Goal: Task Accomplishment & Management: Use online tool/utility

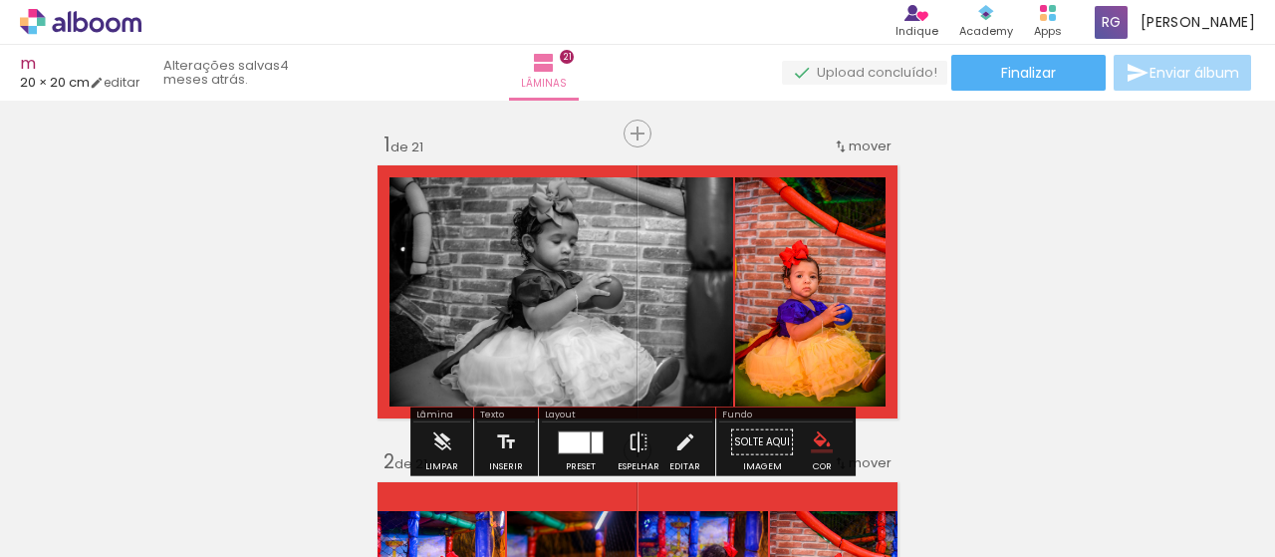
click at [897, 65] on quentale-upload-monitor at bounding box center [864, 73] width 165 height 25
click at [572, 65] on paper-button "Lâminas 21" at bounding box center [544, 73] width 70 height 56
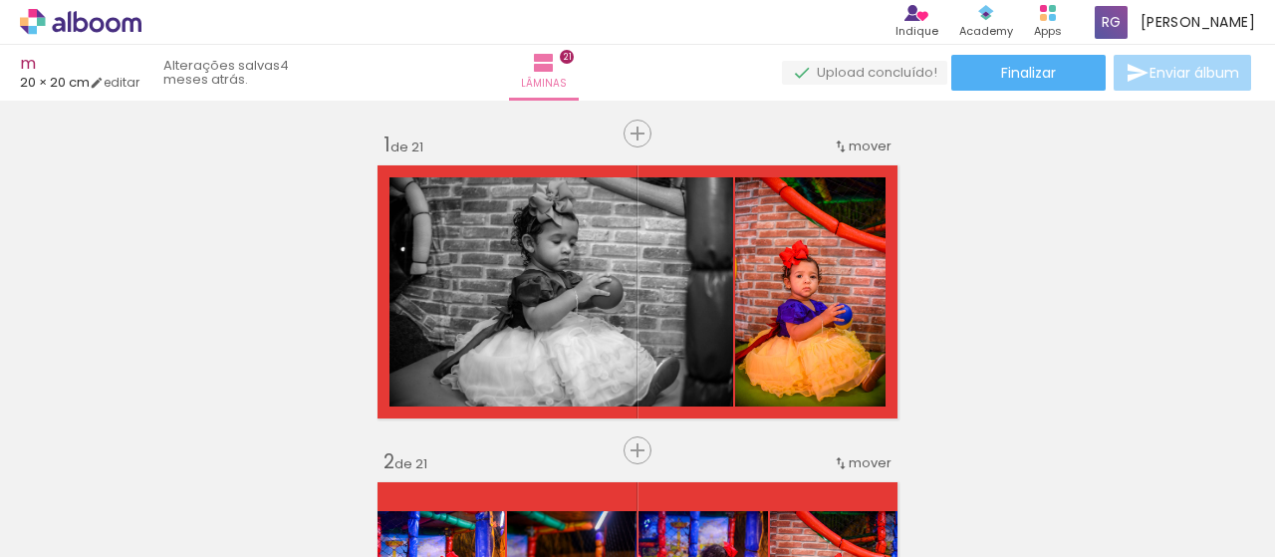
click at [71, 497] on input "Todas as fotos" at bounding box center [56, 496] width 76 height 17
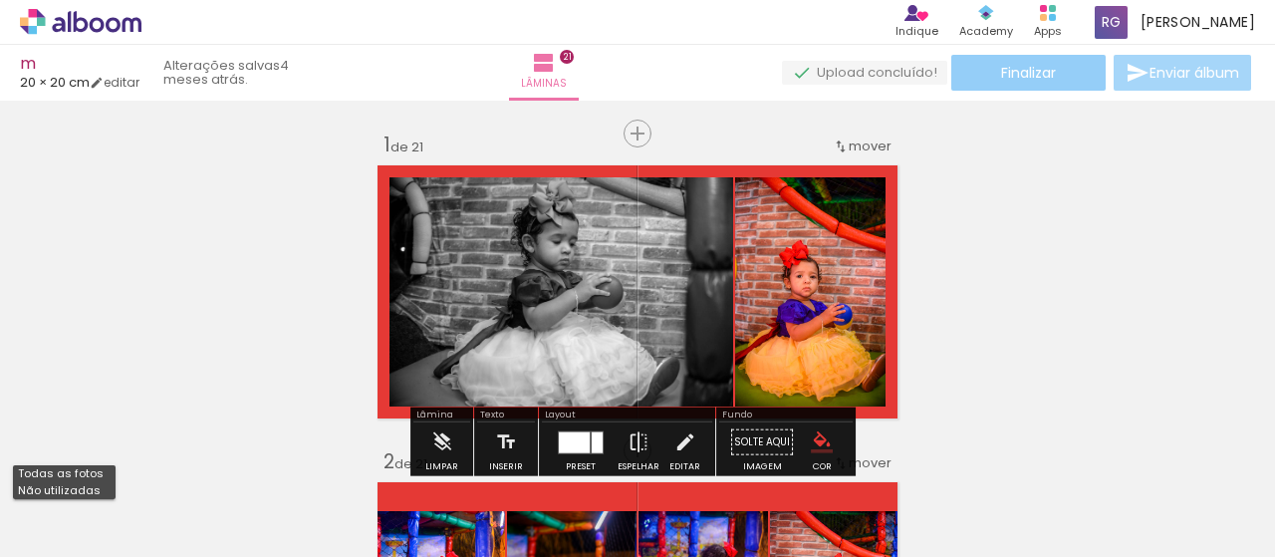
click at [1034, 66] on span "Finalizar" at bounding box center [1028, 73] width 55 height 14
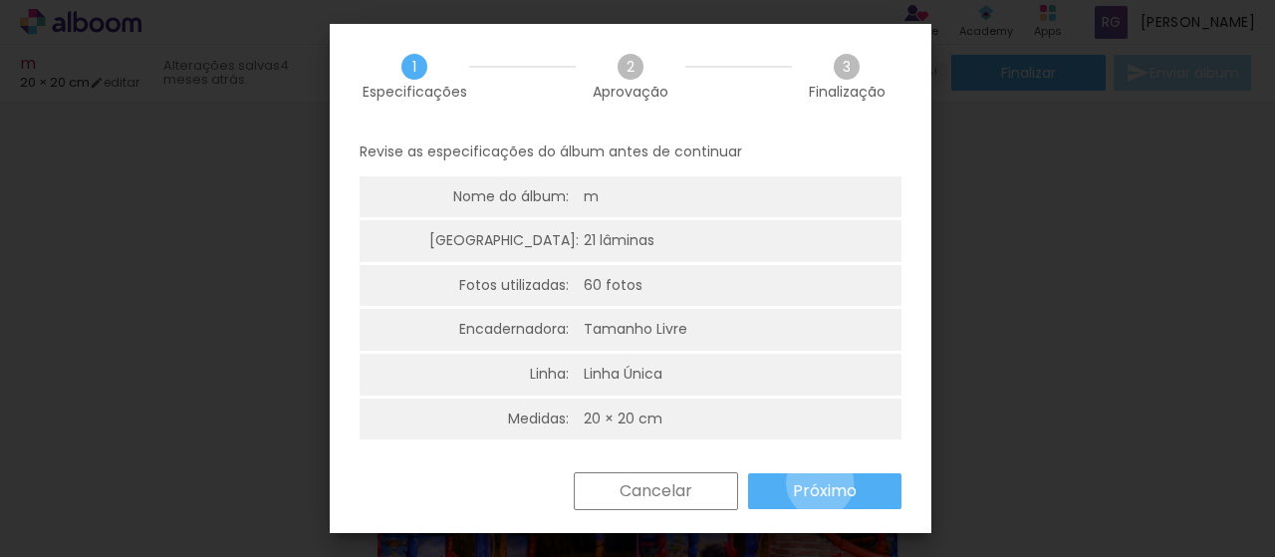
click at [0, 0] on slot "Próximo" at bounding box center [0, 0] width 0 height 0
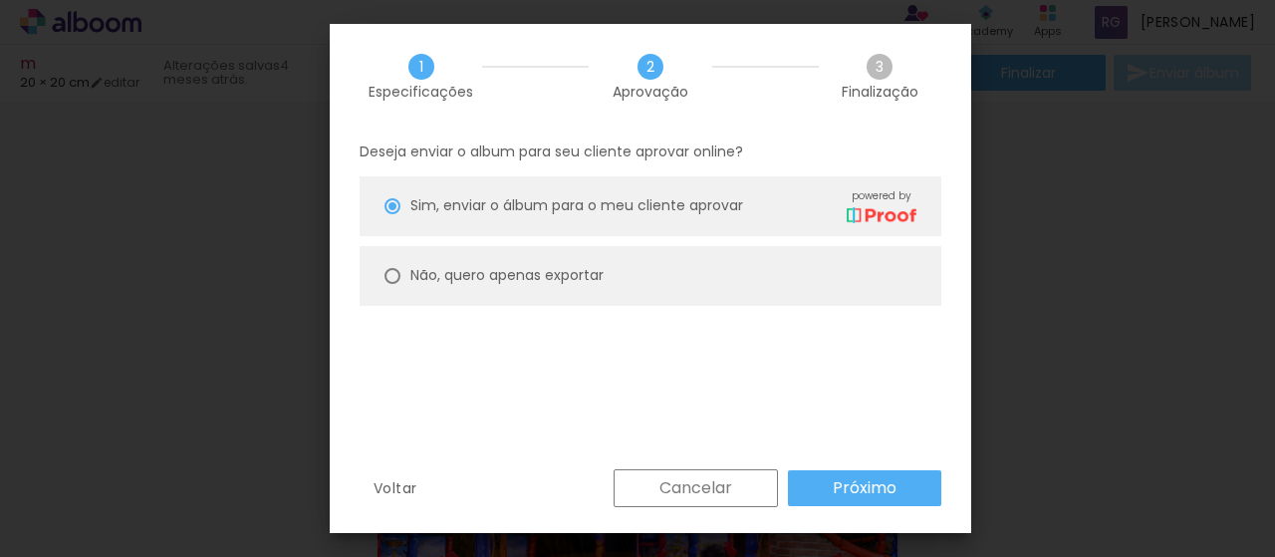
click at [613, 250] on paper-radio-button "Não, quero apenas exportar" at bounding box center [651, 276] width 582 height 60
type paper-radio-button "on"
click at [556, 174] on div "Deseja enviar o album para seu cliente aprovar online? Sim, enviar o álbum para…" at bounding box center [651, 299] width 642 height 341
click at [618, 206] on span "Sim, enviar o álbum para o meu cliente aprovar" at bounding box center [576, 205] width 333 height 21
type paper-radio-button "on"
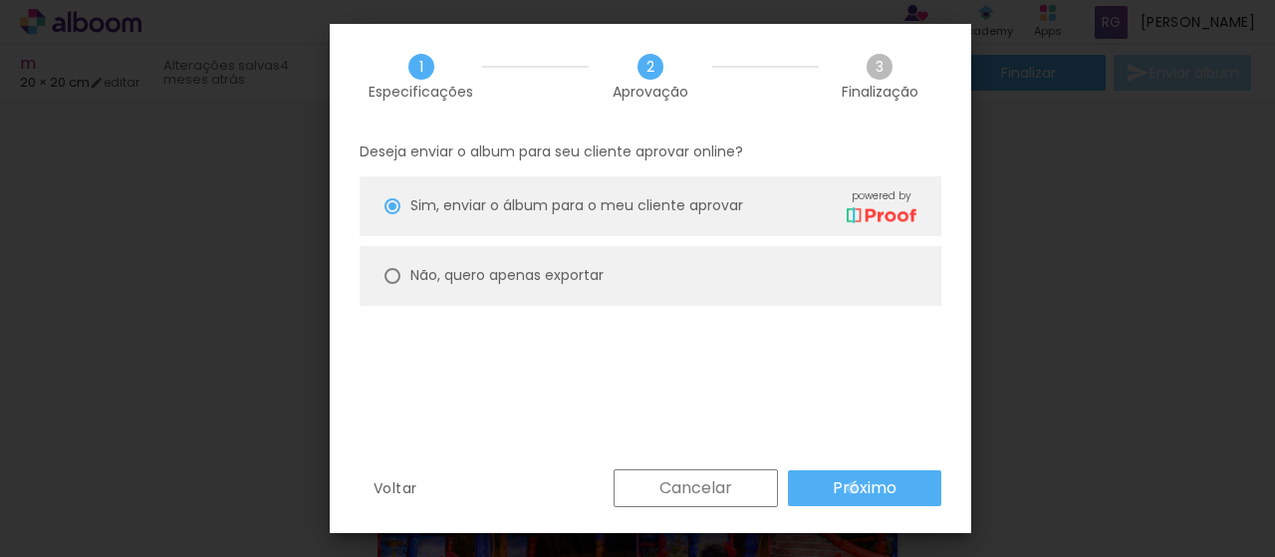
click at [0, 0] on slot "Próximo" at bounding box center [0, 0] width 0 height 0
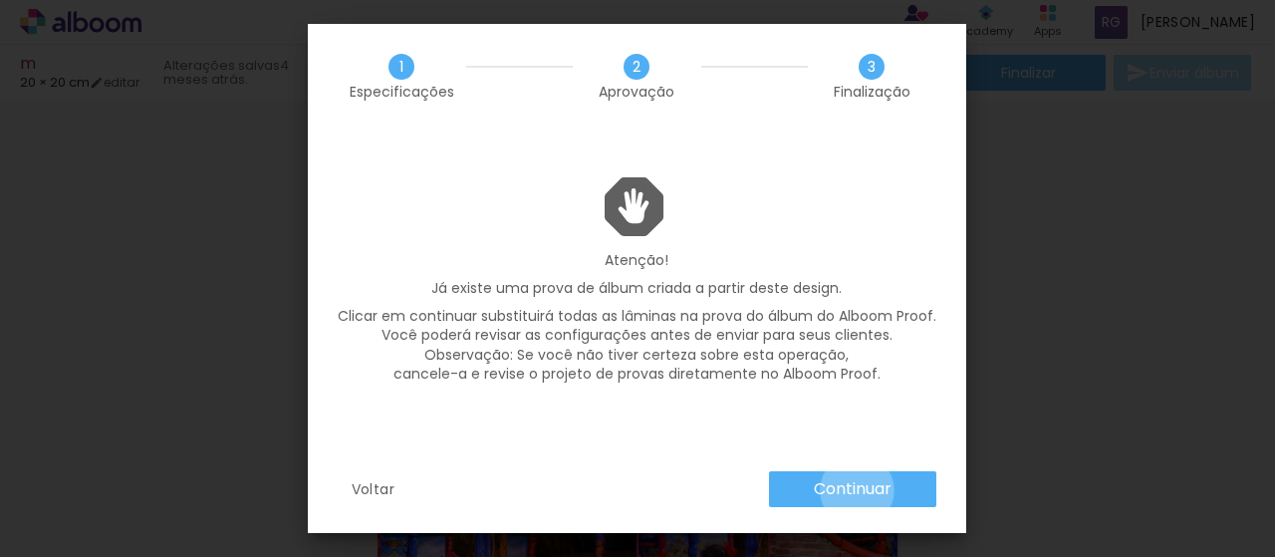
click at [0, 0] on slot "Continuar" at bounding box center [0, 0] width 0 height 0
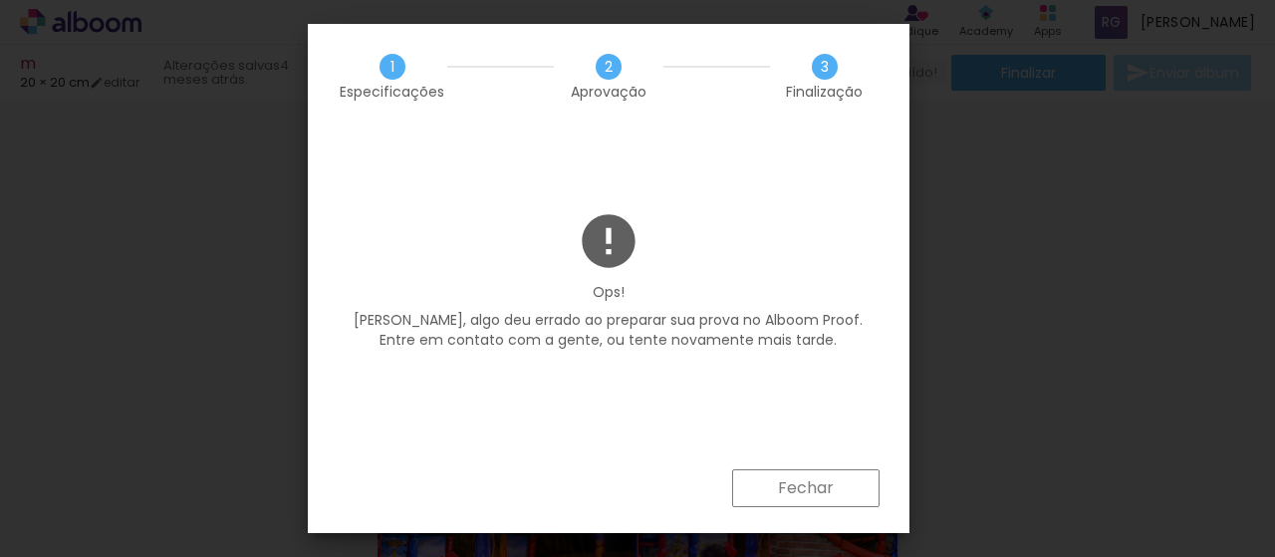
click at [0, 0] on slot "Fechar" at bounding box center [0, 0] width 0 height 0
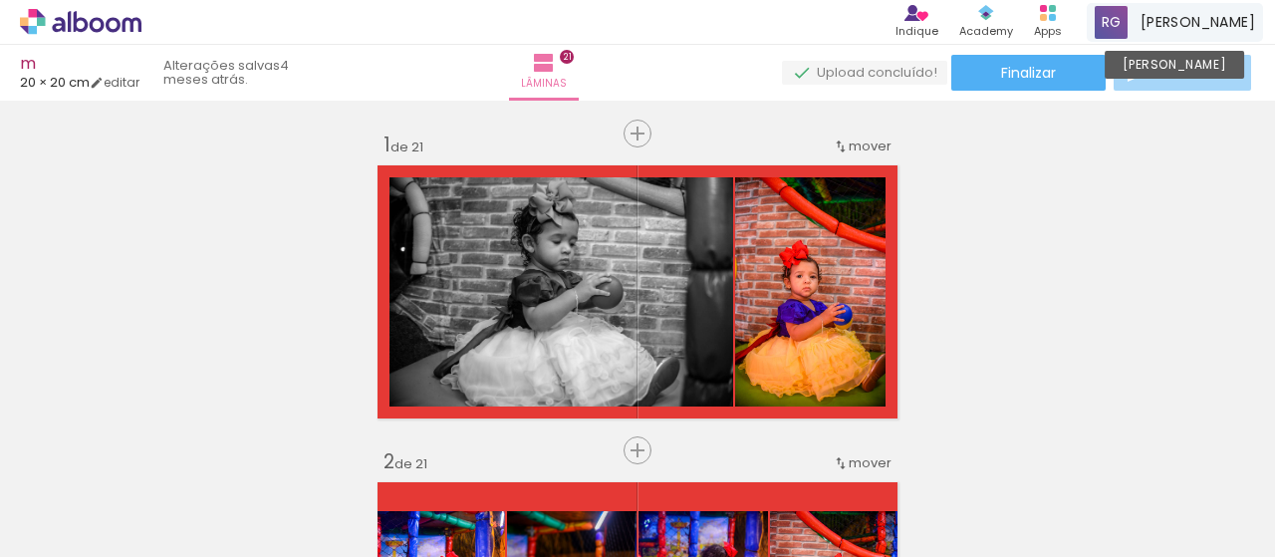
click at [1128, 17] on span at bounding box center [1111, 22] width 33 height 33
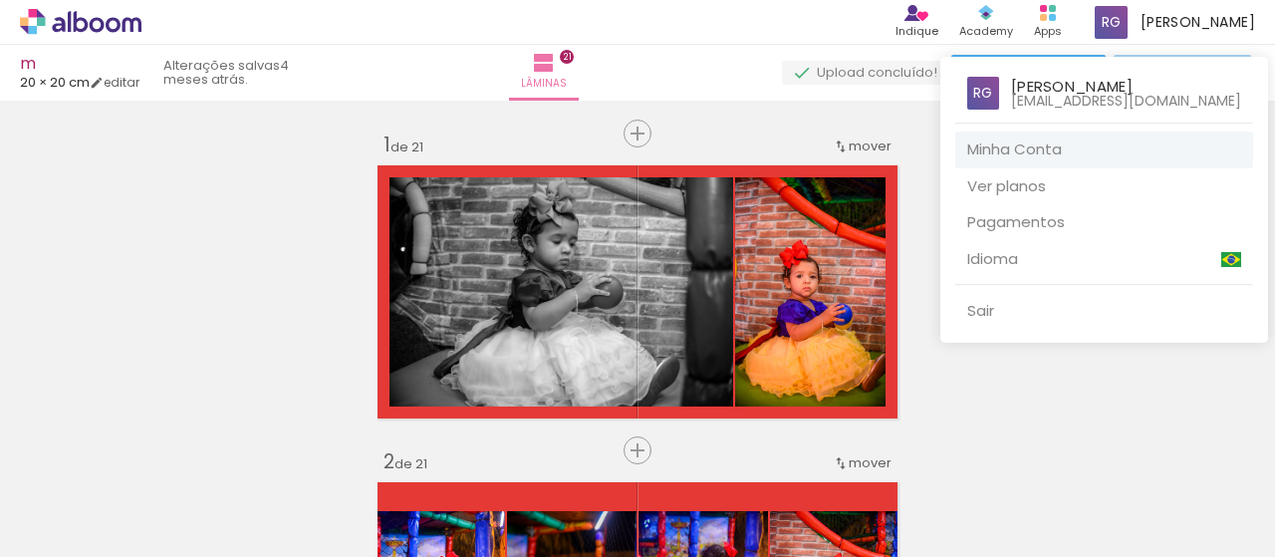
click at [1090, 149] on link "Minha Conta" at bounding box center [1104, 150] width 298 height 37
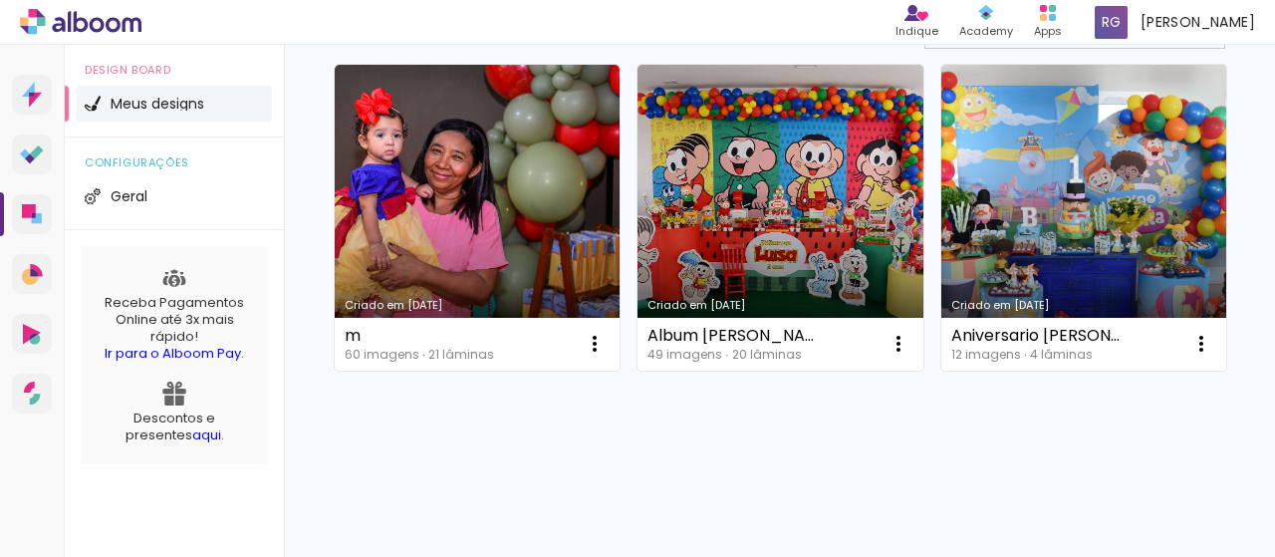
scroll to position [498, 0]
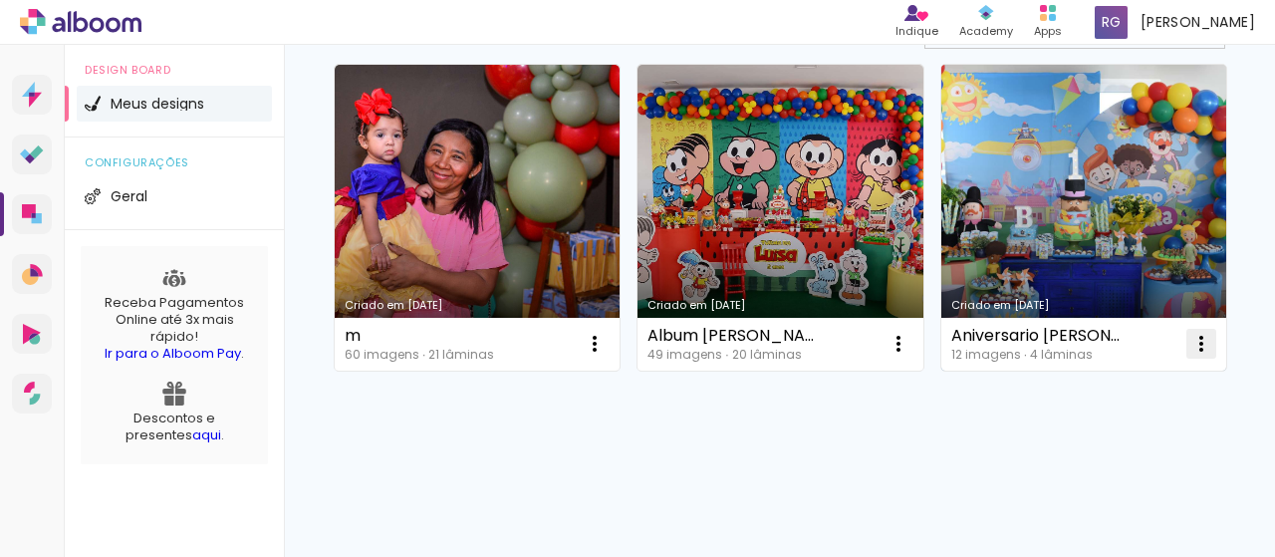
click at [593, 356] on iron-icon at bounding box center [595, 344] width 24 height 24
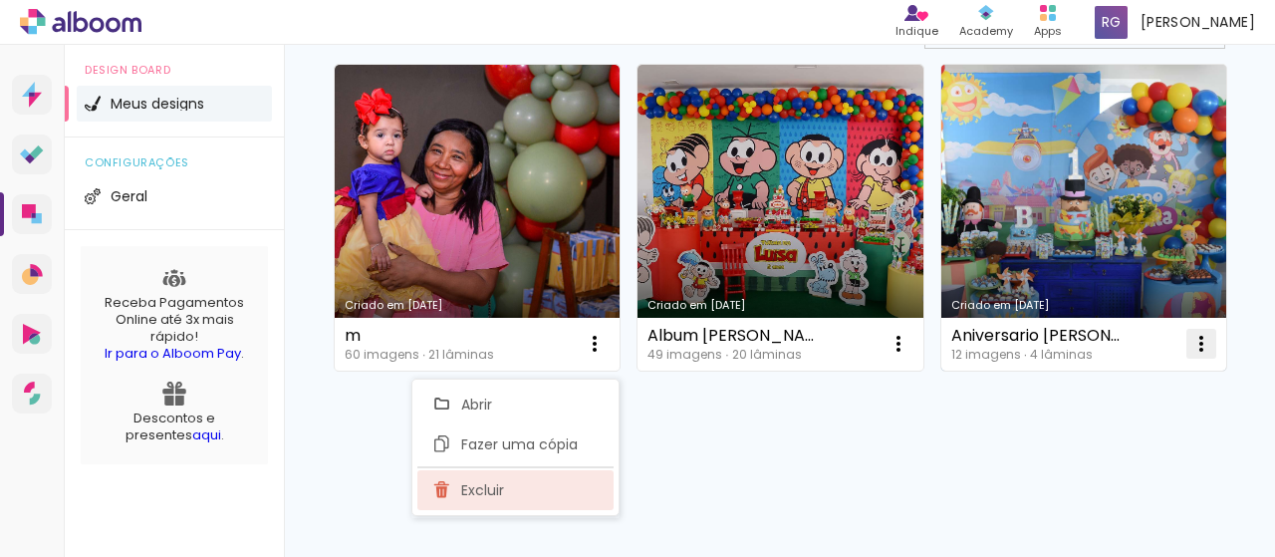
click at [511, 483] on paper-item "Excluir" at bounding box center [515, 490] width 196 height 40
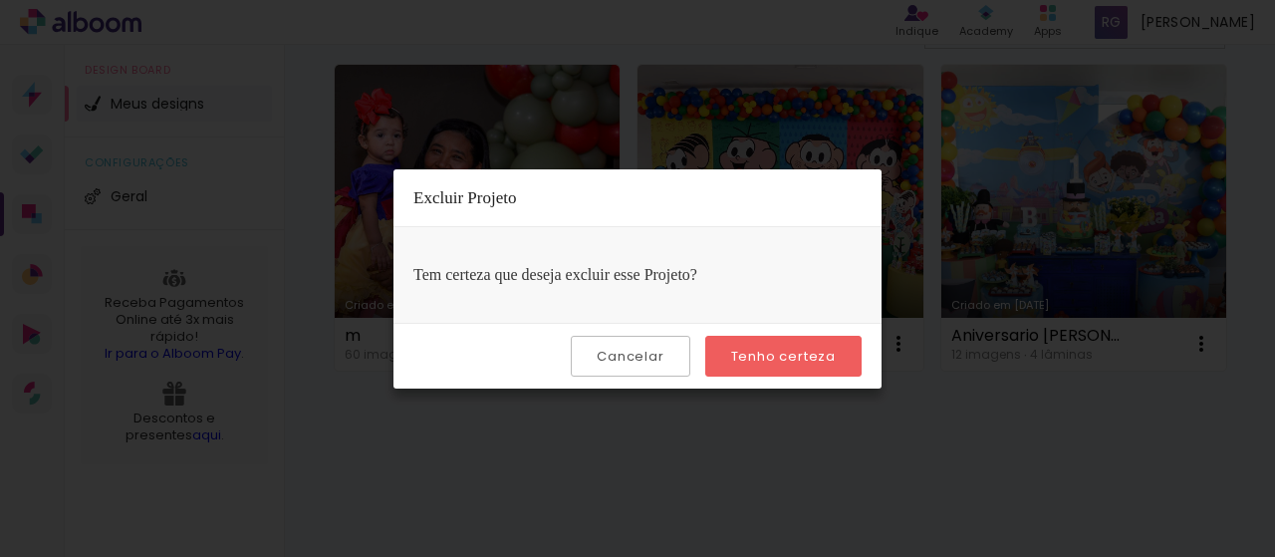
click at [0, 0] on slot "Tenho certeza" at bounding box center [0, 0] width 0 height 0
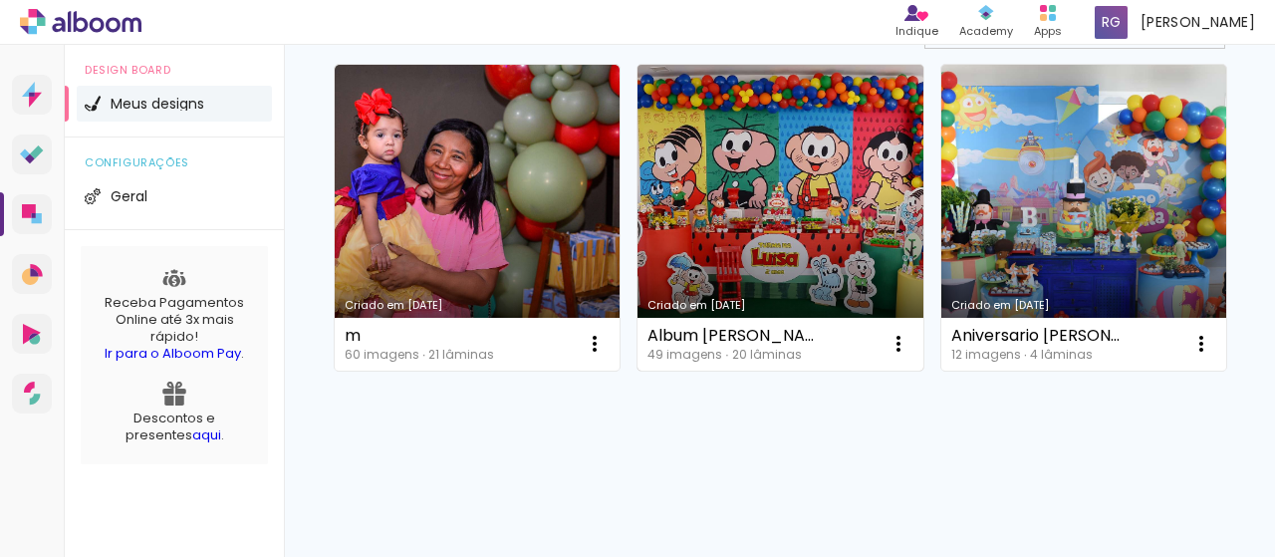
scroll to position [188, 0]
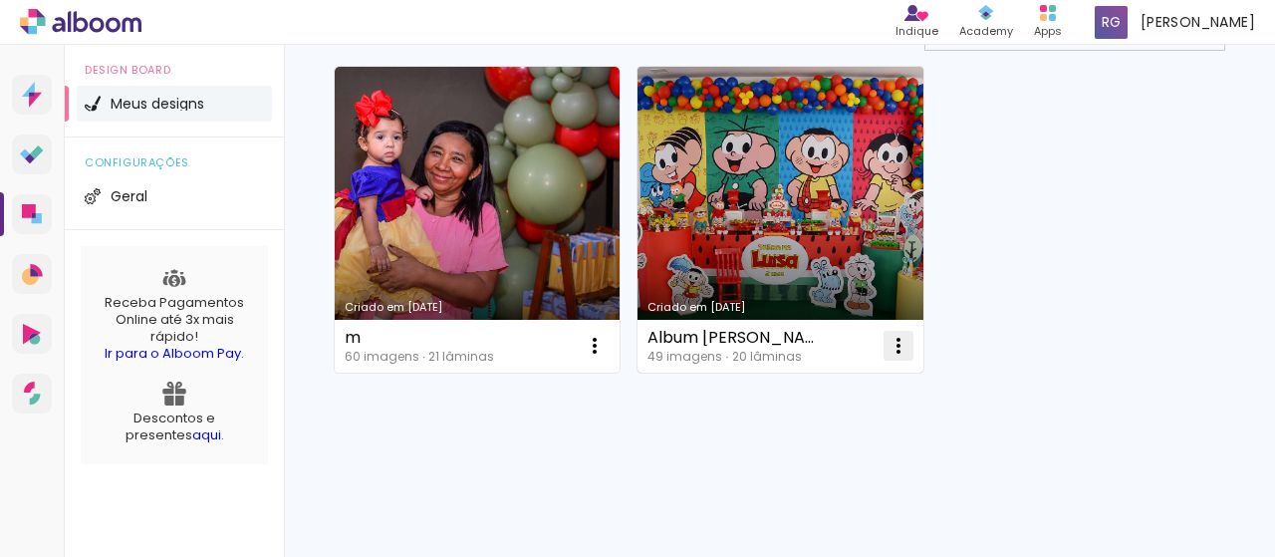
click at [607, 344] on iron-icon at bounding box center [595, 346] width 24 height 24
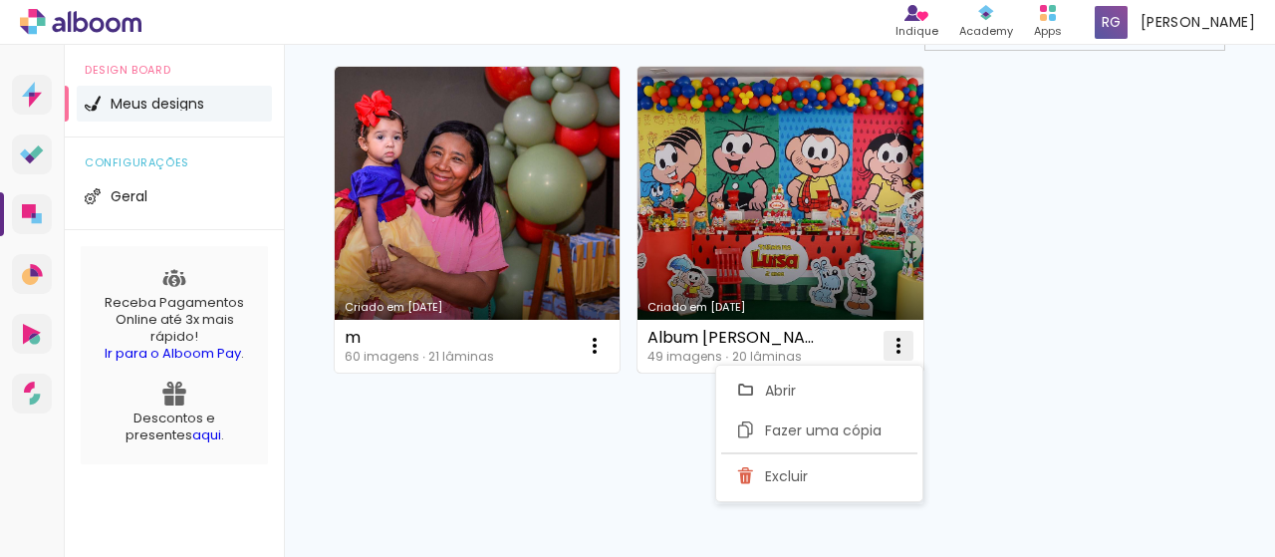
click at [833, 469] on paper-item "Excluir" at bounding box center [819, 476] width 196 height 40
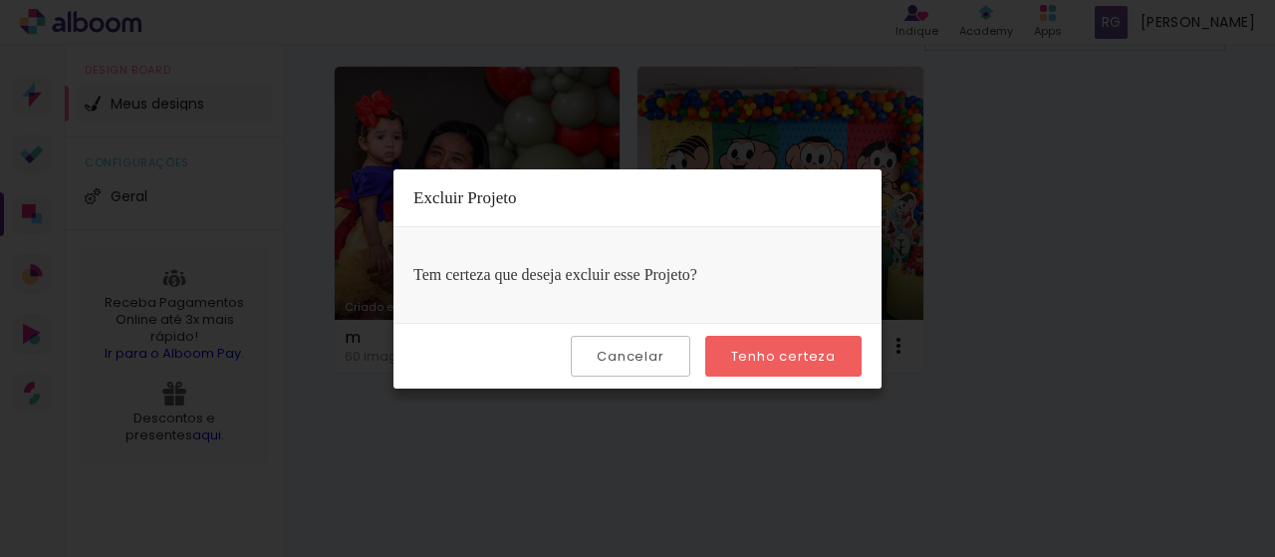
click at [0, 0] on slot "Tenho certeza" at bounding box center [0, 0] width 0 height 0
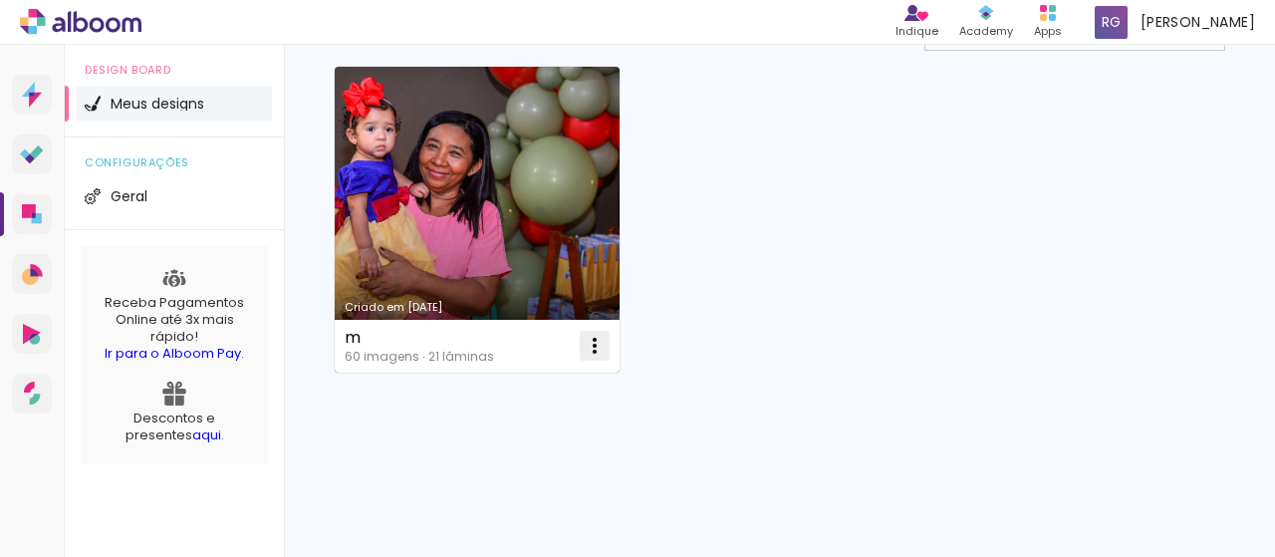
click at [594, 344] on iron-icon at bounding box center [595, 346] width 24 height 24
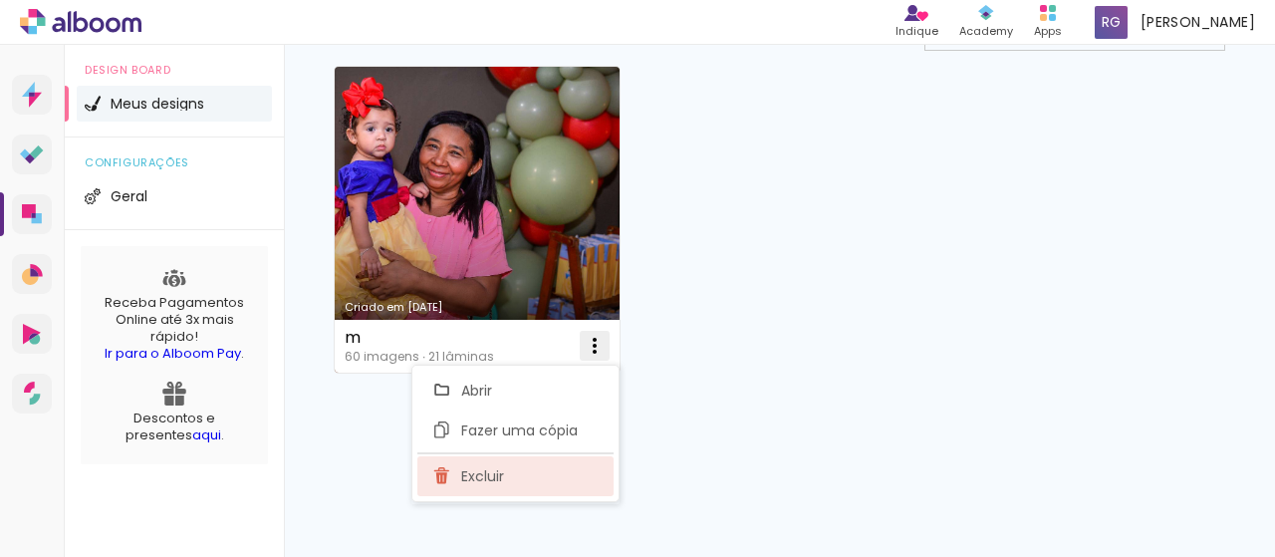
click at [542, 465] on paper-item "Excluir" at bounding box center [515, 476] width 196 height 40
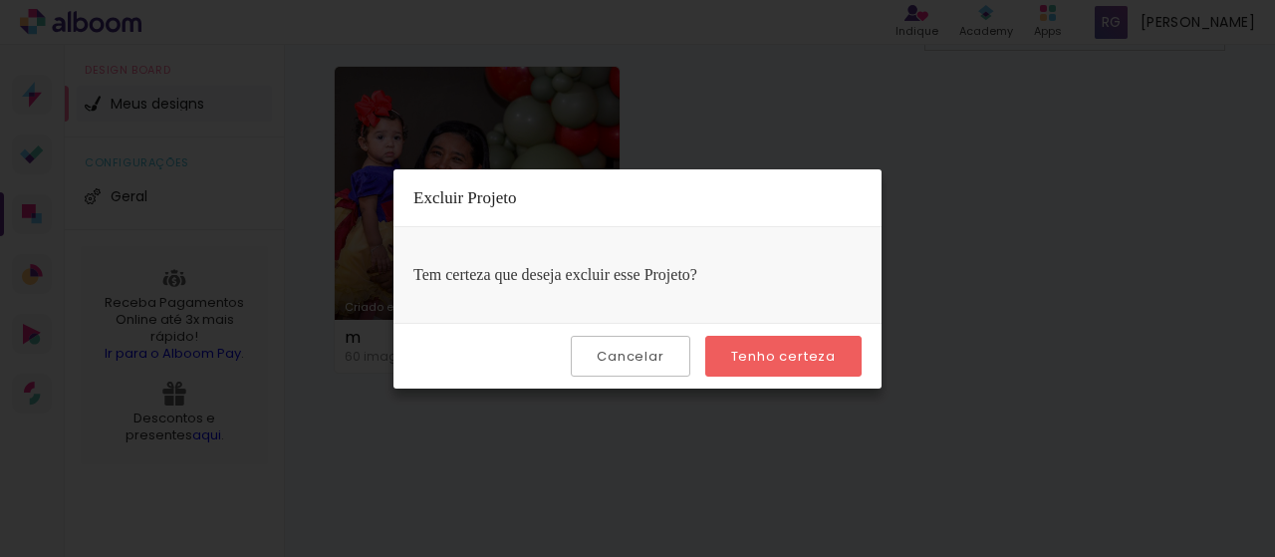
click at [0, 0] on slot "Tenho certeza" at bounding box center [0, 0] width 0 height 0
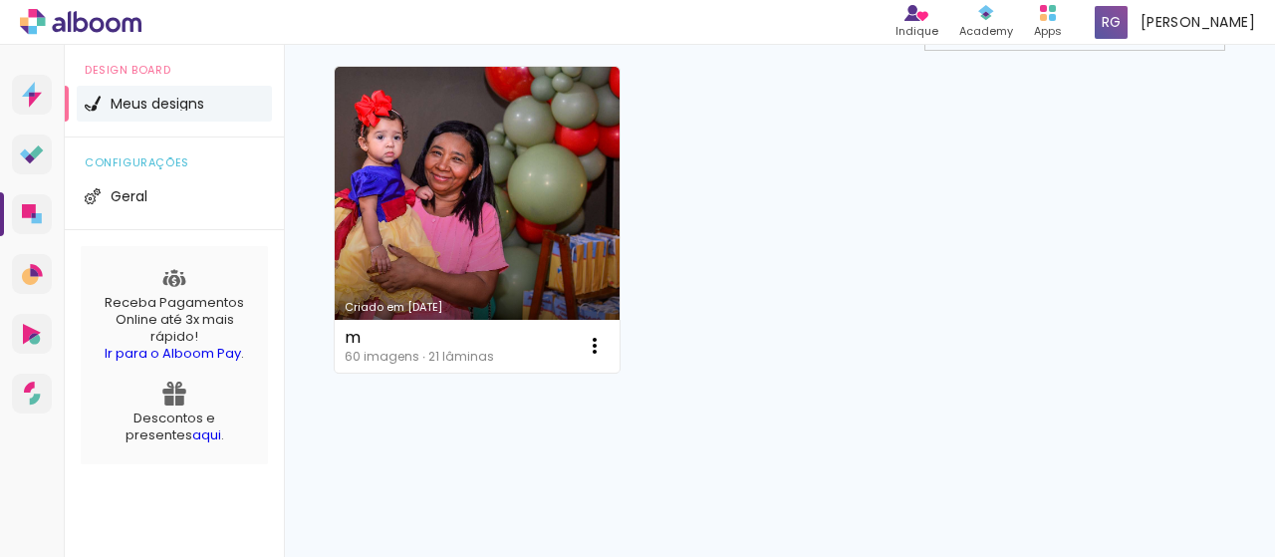
scroll to position [0, 0]
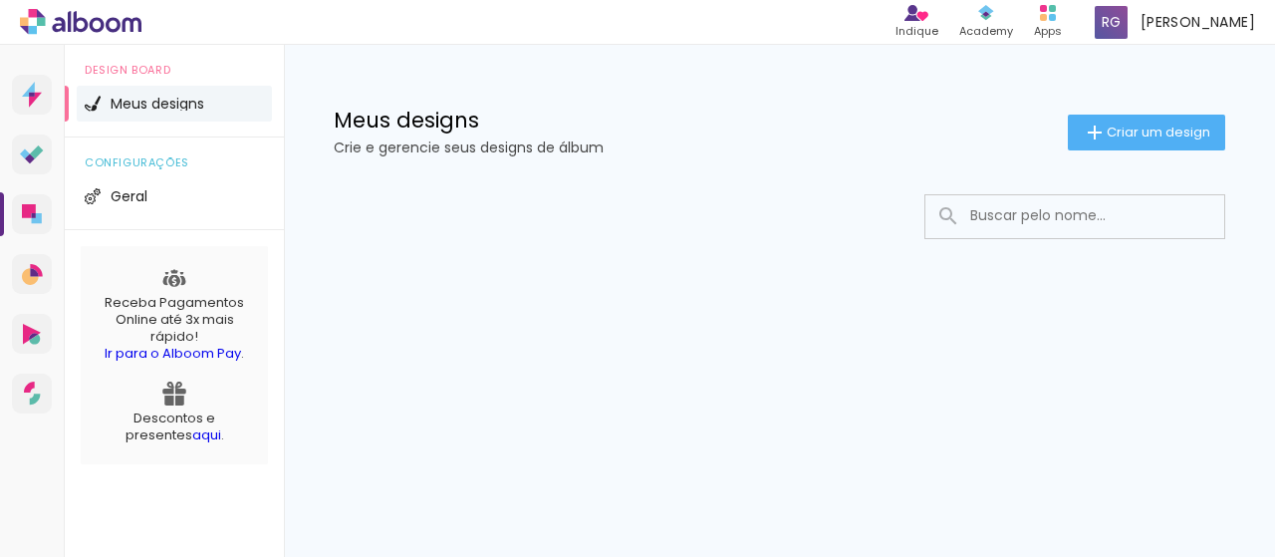
click at [864, 244] on div at bounding box center [779, 276] width 991 height 204
click at [1150, 130] on span "Criar um design" at bounding box center [1159, 132] width 104 height 13
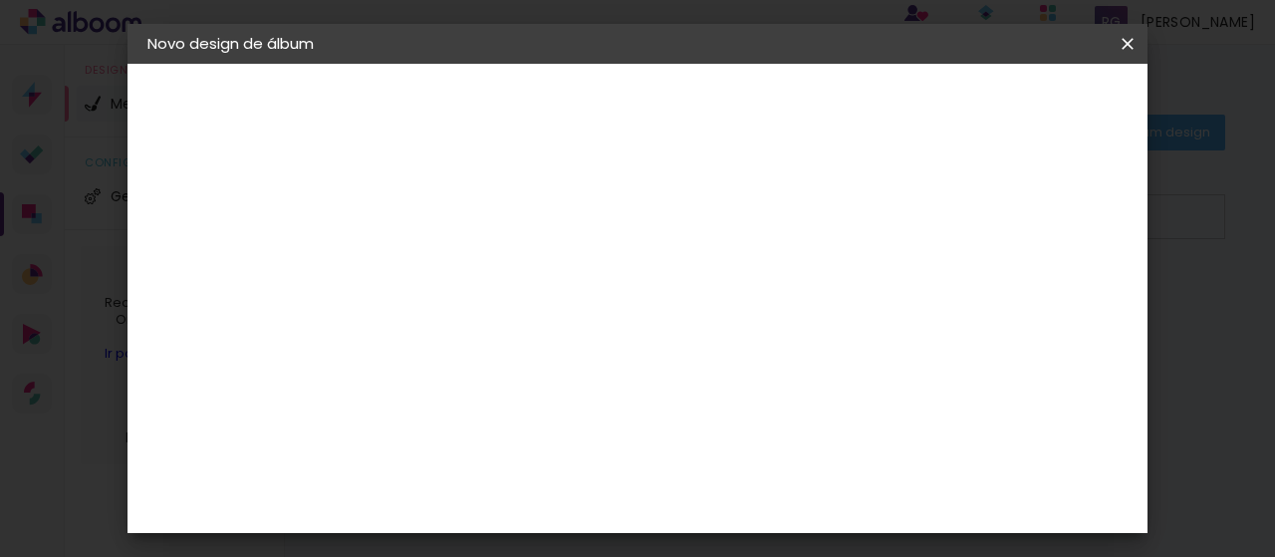
click at [473, 262] on input at bounding box center [473, 267] width 0 height 31
type input "ROBERTO 60 ANOS"
type paper-input "ROBERTO 60 ANOS"
click at [0, 0] on slot "Avançar" at bounding box center [0, 0] width 0 height 0
click at [0, 0] on slot "Tamanho Livre" at bounding box center [0, 0] width 0 height 0
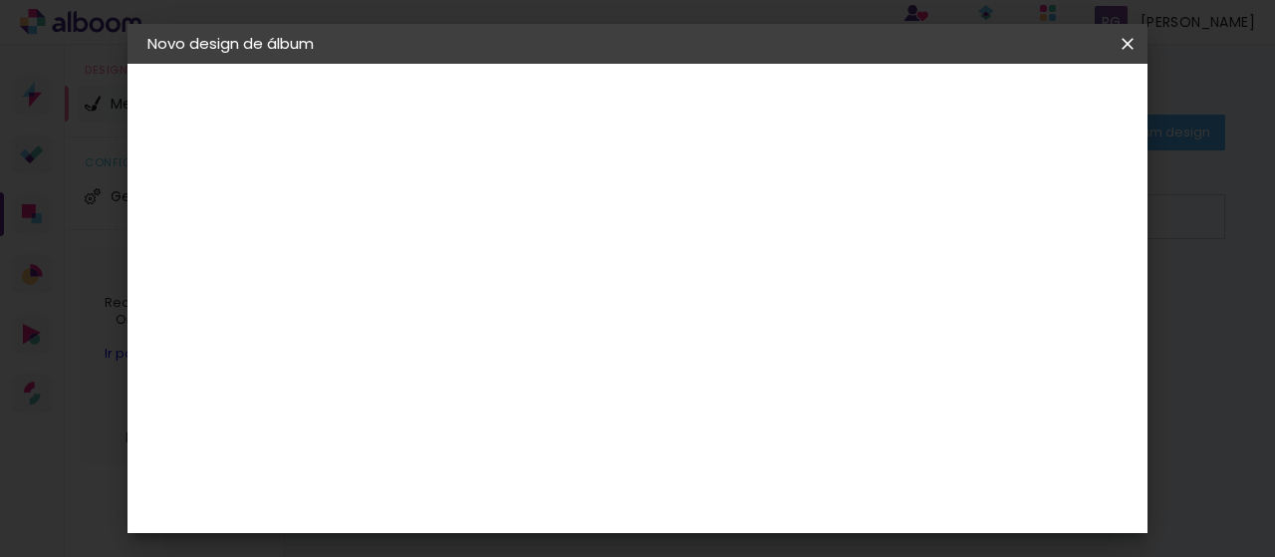
click at [846, 115] on paper-button "Avançar" at bounding box center [797, 106] width 98 height 34
click at [456, 229] on input "2" at bounding box center [459, 228] width 69 height 25
click at [472, 196] on div "mm Mostrar sangria" at bounding box center [719, 158] width 665 height 188
click at [486, 195] on div "mm Mostrar sangria" at bounding box center [719, 158] width 665 height 188
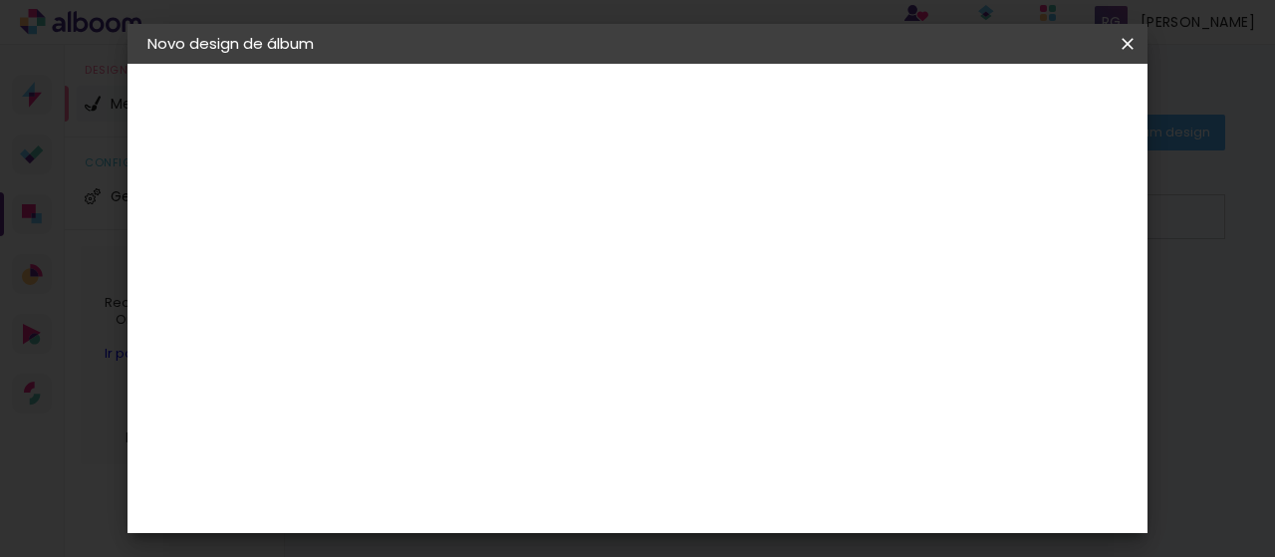
click at [486, 195] on div "mm Mostrar sangria" at bounding box center [719, 158] width 665 height 188
click at [485, 192] on div "mm Mostrar sangria" at bounding box center [719, 158] width 665 height 188
drag, startPoint x: 484, startPoint y: 192, endPoint x: 451, endPoint y: 162, distance: 44.4
click at [451, 162] on header "Tamanho livre Defina a largura, altura e sangria das lâminas. Voltar Iniciar de…" at bounding box center [719, 115] width 665 height 103
click at [904, 225] on div at bounding box center [895, 229] width 18 height 18
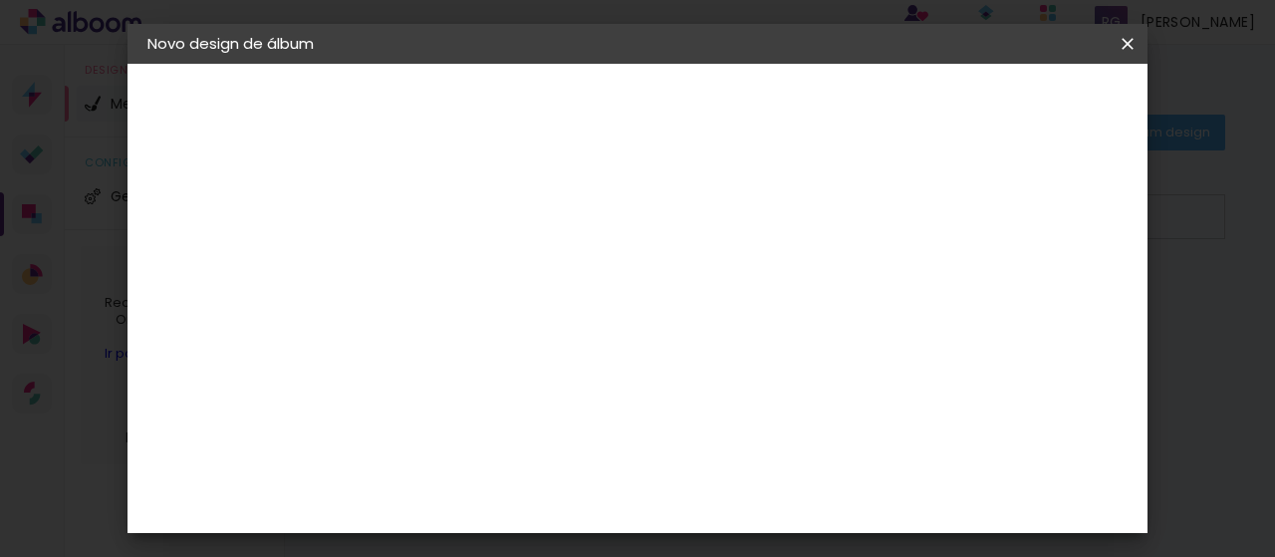
type paper-checkbox "on"
click at [904, 225] on div at bounding box center [895, 229] width 18 height 18
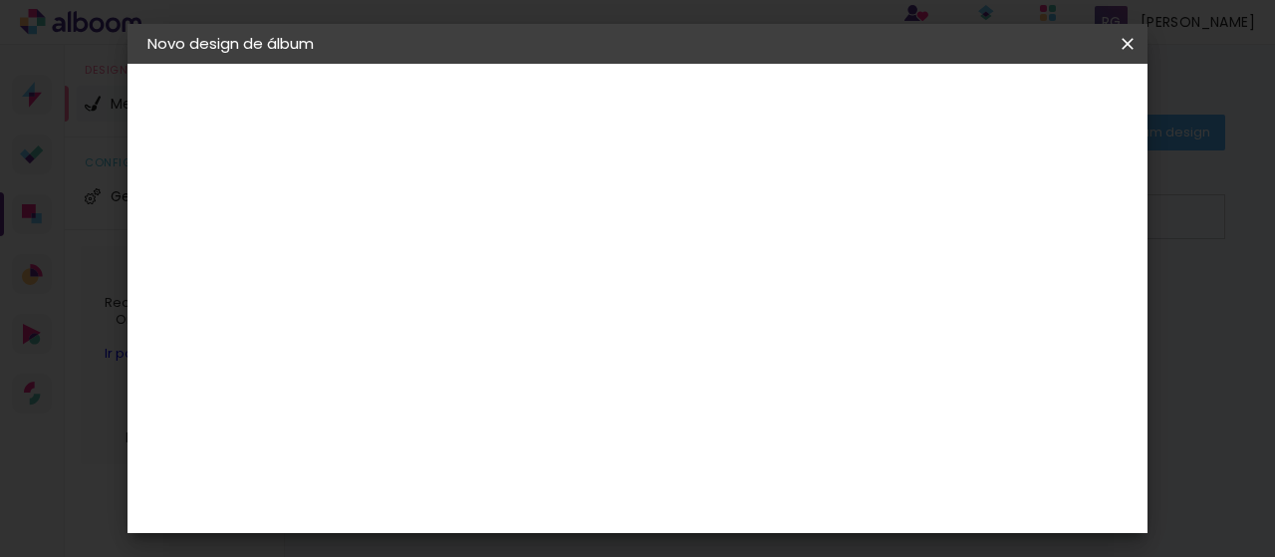
click at [452, 226] on input "2" at bounding box center [459, 228] width 69 height 25
type input "1"
type paper-input "1"
type input "0"
type paper-input "0"
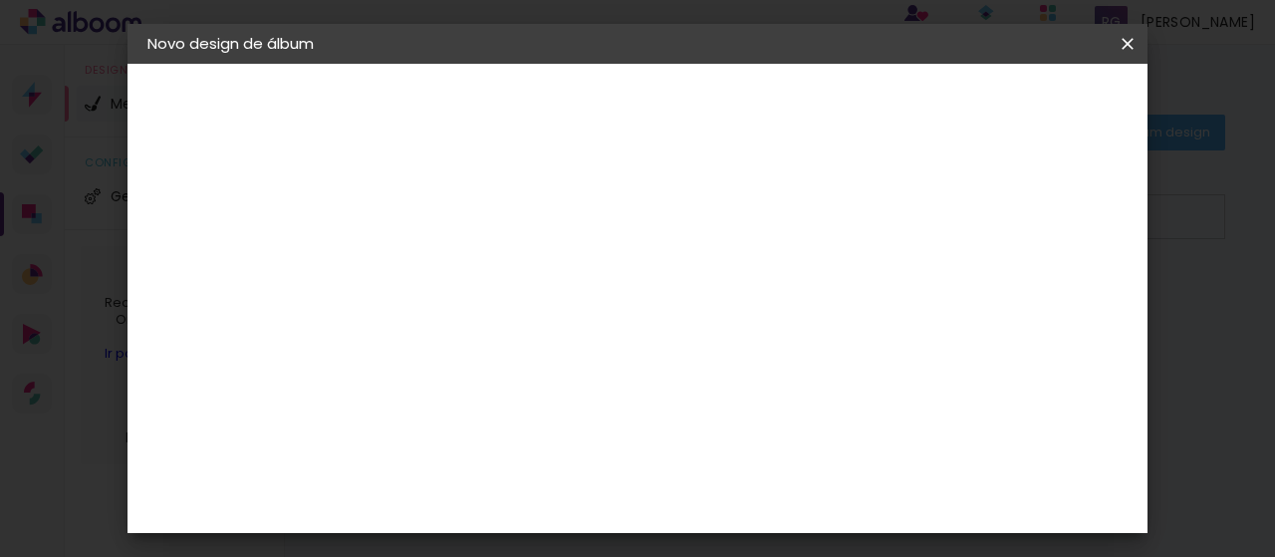
type input "1"
type paper-input "1"
type input "2"
type paper-input "2"
type input "3"
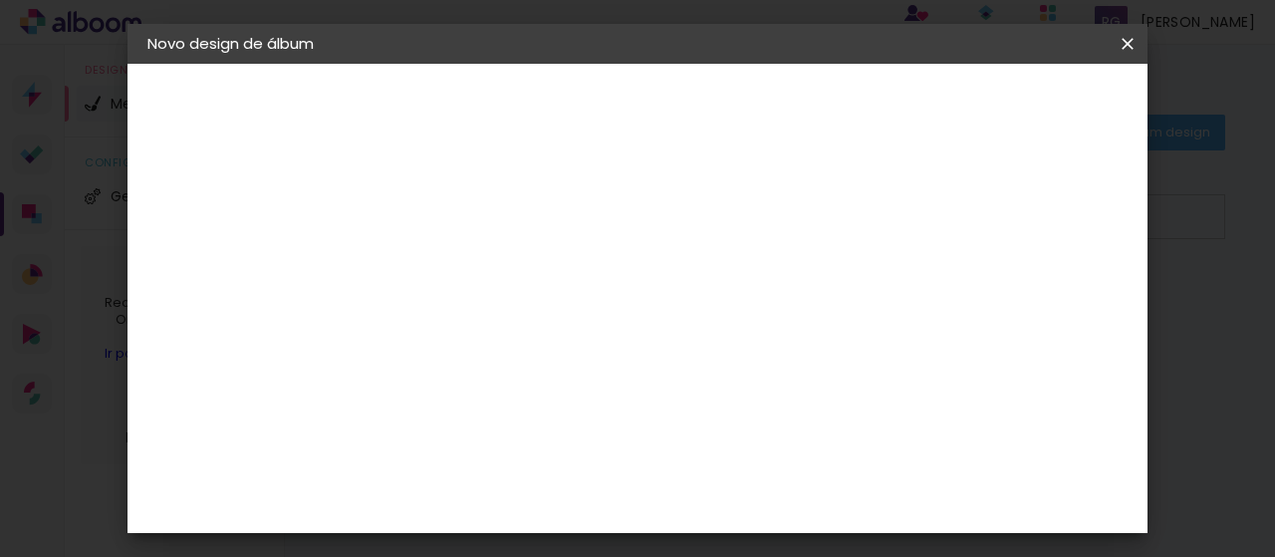
type paper-input "3"
type input "4"
type paper-input "4"
type input "5"
type paper-input "5"
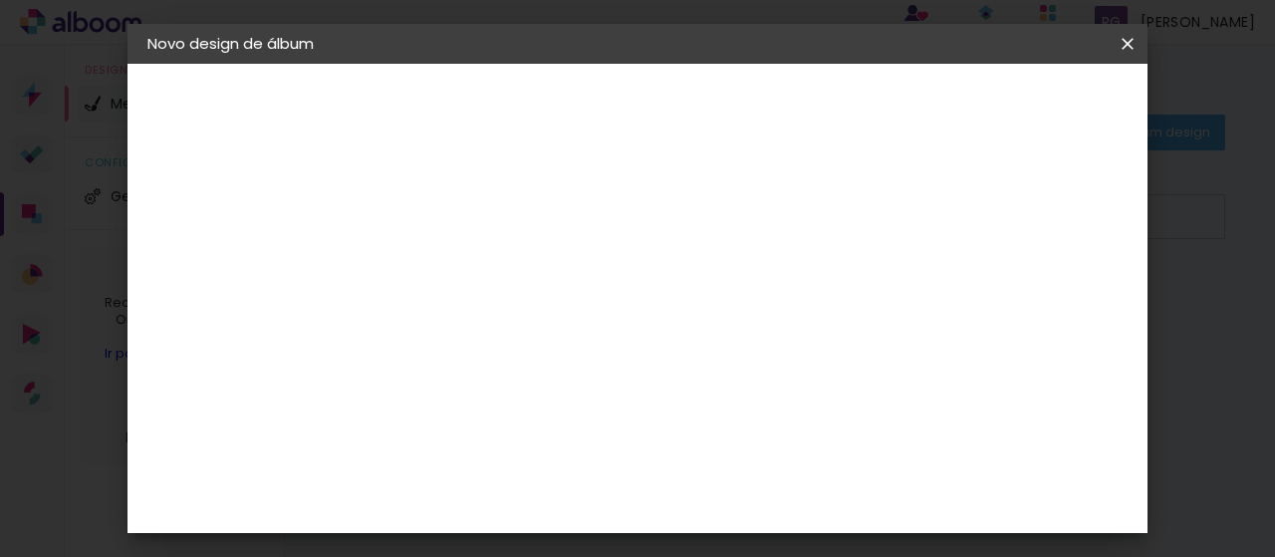
type input "6"
type paper-input "6"
type input "7"
type paper-input "7"
type input "8"
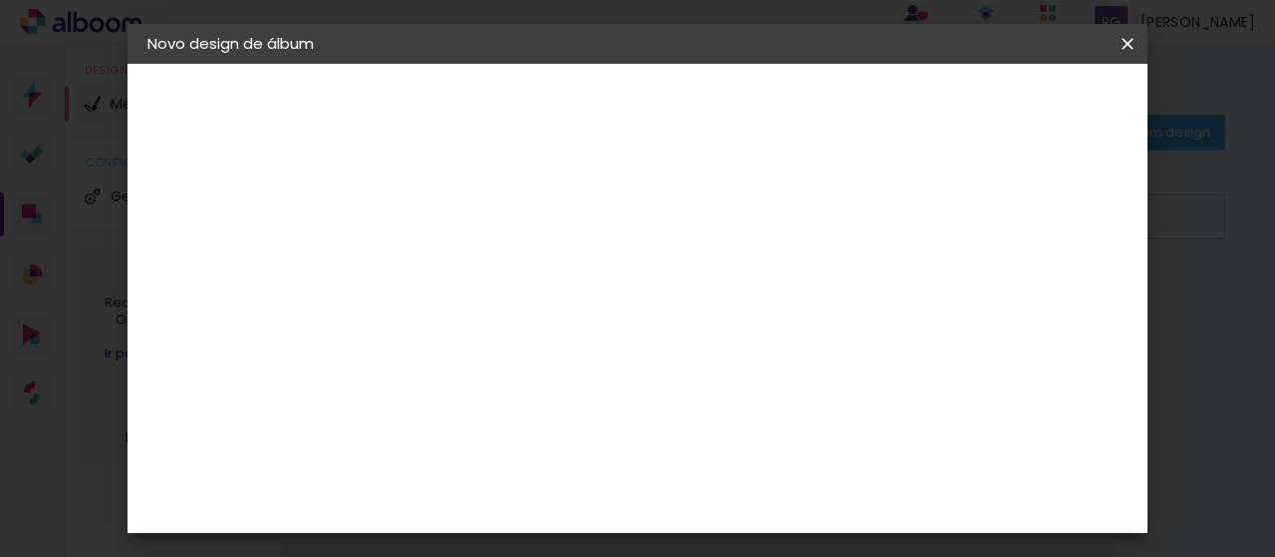
type paper-input "8"
type input "9"
type paper-input "9"
type input "10"
type paper-input "10"
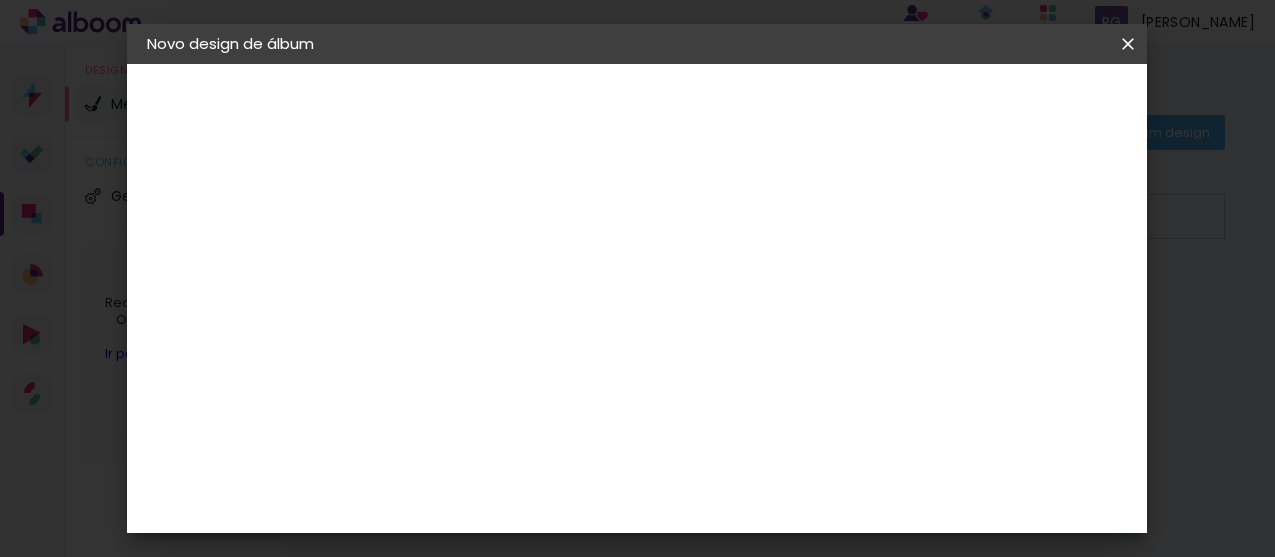
type input "11"
type paper-input "11"
type input "12"
type paper-input "12"
type input "13"
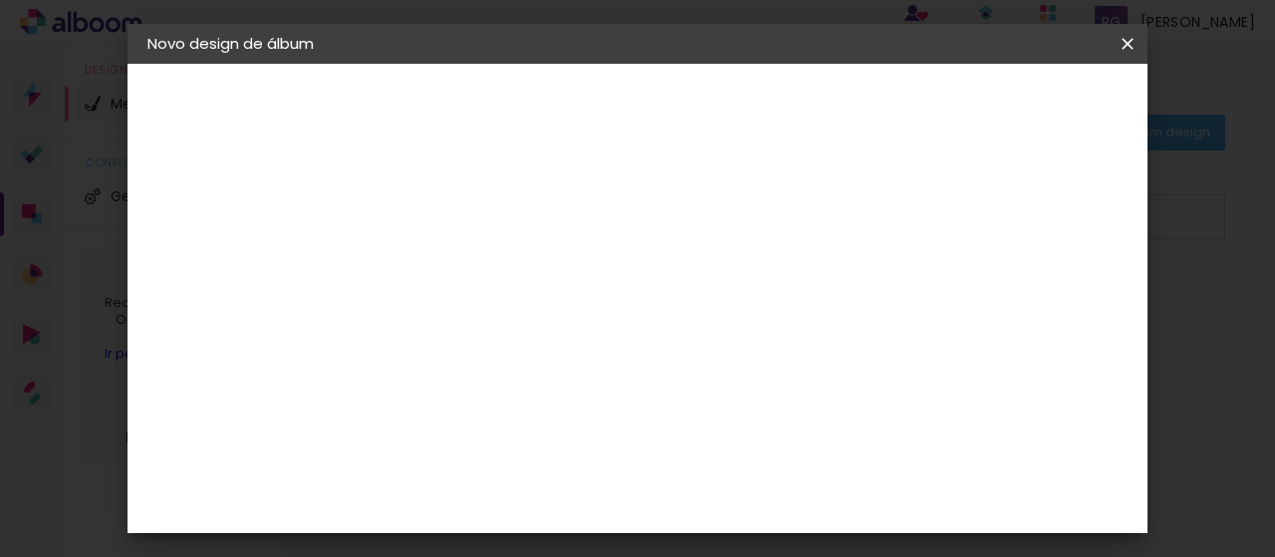
type paper-input "13"
type input "14"
type paper-input "14"
type input "15"
type paper-input "15"
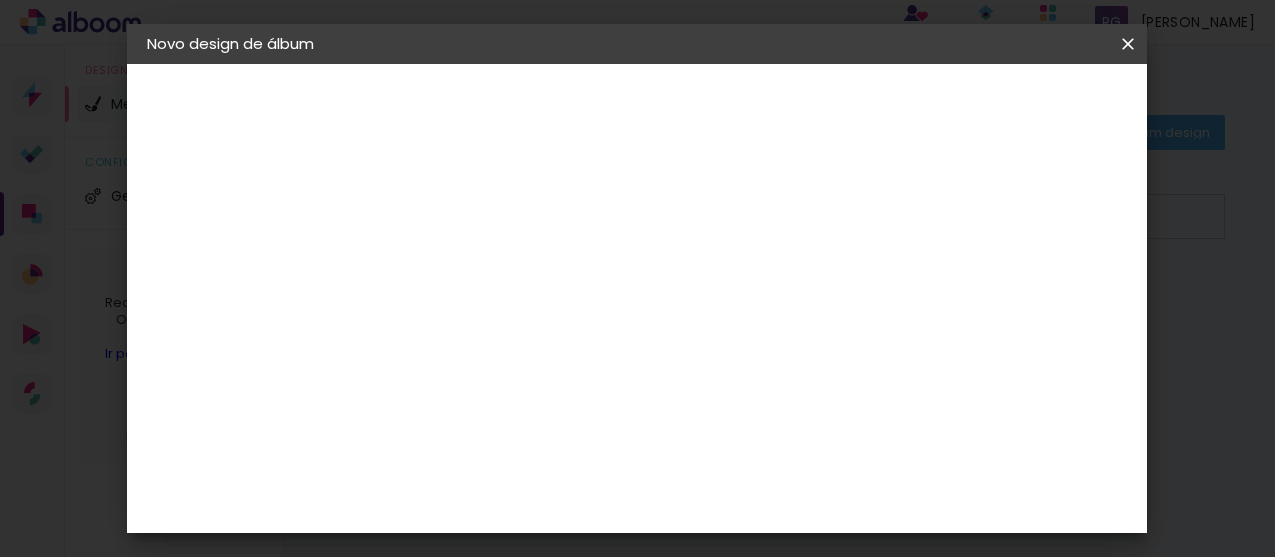
type input "16"
type paper-input "16"
type input "17"
type paper-input "17"
type input "18"
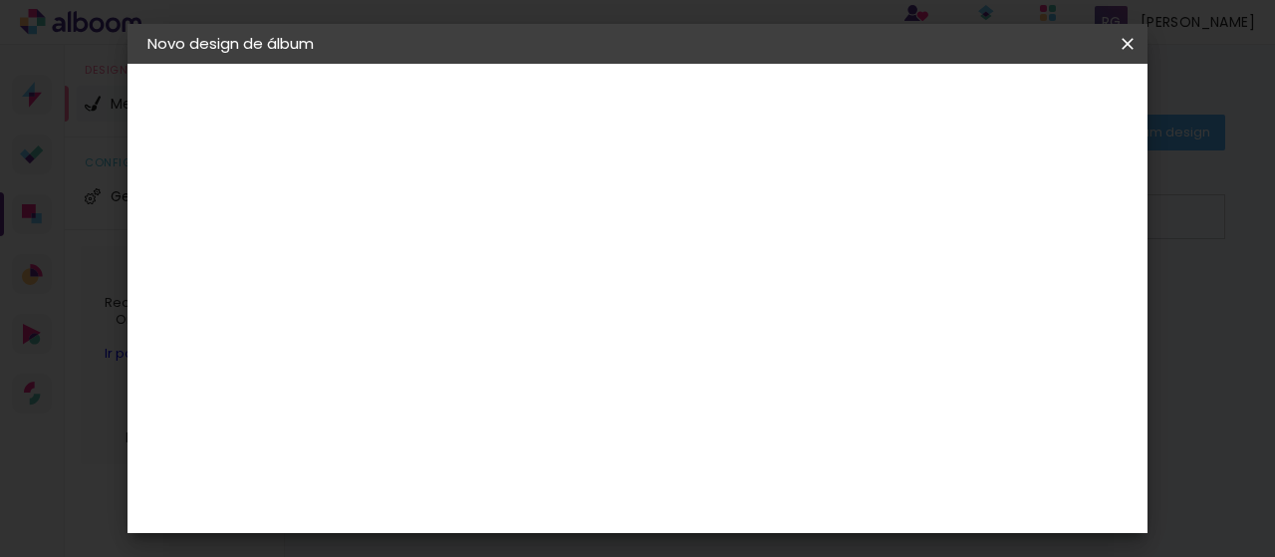
type paper-input "18"
click at [761, 234] on div "mm Mostrar sangria" at bounding box center [719, 158] width 665 height 188
click at [444, 226] on input "18" at bounding box center [459, 228] width 69 height 25
drag, startPoint x: 453, startPoint y: 226, endPoint x: 413, endPoint y: 229, distance: 40.0
click at [413, 229] on div "mm Mostrar sangria" at bounding box center [719, 158] width 665 height 188
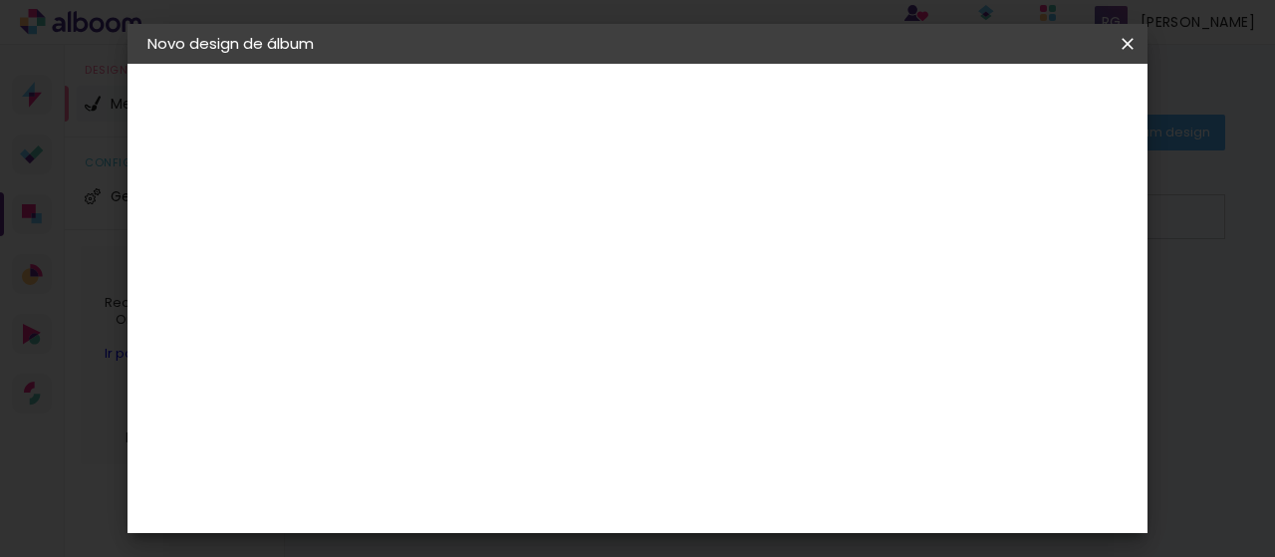
scroll to position [94, 0]
type input "6"
type paper-input "6"
click at [1037, 286] on input "6" at bounding box center [1027, 301] width 36 height 30
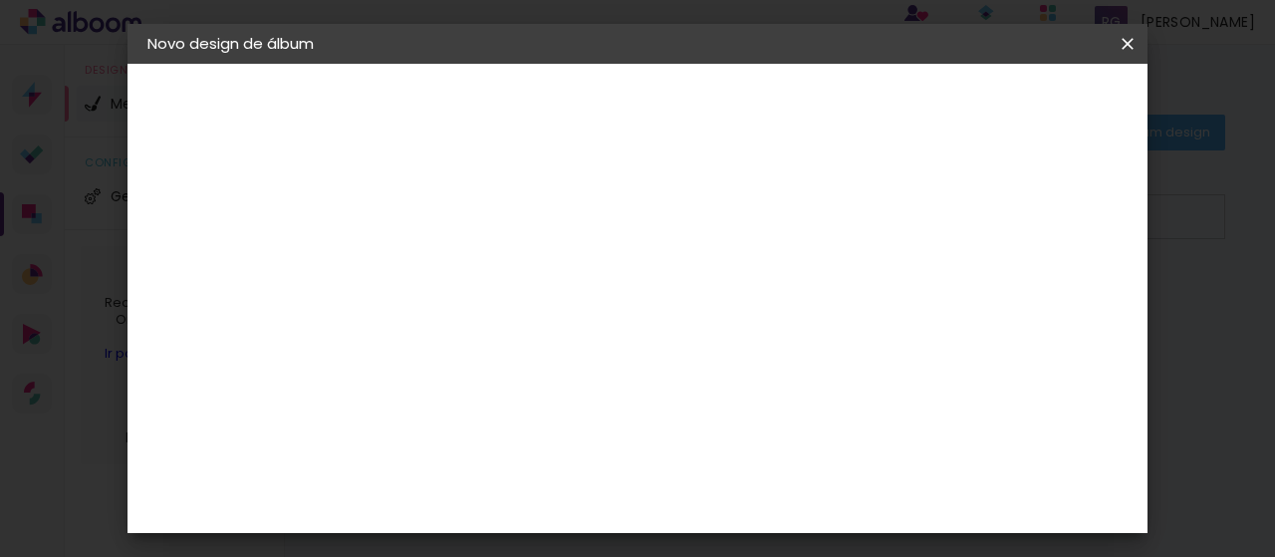
type input "5"
type paper-input "5"
click at [1037, 311] on input "5" at bounding box center [1029, 301] width 36 height 30
type input "4"
type paper-input "4"
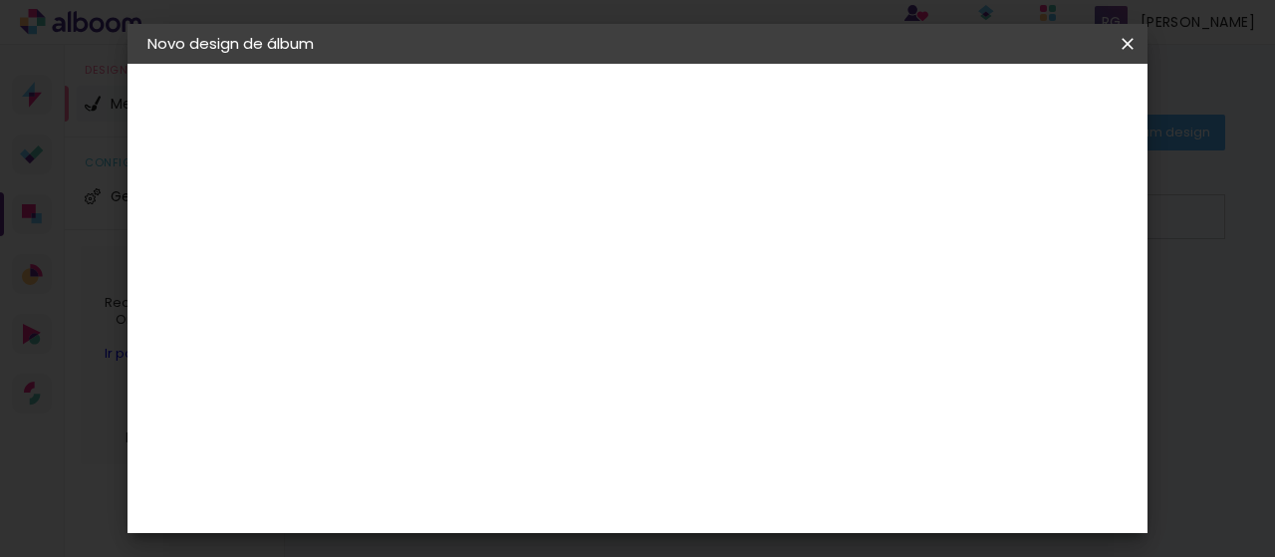
click at [1037, 311] on input "4" at bounding box center [1030, 301] width 36 height 30
type input "0"
type paper-input "0"
click at [1037, 311] on input "0" at bounding box center [1037, 301] width 36 height 30
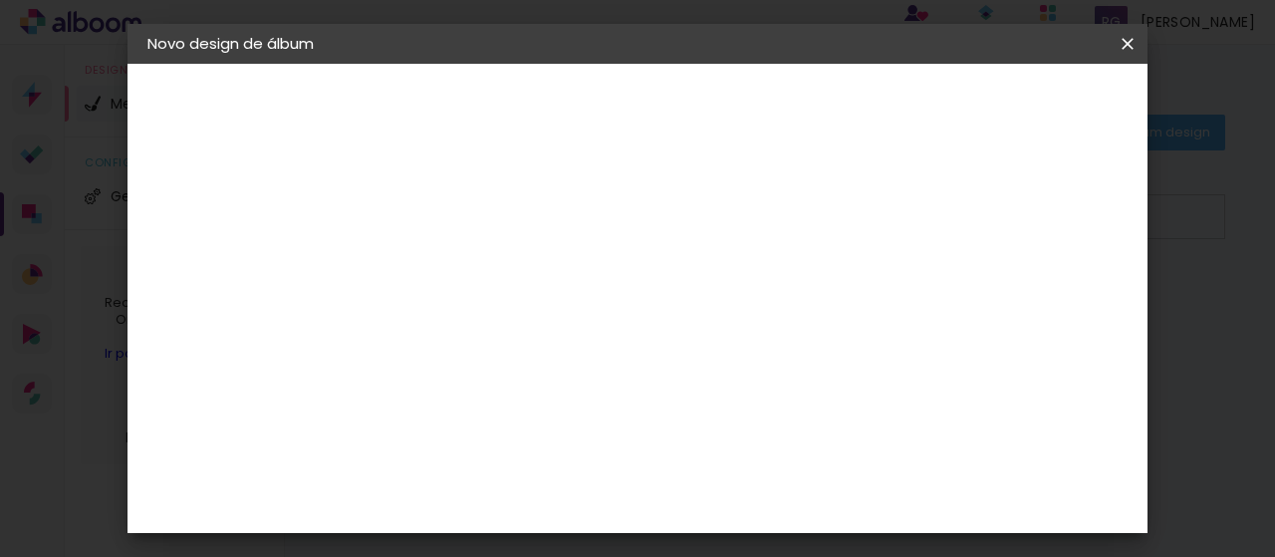
click at [1045, 308] on input "0" at bounding box center [1037, 301] width 36 height 30
type input "0"
click at [1045, 308] on input "0" at bounding box center [1037, 301] width 36 height 30
click at [655, 297] on span "cm" at bounding box center [650, 312] width 24 height 30
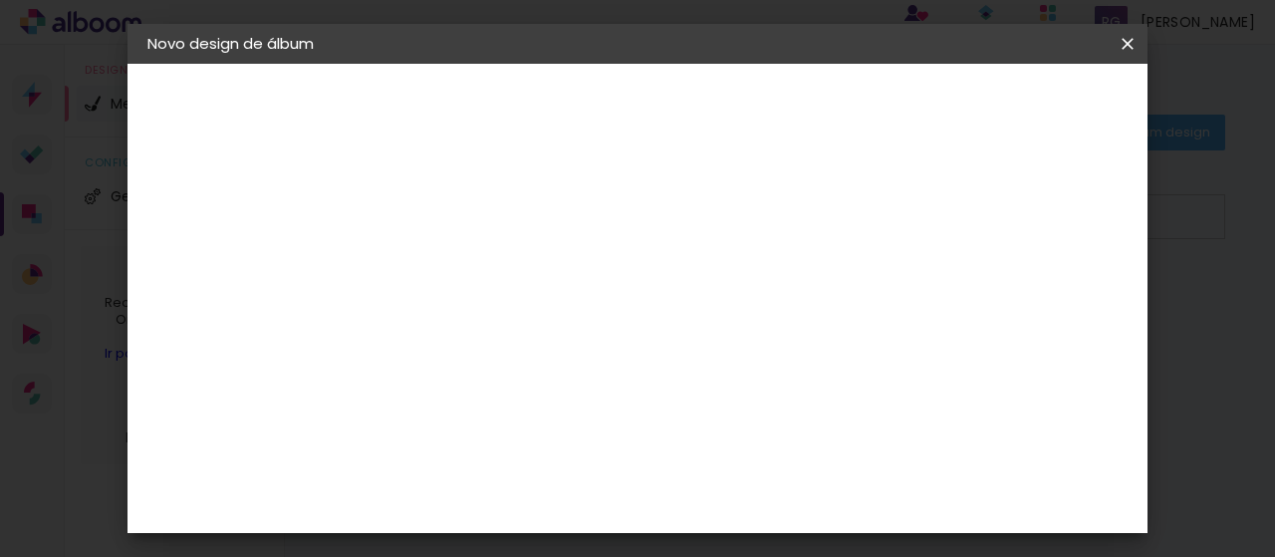
click at [635, 307] on span "30" at bounding box center [621, 312] width 33 height 30
click at [446, 218] on input "18" at bounding box center [459, 228] width 69 height 25
type input "17"
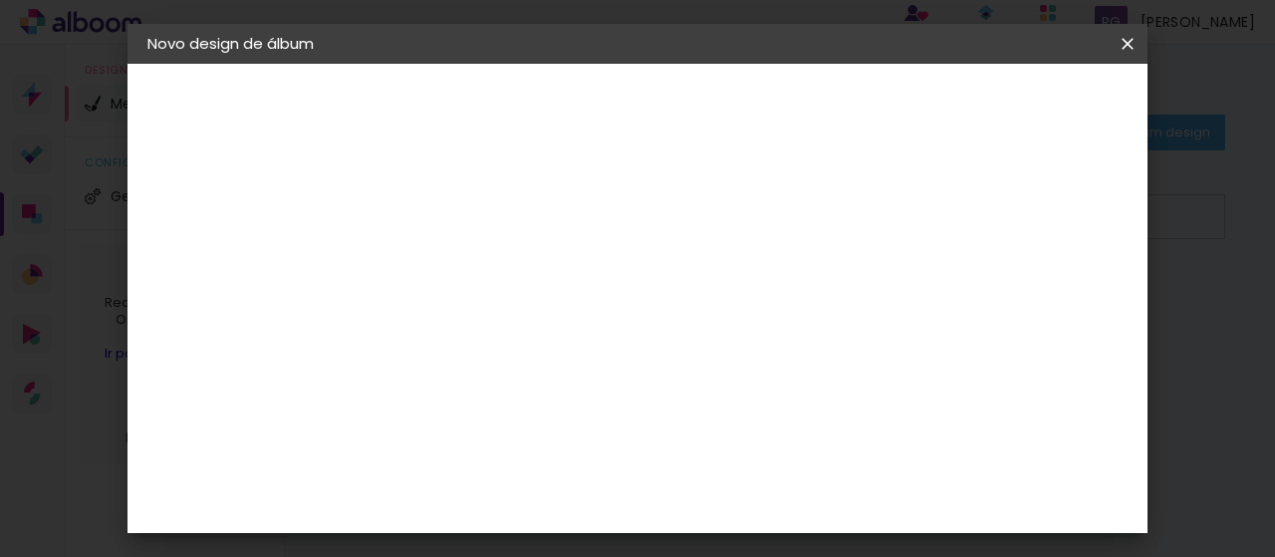
type paper-input "17"
type input "16"
type paper-input "16"
type input "15"
type paper-input "15"
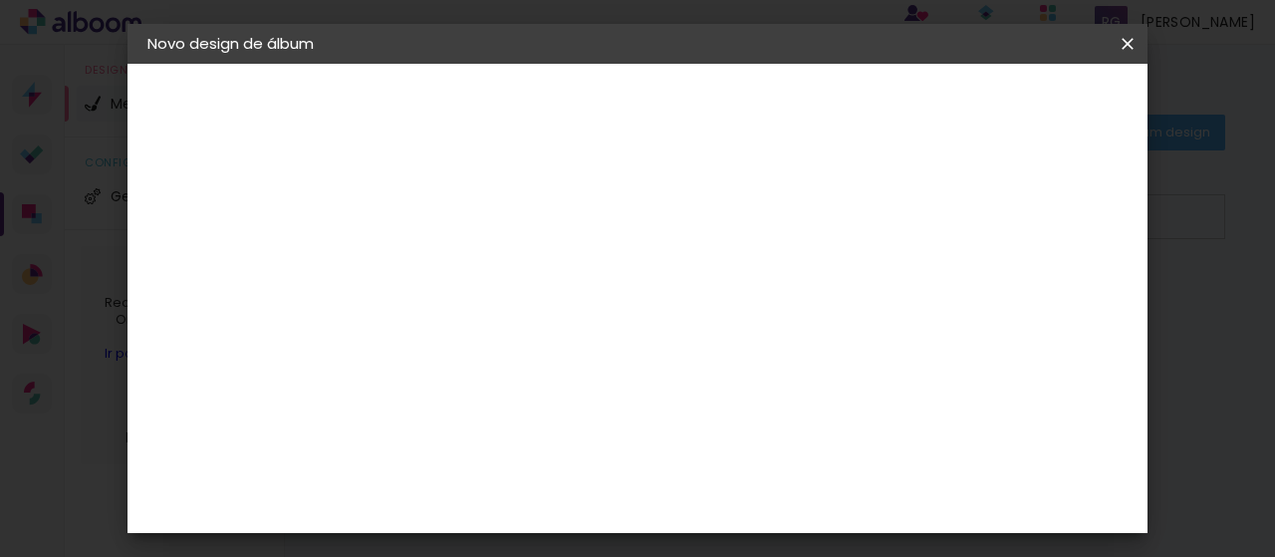
type input "14"
type paper-input "14"
type input "13"
type paper-input "13"
type input "12"
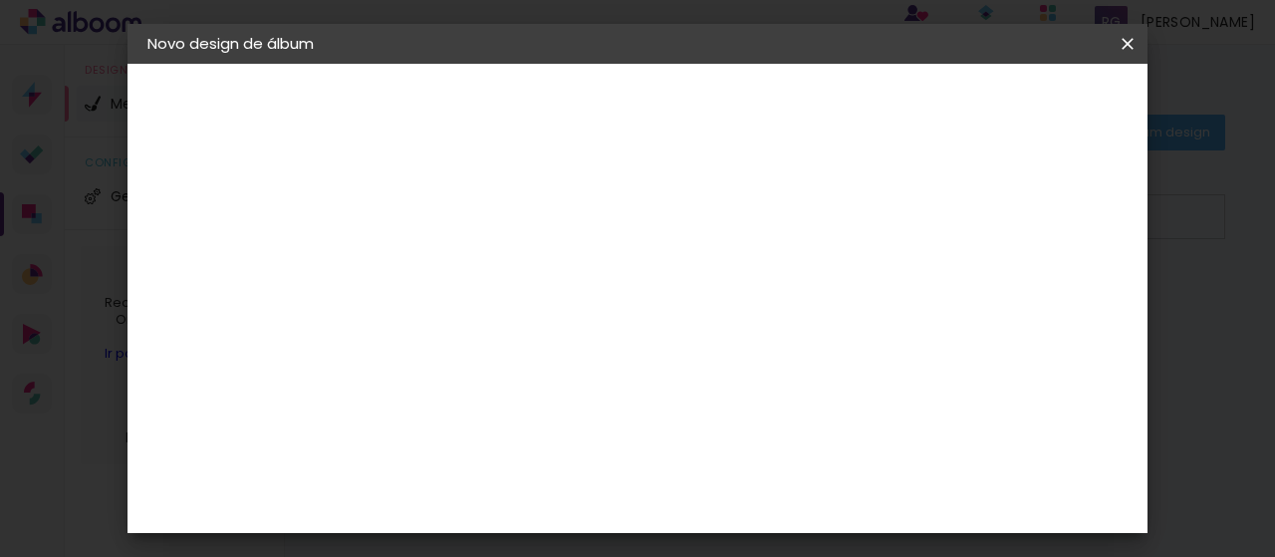
type paper-input "12"
type input "11"
type paper-input "11"
type input "10"
type paper-input "10"
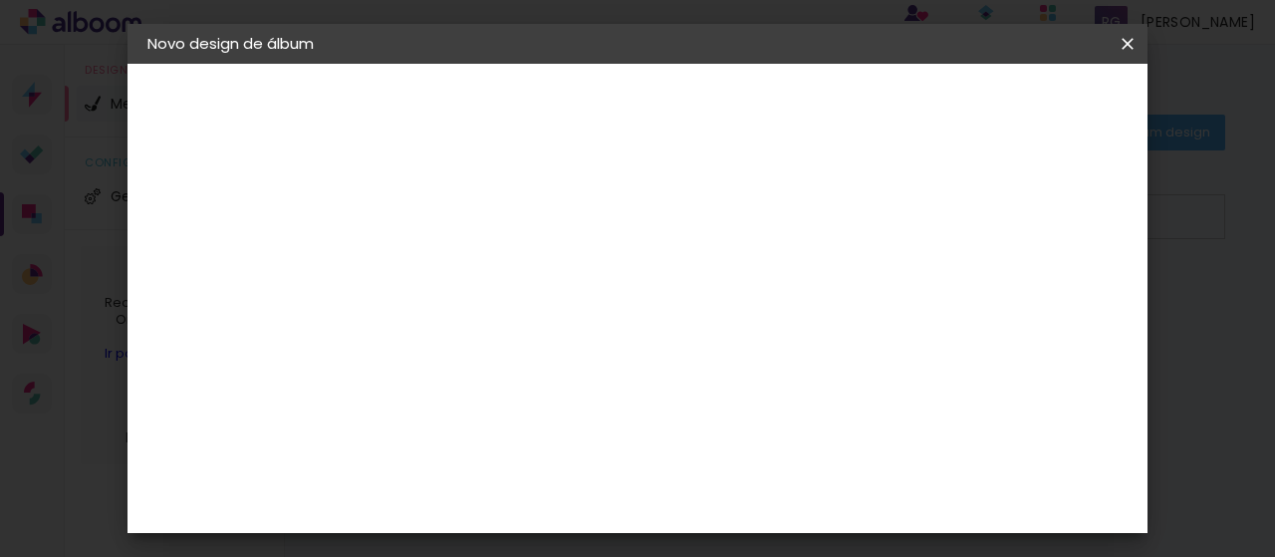
type input "9"
type paper-input "9"
type input "8"
type paper-input "8"
type input "7"
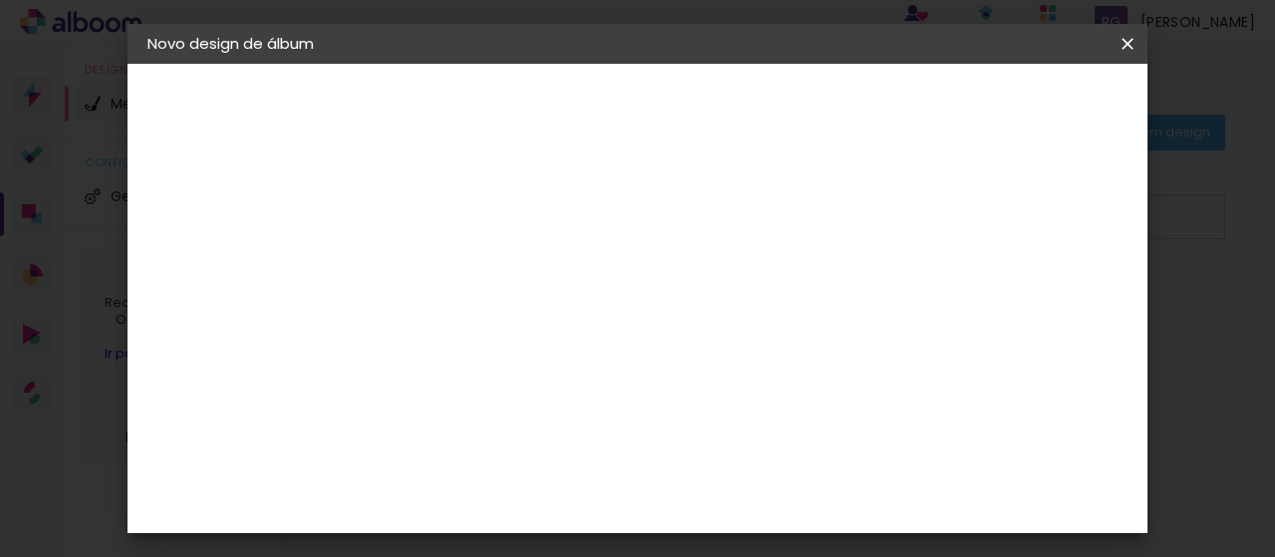
type paper-input "7"
type input "6"
type paper-input "6"
type input "5"
type paper-input "5"
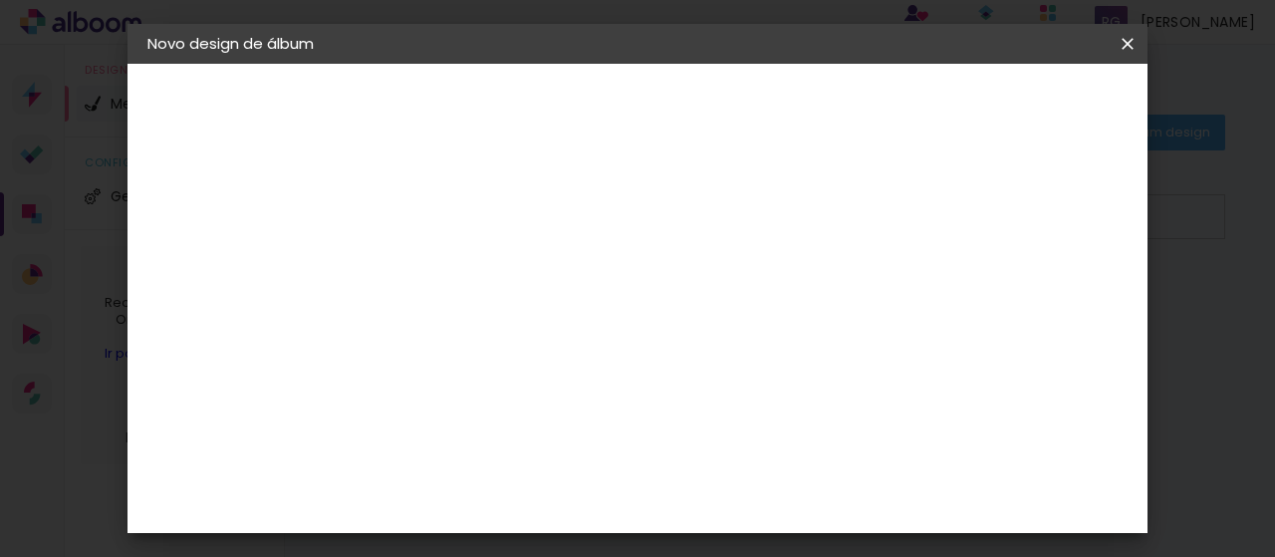
type input "4"
type paper-input "4"
type input "3"
type paper-input "3"
type input "2"
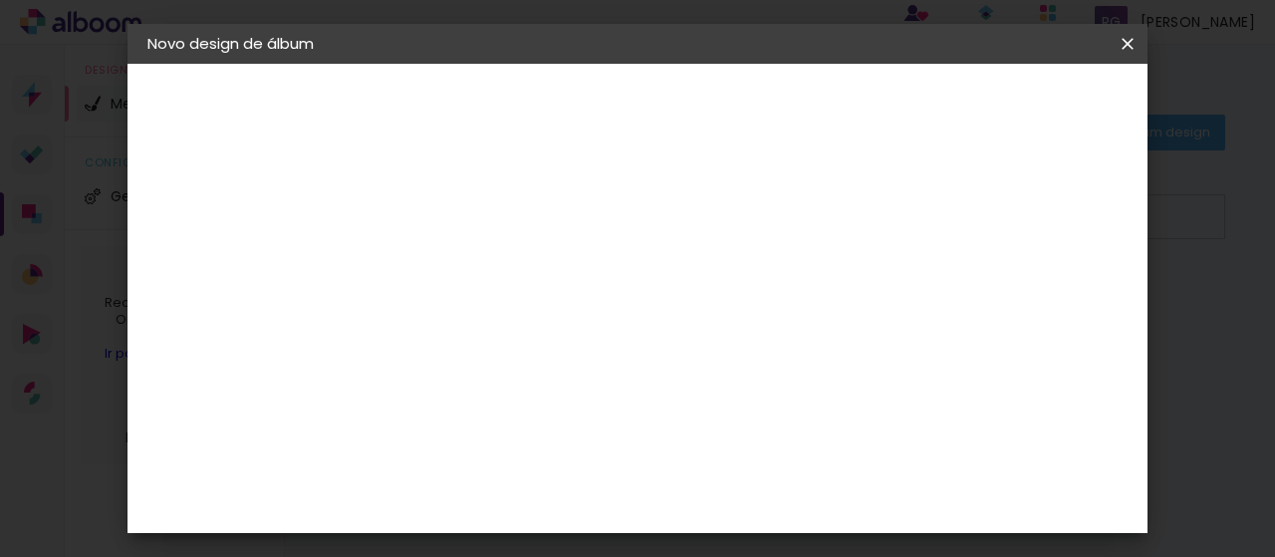
type paper-input "2"
type input "1"
type paper-input "1"
type input "0"
type paper-input "0"
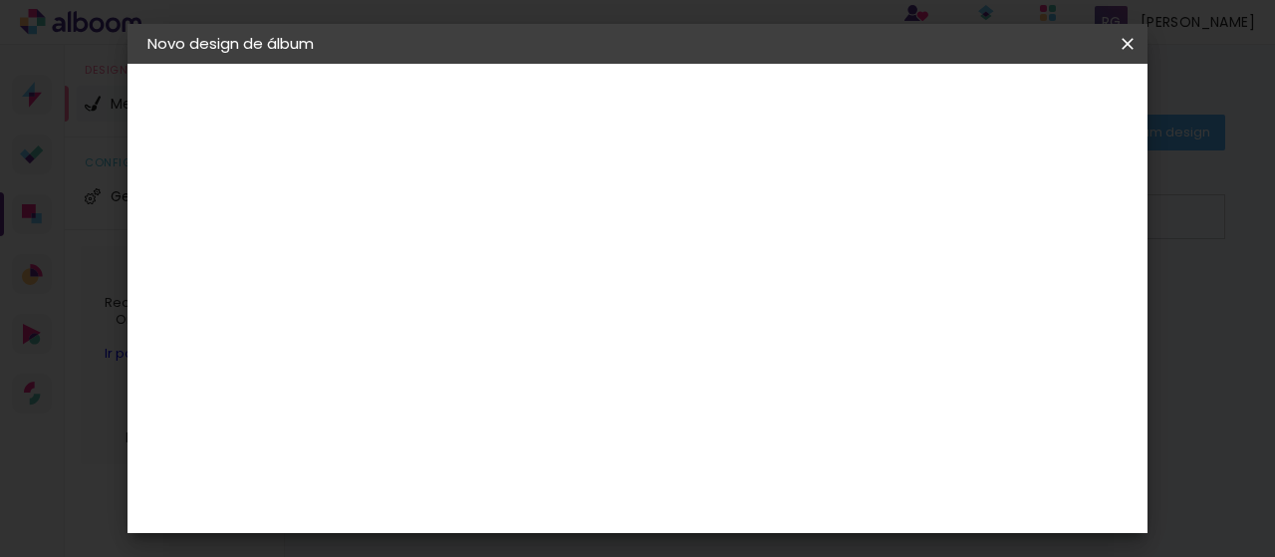
type input "1"
type paper-input "1"
type input "2"
type paper-input "2"
type input "3"
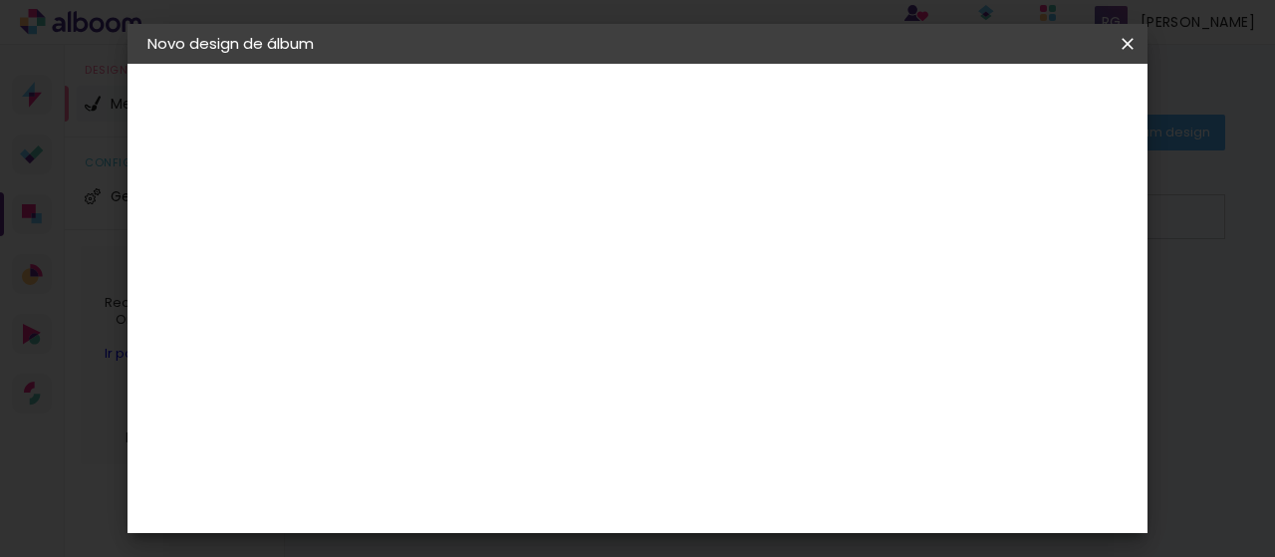
type paper-input "3"
type input "4"
type paper-input "4"
type input "5"
type paper-input "5"
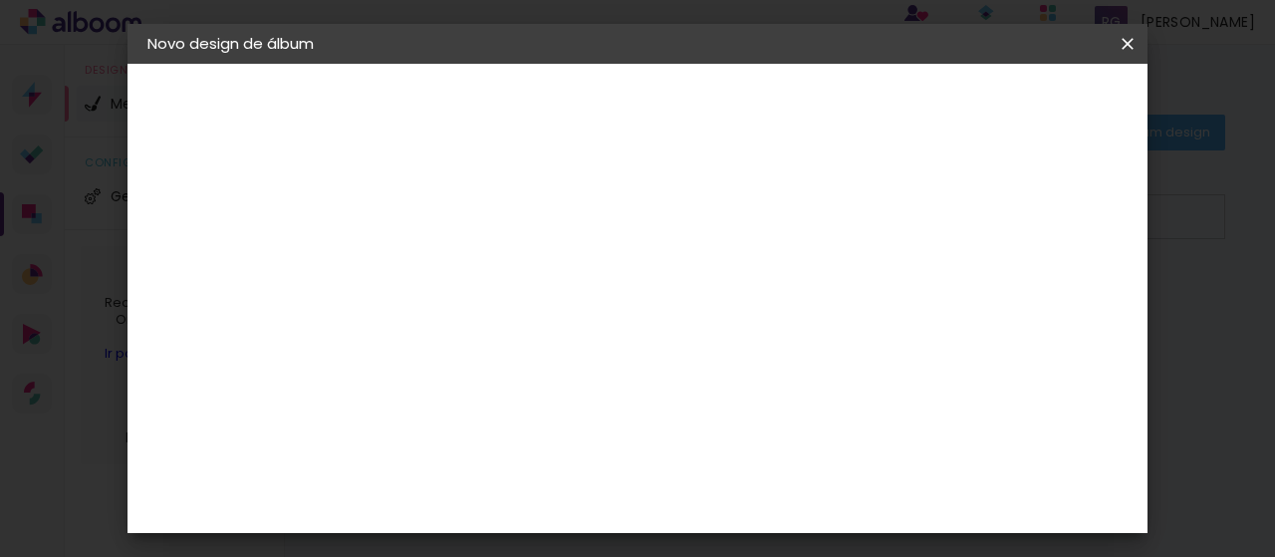
type input "6"
type paper-input "6"
type input "7"
type paper-input "7"
type input "8"
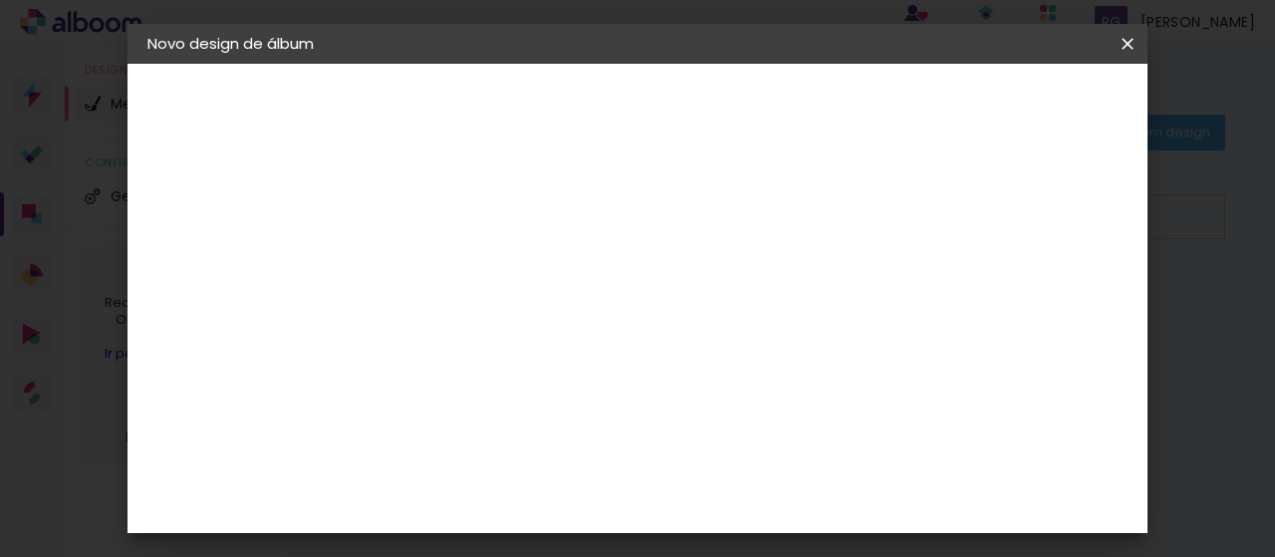
type paper-input "8"
type input "9"
type paper-input "9"
type input "10"
type paper-input "10"
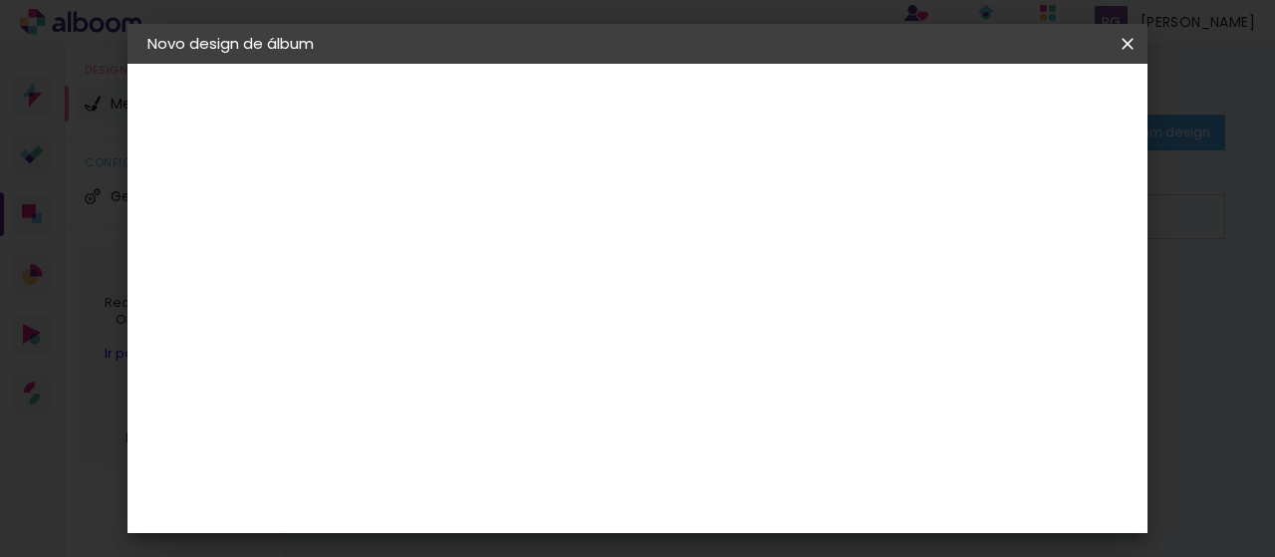
type input "11"
type paper-input "11"
type input "12"
type paper-input "12"
type input "13"
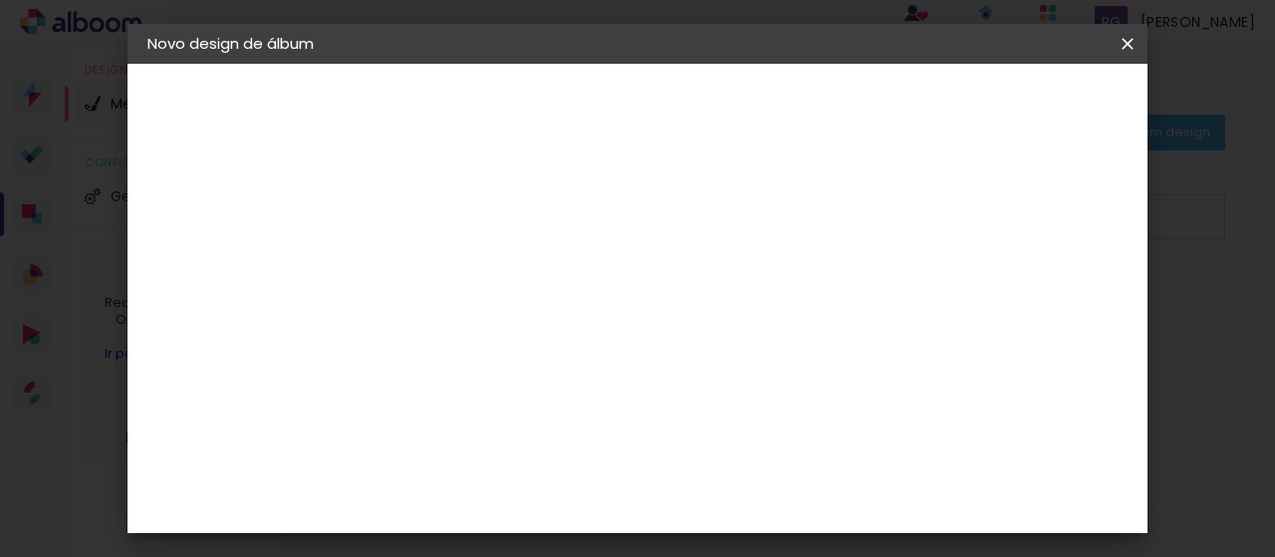
type paper-input "13"
type input "12"
type paper-input "12"
type input "11"
type paper-input "11"
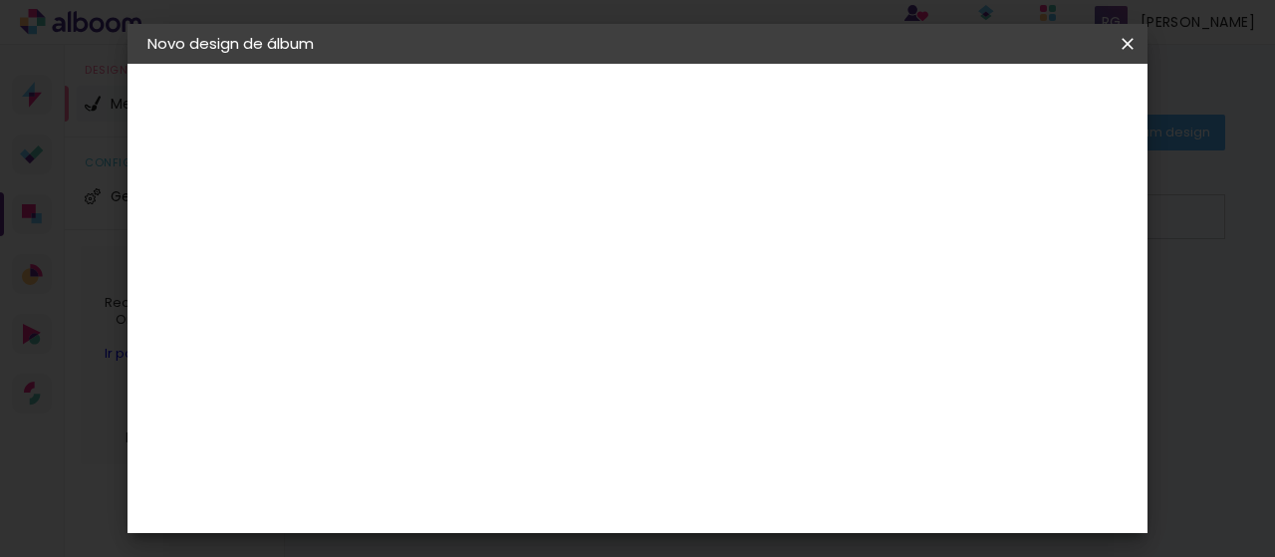
type input "10"
type paper-input "10"
type input "9"
type paper-input "9"
type input "8"
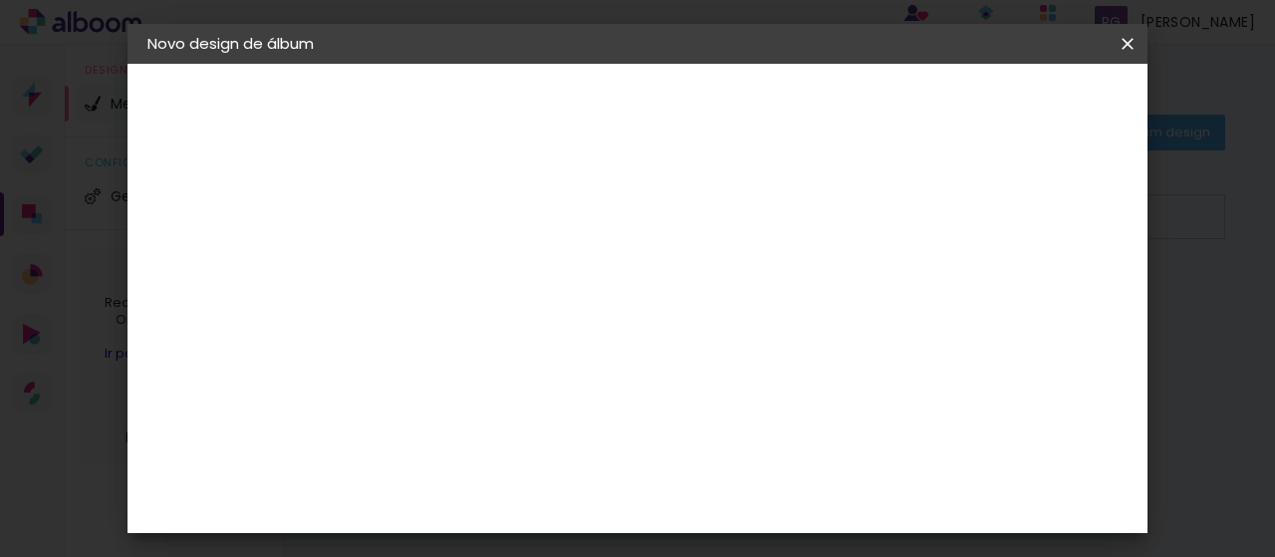
type paper-input "8"
type input "7"
type paper-input "7"
type input "6"
type paper-input "6"
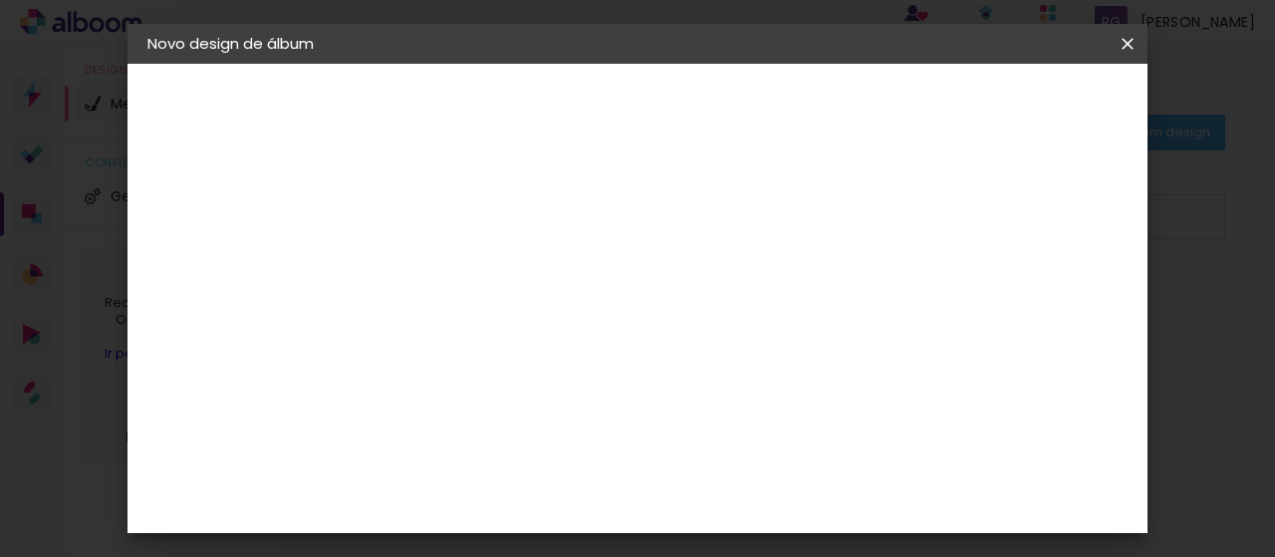
type input "5"
type paper-input "5"
type input "4"
type paper-input "4"
type input "3"
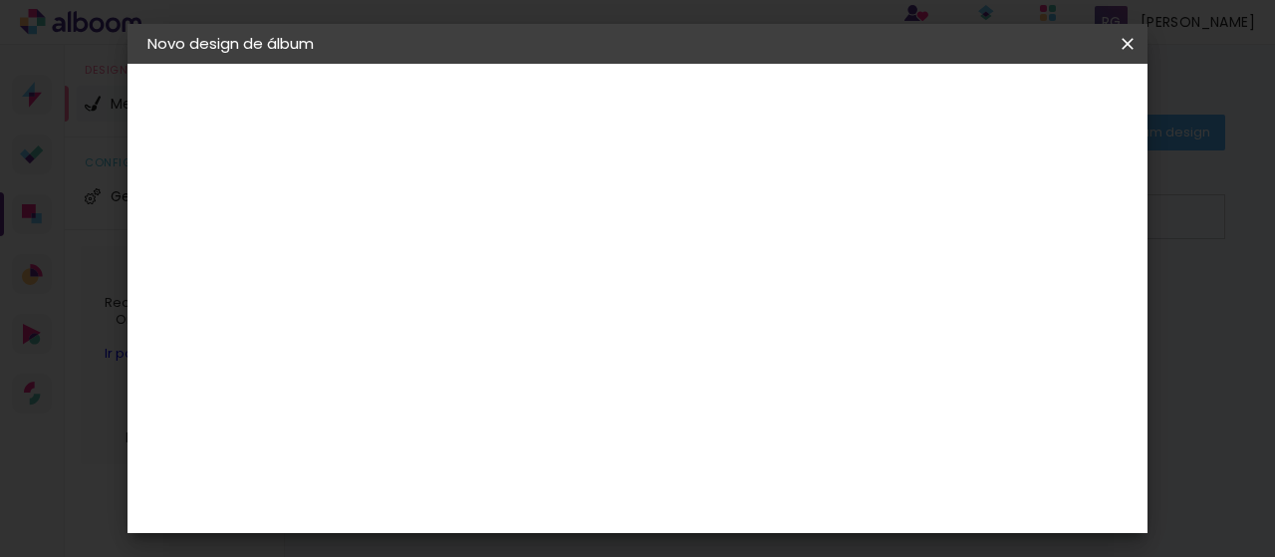
type paper-input "3"
type input "2"
type paper-input "2"
type input "1"
type paper-input "1"
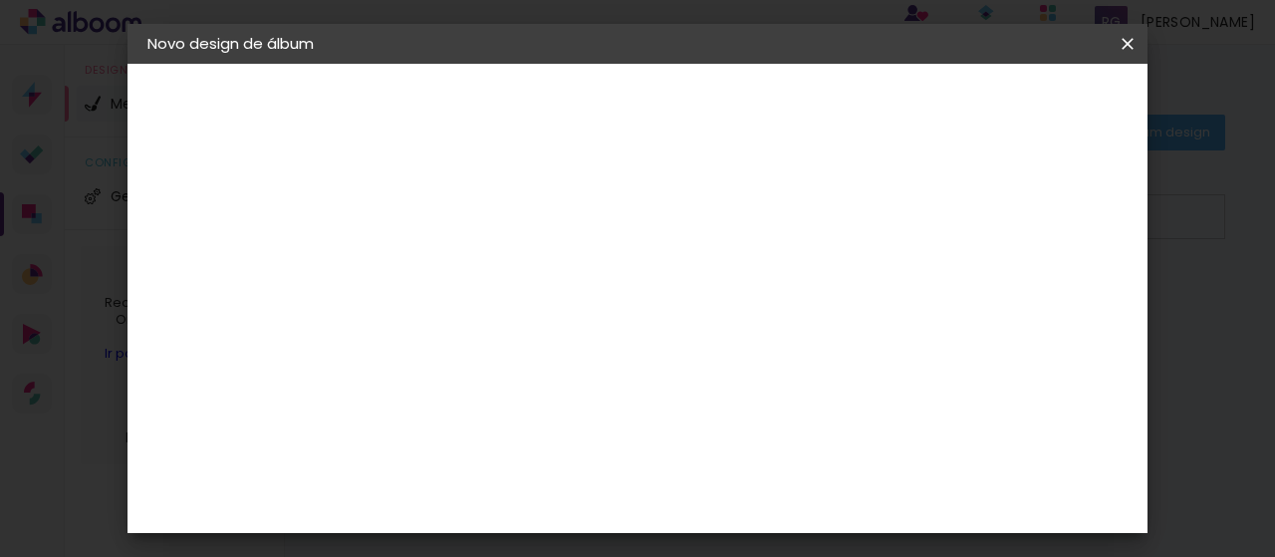
type input "0"
type paper-input "0"
type input "1"
type paper-input "1"
click at [759, 279] on div "30 cm cm cm mm A maioria das encadernadoras sugere 5mm de sangria." at bounding box center [719, 331] width 665 height 159
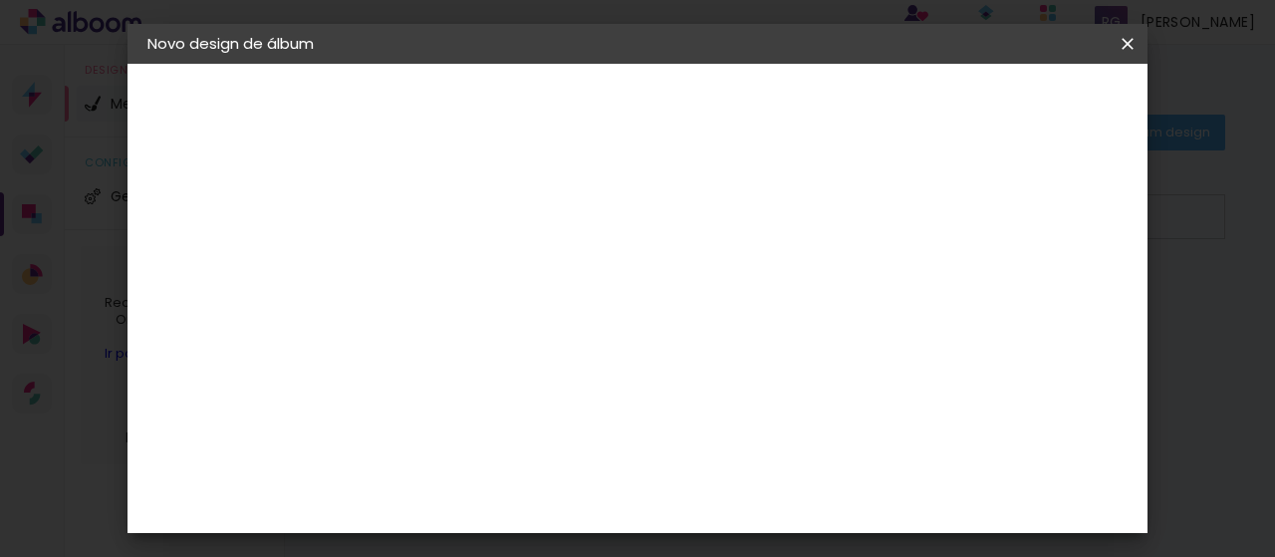
scroll to position [199, 0]
click at [512, 332] on quentale-layouter at bounding box center [719, 298] width 506 height 253
click at [614, 298] on div at bounding box center [592, 241] width 170 height 113
click at [677, 298] on div at bounding box center [592, 241] width 170 height 113
click at [1031, 197] on input "0" at bounding box center [1037, 189] width 36 height 30
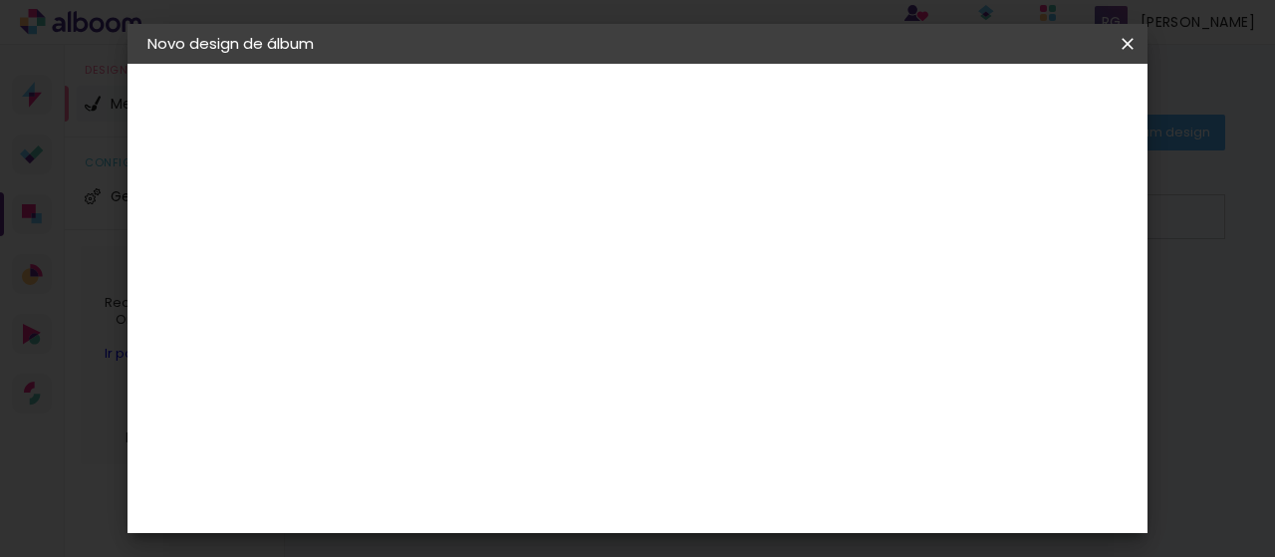
type input "1"
type paper-input "1"
type input "2"
type paper-input "2"
type input "3"
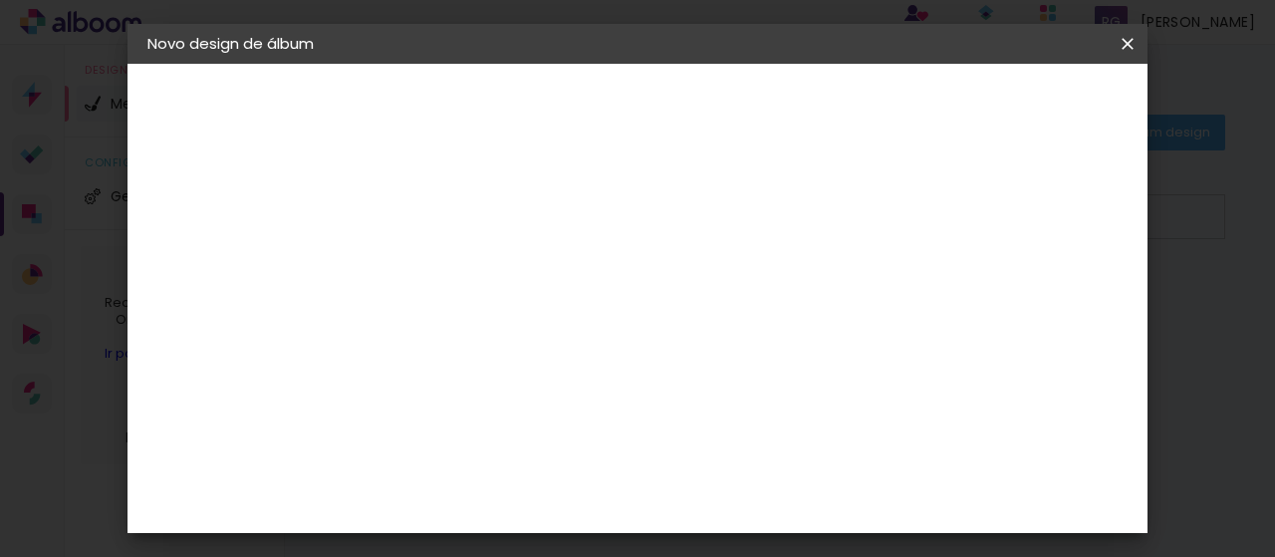
type paper-input "3"
type input "4"
type paper-input "4"
type input "5"
type paper-input "5"
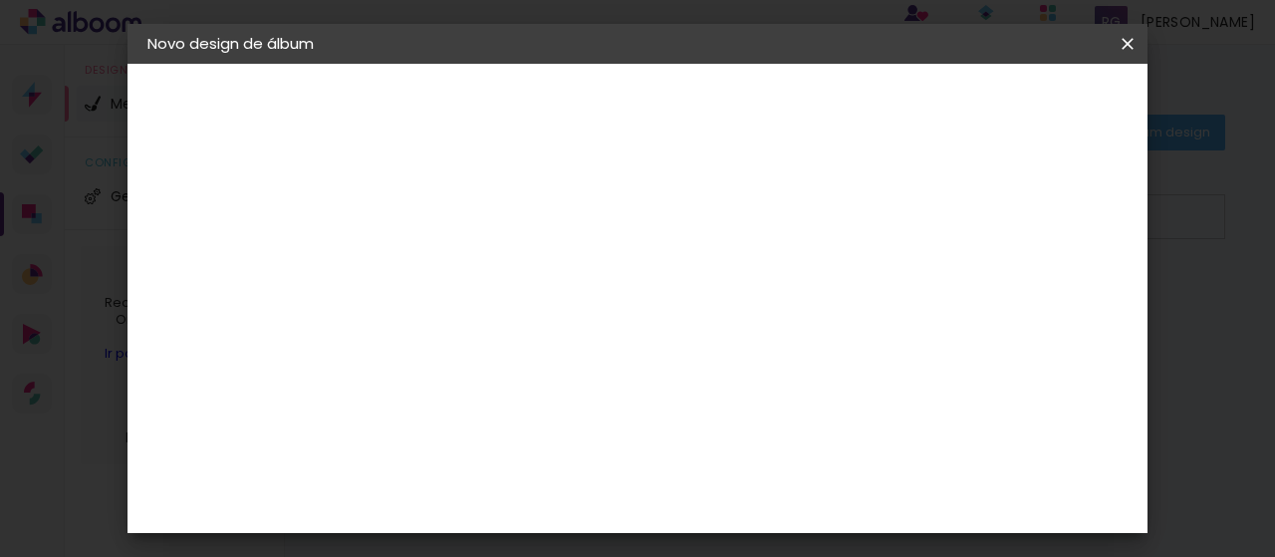
type input "6"
type paper-input "6"
type input "7"
type paper-input "7"
type input "8"
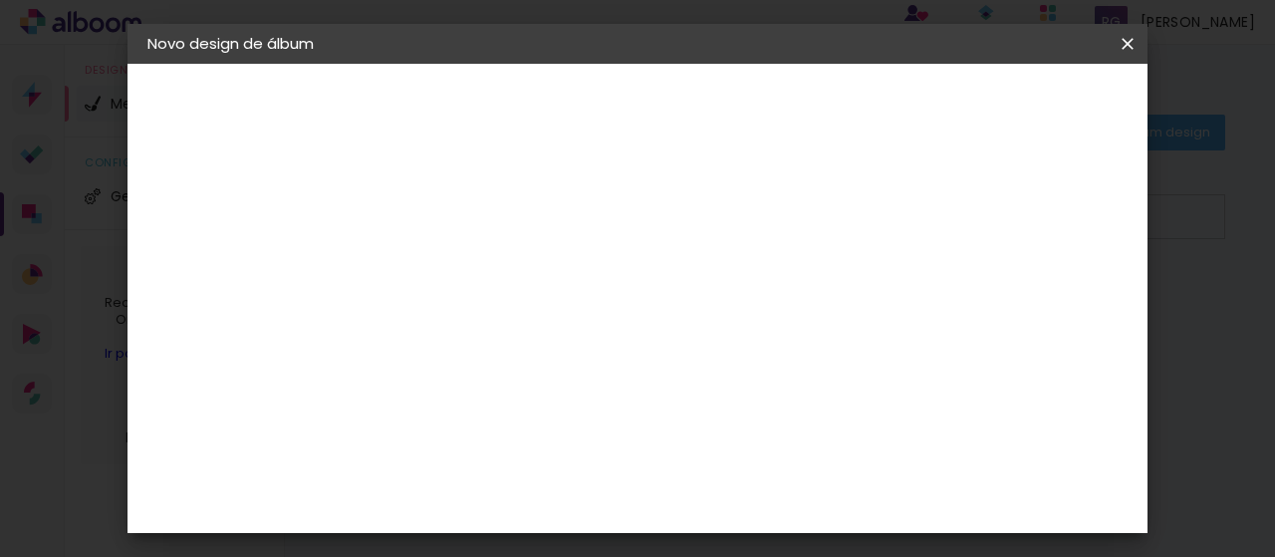
type paper-input "8"
type input "9"
type paper-input "9"
type input "10"
type paper-input "10"
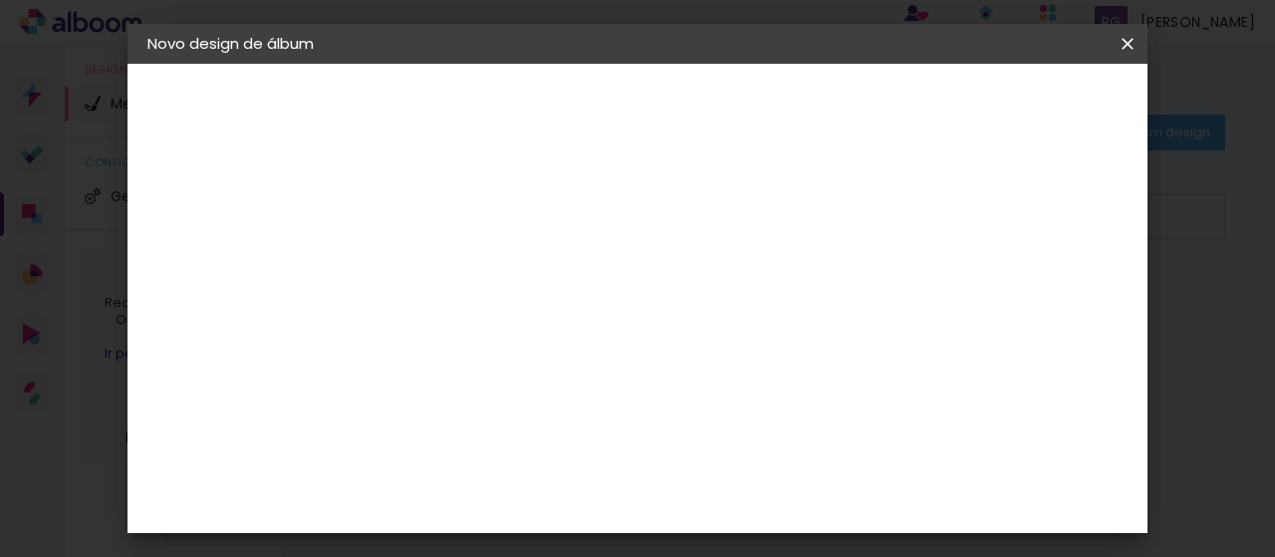
type input "11"
type paper-input "11"
type input "12"
type paper-input "12"
type input "13"
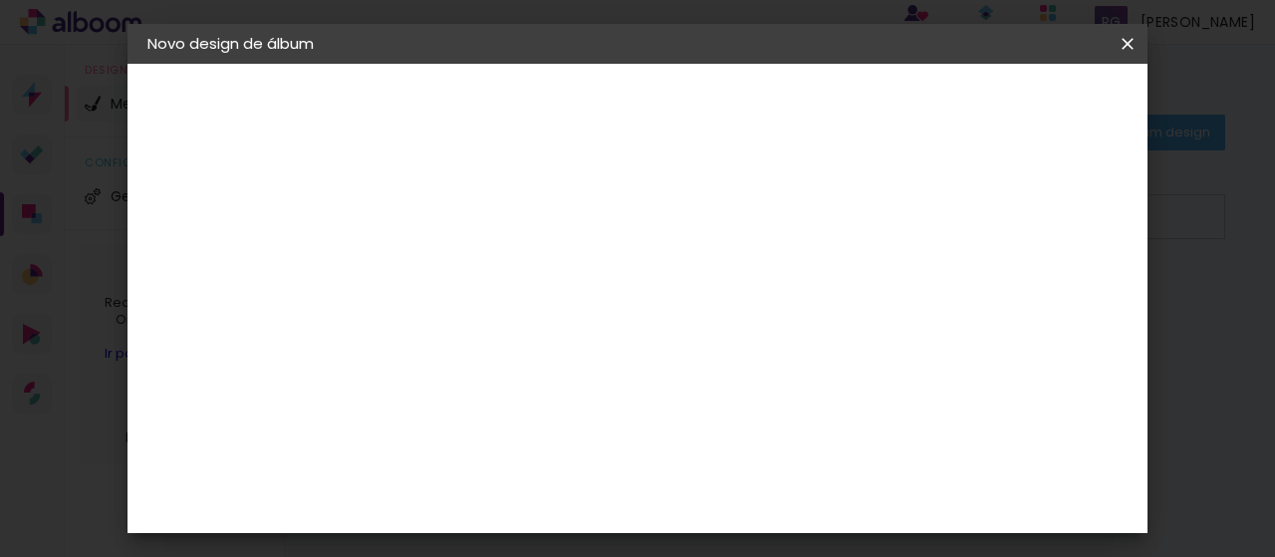
type paper-input "13"
type input "14"
type paper-input "14"
type input "15"
type paper-input "15"
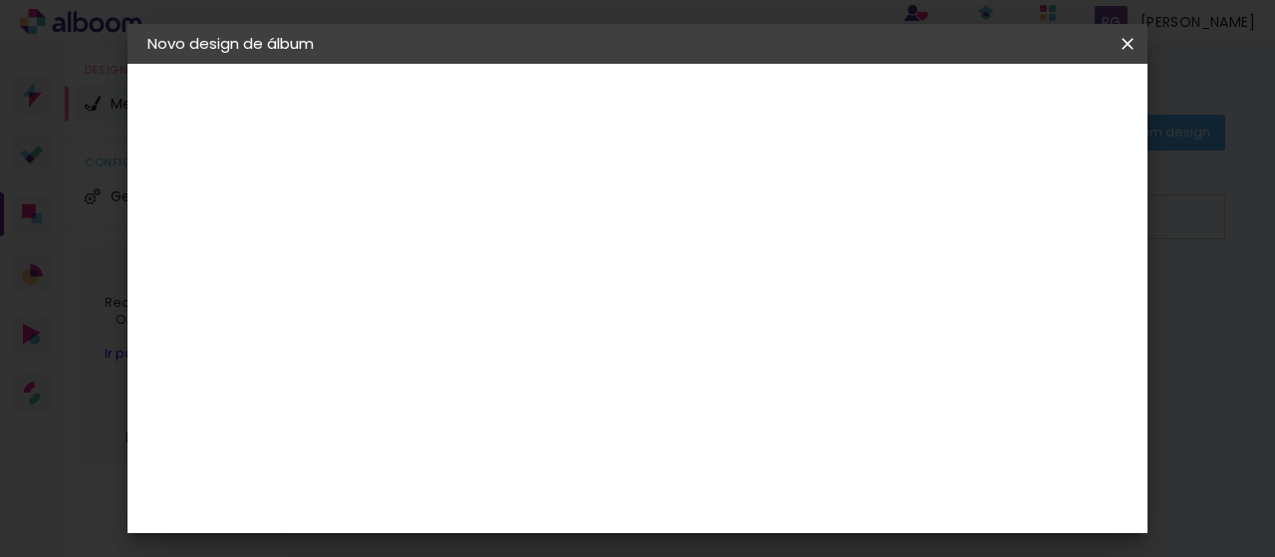
type input "14"
type paper-input "14"
type input "13"
type paper-input "13"
type input "12"
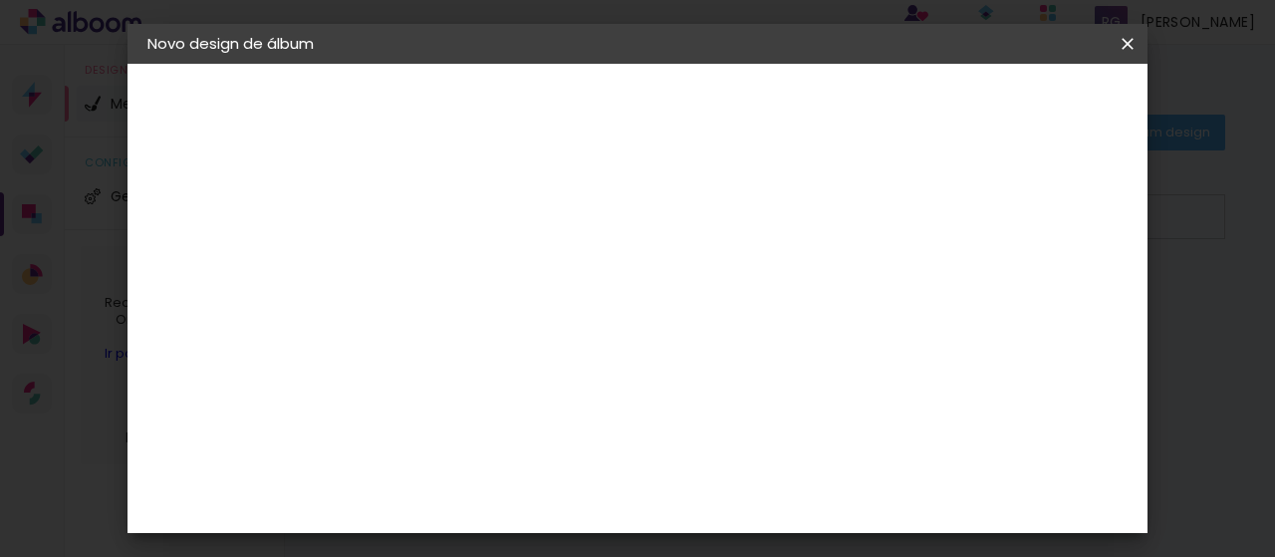
type paper-input "12"
type input "11"
type paper-input "11"
type input "10"
type paper-input "10"
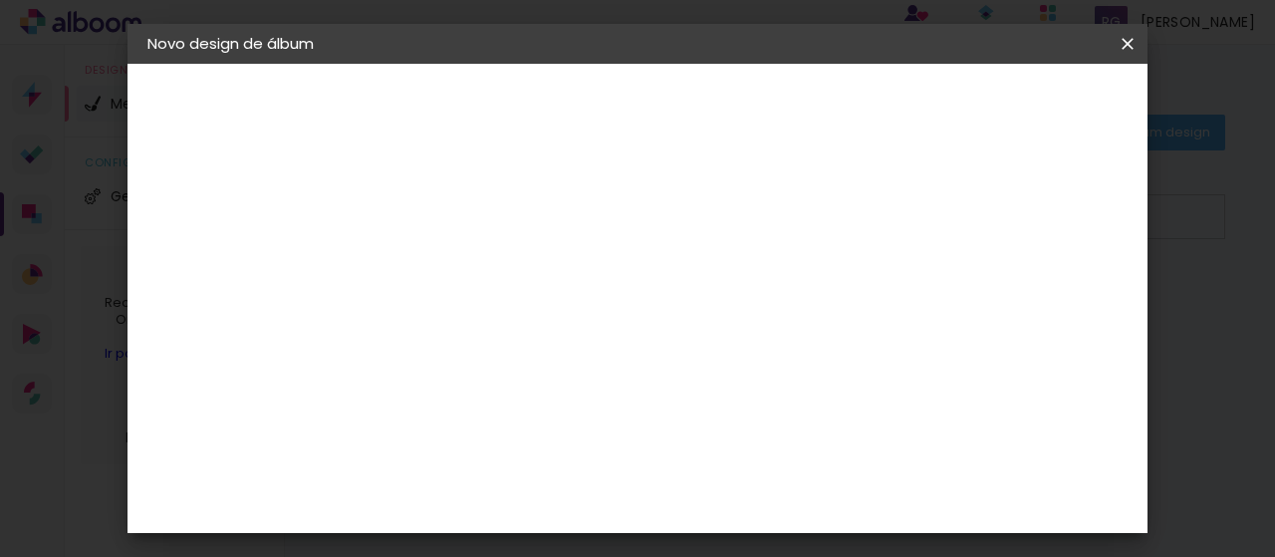
type input "9"
type paper-input "9"
type input "8"
type paper-input "8"
type input "7"
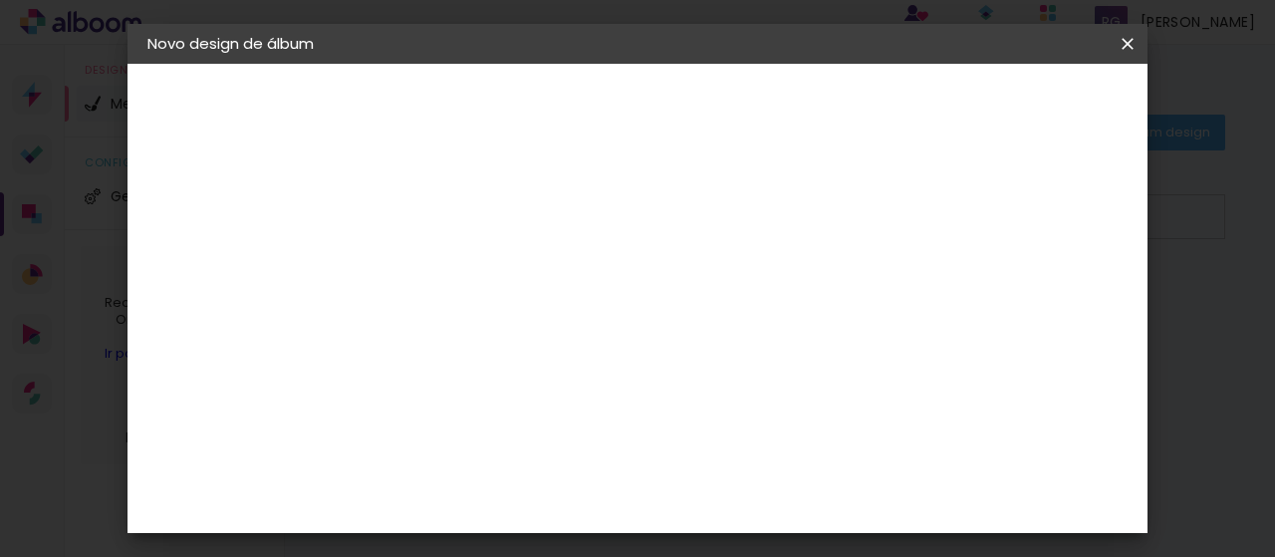
type paper-input "7"
type input "6"
type paper-input "6"
type input "5"
type paper-input "5"
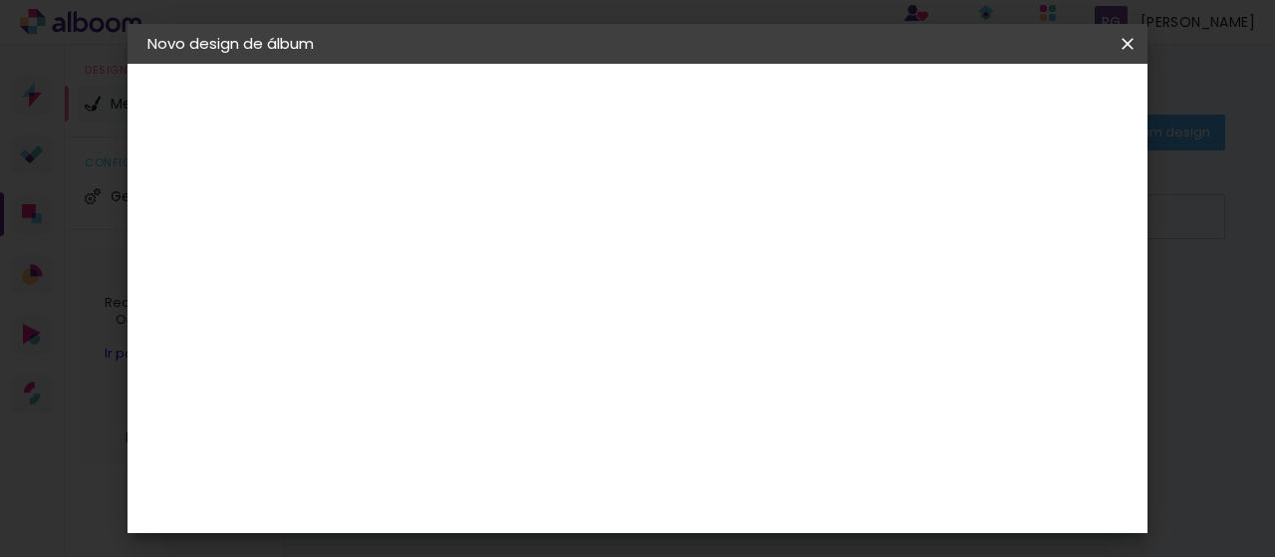
type input "4"
type paper-input "4"
type input "3"
type paper-input "3"
type input "2"
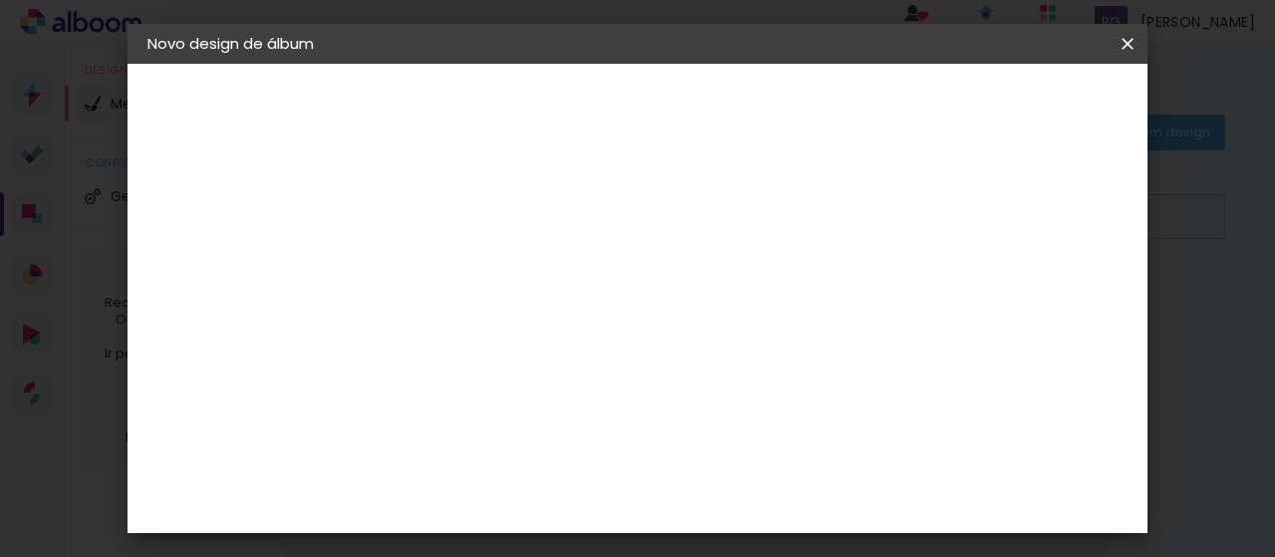
type paper-input "2"
type input "1"
type paper-input "1"
click at [769, 506] on input "60" at bounding box center [747, 500] width 52 height 30
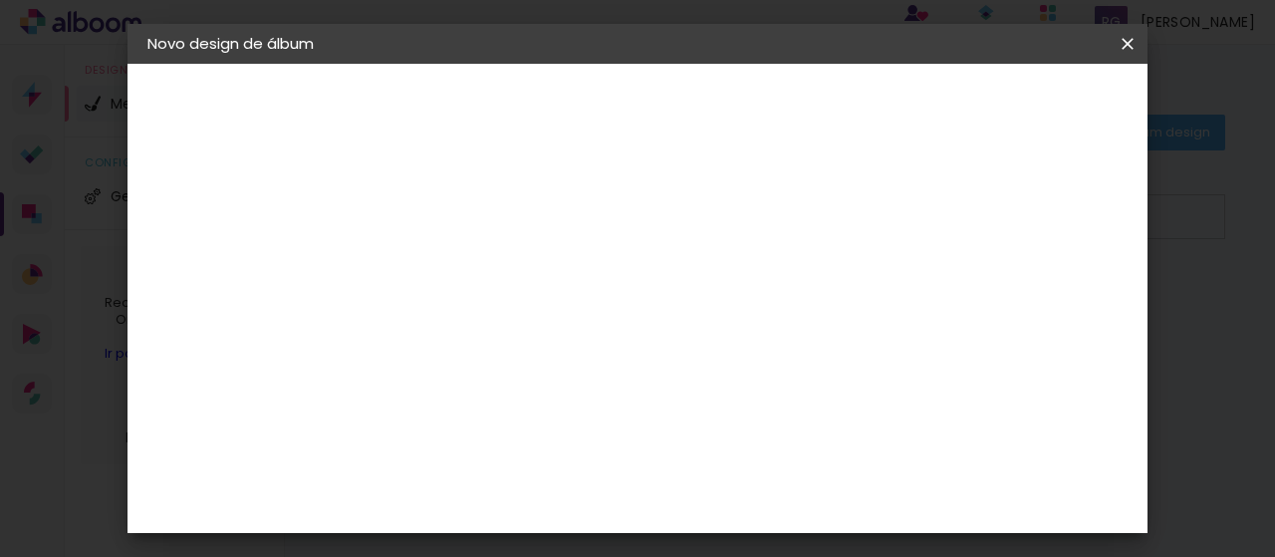
click at [749, 499] on input "60" at bounding box center [747, 500] width 52 height 30
click at [761, 504] on input "60" at bounding box center [747, 500] width 52 height 30
click at [771, 308] on quentale-layouter at bounding box center [619, 393] width 307 height 230
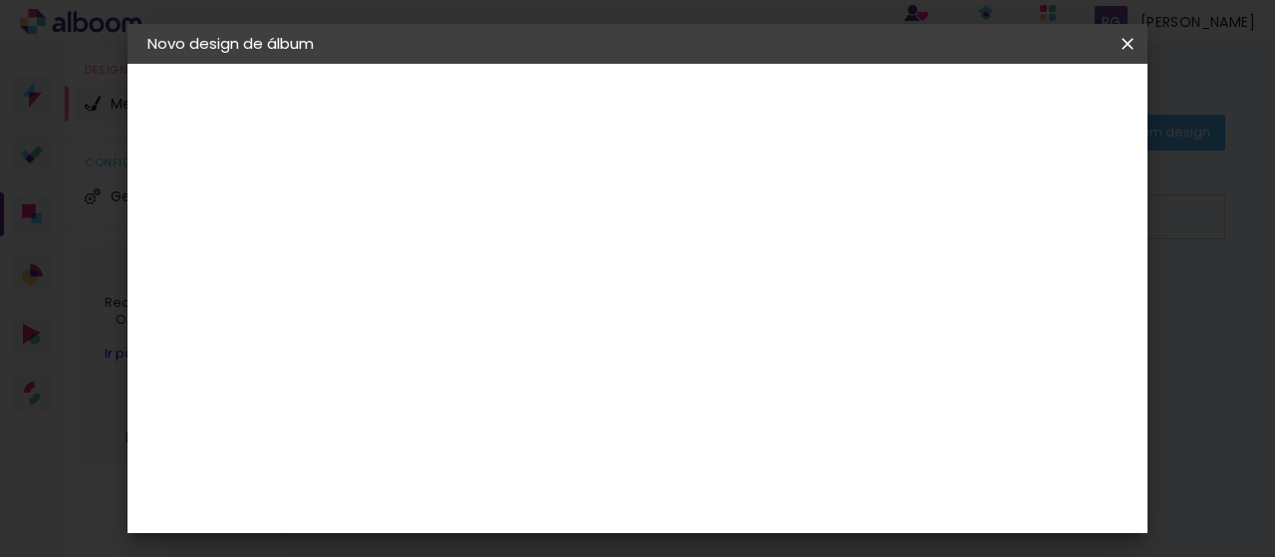
drag, startPoint x: 533, startPoint y: 312, endPoint x: 512, endPoint y: 310, distance: 21.0
click at [512, 310] on input "30" at bounding box center [510, 316] width 52 height 30
click at [663, 337] on span "20" at bounding box center [663, 341] width 34 height 30
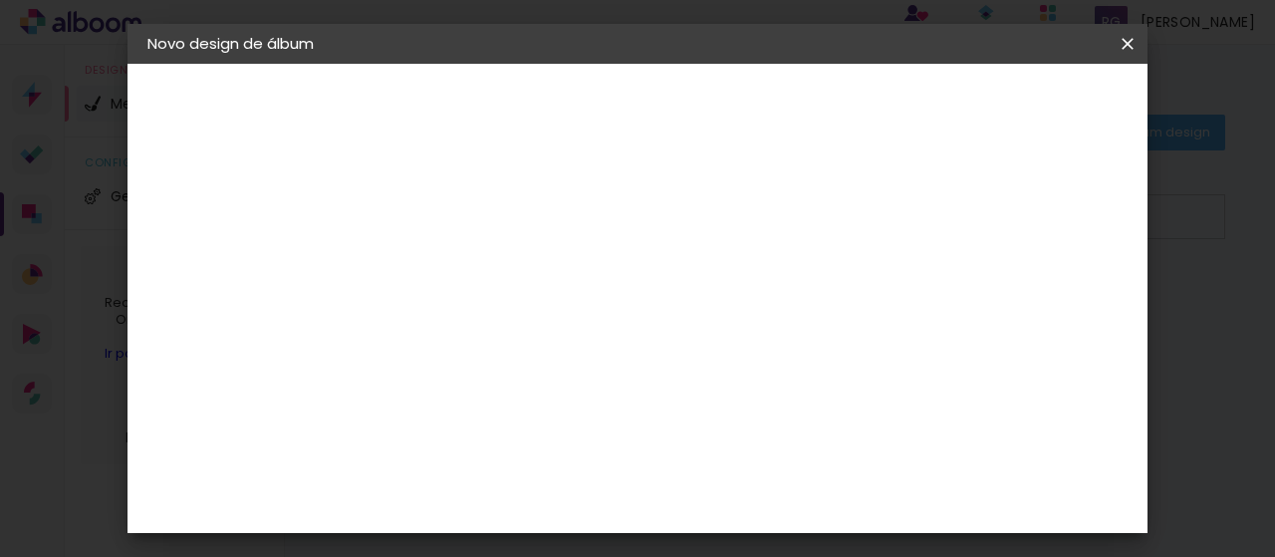
click at [667, 236] on span "20" at bounding box center [663, 241] width 34 height 30
click at [685, 236] on span "cm" at bounding box center [691, 241] width 24 height 30
click at [663, 233] on span "20" at bounding box center [663, 241] width 34 height 30
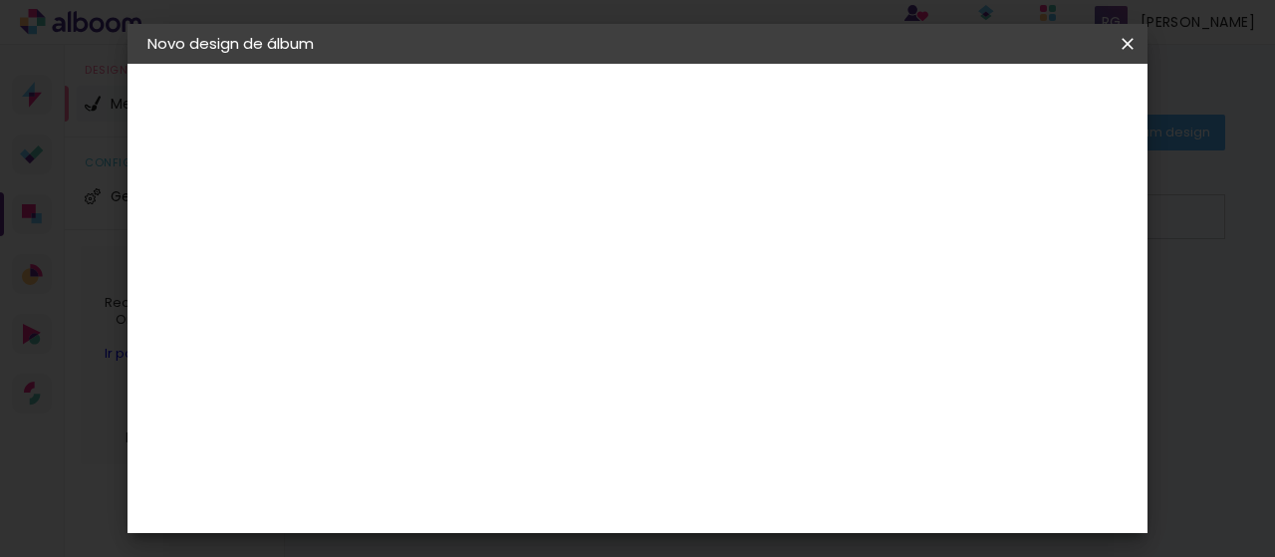
click at [654, 239] on span "20" at bounding box center [663, 241] width 34 height 30
drag, startPoint x: 516, startPoint y: 310, endPoint x: 487, endPoint y: 314, distance: 29.2
click at [487, 314] on input "27" at bounding box center [493, 316] width 52 height 30
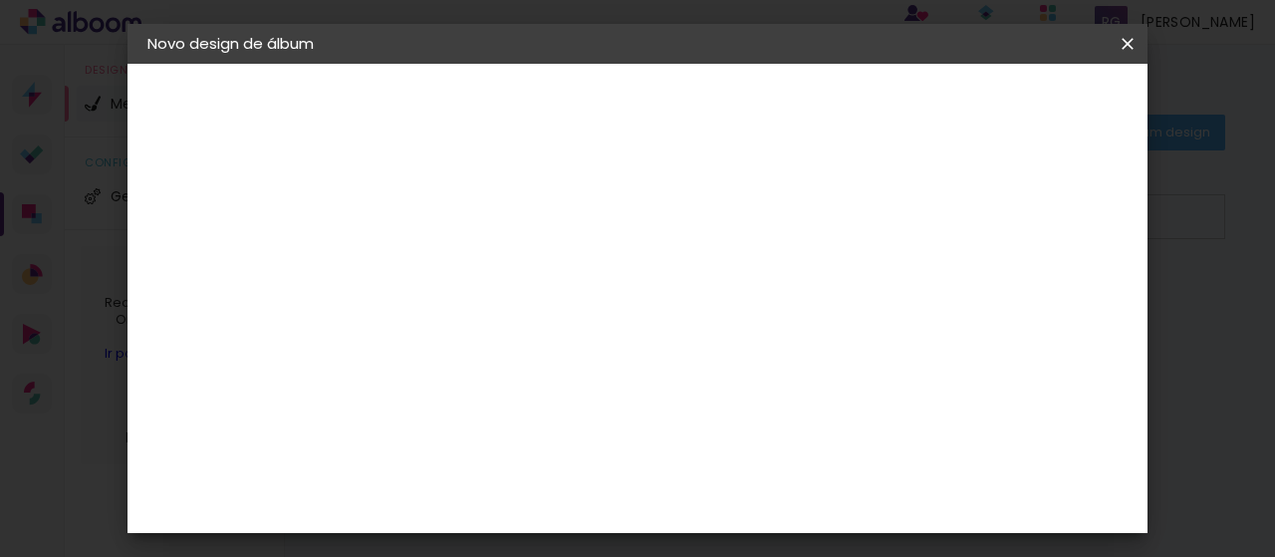
click at [803, 100] on span "Iniciar design" at bounding box center [780, 113] width 46 height 28
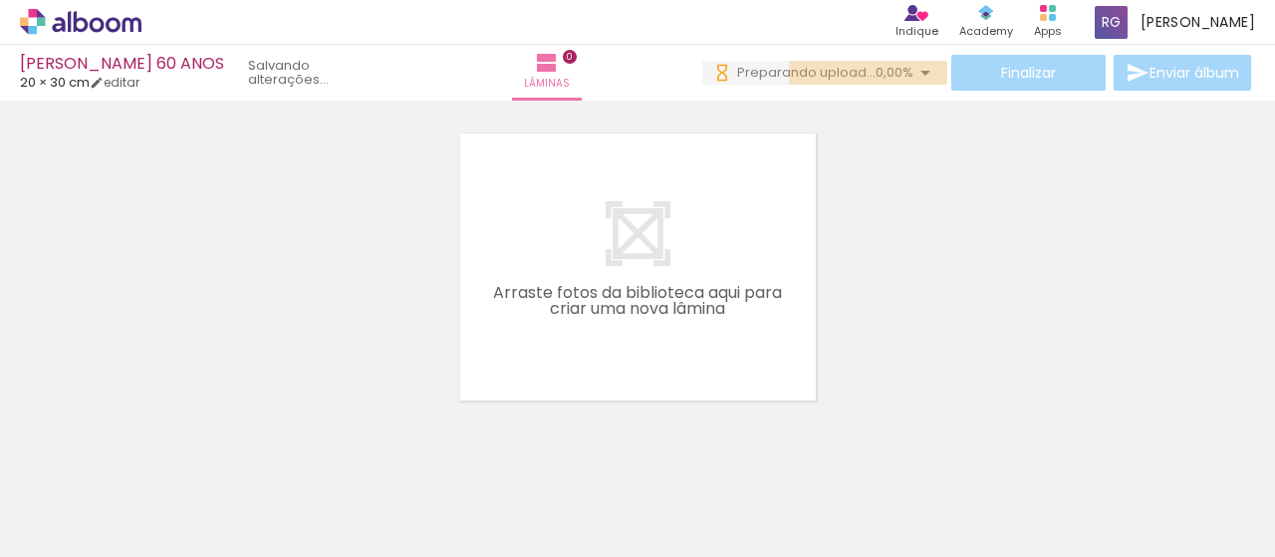
click at [894, 73] on span "0,00%" at bounding box center [895, 72] width 38 height 19
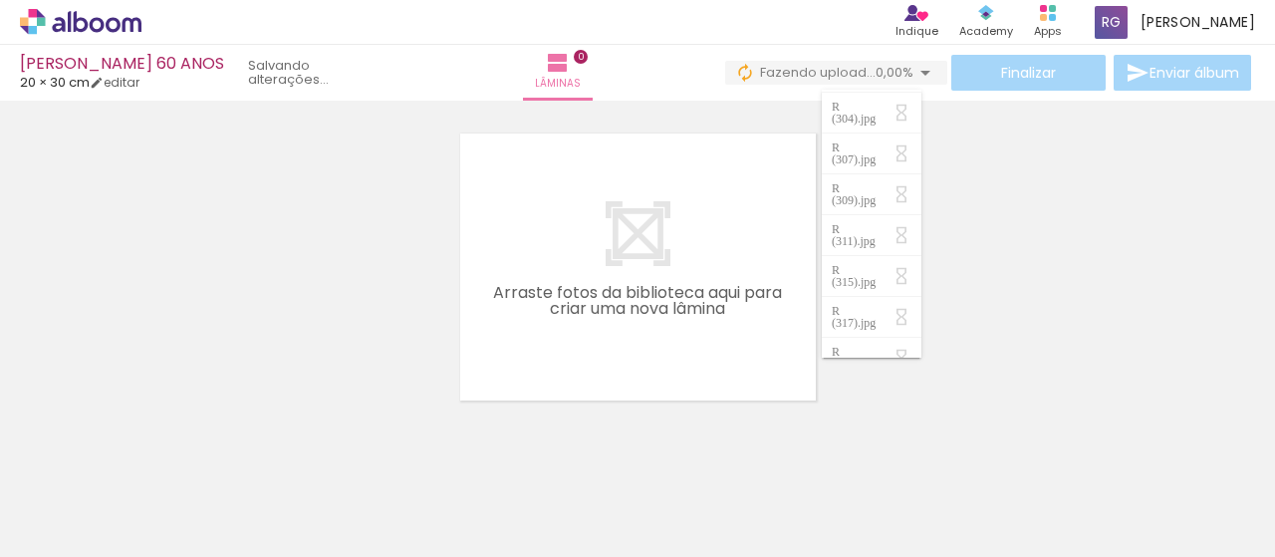
scroll to position [3859, 0]
click at [1058, 169] on div at bounding box center [637, 242] width 1275 height 318
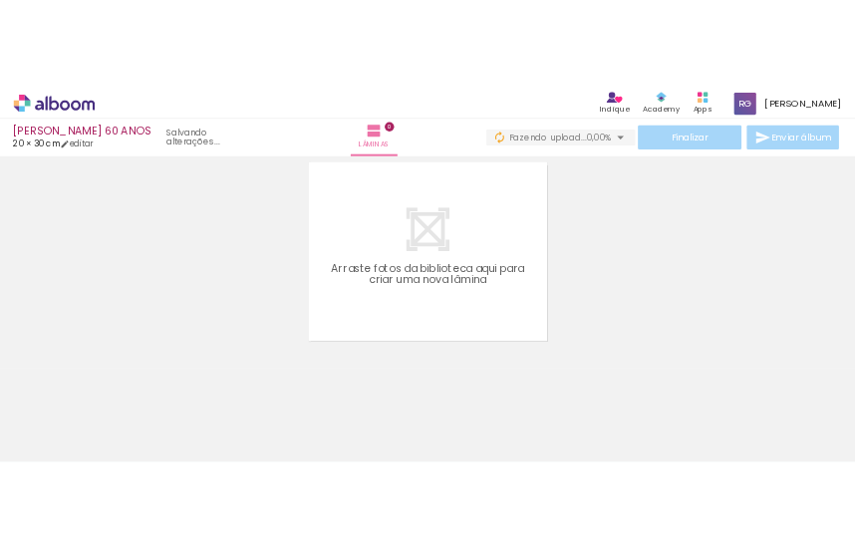
scroll to position [62, 0]
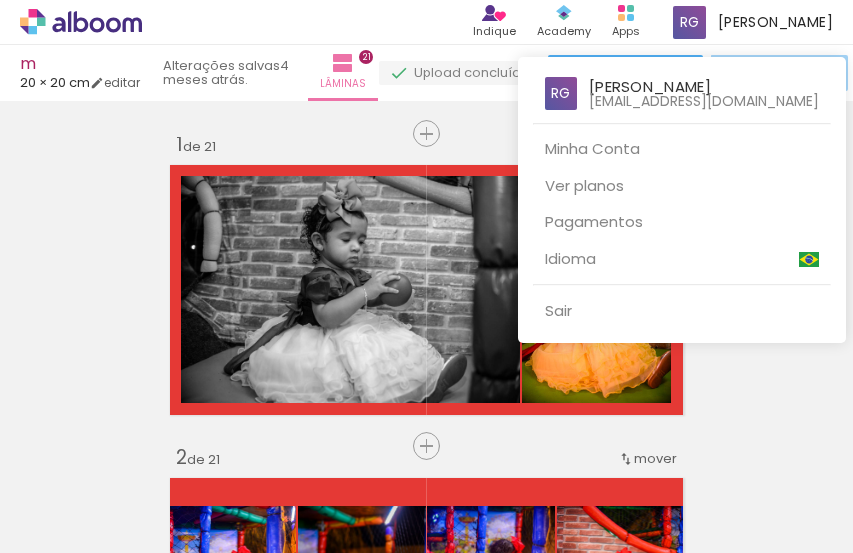
click at [411, 26] on div at bounding box center [426, 276] width 853 height 553
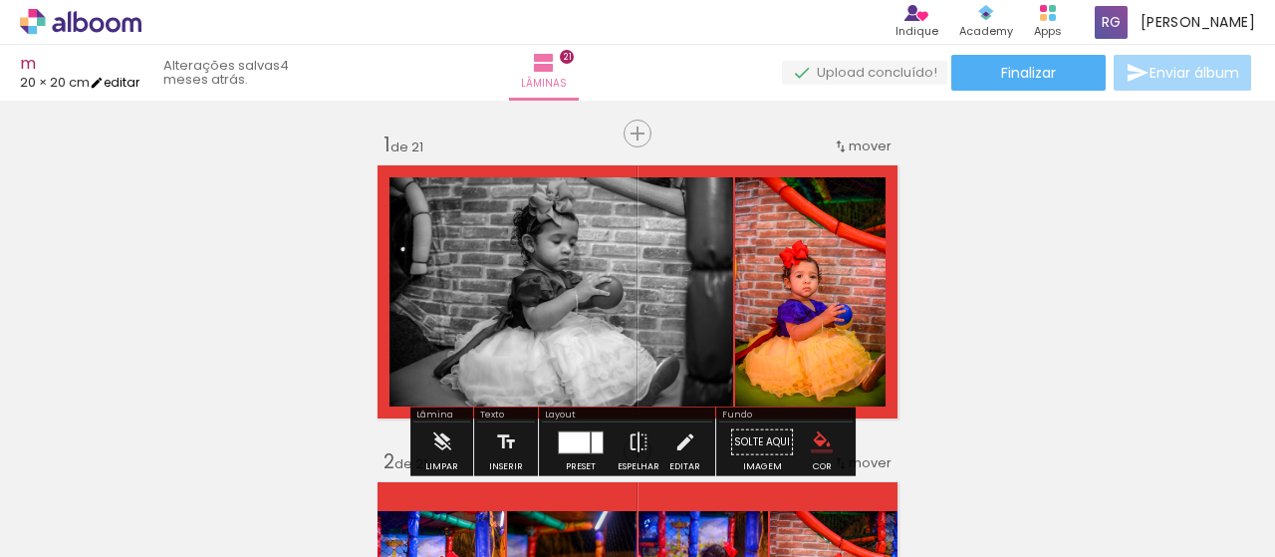
click at [127, 78] on link "editar" at bounding box center [115, 82] width 50 height 17
type input "20"
type input "40"
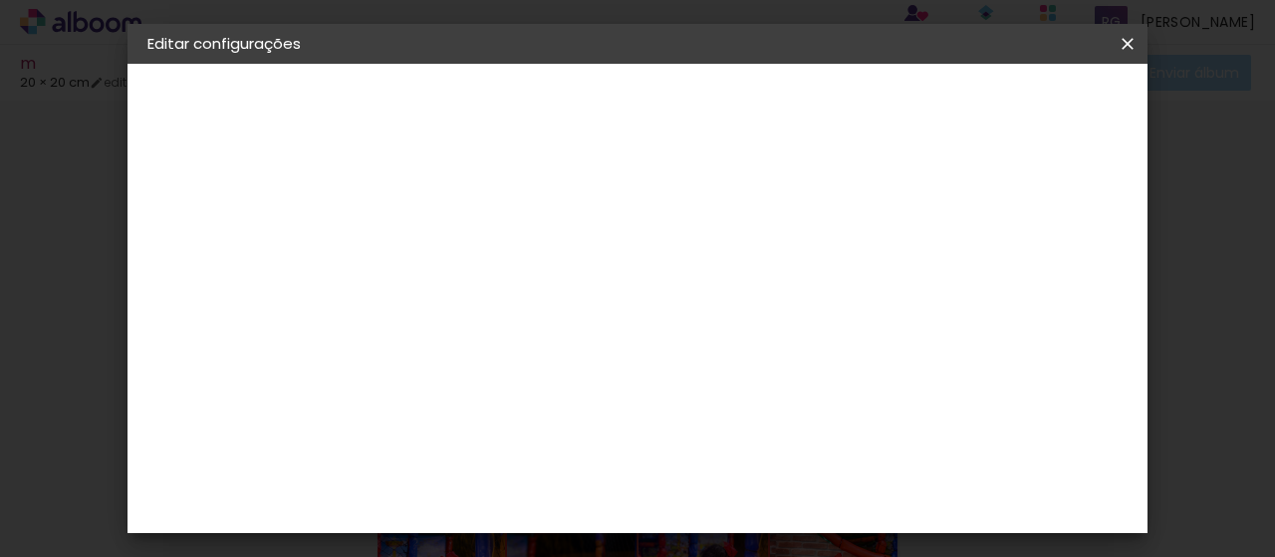
click at [442, 230] on input "2" at bounding box center [457, 228] width 64 height 25
type input "1"
type paper-input "1"
click at [709, 205] on span "20" at bounding box center [708, 212] width 34 height 30
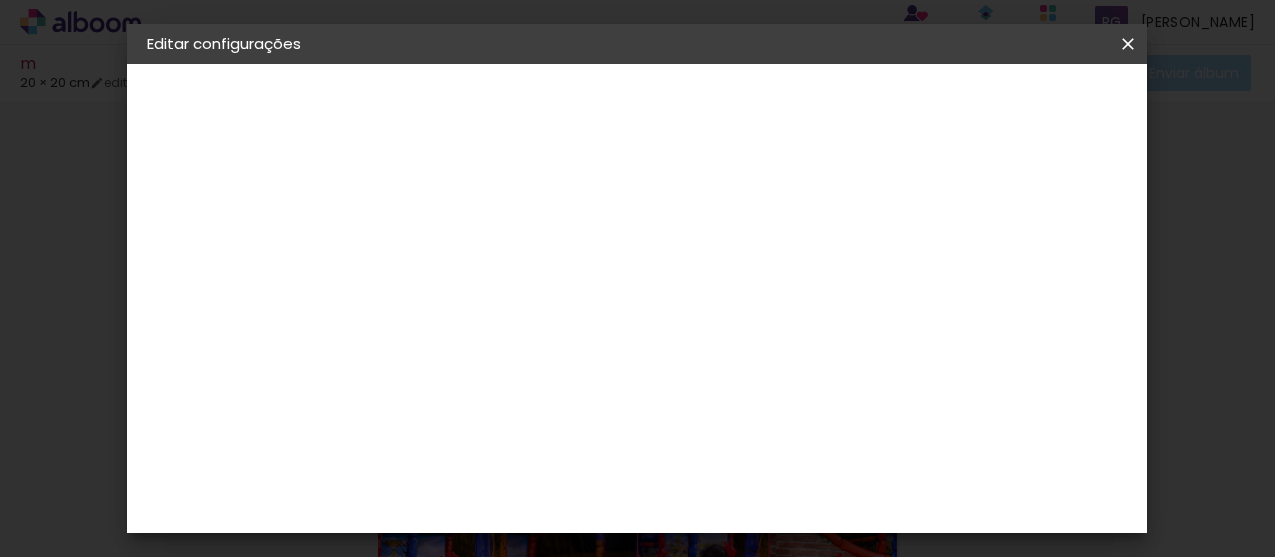
click at [693, 214] on span "20" at bounding box center [708, 212] width 34 height 30
click at [852, 200] on input "5" at bounding box center [859, 201] width 36 height 30
type input "4"
type paper-input "4"
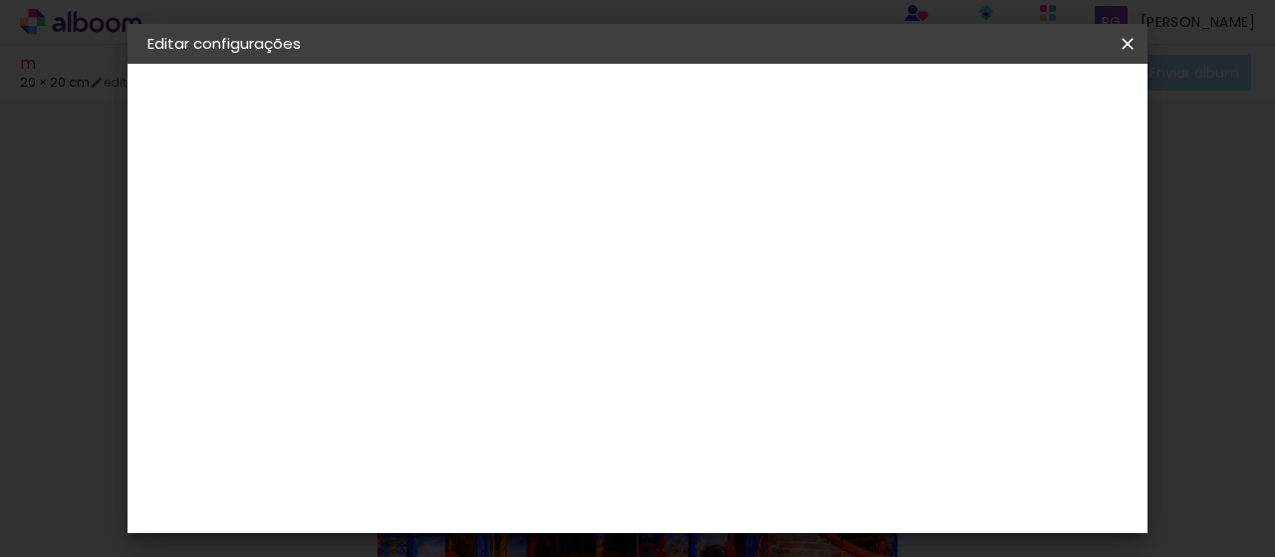
type input "5"
type paper-input "5"
type input "6"
type paper-input "6"
type input "5"
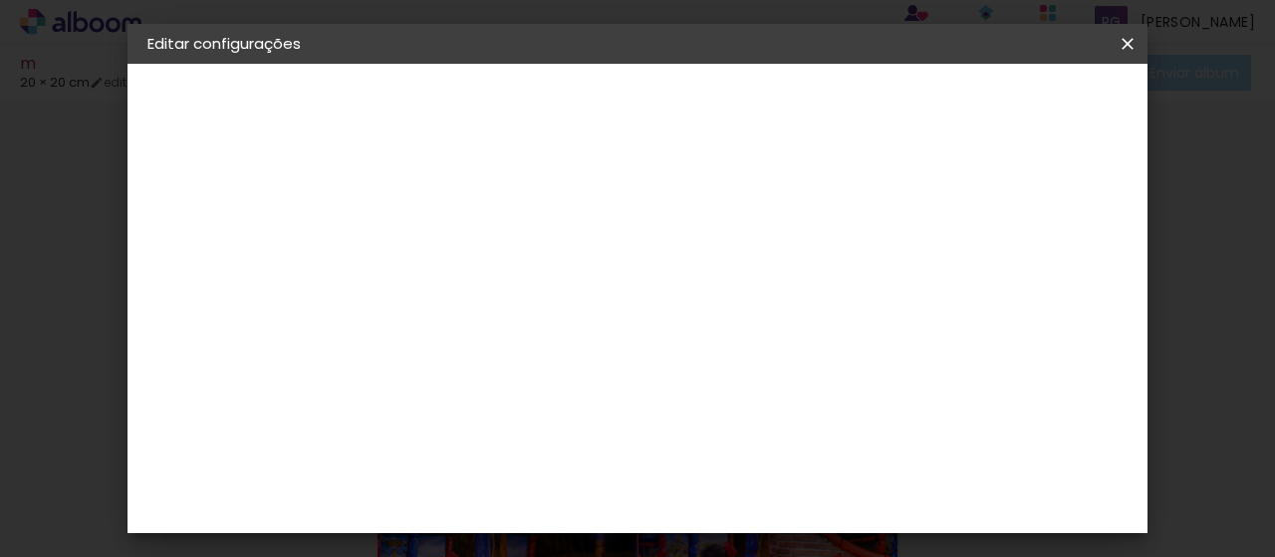
type paper-input "5"
type input "4"
type paper-input "4"
type input "3"
type paper-input "3"
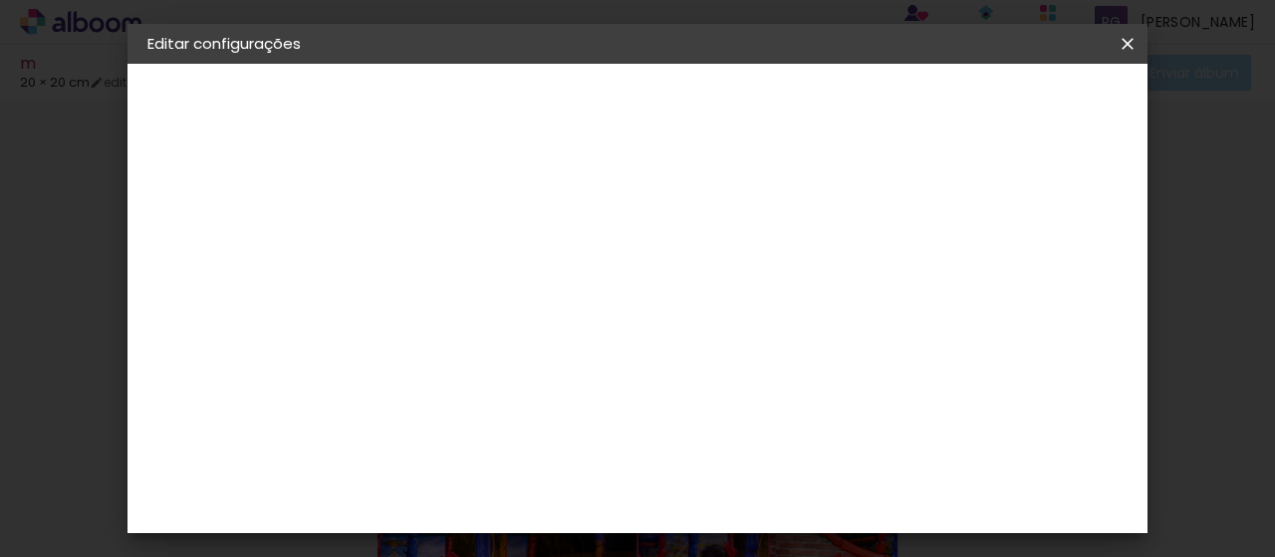
type input "2"
type paper-input "2"
type input "1"
type paper-input "1"
type input "0"
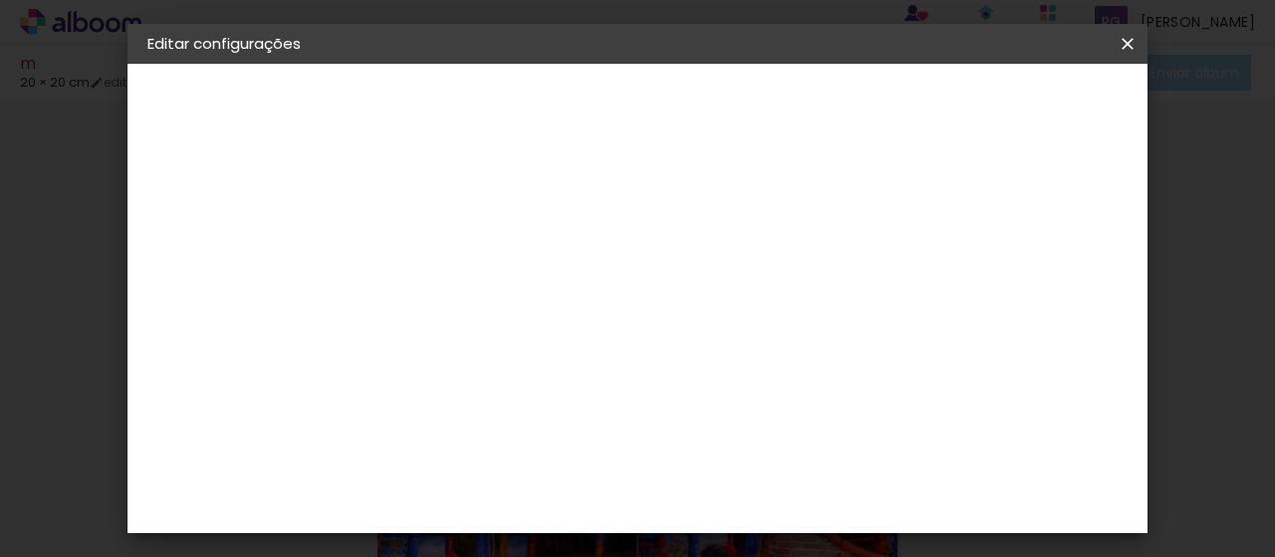
type input "0"
type paper-input "0"
type input "0"
drag, startPoint x: 754, startPoint y: 433, endPoint x: 744, endPoint y: 435, distance: 10.2
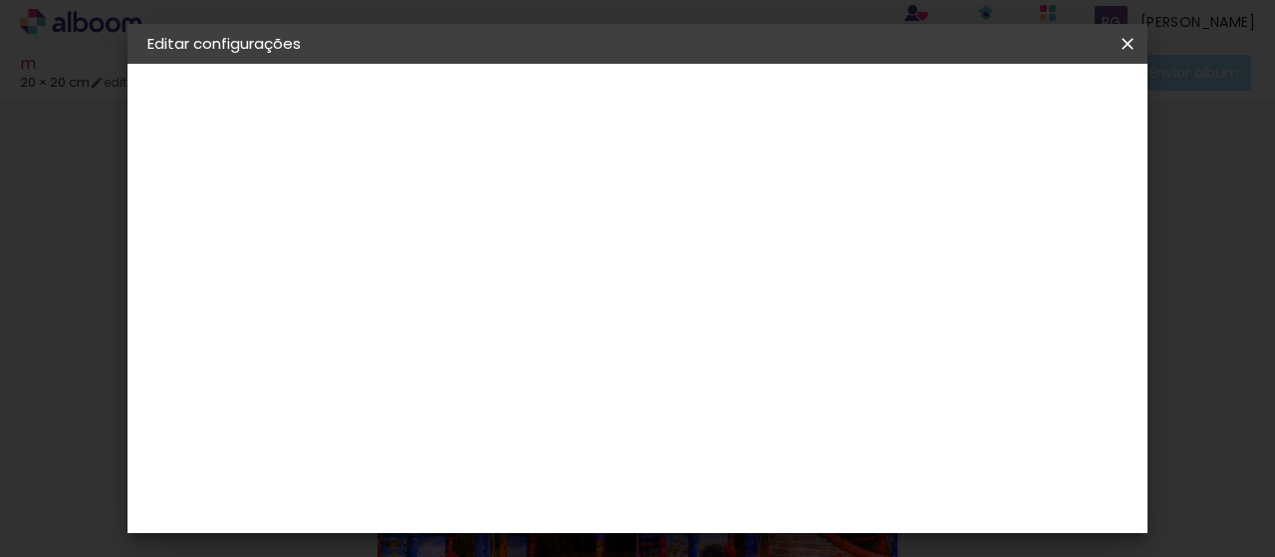
click at [744, 435] on input "40" at bounding box center [747, 433] width 52 height 30
type input "60"
type paper-input "60"
click at [691, 290] on span "30" at bounding box center [688, 293] width 33 height 30
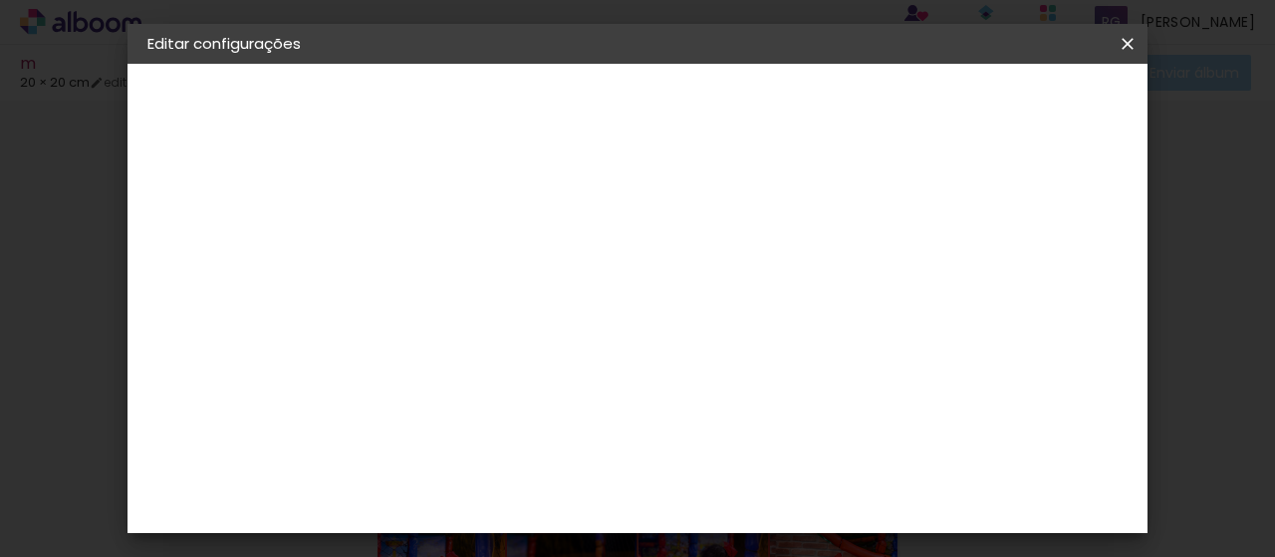
click at [691, 290] on span "30" at bounding box center [688, 293] width 33 height 30
click at [756, 99] on span "Salvar configurações" at bounding box center [706, 113] width 102 height 28
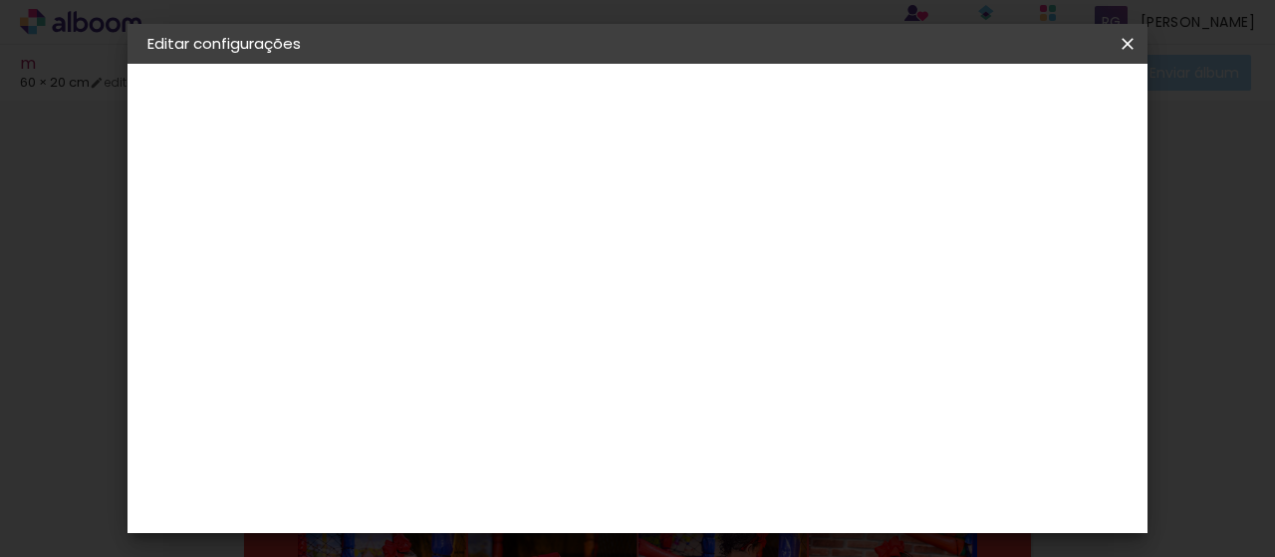
scroll to position [185, 0]
click at [756, 105] on span "Salvar configurações" at bounding box center [706, 113] width 102 height 28
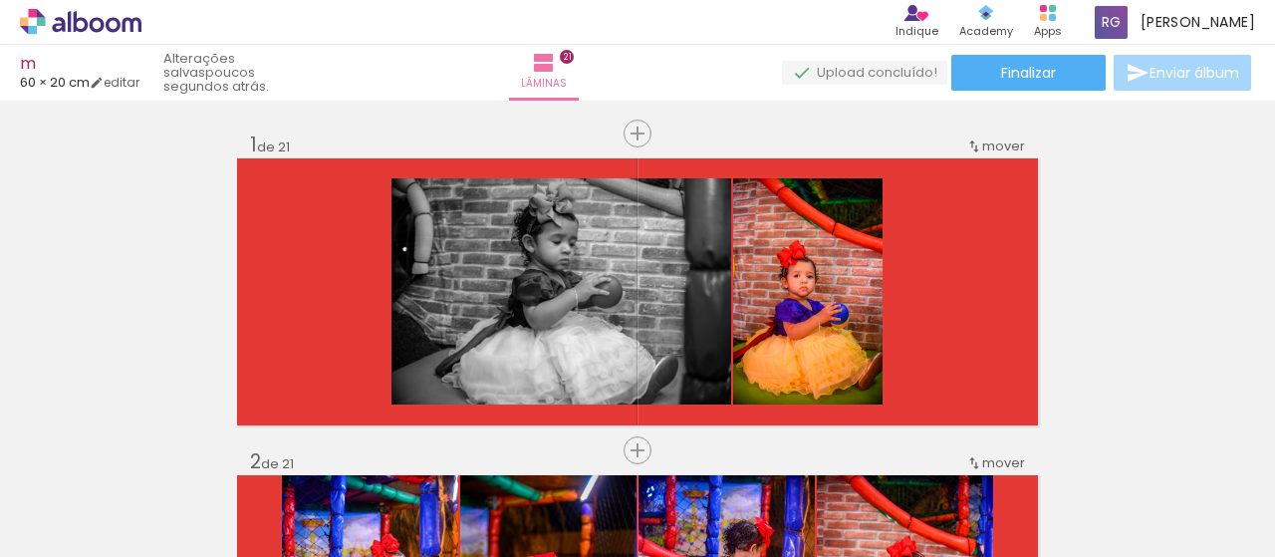
click at [166, 450] on iron-icon at bounding box center [155, 449] width 21 height 21
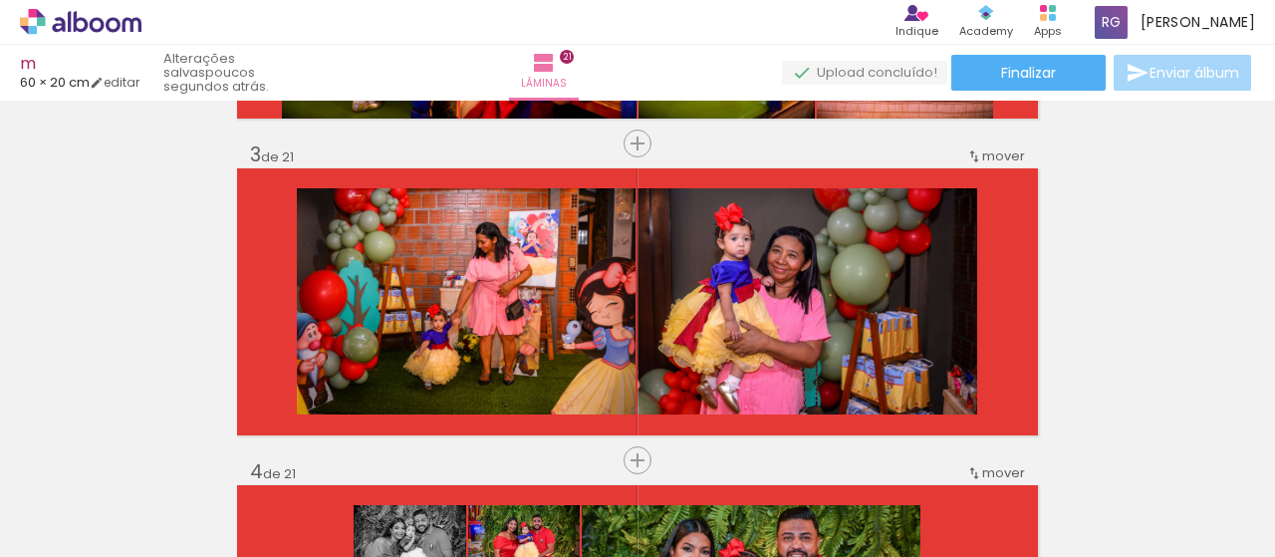
scroll to position [659, 0]
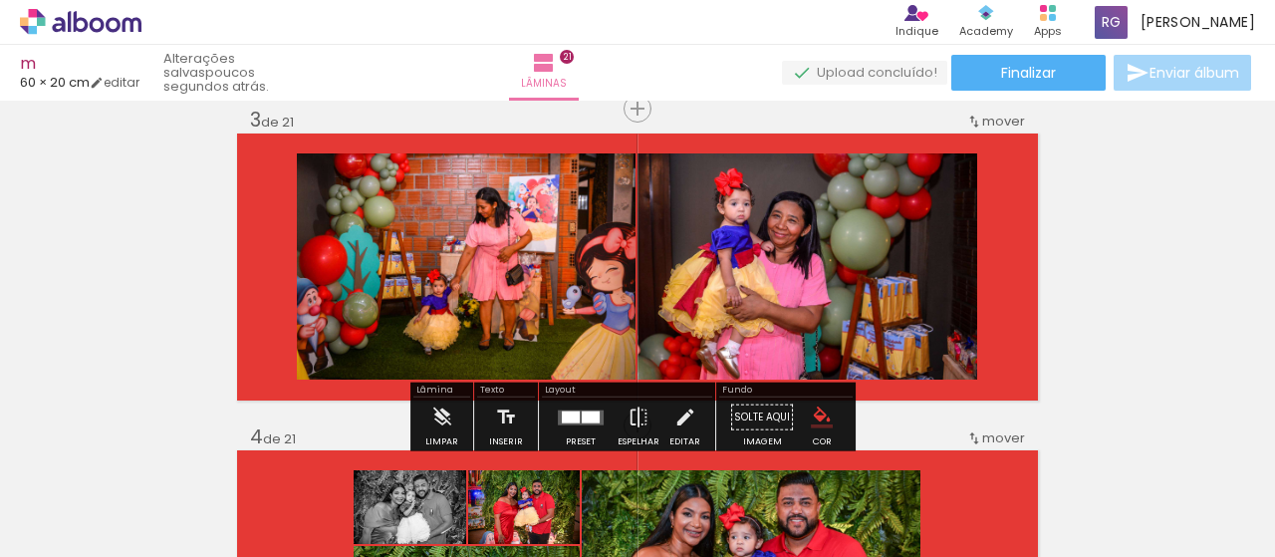
click at [166, 457] on iron-icon at bounding box center [155, 449] width 21 height 21
click at [161, 450] on iron-icon at bounding box center [155, 449] width 21 height 21
click at [160, 449] on iron-icon at bounding box center [155, 449] width 21 height 21
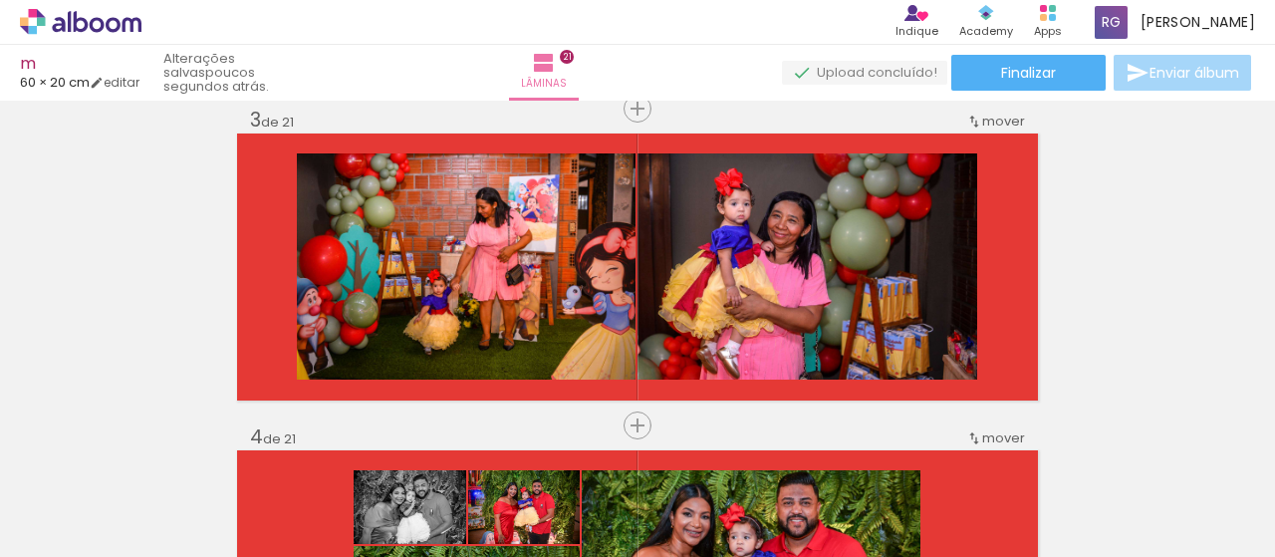
click at [160, 449] on iron-icon at bounding box center [155, 449] width 21 height 21
click at [165, 454] on iron-icon at bounding box center [155, 449] width 21 height 21
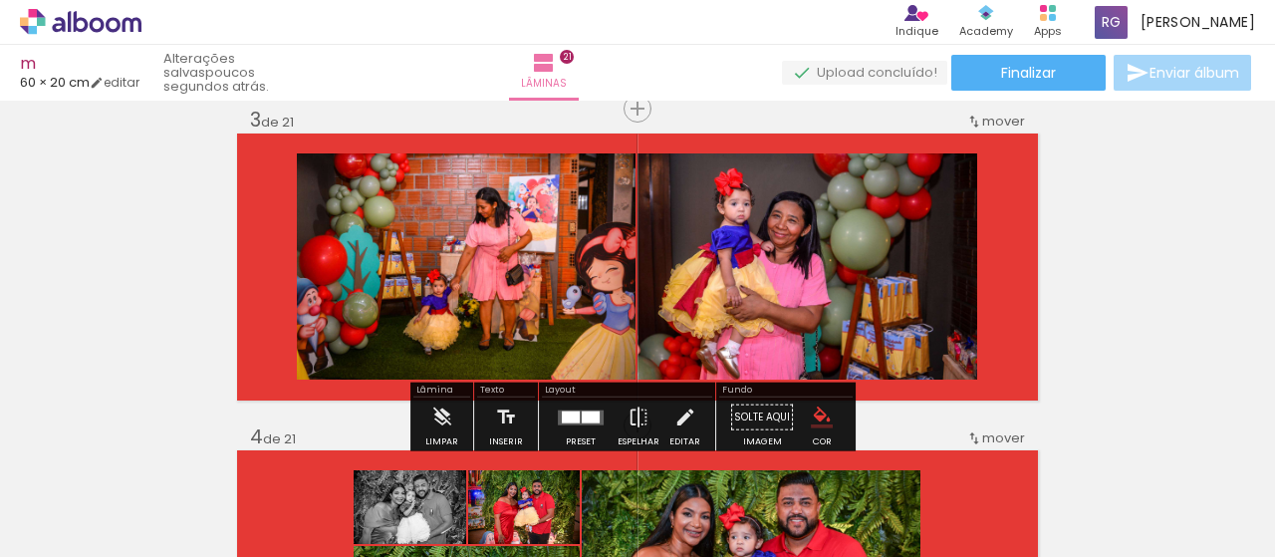
click at [162, 462] on paper-icon-button at bounding box center [155, 449] width 25 height 25
click at [166, 453] on iron-icon at bounding box center [155, 449] width 21 height 21
click at [160, 451] on iron-icon at bounding box center [155, 449] width 21 height 21
click at [166, 454] on iron-icon at bounding box center [155, 449] width 21 height 21
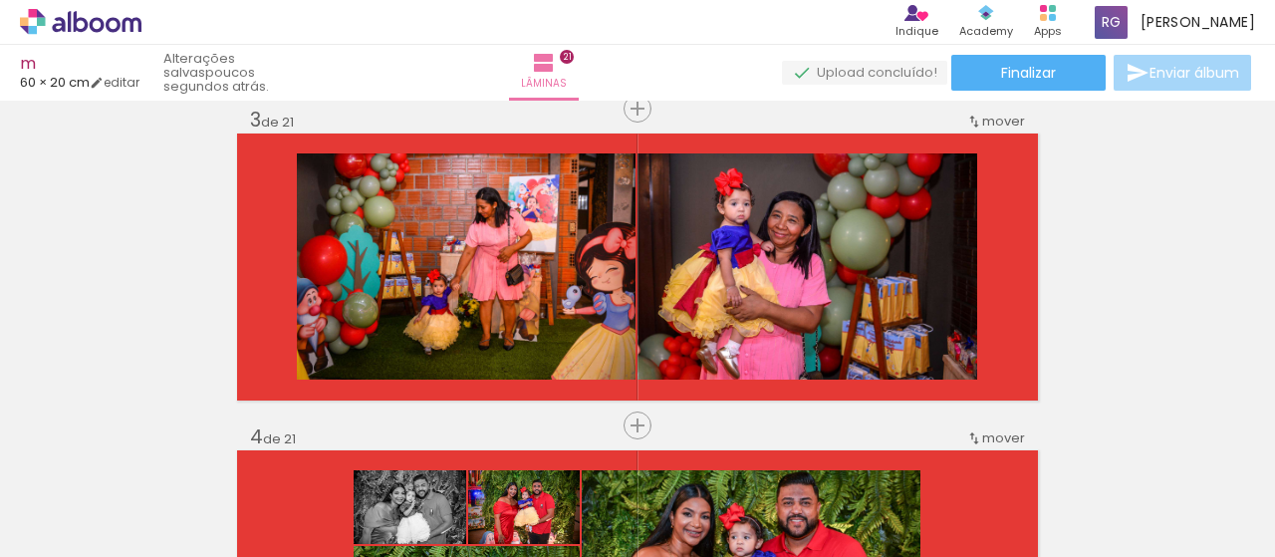
click at [161, 445] on iron-icon at bounding box center [155, 449] width 21 height 21
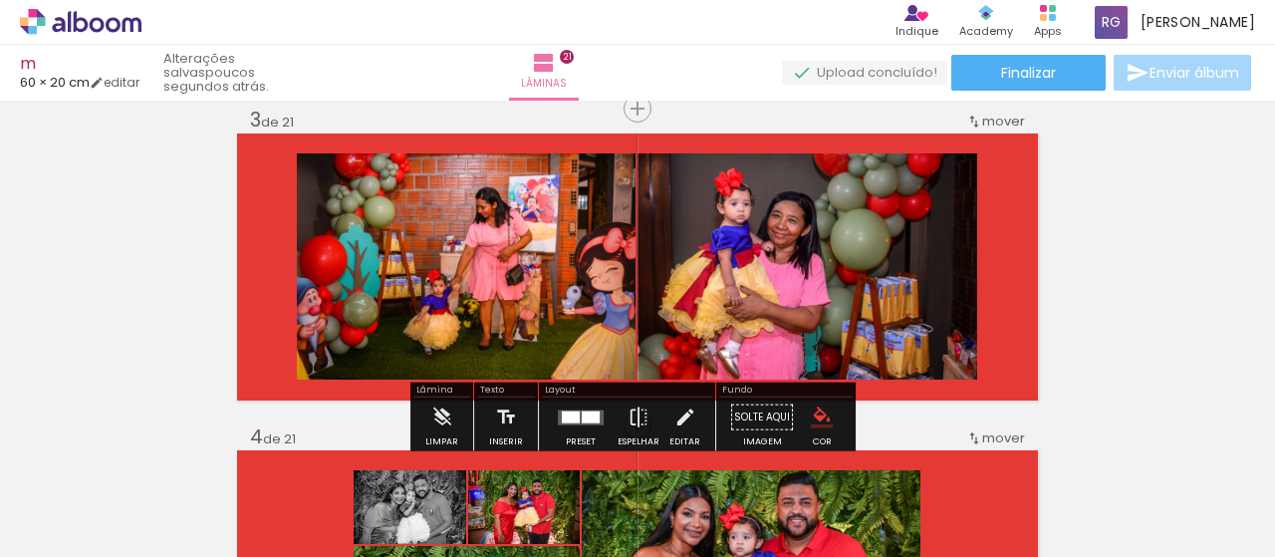
click at [155, 447] on iron-icon at bounding box center [155, 449] width 21 height 21
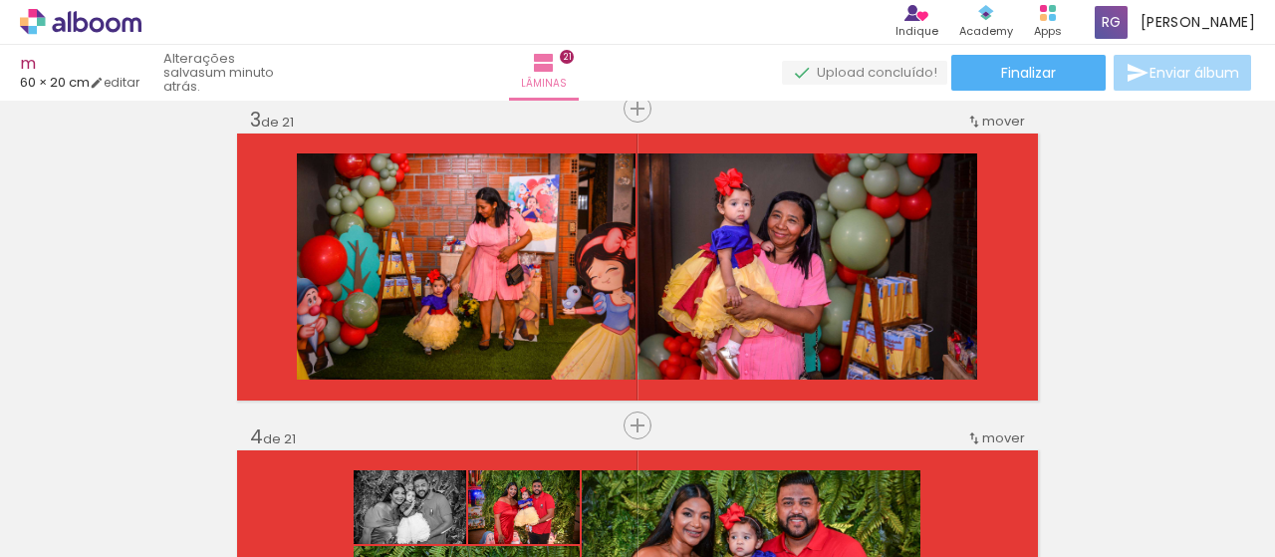
click at [244, 505] on div at bounding box center [199, 489] width 90 height 61
click at [166, 451] on iron-icon at bounding box center [155, 449] width 21 height 21
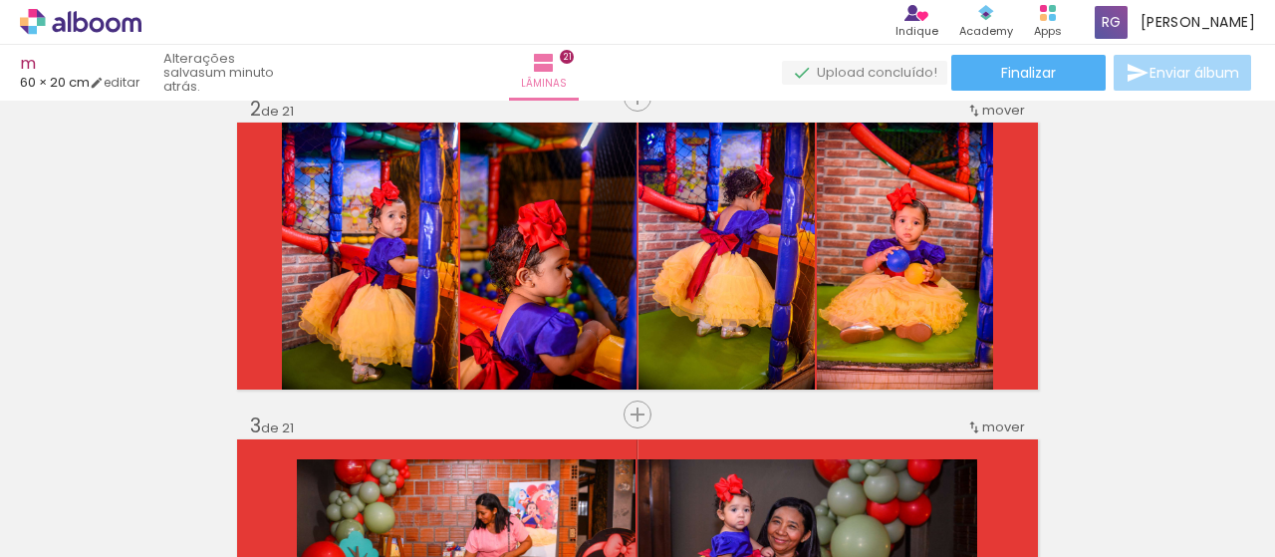
scroll to position [342, 0]
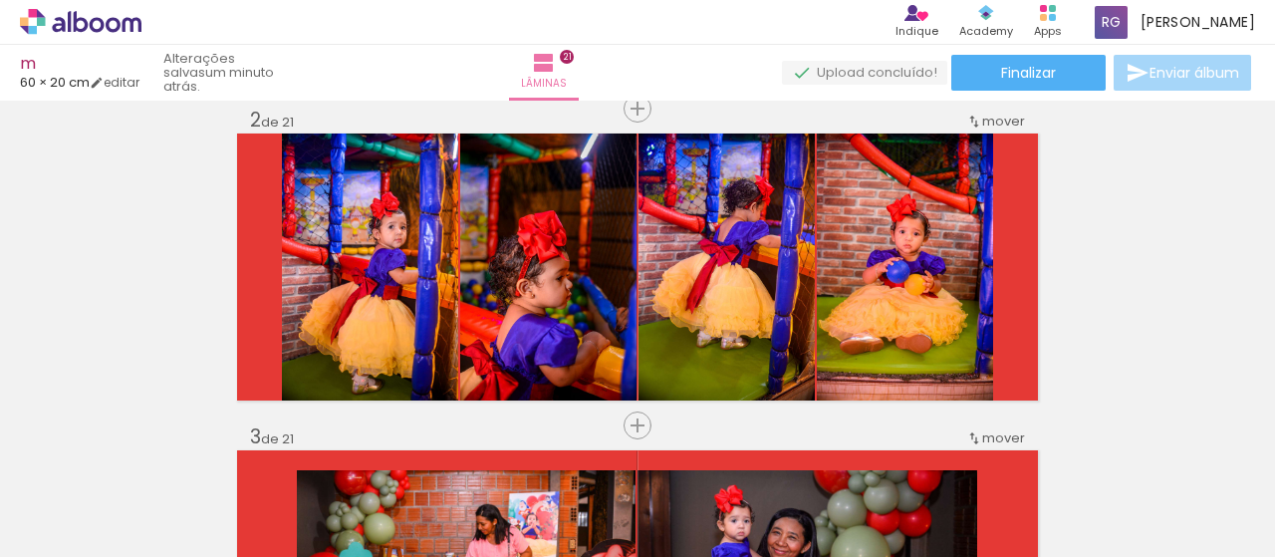
click at [166, 455] on iron-icon at bounding box center [155, 449] width 21 height 21
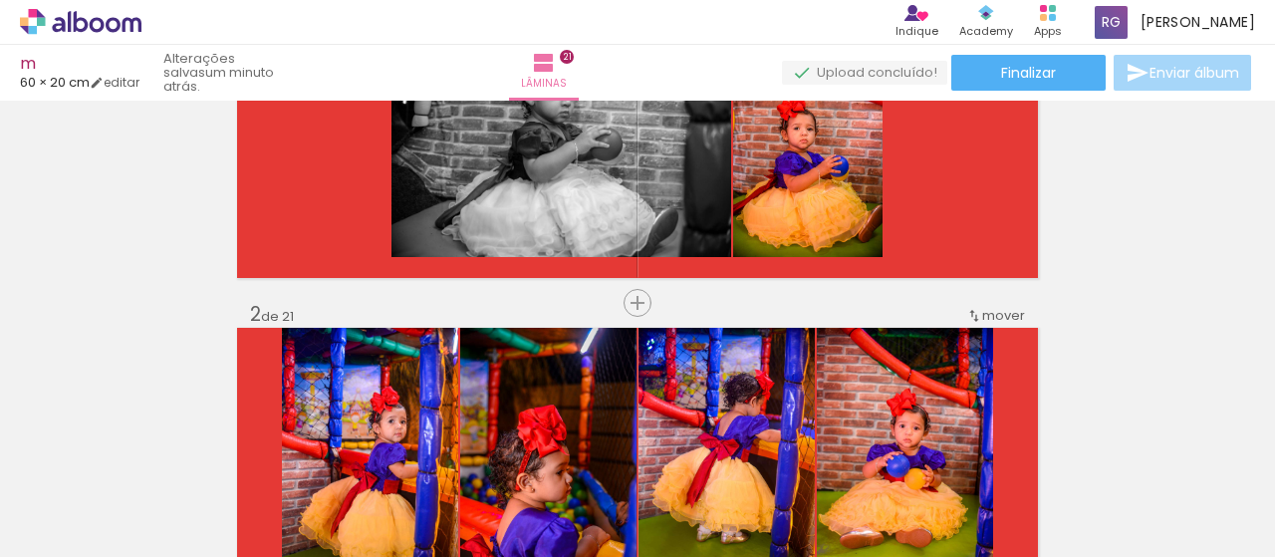
scroll to position [142, 0]
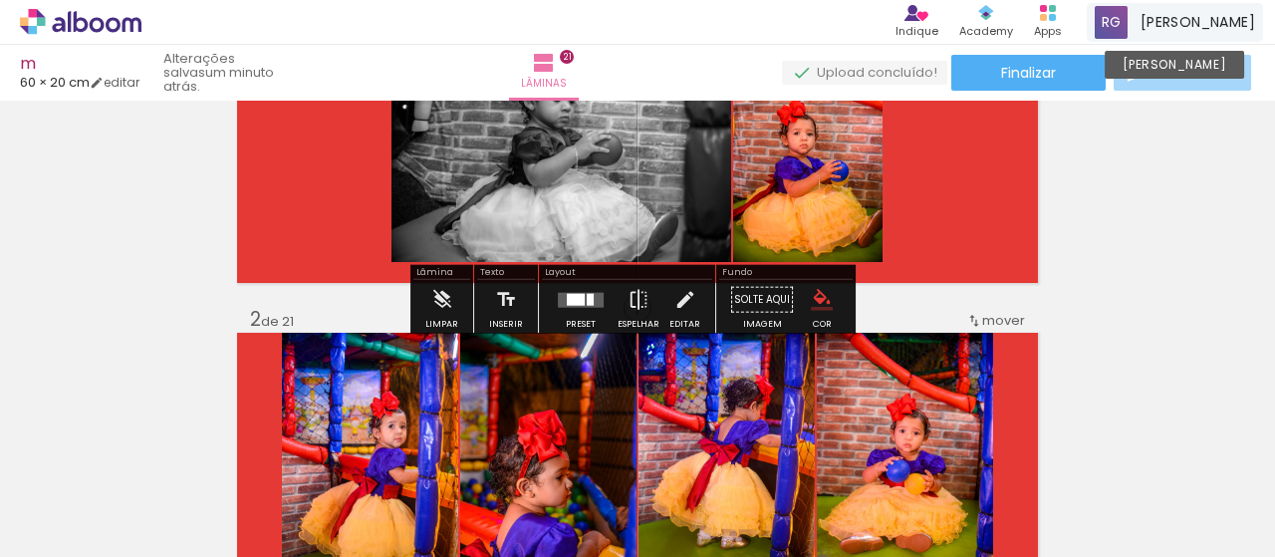
click at [852, 17] on span "[PERSON_NAME]" at bounding box center [1198, 22] width 115 height 21
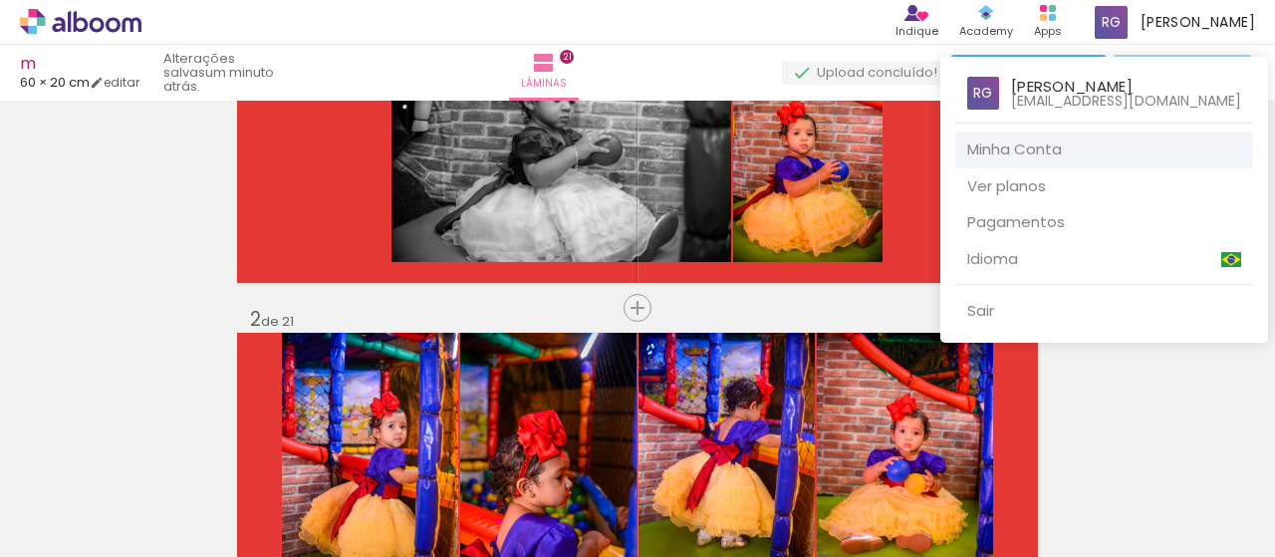
click at [852, 152] on link "Minha Conta" at bounding box center [1104, 150] width 298 height 37
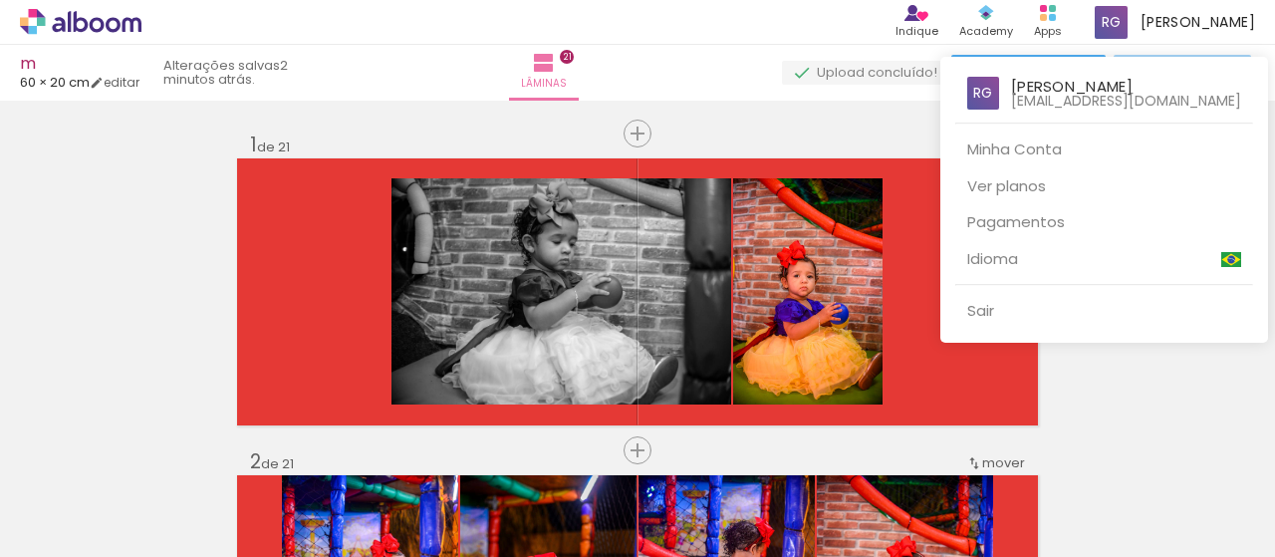
scroll to position [142, 0]
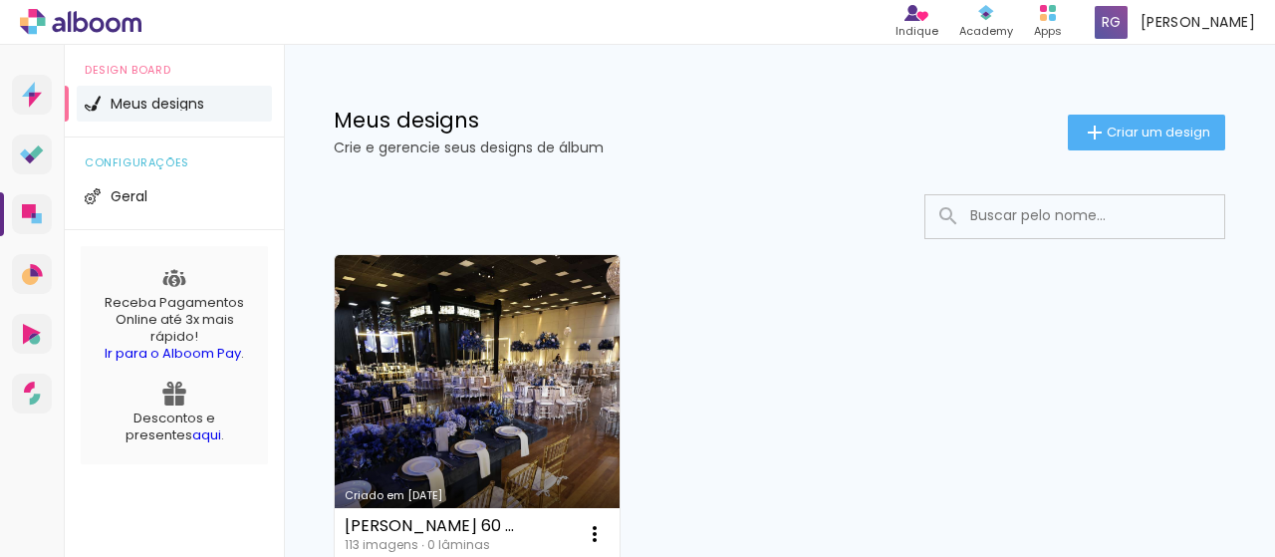
scroll to position [100, 0]
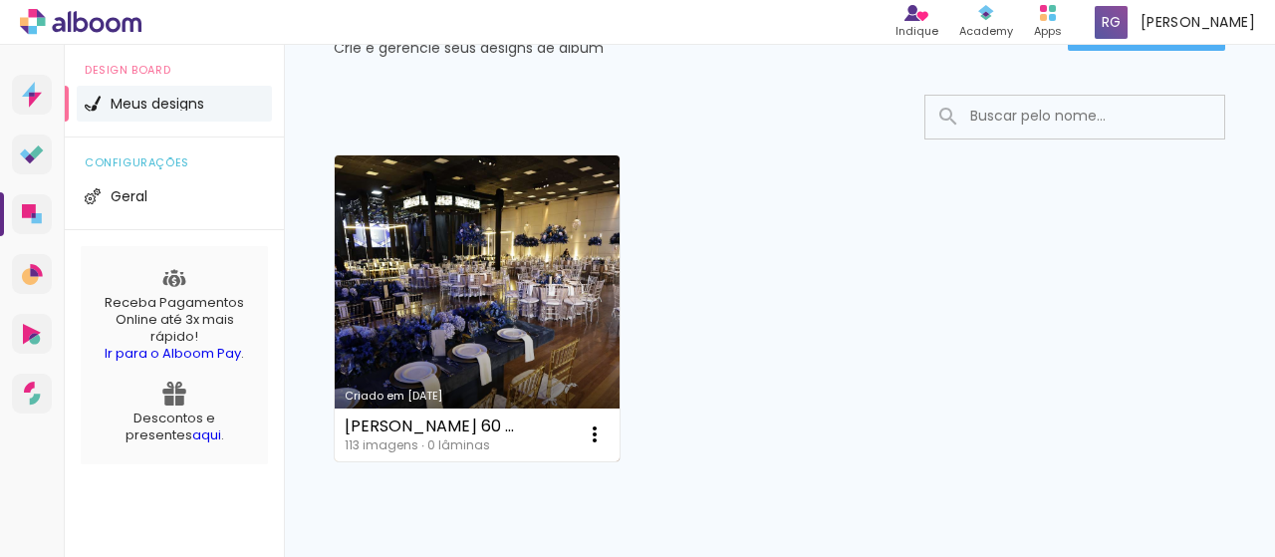
click at [560, 298] on link "Criado em [DATE]" at bounding box center [477, 308] width 285 height 306
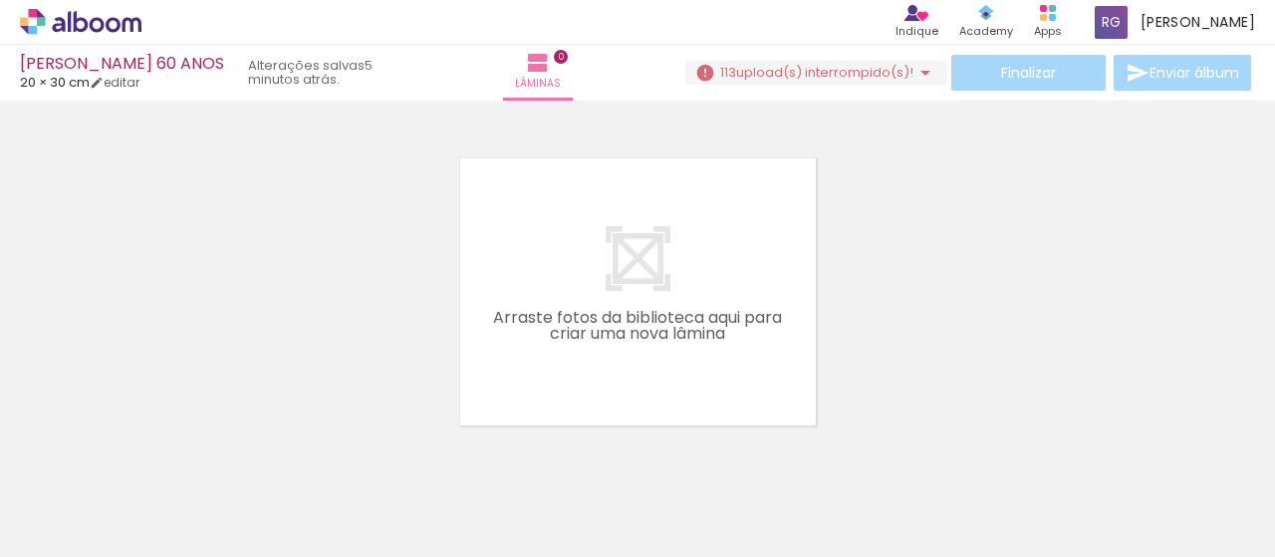
click at [915, 71] on iron-icon at bounding box center [926, 73] width 24 height 24
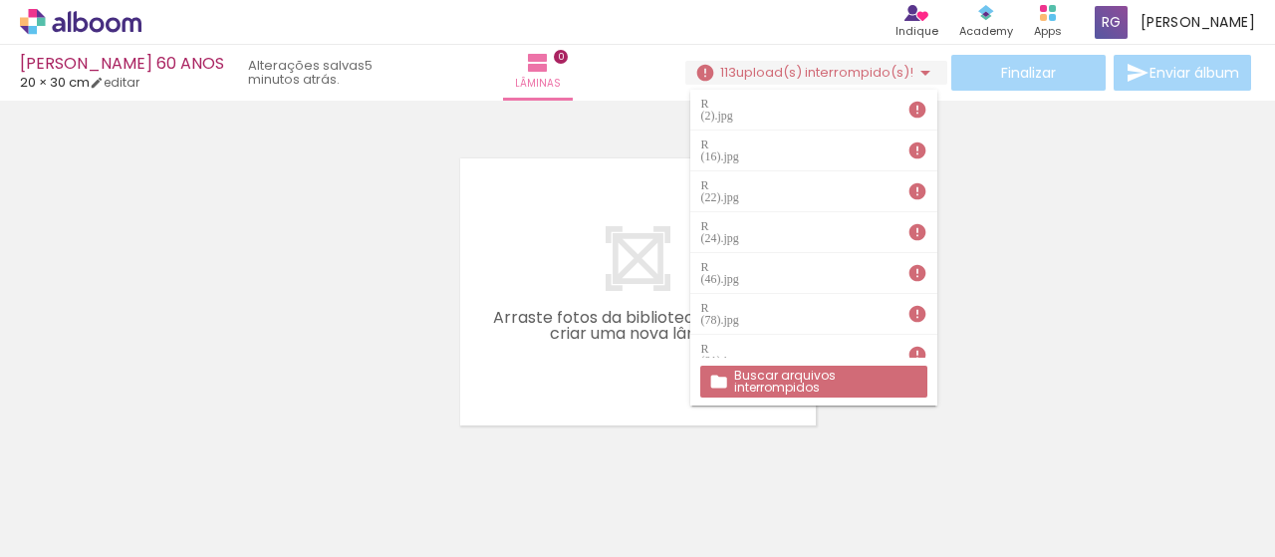
click at [908, 108] on iron-icon at bounding box center [918, 110] width 20 height 20
click at [0, 0] on slot "Buscar arquivos interrompidos" at bounding box center [0, 0] width 0 height 0
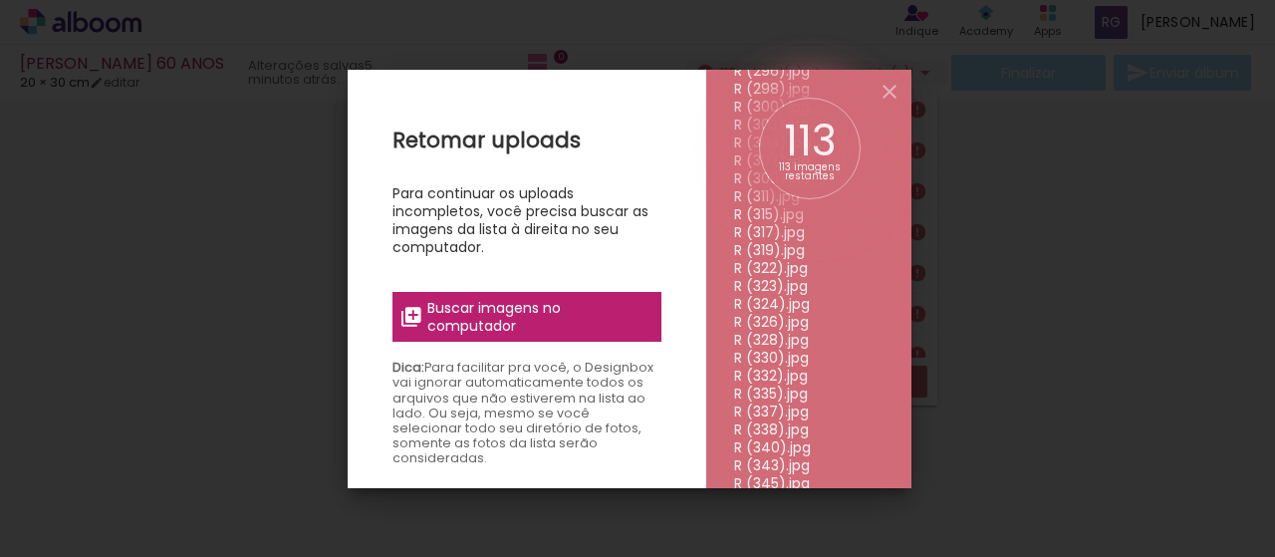
scroll to position [1793, 0]
click at [556, 317] on span "Buscar imagens no computador" at bounding box center [538, 317] width 222 height 36
click at [0, 0] on input "file" at bounding box center [0, 0] width 0 height 0
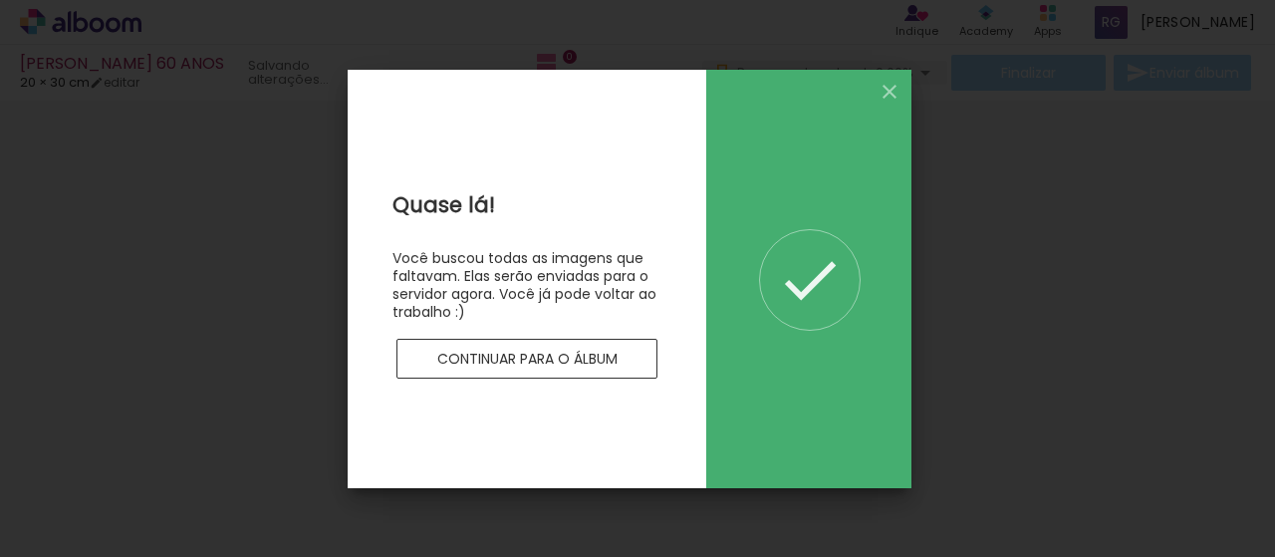
scroll to position [0, 0]
click at [0, 0] on slot "Continuar para o álbum" at bounding box center [0, 0] width 0 height 0
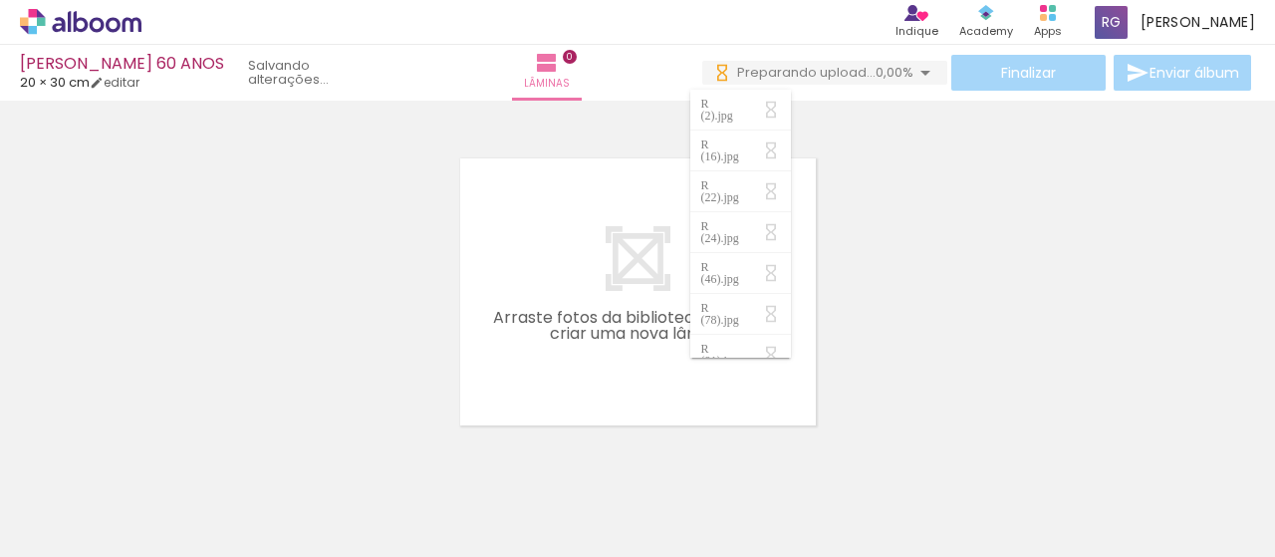
click at [895, 162] on div at bounding box center [637, 267] width 1275 height 318
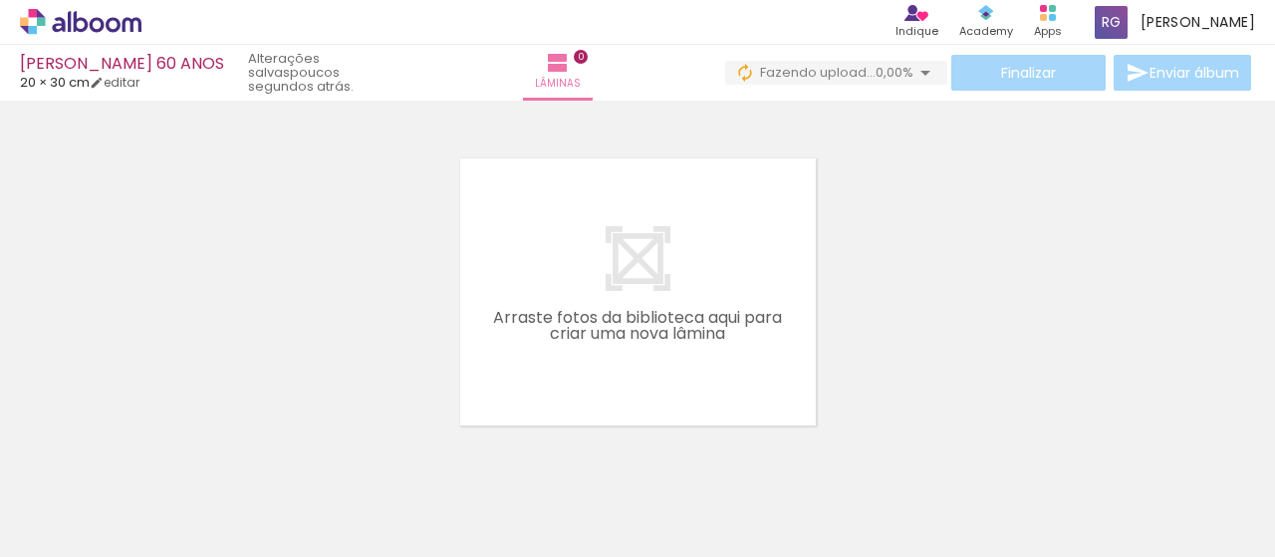
click at [921, 69] on iron-icon at bounding box center [926, 73] width 24 height 24
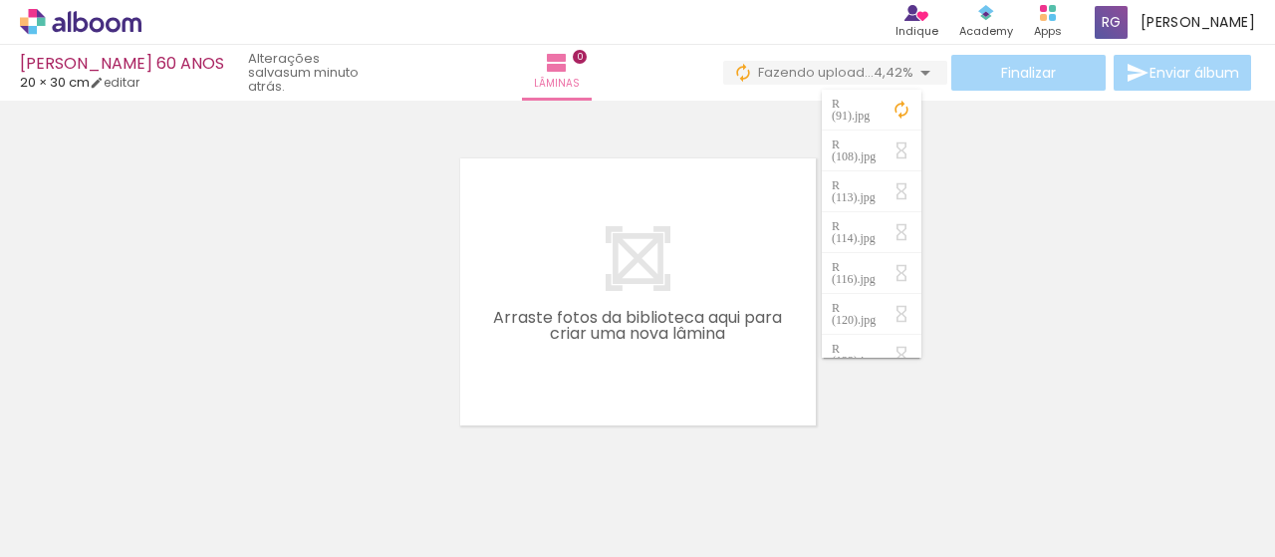
click at [1110, 236] on div at bounding box center [637, 267] width 1275 height 318
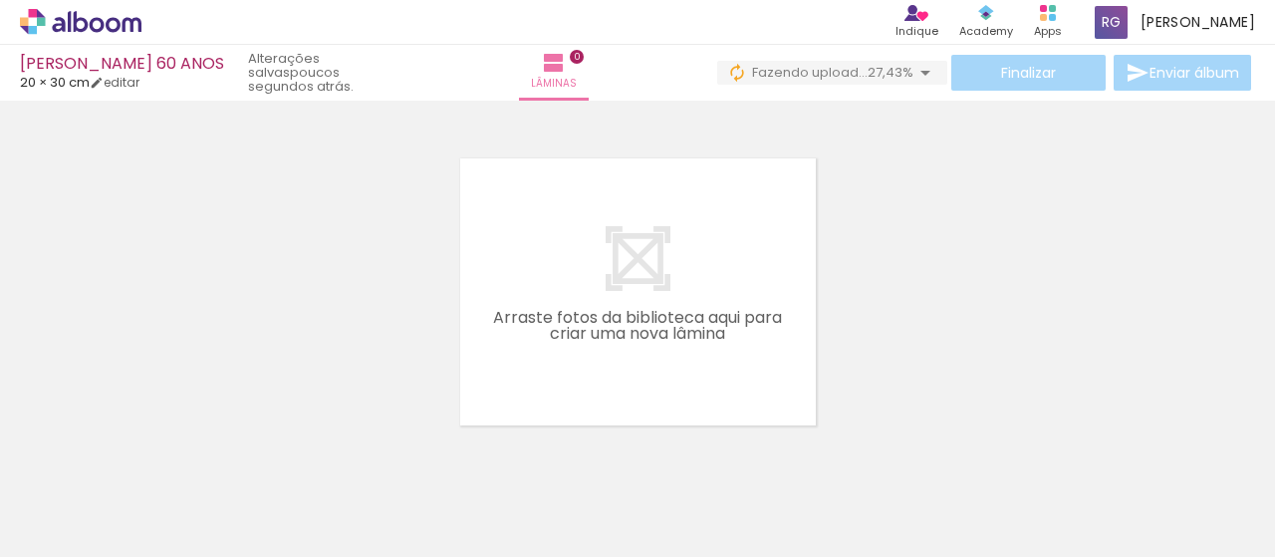
click at [919, 79] on iron-icon at bounding box center [926, 73] width 24 height 24
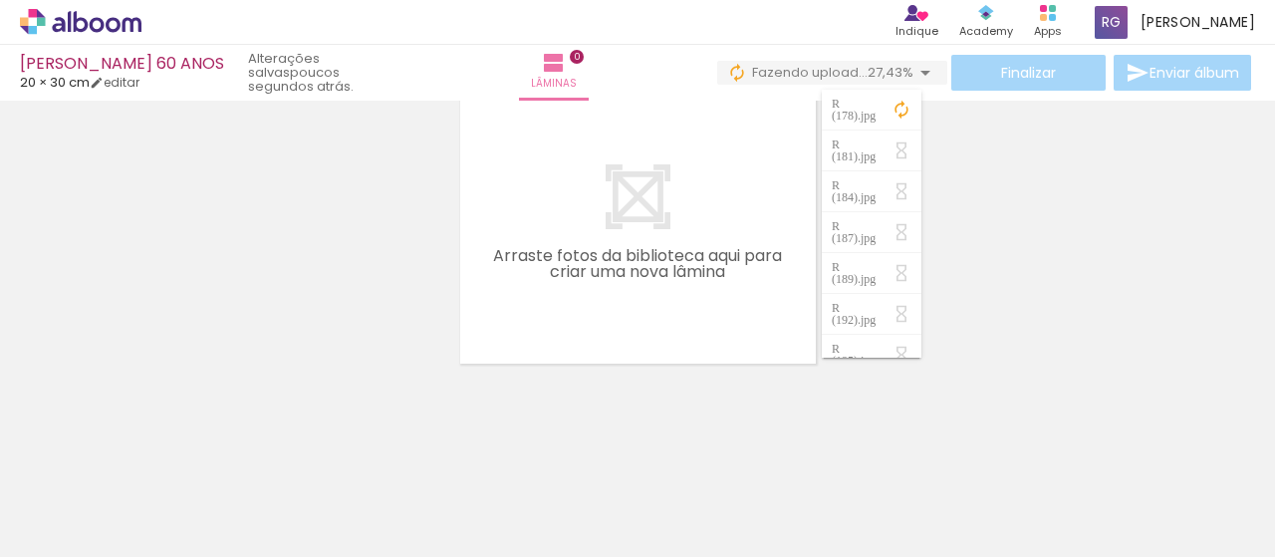
click at [1033, 192] on div at bounding box center [637, 205] width 1275 height 318
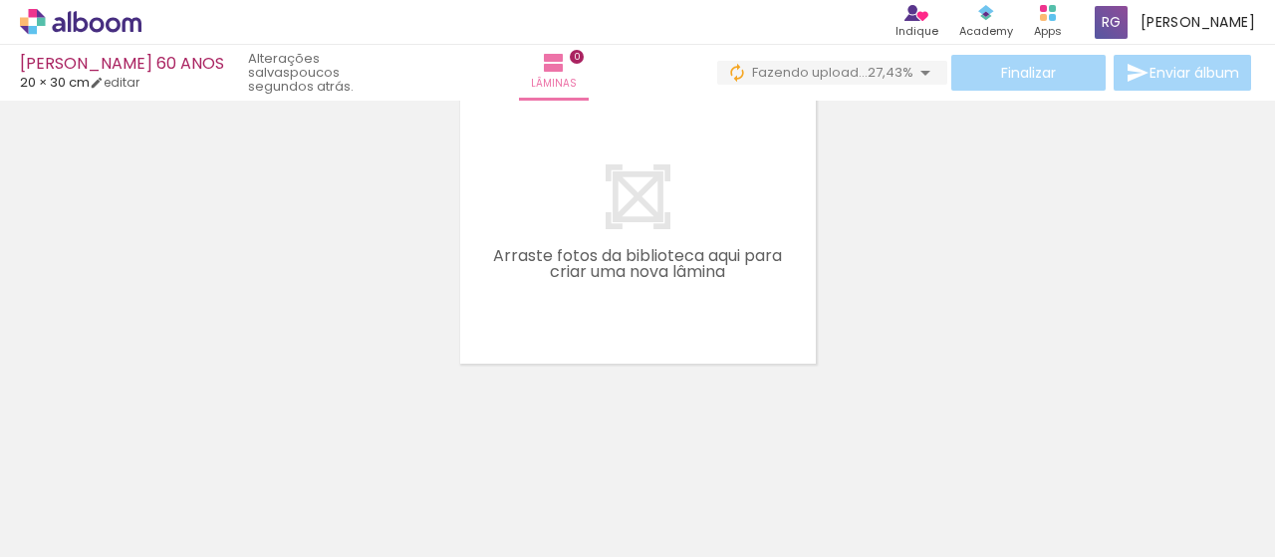
click at [940, 192] on div at bounding box center [637, 205] width 1275 height 318
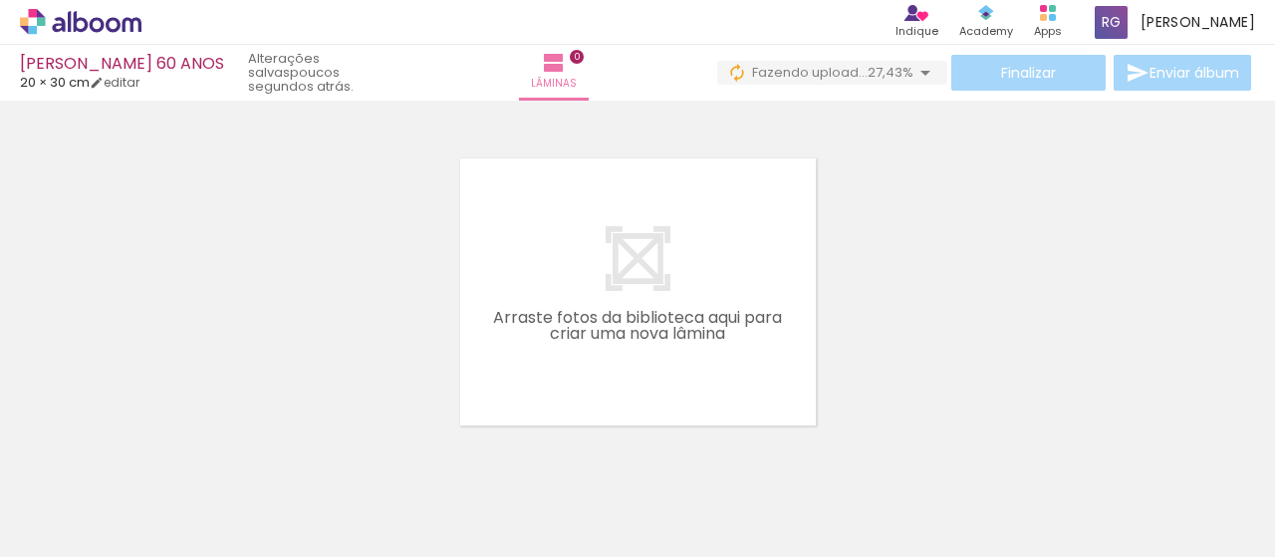
click at [88, 495] on input "Todas as fotos" at bounding box center [56, 496] width 76 height 17
click at [895, 288] on div at bounding box center [637, 267] width 1275 height 318
click at [266, 489] on div at bounding box center [311, 490] width 90 height 60
click at [266, 492] on div at bounding box center [311, 490] width 90 height 60
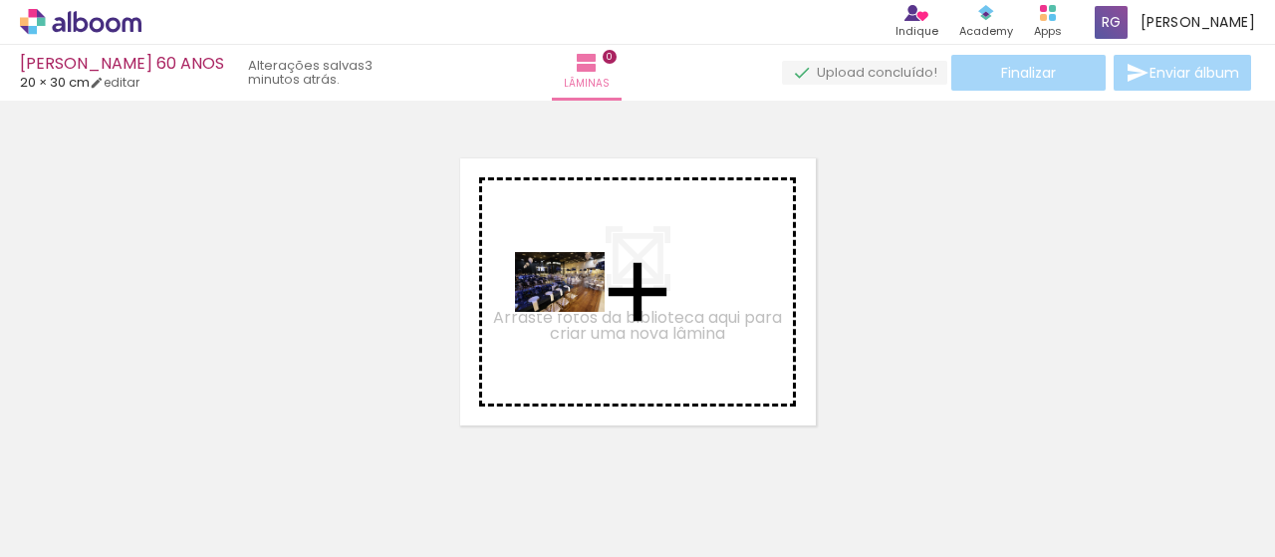
drag, startPoint x: 203, startPoint y: 503, endPoint x: 575, endPoint y: 312, distance: 417.9
click at [575, 312] on quentale-workspace at bounding box center [637, 278] width 1275 height 557
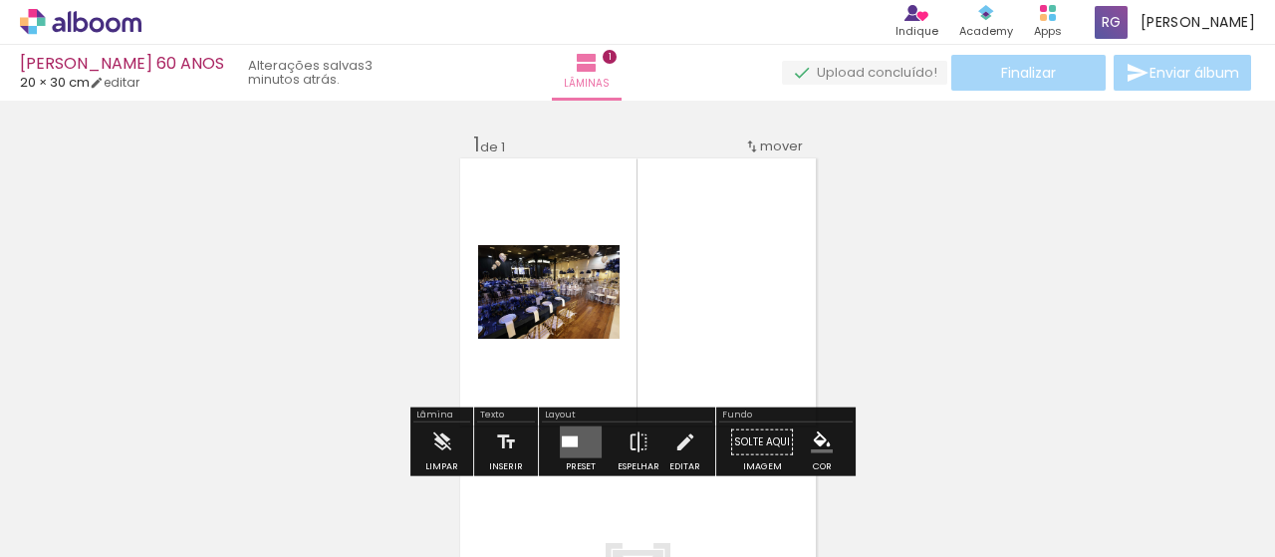
scroll to position [25, 0]
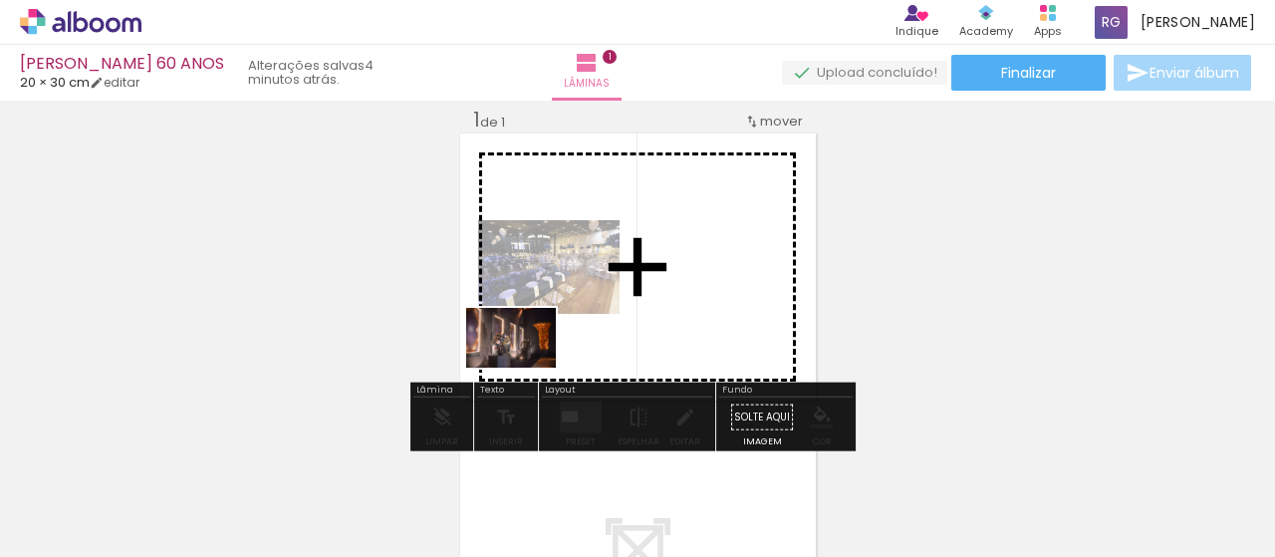
drag, startPoint x: 313, startPoint y: 515, endPoint x: 527, endPoint y: 368, distance: 260.0
click at [527, 368] on quentale-workspace at bounding box center [637, 278] width 1275 height 557
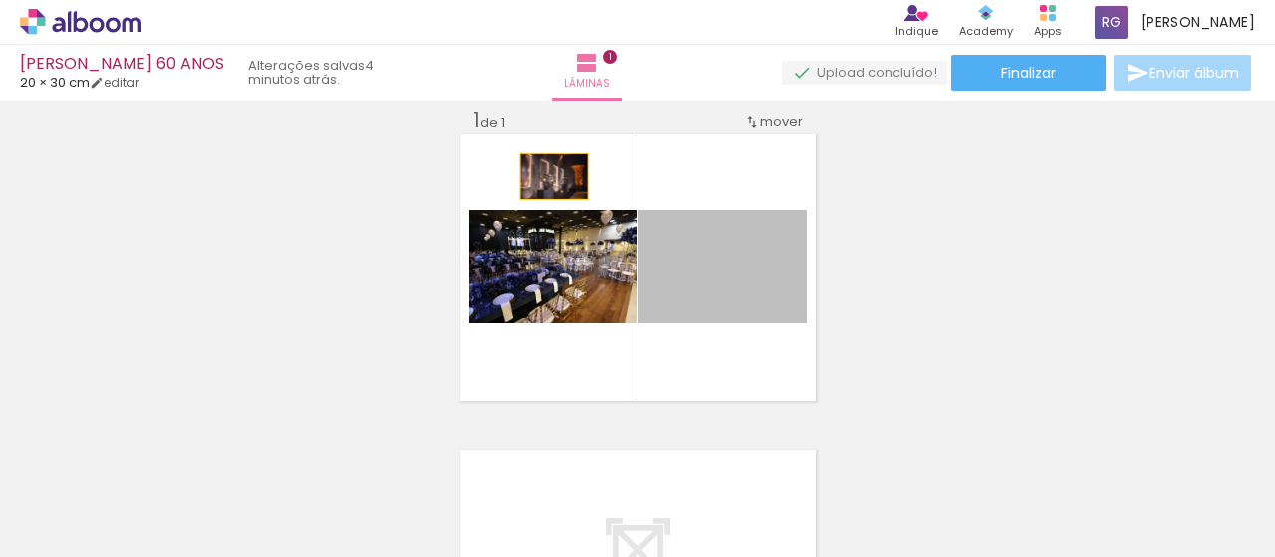
drag, startPoint x: 748, startPoint y: 282, endPoint x: 546, endPoint y: 176, distance: 228.1
click at [546, 176] on quentale-layouter at bounding box center [638, 266] width 356 height 267
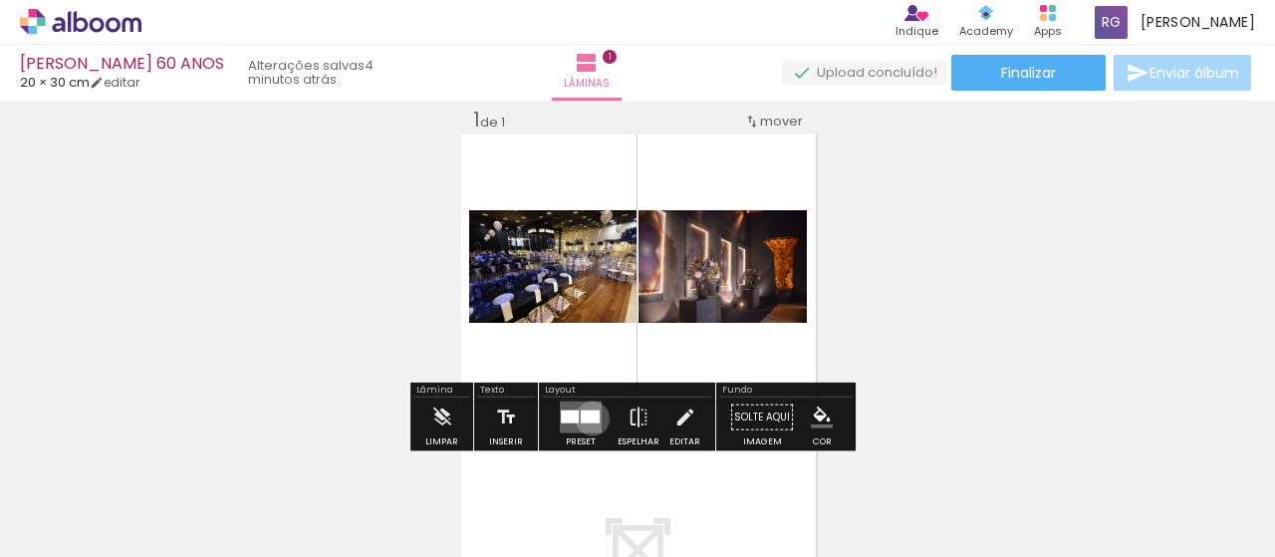
click at [588, 417] on div at bounding box center [590, 416] width 19 height 13
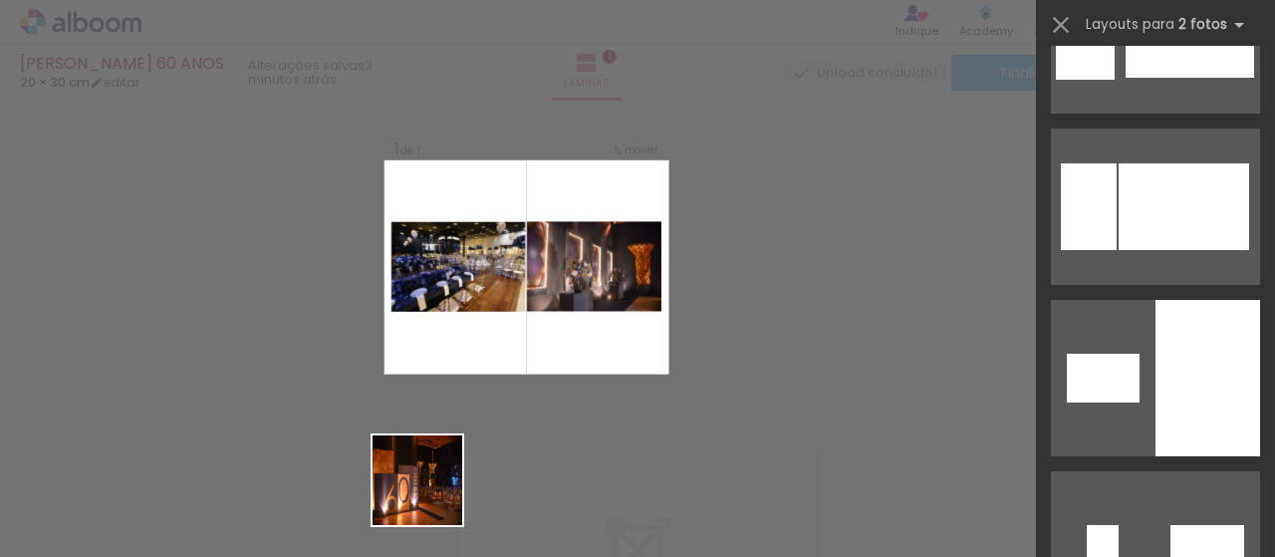
scroll to position [0, 0]
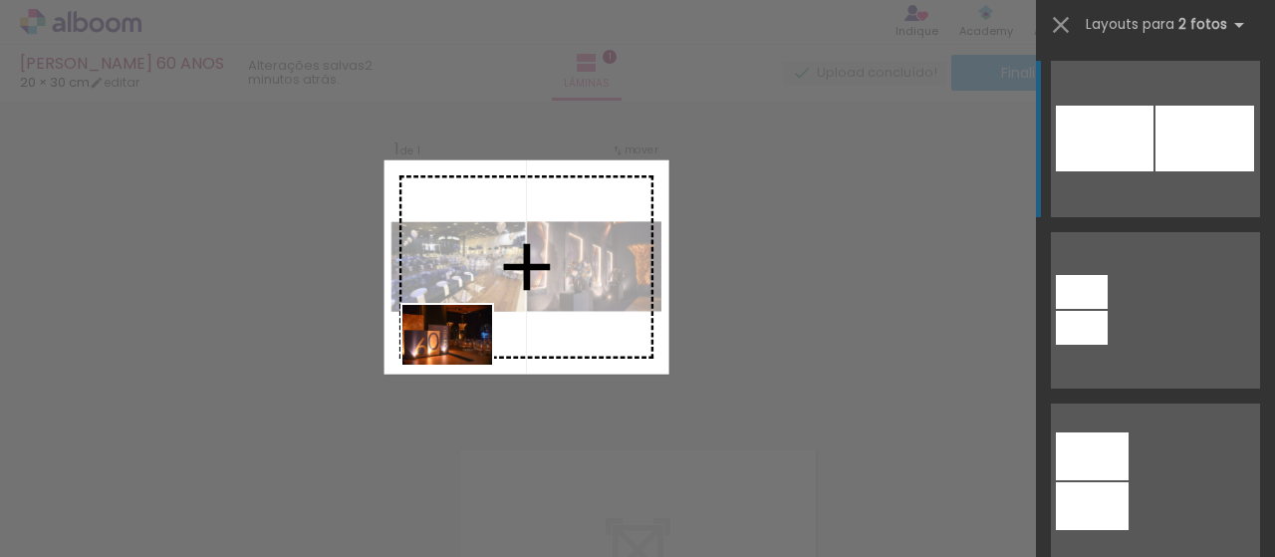
drag, startPoint x: 416, startPoint y: 511, endPoint x: 462, endPoint y: 365, distance: 153.5
click at [462, 365] on quentale-workspace at bounding box center [637, 278] width 1275 height 557
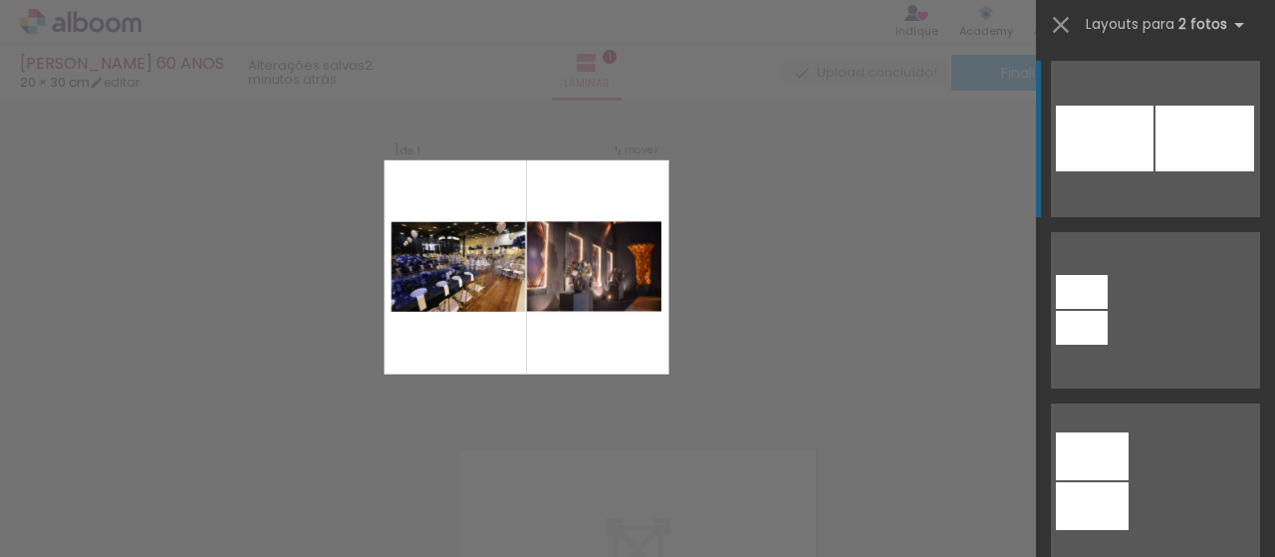
click at [847, 152] on div "Confirmar Cancelar" at bounding box center [637, 416] width 1275 height 681
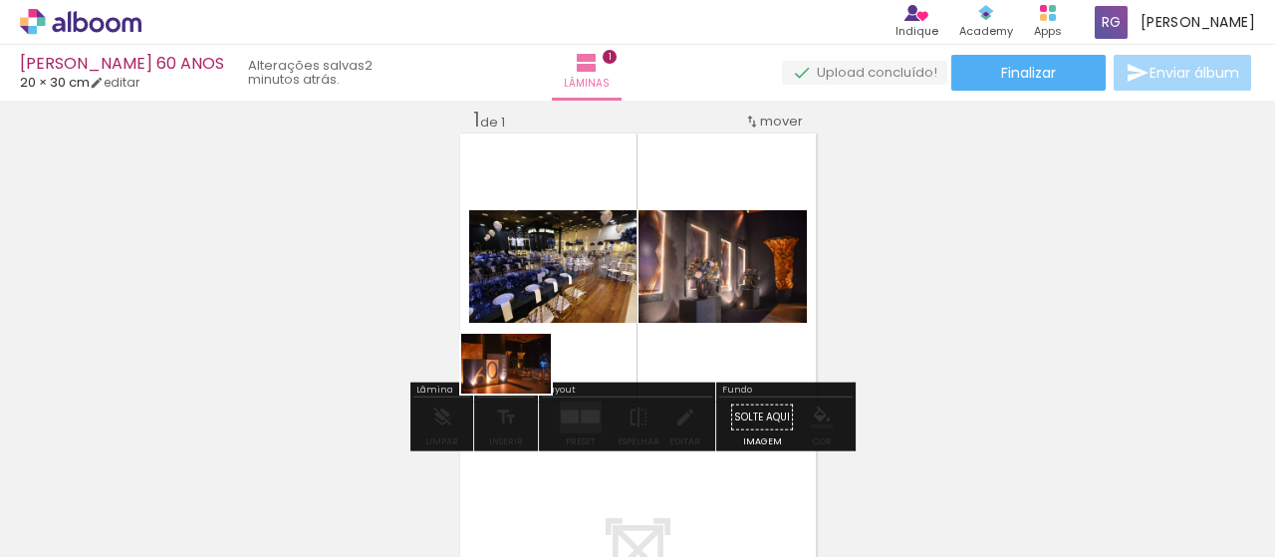
drag, startPoint x: 432, startPoint y: 515, endPoint x: 521, endPoint y: 394, distance: 150.4
click at [521, 394] on quentale-workspace at bounding box center [637, 278] width 1275 height 557
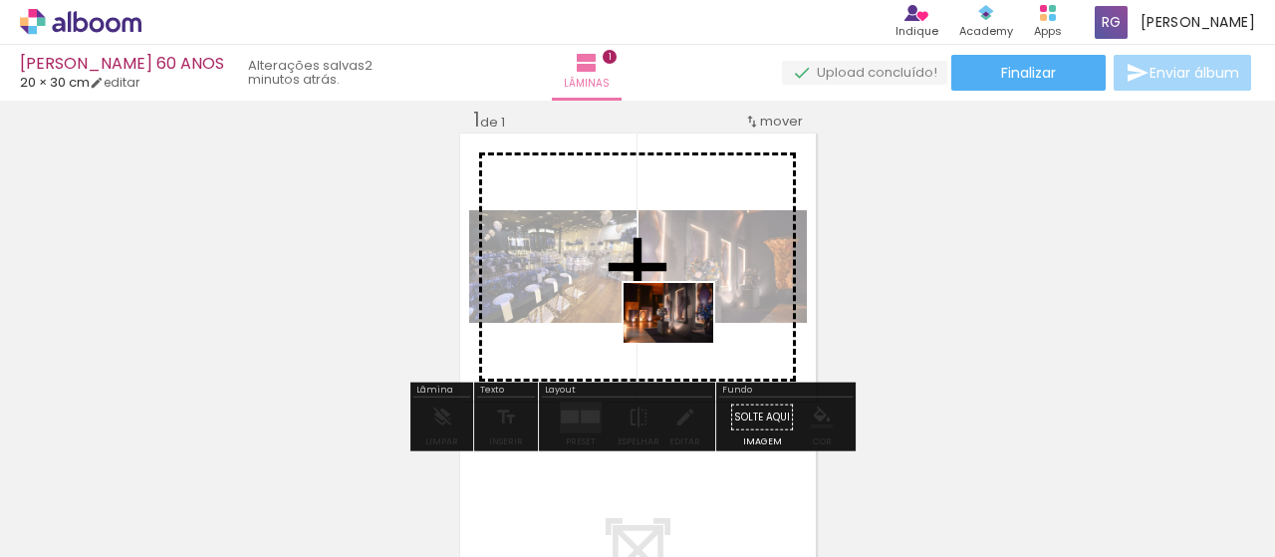
drag, startPoint x: 524, startPoint y: 505, endPoint x: 698, endPoint y: 336, distance: 243.1
click at [698, 336] on quentale-workspace at bounding box center [637, 278] width 1275 height 557
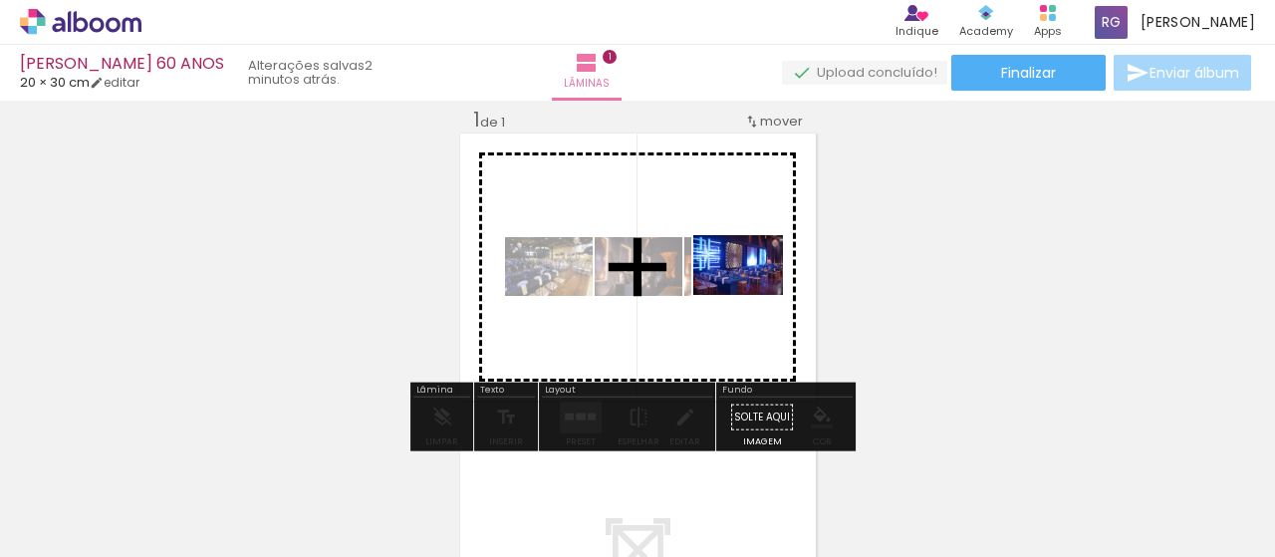
drag, startPoint x: 669, startPoint y: 452, endPoint x: 753, endPoint y: 295, distance: 178.3
click at [753, 295] on quentale-workspace at bounding box center [637, 278] width 1275 height 557
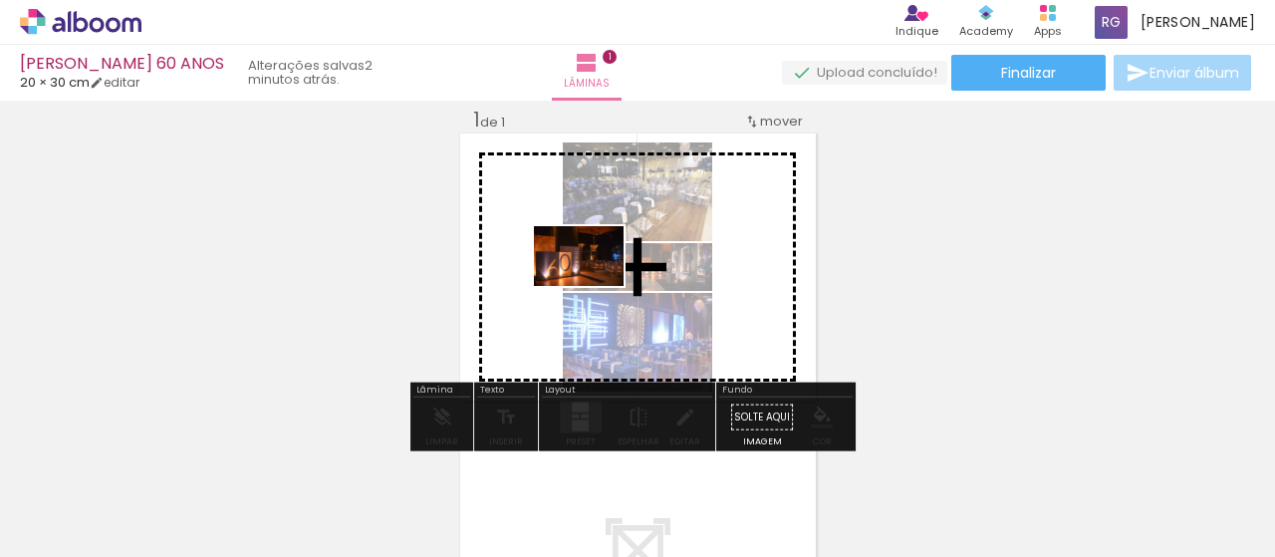
drag, startPoint x: 447, startPoint y: 503, endPoint x: 594, endPoint y: 286, distance: 261.9
click at [594, 286] on quentale-workspace at bounding box center [637, 278] width 1275 height 557
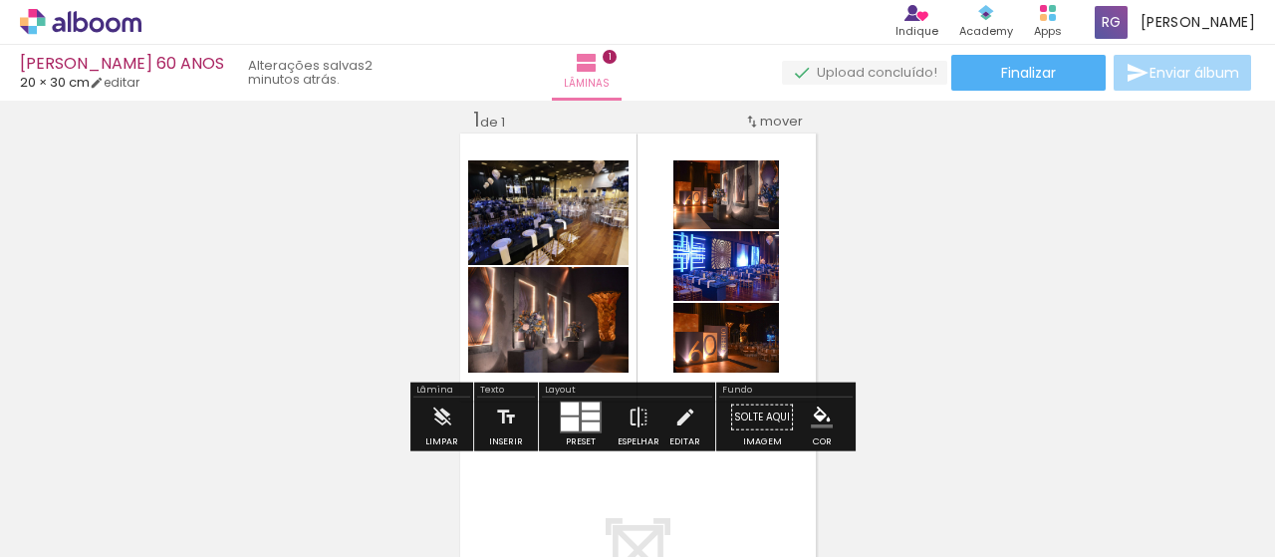
click at [821, 417] on iron-icon "color picker" at bounding box center [822, 417] width 22 height 22
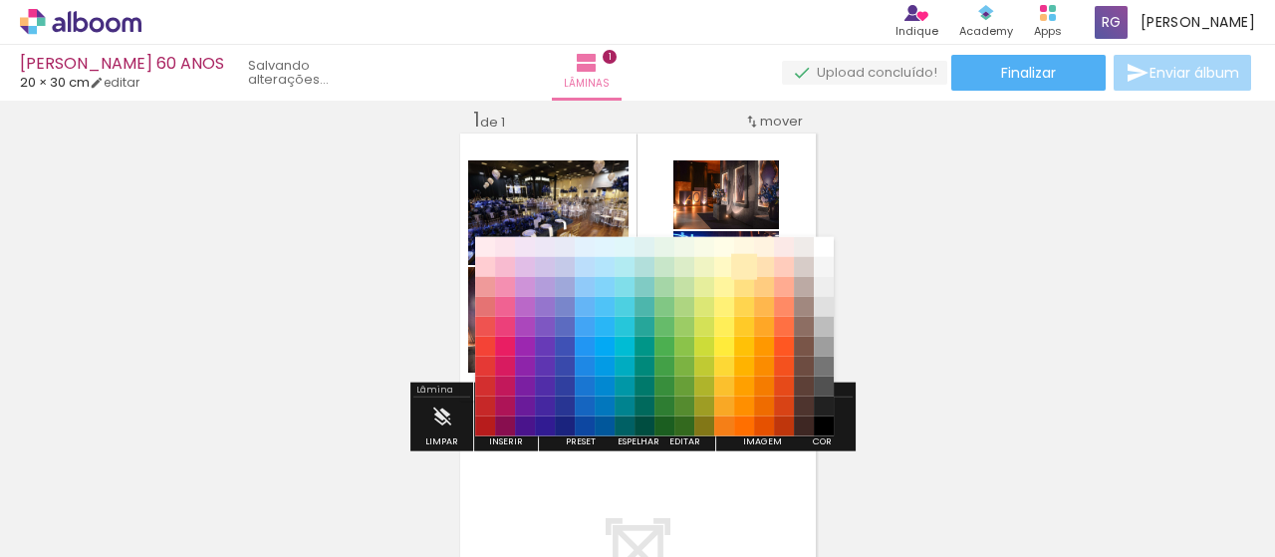
click at [751, 270] on paper-item "#ffecb3" at bounding box center [744, 266] width 20 height 20
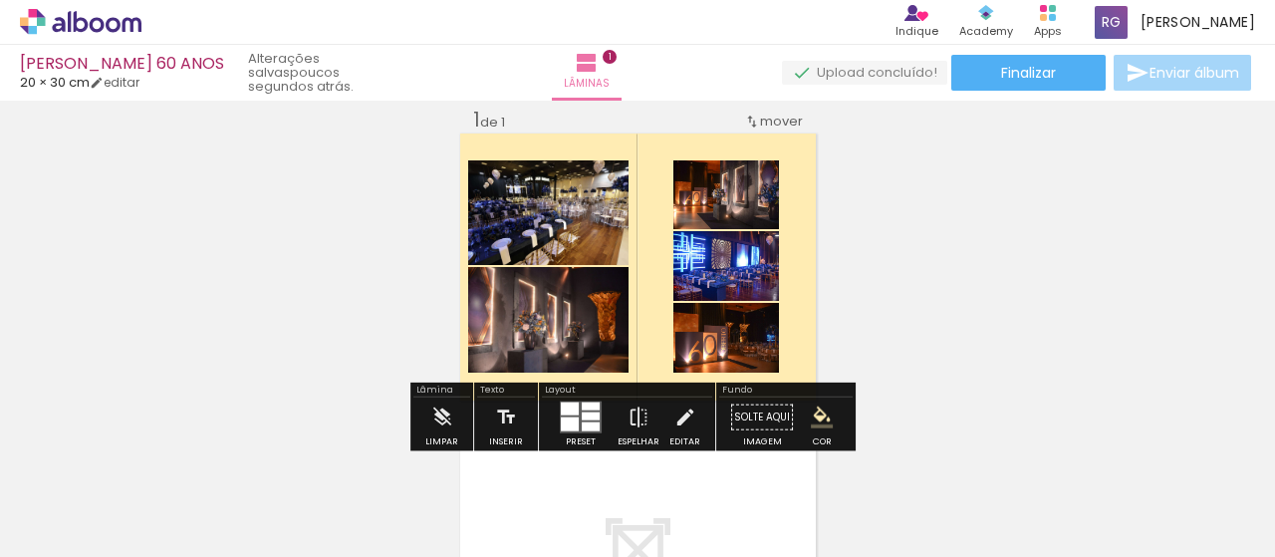
click at [821, 423] on iron-icon "color picker" at bounding box center [822, 417] width 22 height 22
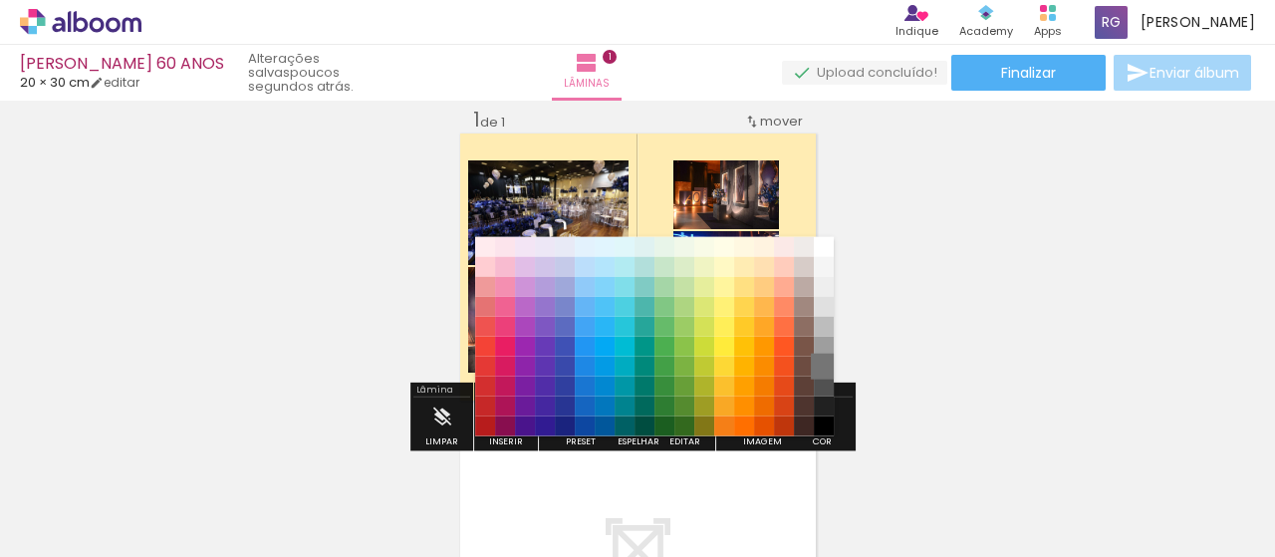
click at [826, 365] on paper-item "#757575" at bounding box center [824, 366] width 20 height 20
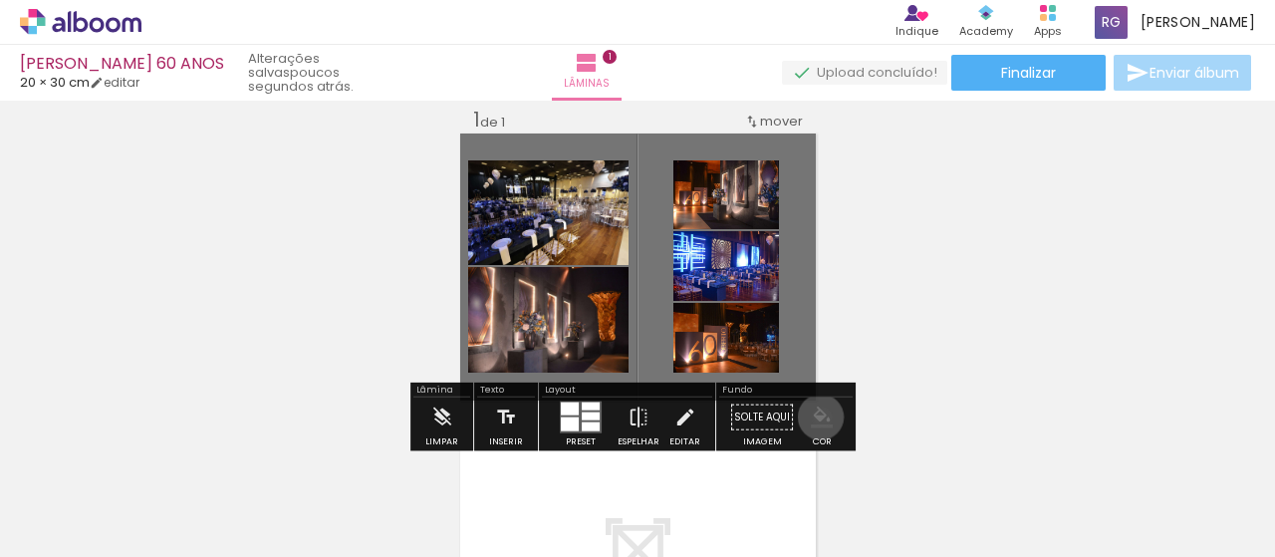
click at [813, 416] on iron-icon "color picker" at bounding box center [822, 417] width 22 height 22
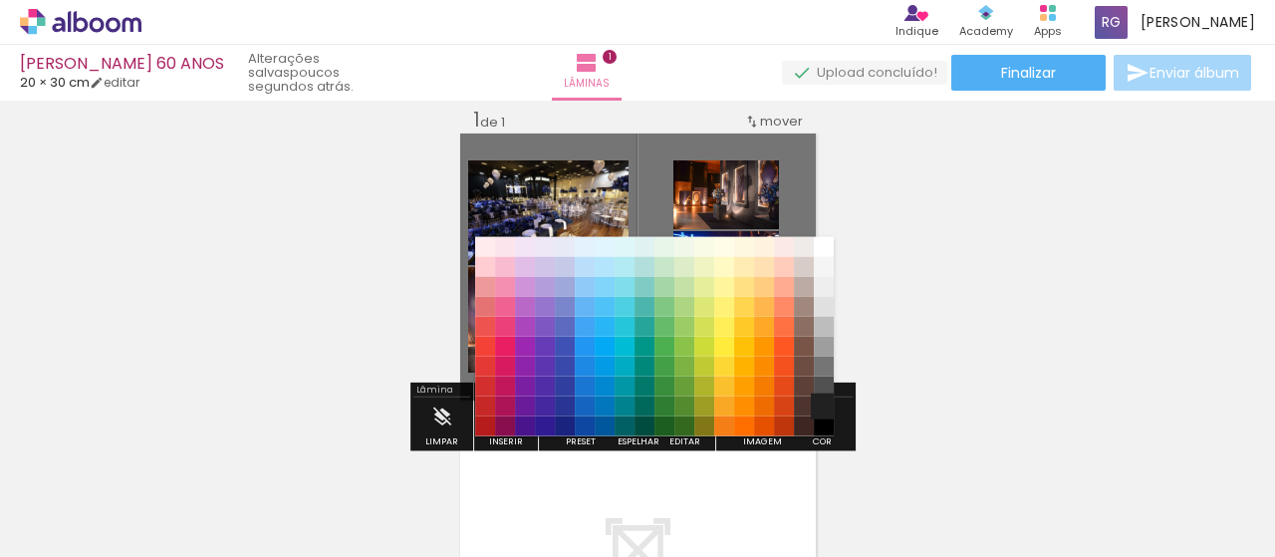
click at [822, 407] on paper-item "#212121" at bounding box center [824, 406] width 20 height 20
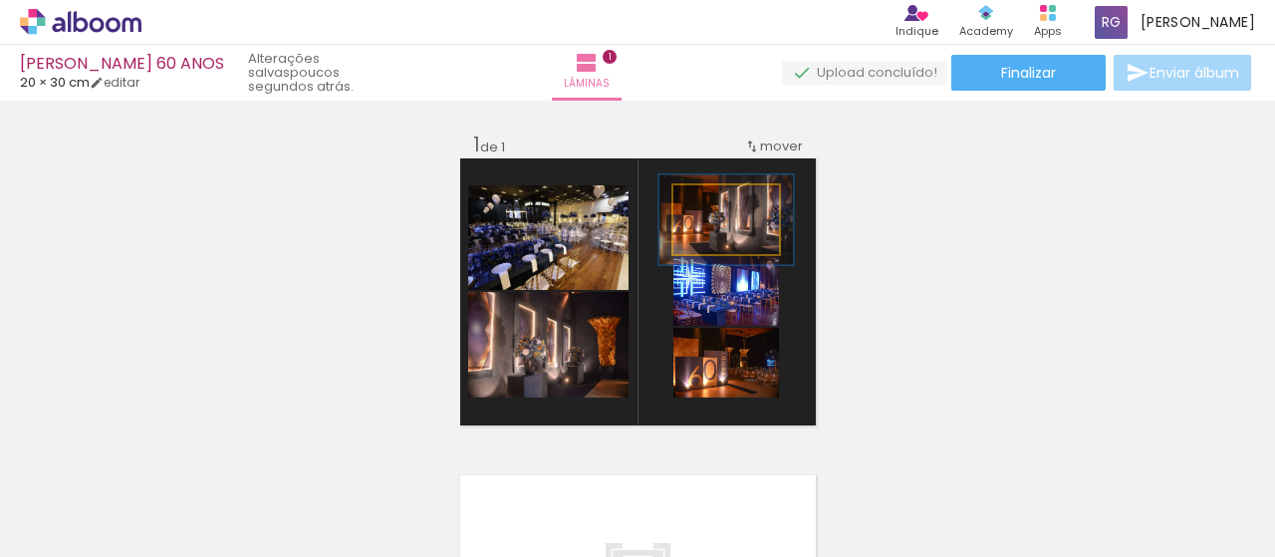
click at [715, 212] on div at bounding box center [722, 206] width 32 height 32
drag, startPoint x: 715, startPoint y: 212, endPoint x: 701, endPoint y: 210, distance: 14.1
type paper-slider "100"
click at [701, 210] on div at bounding box center [713, 206] width 32 height 32
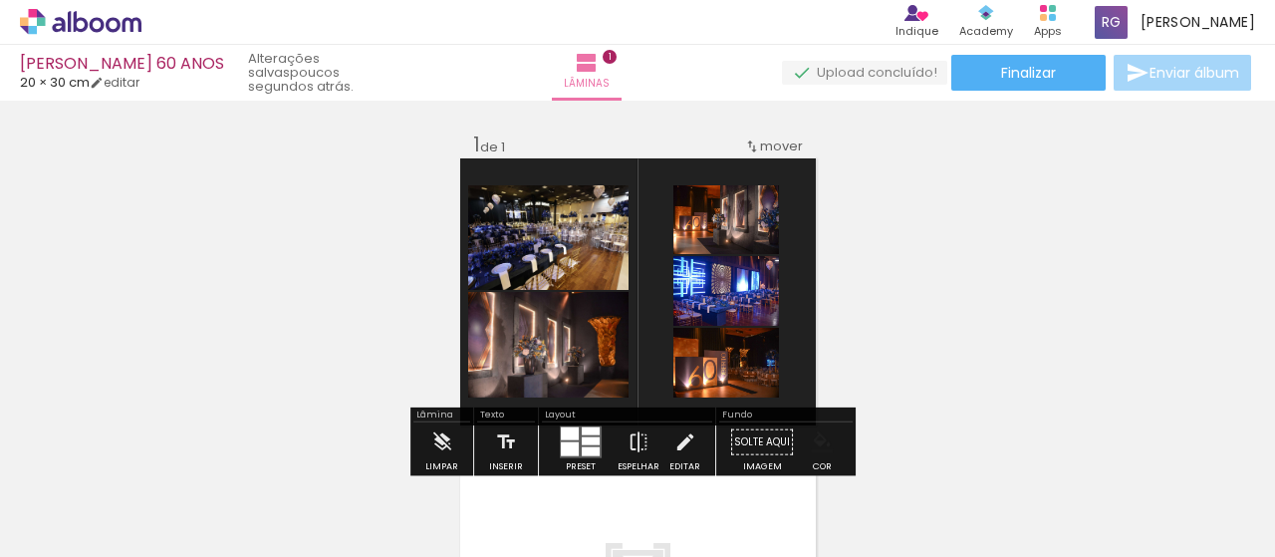
click at [878, 262] on div "Inserir lâmina 1 de 1" at bounding box center [637, 425] width 1275 height 635
click at [745, 426] on paper-button "Solte aqui Imagem" at bounding box center [762, 447] width 72 height 51
click at [719, 427] on div "Solte aqui Imagem Cor" at bounding box center [785, 447] width 133 height 51
click at [770, 426] on paper-button "Solte aqui Imagem" at bounding box center [762, 447] width 72 height 51
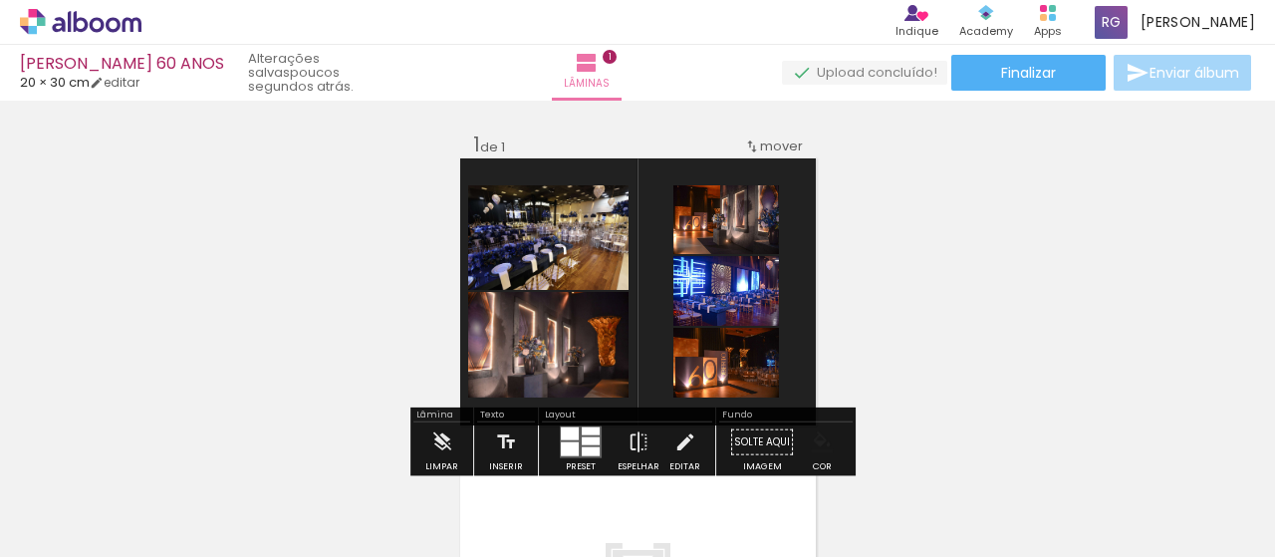
click at [787, 427] on paper-button "Solte aqui Imagem" at bounding box center [762, 447] width 72 height 51
click at [808, 429] on paper-menu-button "#ffebee #ffcdd2 #ef9a9a #e57373 #ef5350 #f44336 #e53935 #d32f2f #c62828 #b71c1c…" at bounding box center [822, 442] width 38 height 38
click at [815, 431] on iron-icon "color picker" at bounding box center [822, 442] width 22 height 22
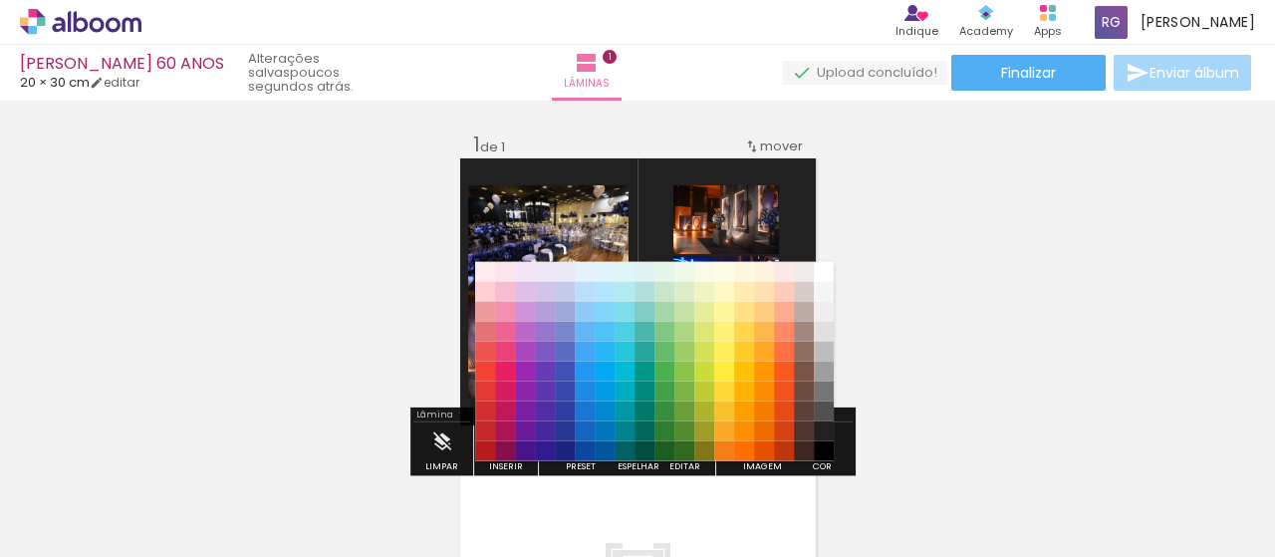
click at [1032, 314] on div "Inserir lâmina 1 de 1" at bounding box center [637, 425] width 1275 height 635
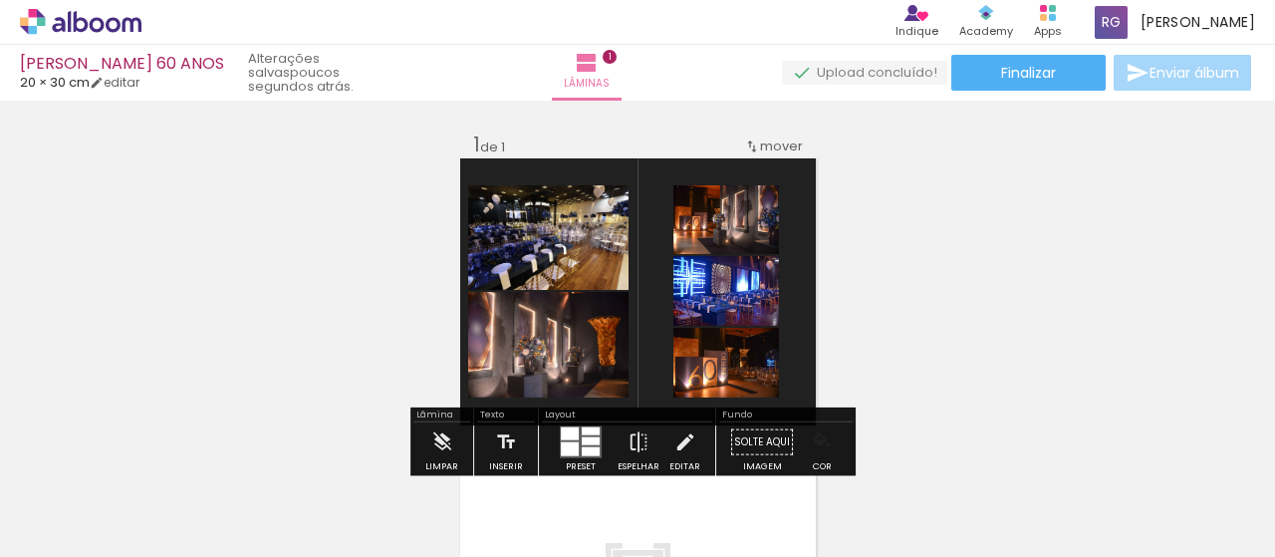
click at [567, 429] on div at bounding box center [570, 433] width 18 height 13
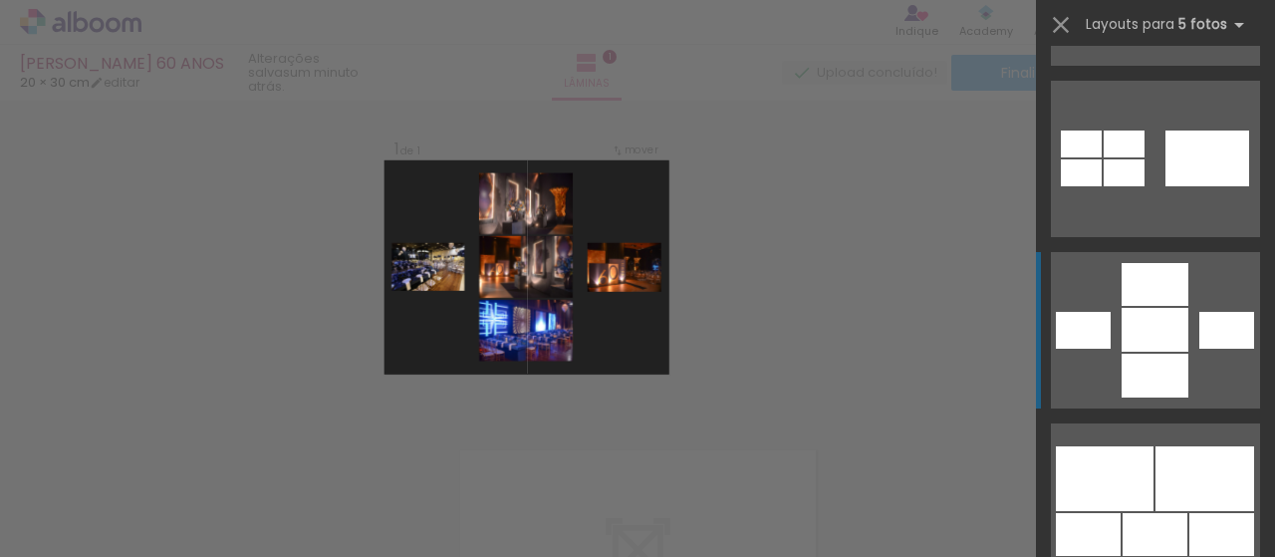
scroll to position [1893, 0]
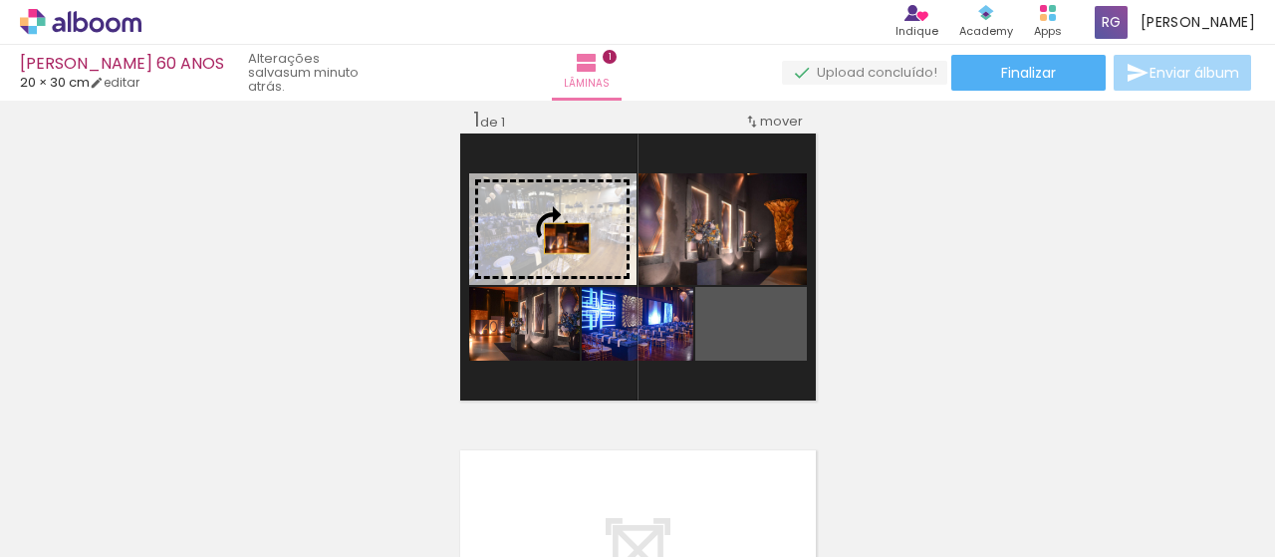
drag, startPoint x: 788, startPoint y: 338, endPoint x: 558, endPoint y: 238, distance: 250.8
click at [0, 0] on slot at bounding box center [0, 0] width 0 height 0
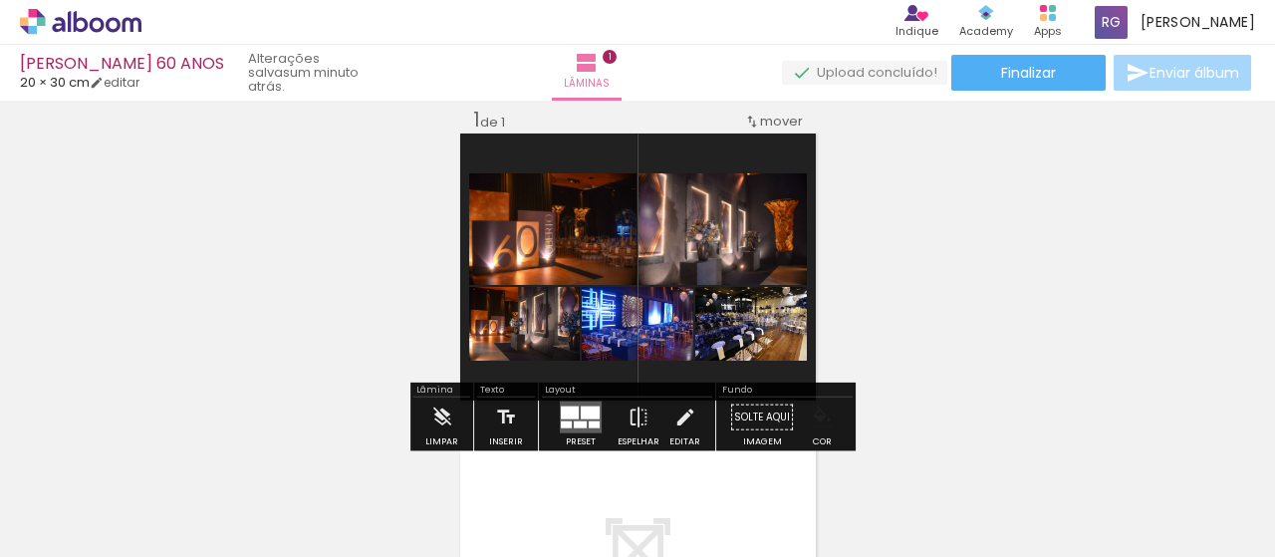
click at [870, 308] on div "Inserir lâmina 1 de 1" at bounding box center [637, 400] width 1275 height 635
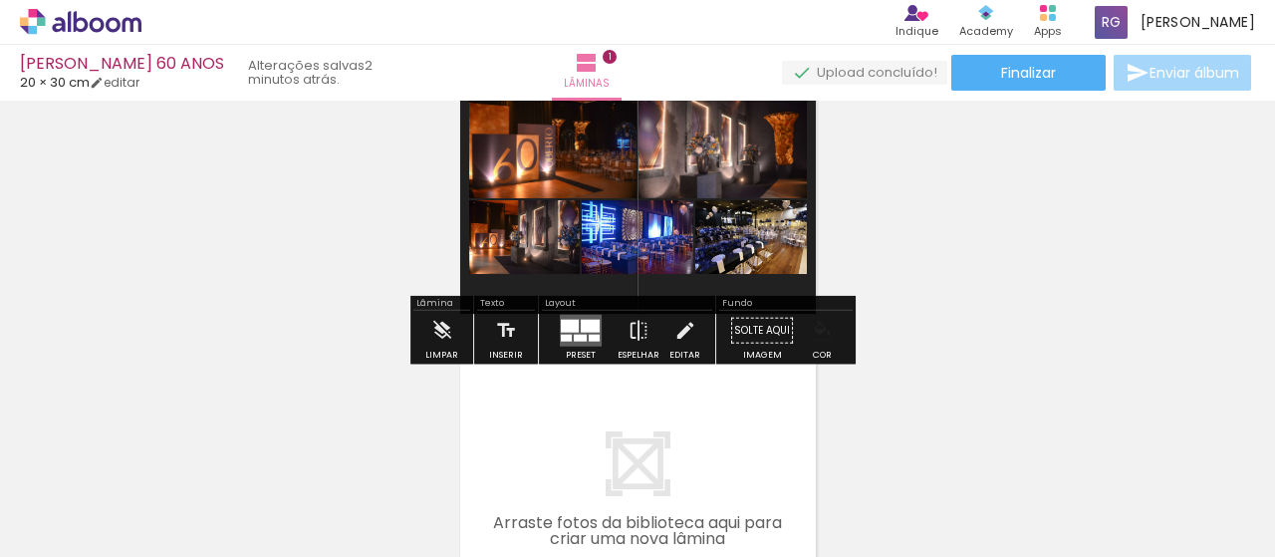
scroll to position [224, 0]
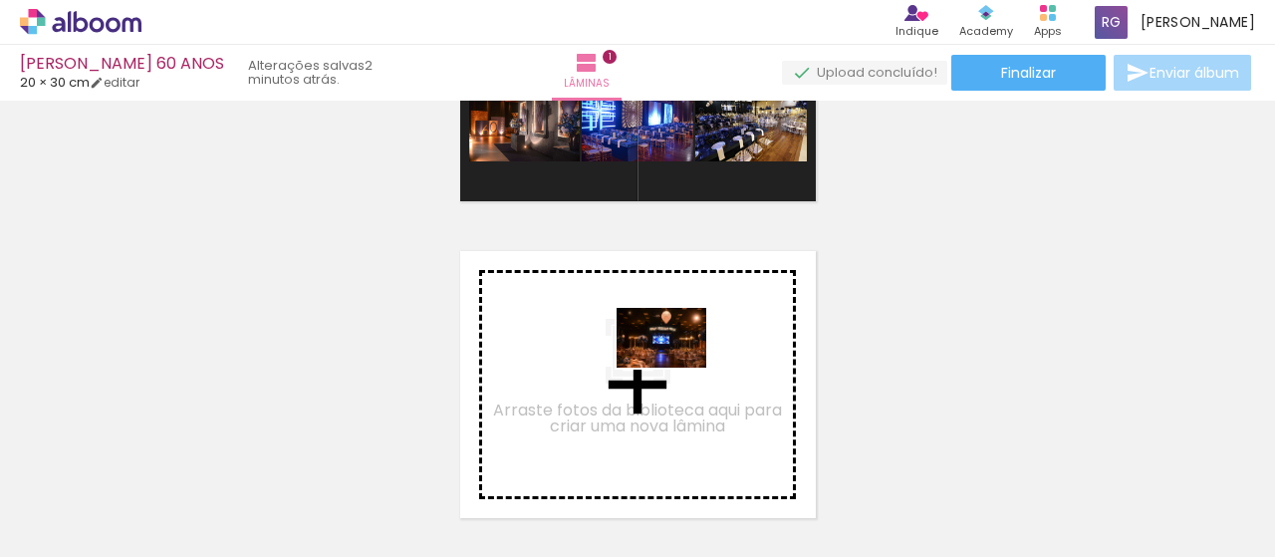
drag, startPoint x: 780, startPoint y: 505, endPoint x: 676, endPoint y: 368, distance: 172.2
click at [676, 368] on quentale-workspace at bounding box center [637, 278] width 1275 height 557
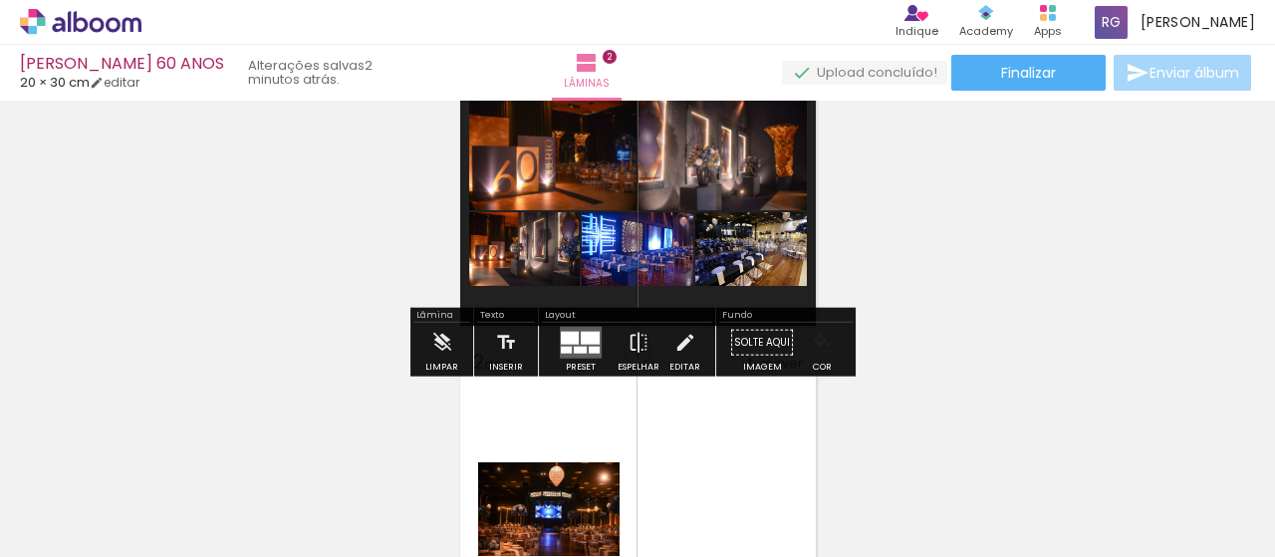
scroll to position [142, 0]
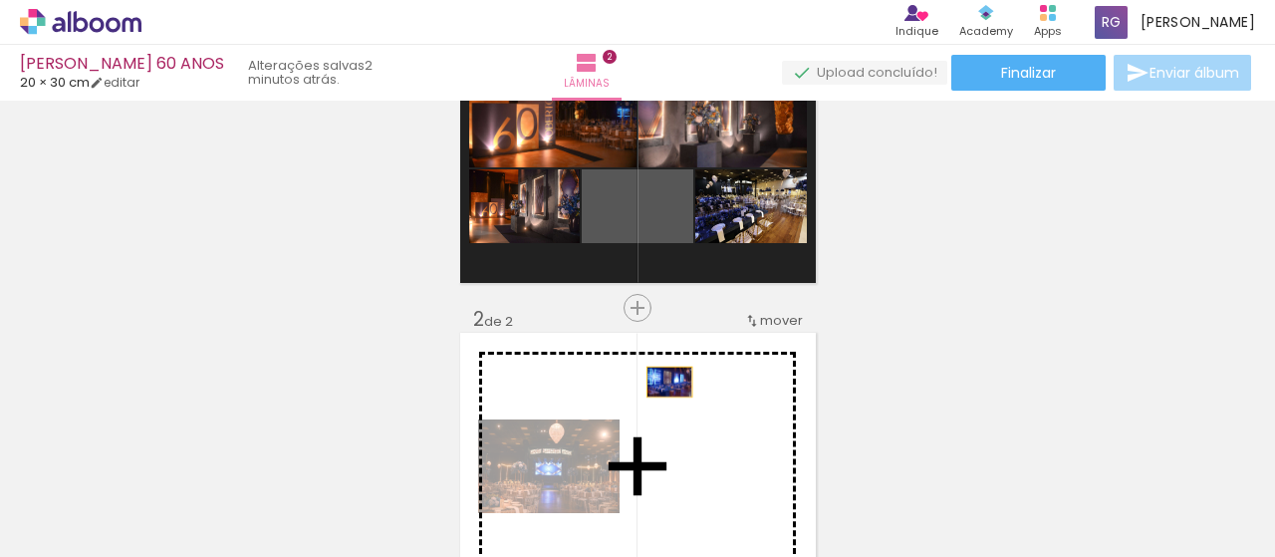
drag, startPoint x: 664, startPoint y: 226, endPoint x: 662, endPoint y: 382, distance: 155.4
click at [662, 382] on div "Inserir lâmina 1 de 2 Inserir lâmina 2 de 2" at bounding box center [637, 440] width 1275 height 951
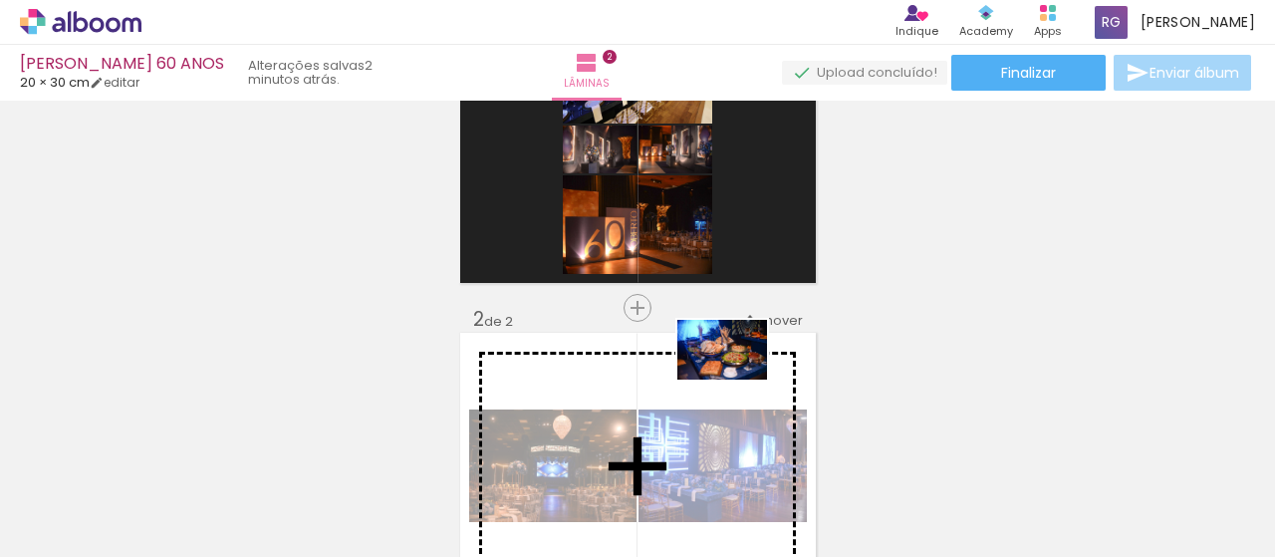
drag, startPoint x: 888, startPoint y: 501, endPoint x: 737, endPoint y: 380, distance: 193.4
click at [737, 380] on quentale-workspace at bounding box center [637, 278] width 1275 height 557
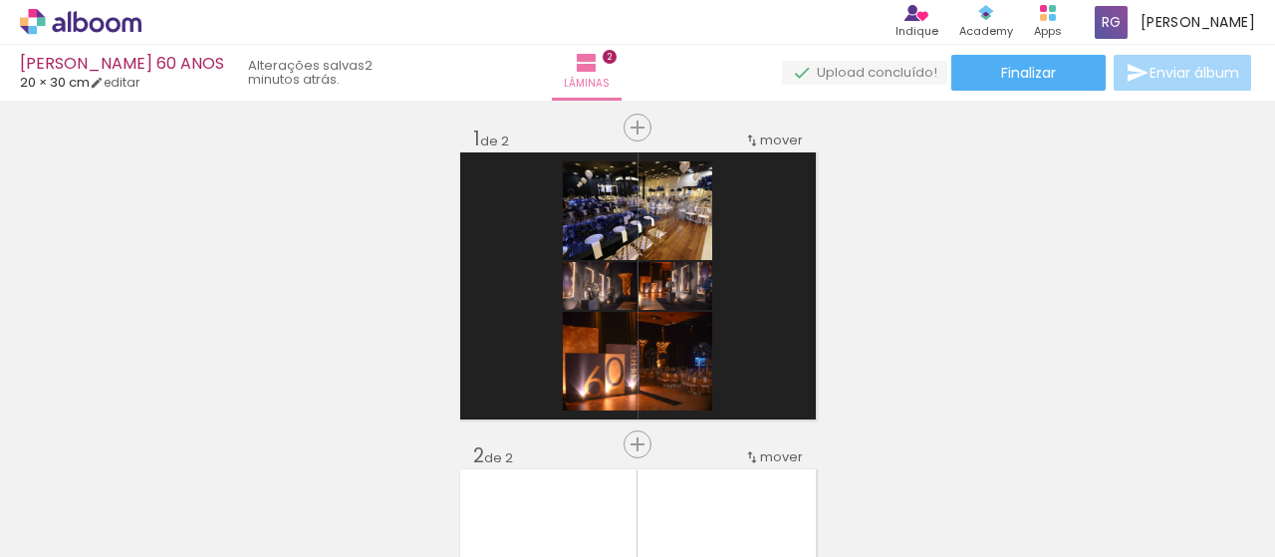
scroll to position [0, 0]
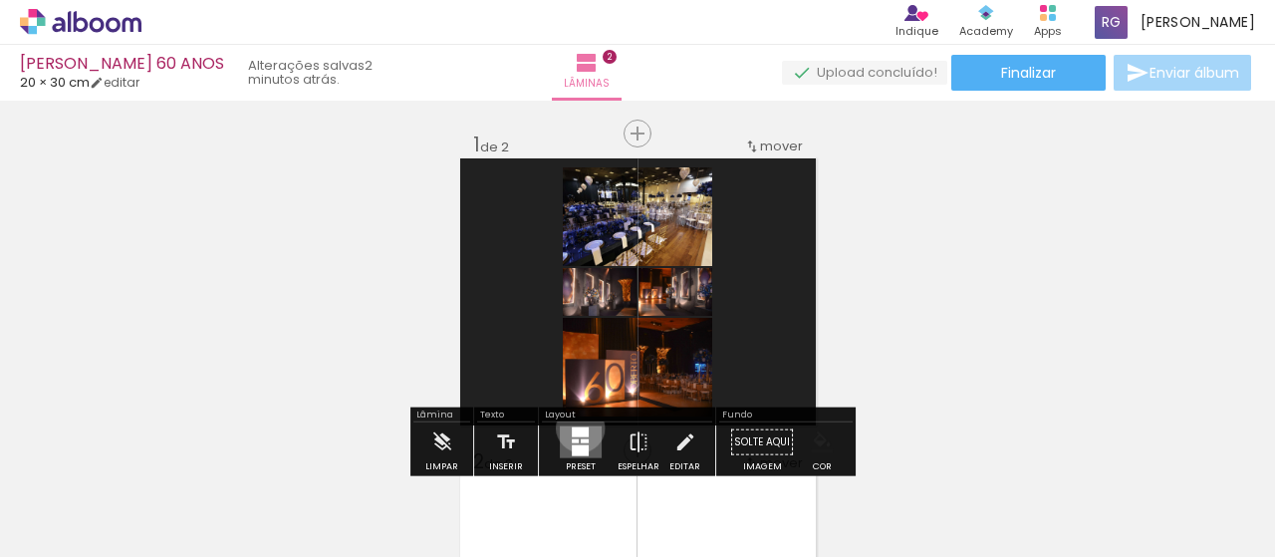
click at [576, 427] on div at bounding box center [580, 432] width 17 height 10
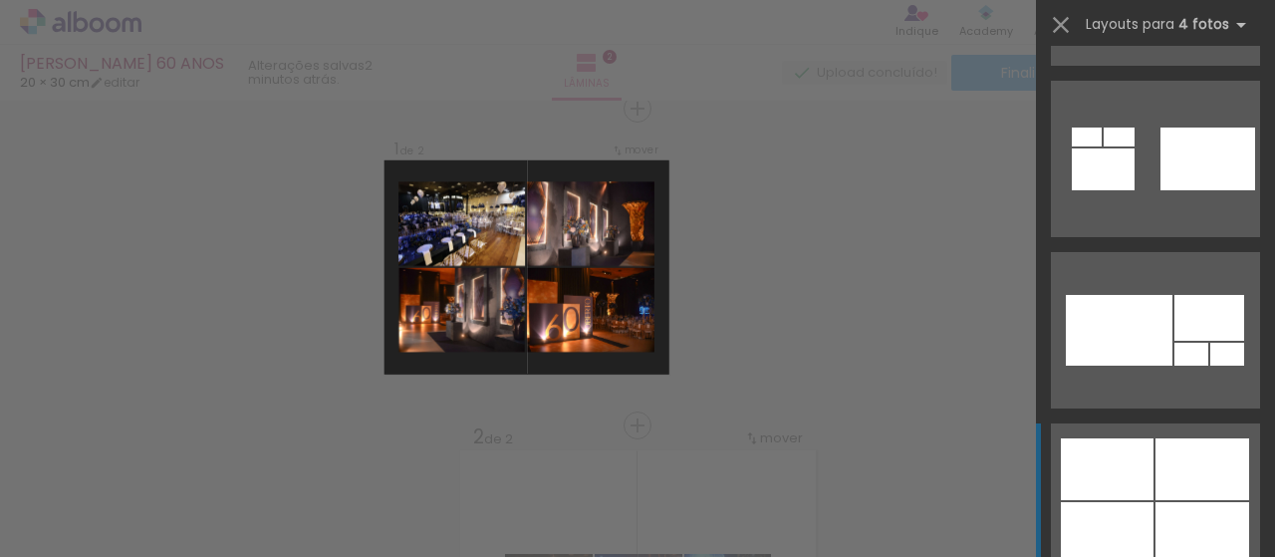
scroll to position [1793, 0]
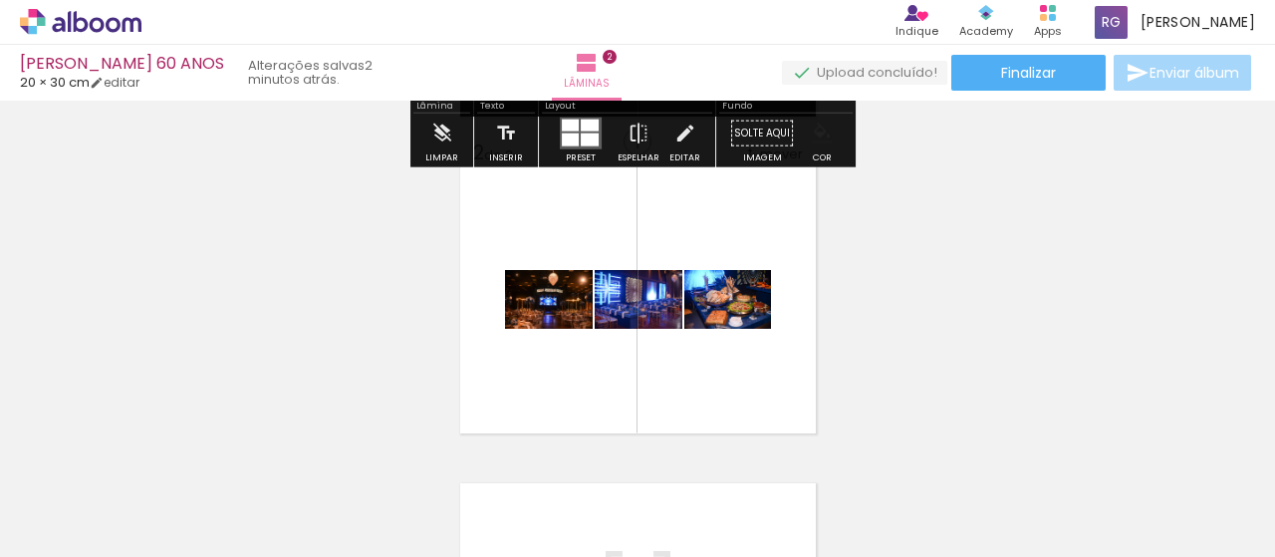
scroll to position [324, 0]
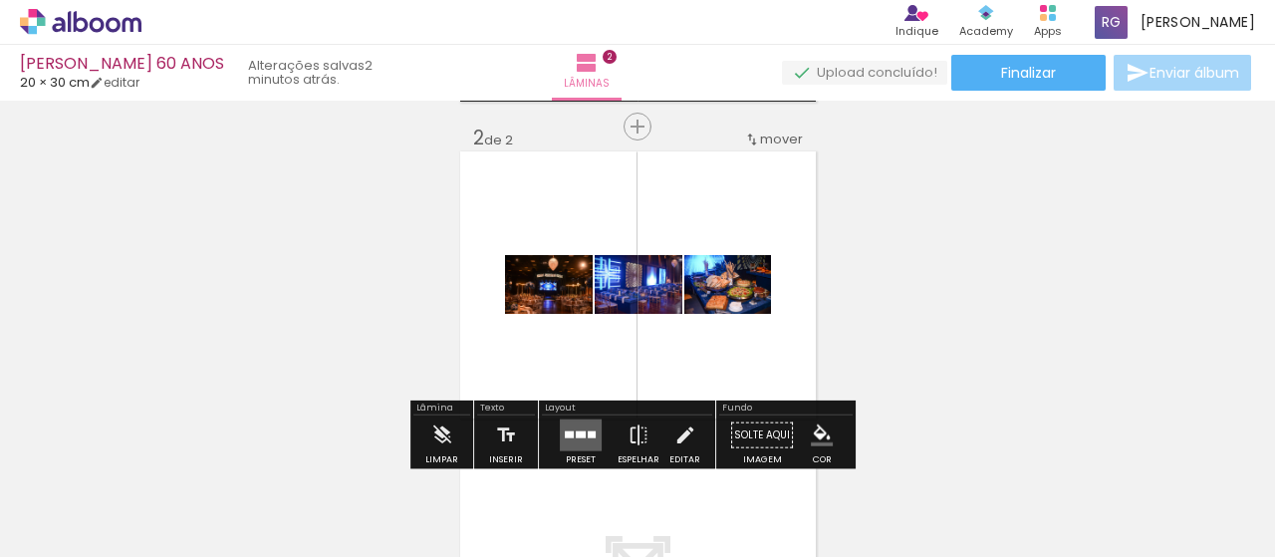
click at [578, 419] on quentale-layouter at bounding box center [581, 435] width 42 height 32
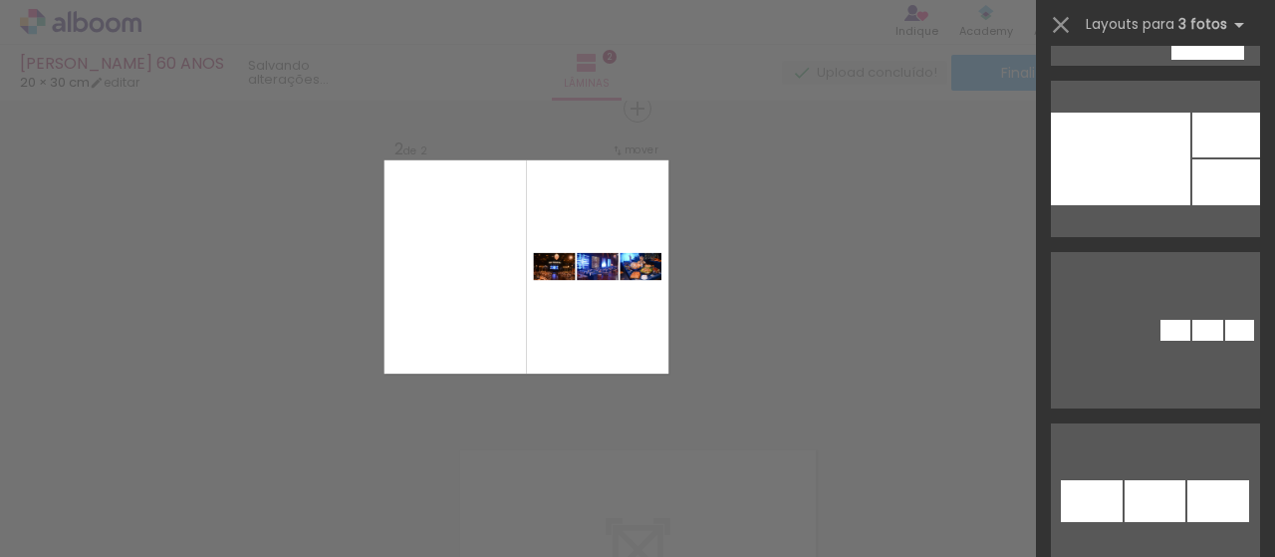
scroll to position [4782, 0]
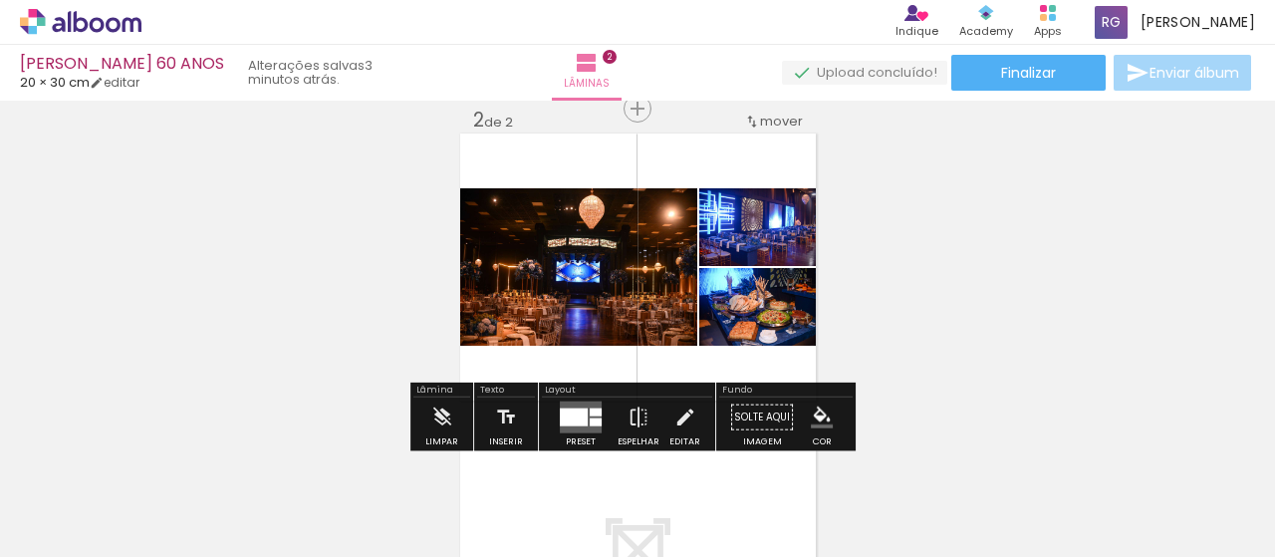
click at [822, 414] on iron-icon "color picker" at bounding box center [822, 417] width 22 height 22
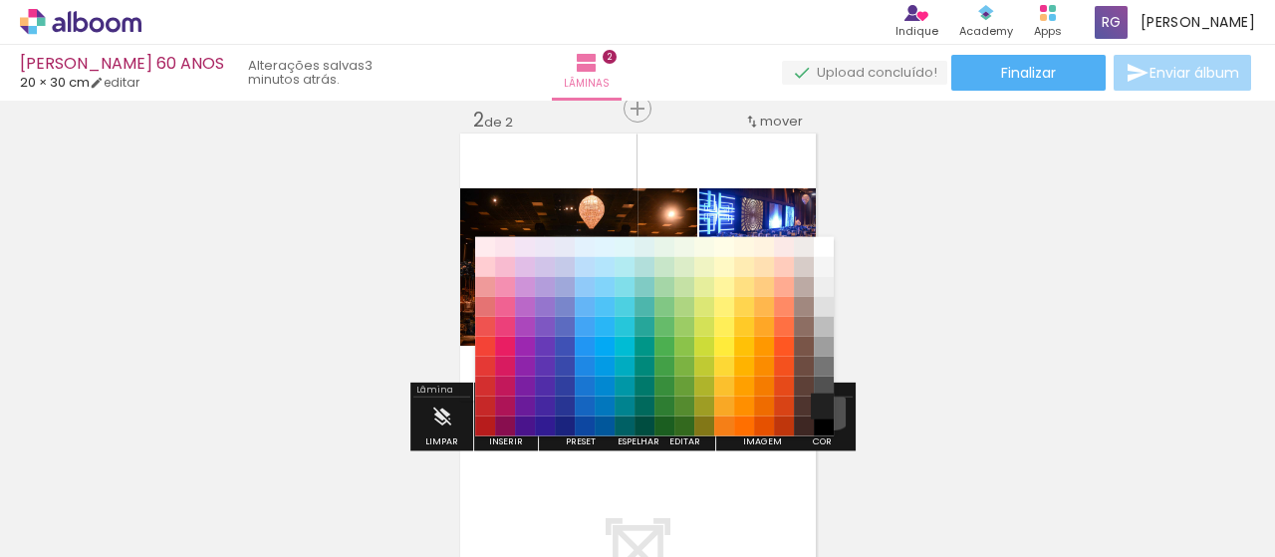
click at [826, 411] on paper-item "#212121" at bounding box center [824, 406] width 20 height 20
click at [825, 413] on paper-item "#212121" at bounding box center [824, 406] width 20 height 20
click at [825, 398] on paper-item "#212121" at bounding box center [824, 406] width 20 height 20
click at [821, 384] on paper-item "#515151" at bounding box center [824, 386] width 20 height 20
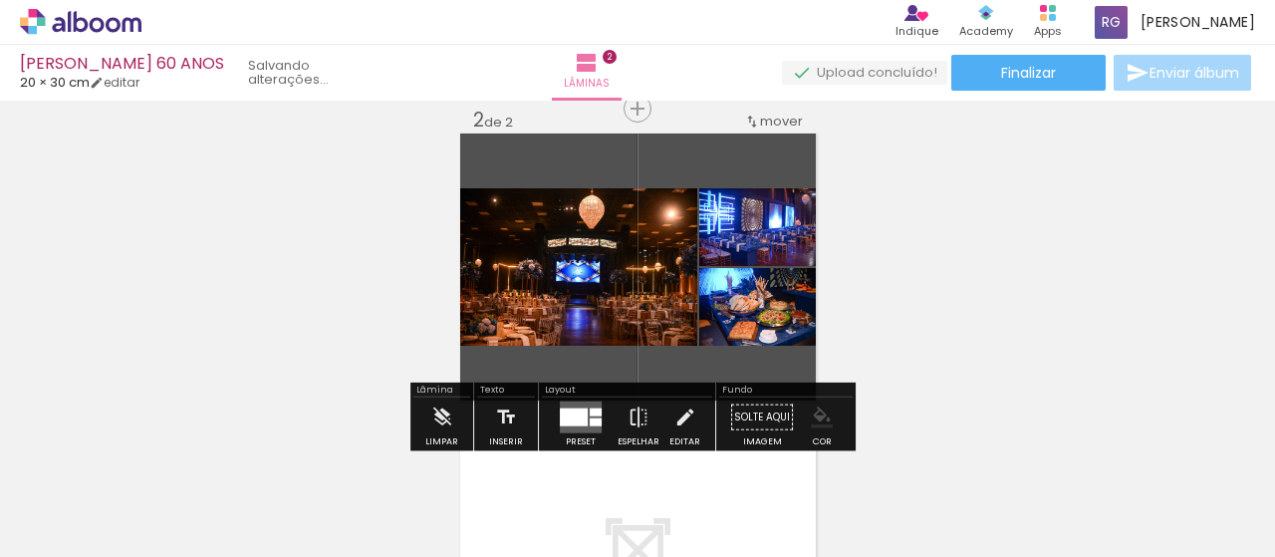
click at [818, 398] on paper-menu-button "#ffebee #ffcdd2 #ef9a9a #e57373 #ef5350 #f44336 #e53935 #d32f2f #c62828 #b71c1c…" at bounding box center [822, 417] width 38 height 38
click at [814, 420] on iron-icon "color picker" at bounding box center [822, 417] width 22 height 22
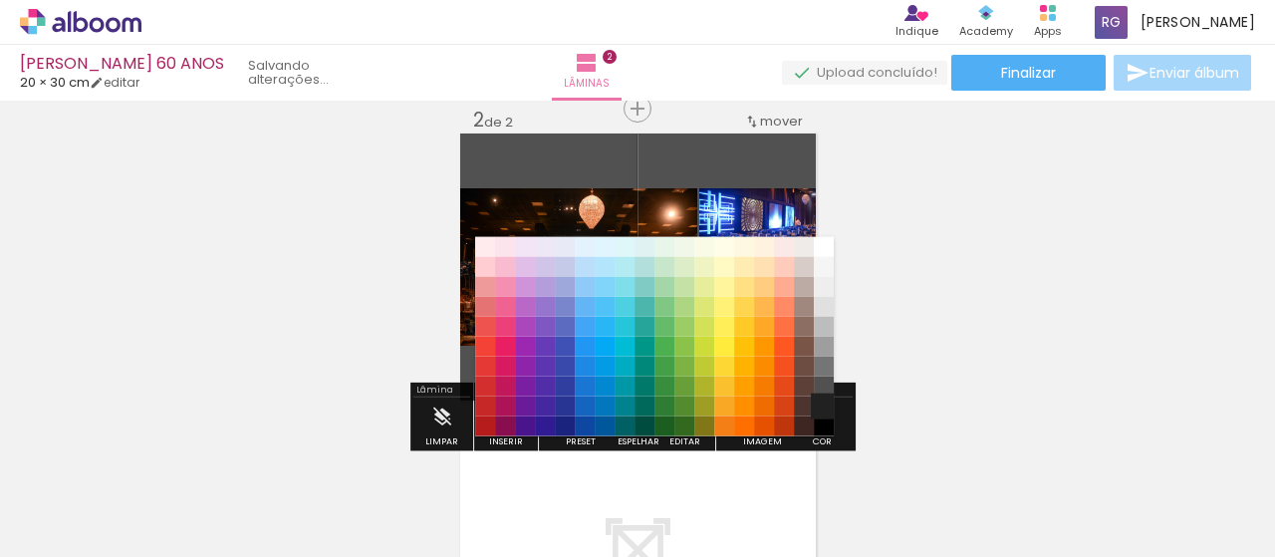
click at [824, 405] on paper-item "#212121" at bounding box center [824, 406] width 20 height 20
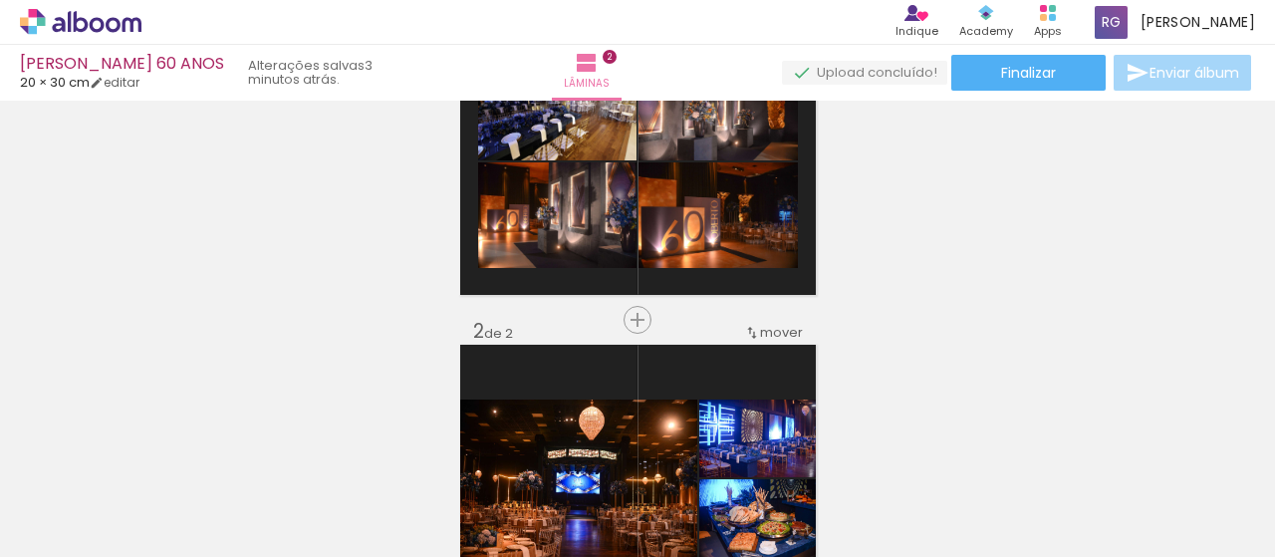
scroll to position [0, 0]
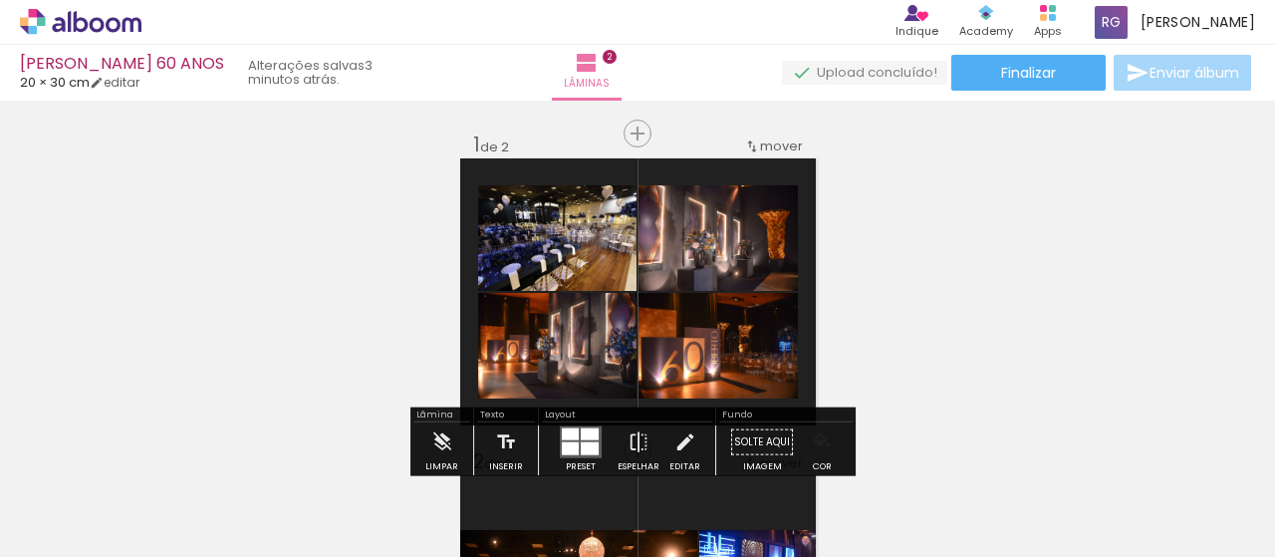
click at [784, 174] on quentale-layouter at bounding box center [638, 291] width 356 height 267
click at [813, 433] on quentale-thumb at bounding box center [757, 489] width 112 height 115
click at [831, 425] on paper-menu-button "#ffebee #ffcdd2 #ef9a9a #e57373 #ef5350 #f44336 #e53935 #d32f2f #c62828 #b71c1c…" at bounding box center [822, 442] width 38 height 38
click at [815, 424] on paper-menu-button "#ffebee #ffcdd2 #ef9a9a #e57373 #ef5350 #f44336 #e53935 #d32f2f #c62828 #b71c1c…" at bounding box center [822, 442] width 38 height 38
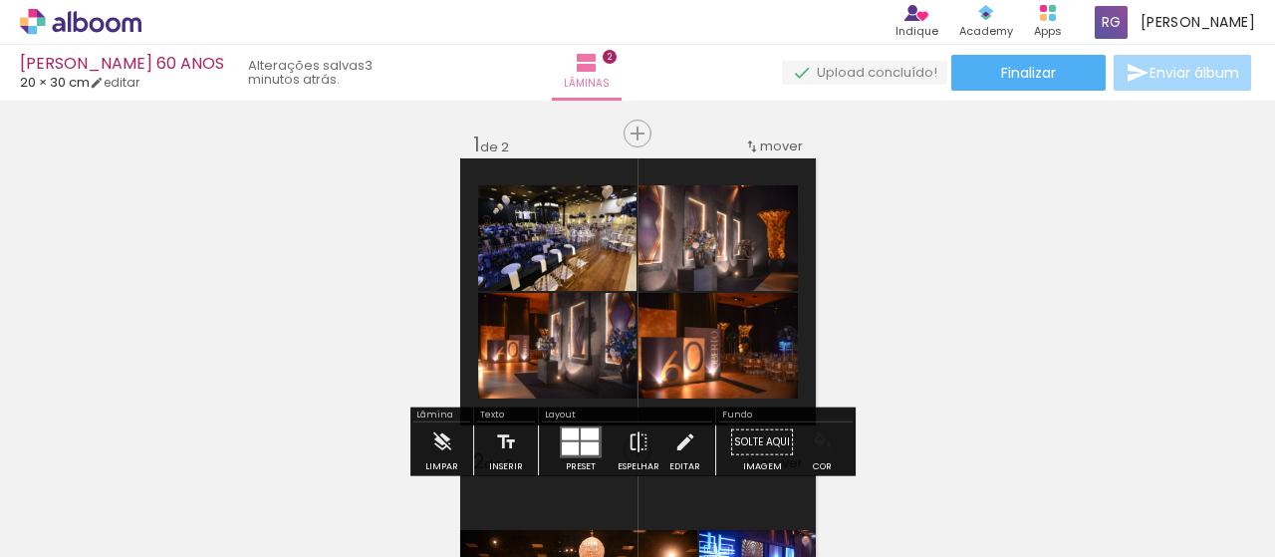
click at [810, 423] on paper-menu-button "#ffebee #ffcdd2 #ef9a9a #e57373 #ef5350 #f44336 #e53935 #d32f2f #c62828 #b71c1c…" at bounding box center [822, 442] width 38 height 38
click at [788, 425] on paper-button "Solte aqui Imagem" at bounding box center [762, 447] width 72 height 51
drag, startPoint x: 783, startPoint y: 425, endPoint x: 807, endPoint y: 419, distance: 24.6
click at [783, 425] on paper-button "Solte aqui Imagem" at bounding box center [762, 447] width 72 height 51
click at [829, 417] on div "Fundo" at bounding box center [785, 416] width 133 height 12
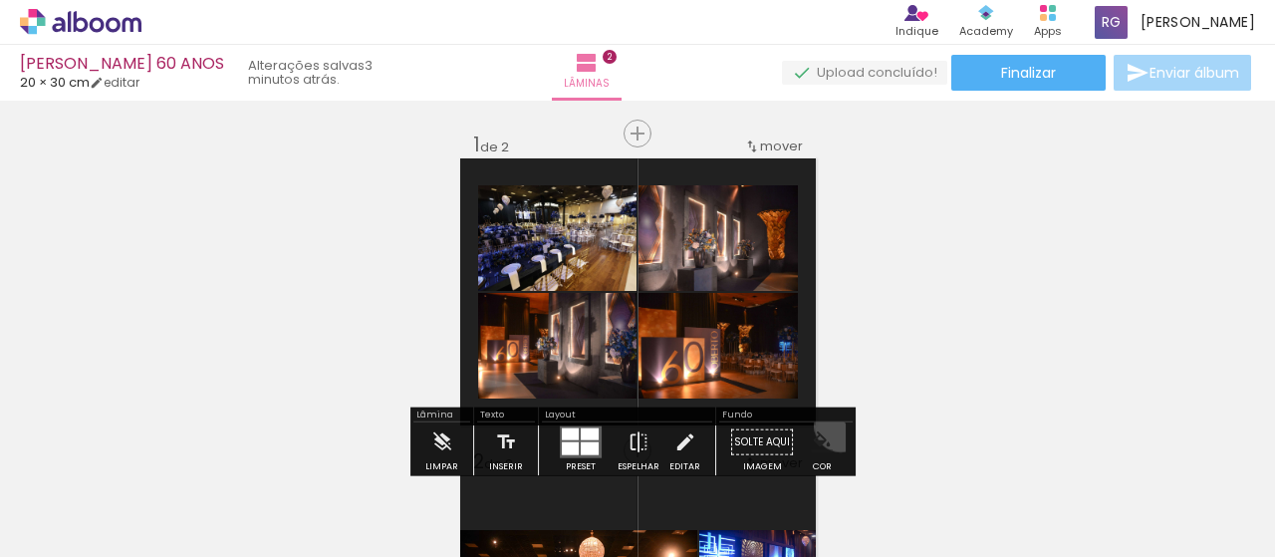
click at [833, 425] on paper-button "Cor" at bounding box center [822, 447] width 48 height 51
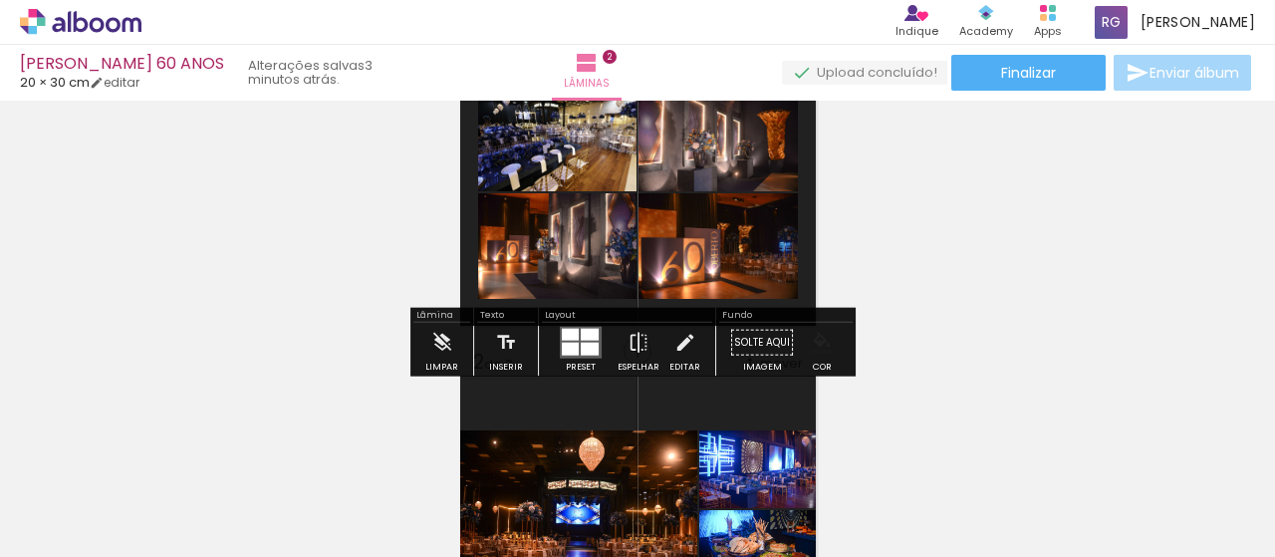
click at [815, 366] on div "Cor" at bounding box center [822, 367] width 19 height 9
click at [814, 342] on iron-icon "color picker" at bounding box center [822, 343] width 22 height 22
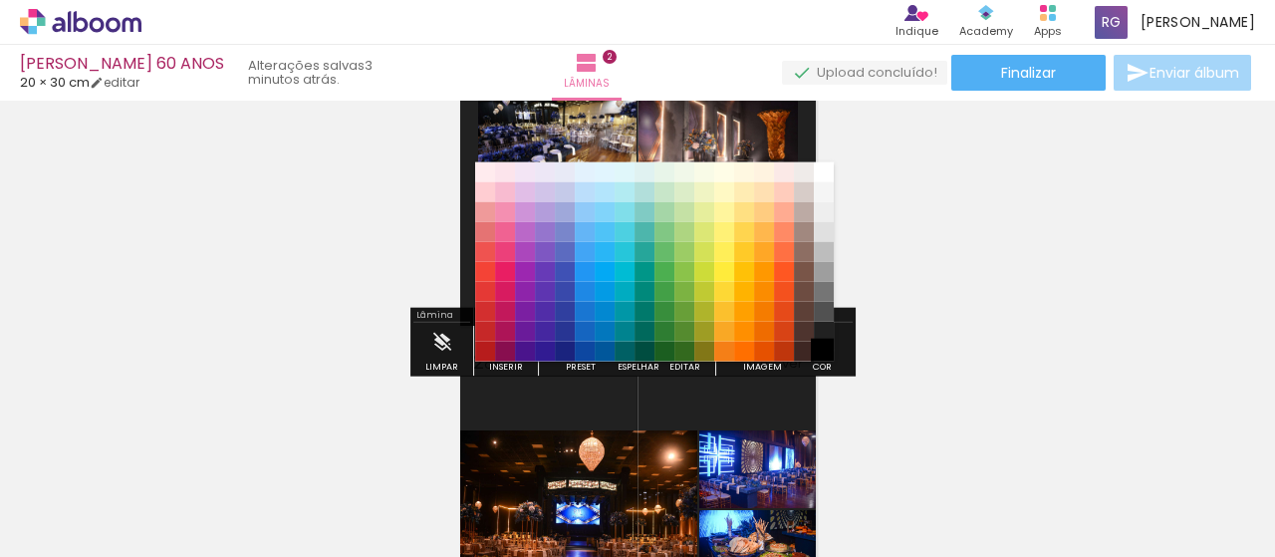
click at [821, 350] on paper-item "#000000" at bounding box center [824, 351] width 20 height 20
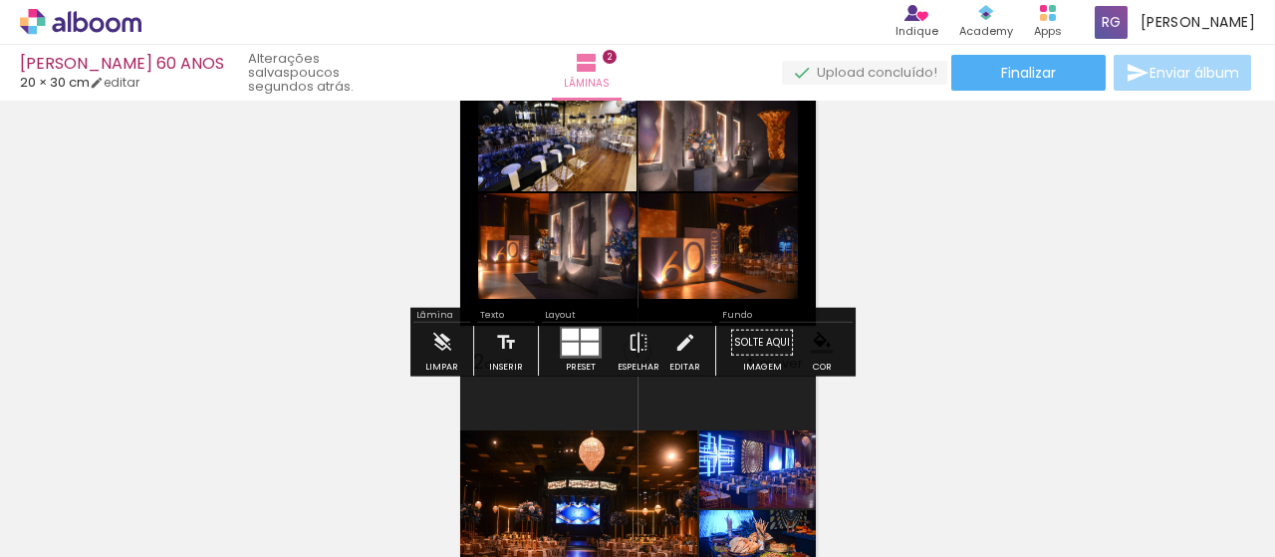
click at [915, 343] on div "Inserir lâmina 1 de 2 Inserir lâmina 2 de 2" at bounding box center [637, 483] width 1275 height 951
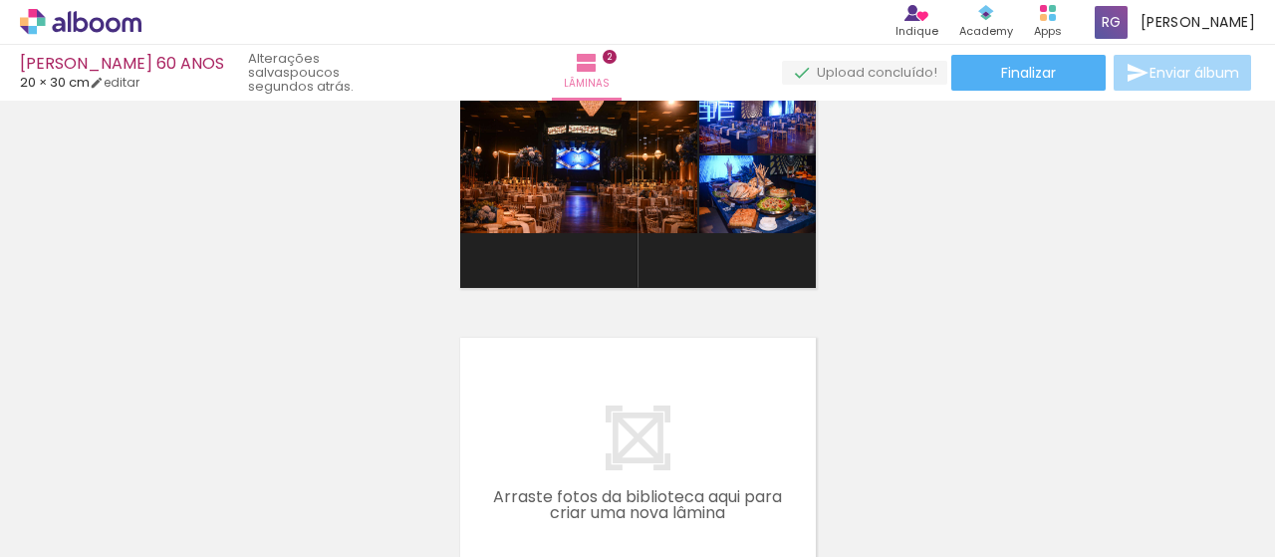
scroll to position [498, 0]
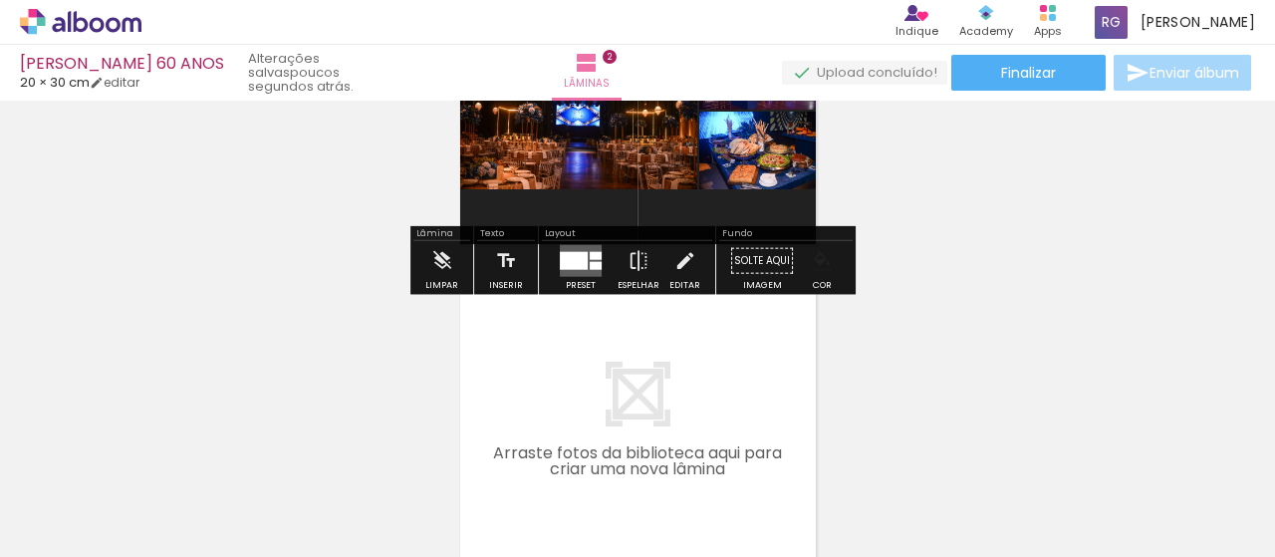
click at [775, 226] on div "Fundo Solte aqui Imagem Cor" at bounding box center [785, 260] width 139 height 69
click at [815, 281] on div "Cor" at bounding box center [822, 285] width 19 height 9
click at [819, 260] on iron-icon "color picker" at bounding box center [822, 261] width 22 height 22
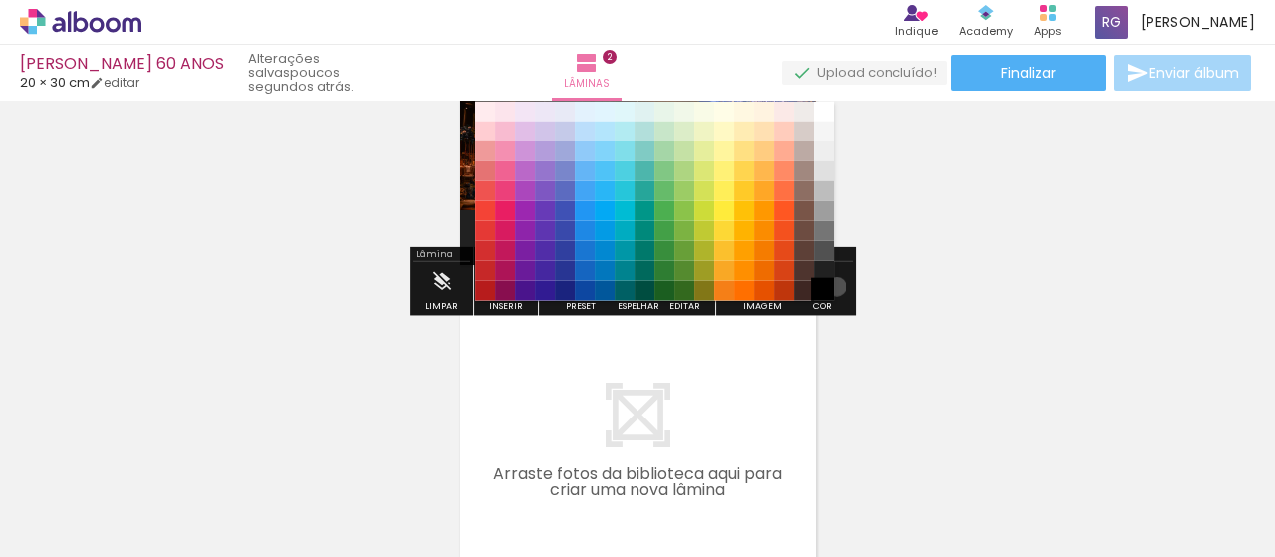
click at [829, 286] on paper-item "#000000" at bounding box center [824, 290] width 20 height 20
click at [825, 286] on paper-item "#000000" at bounding box center [824, 290] width 20 height 20
click at [901, 272] on div "Inserir lâmina 1 de 2 Inserir lâmina 2 de 2" at bounding box center [637, 105] width 1275 height 951
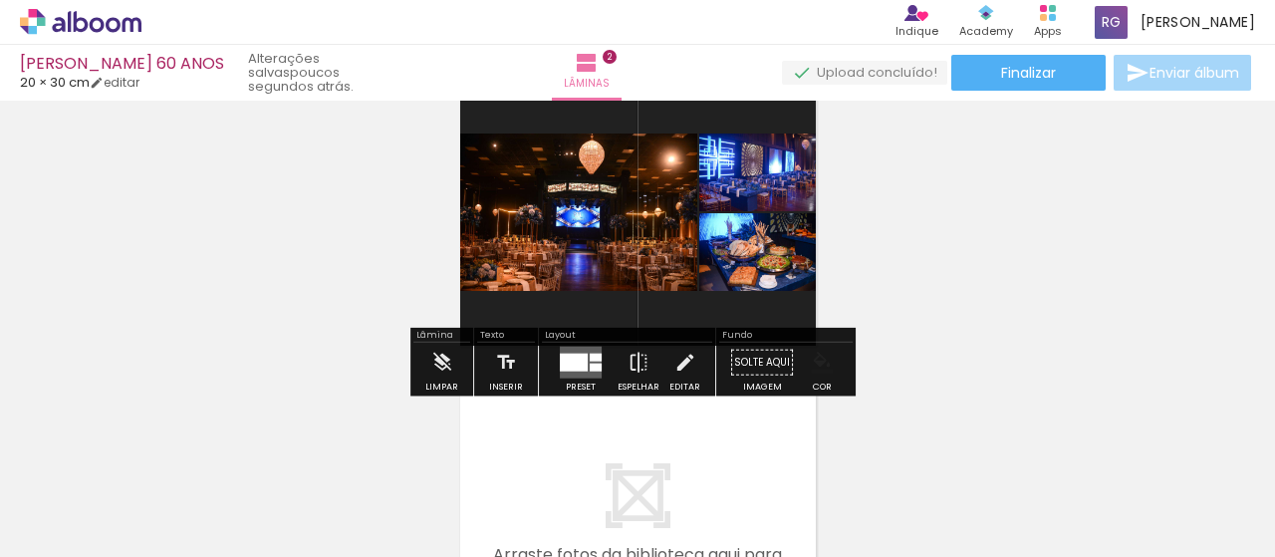
scroll to position [398, 0]
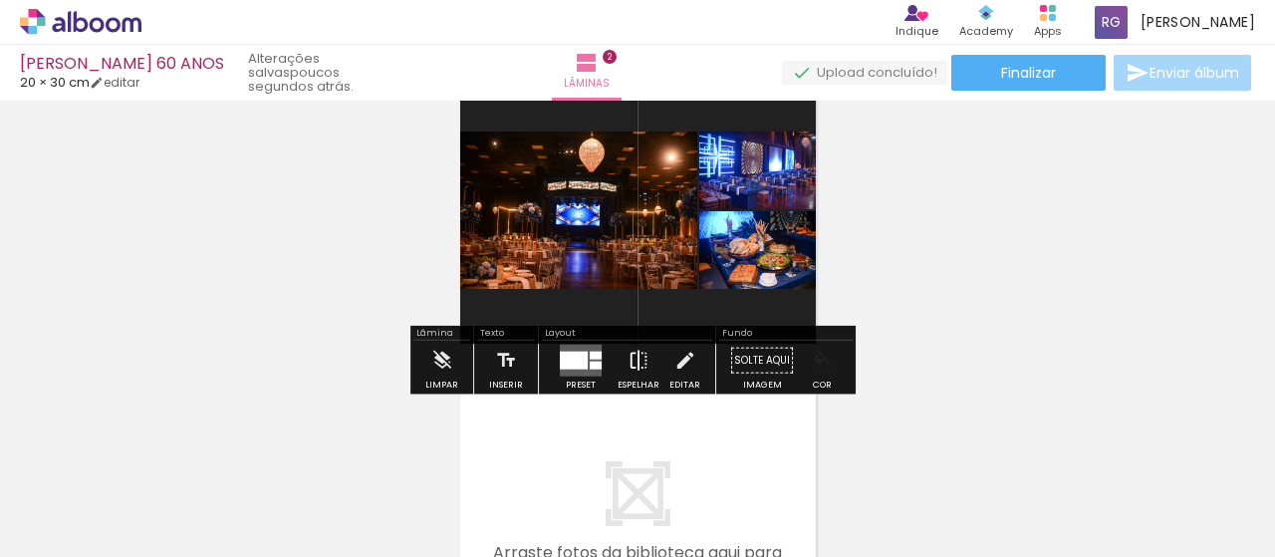
click at [633, 362] on iron-icon at bounding box center [639, 361] width 22 height 40
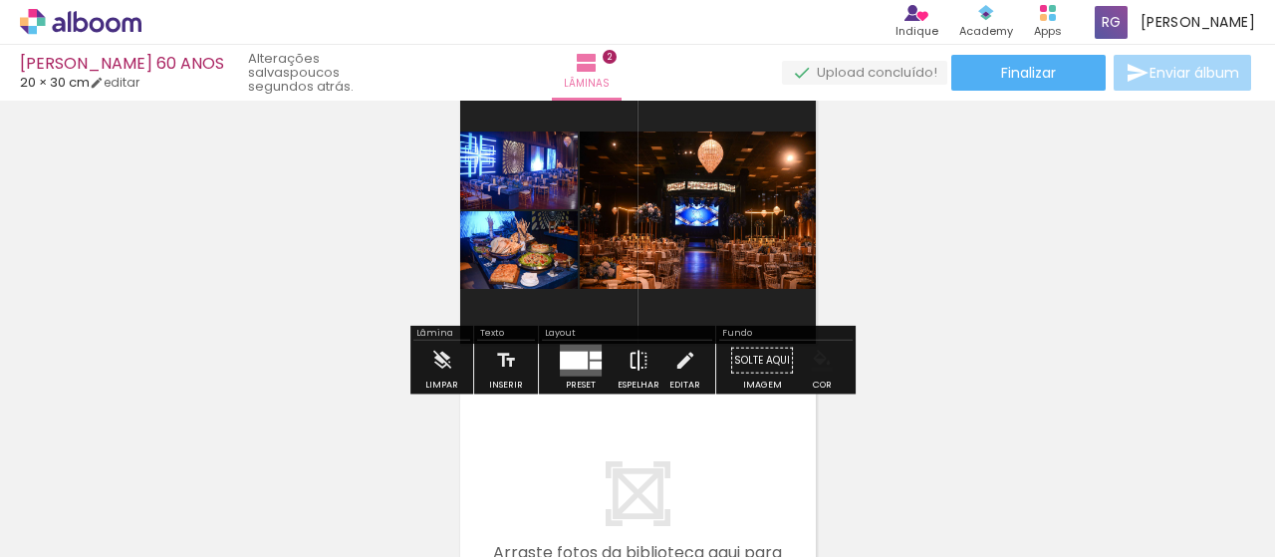
click at [633, 362] on iron-icon at bounding box center [639, 361] width 22 height 40
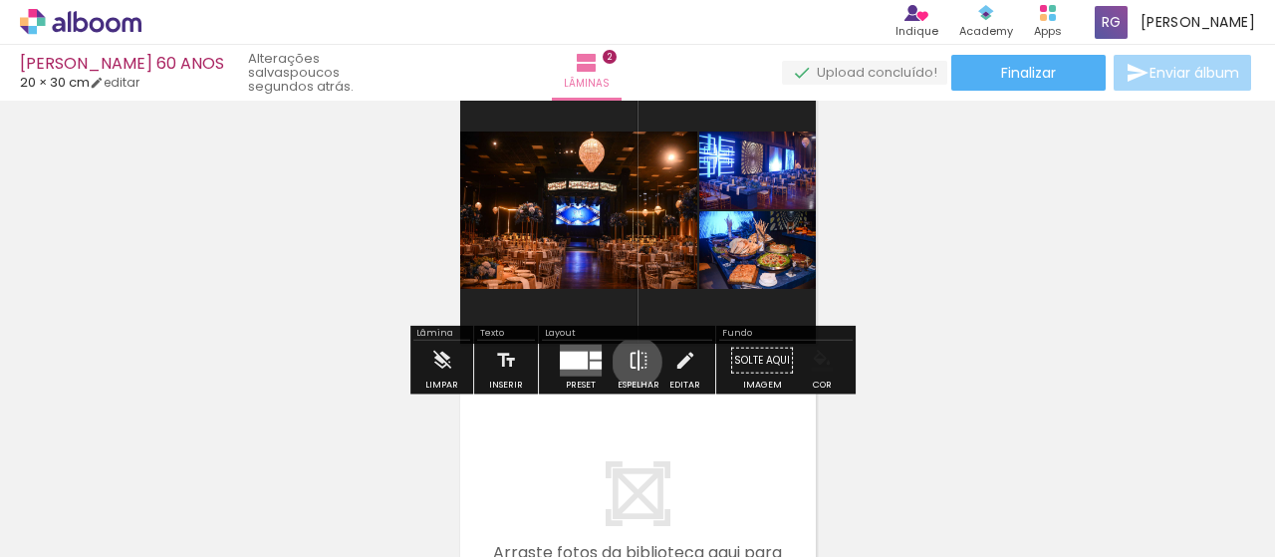
click at [633, 362] on iron-icon at bounding box center [639, 361] width 22 height 40
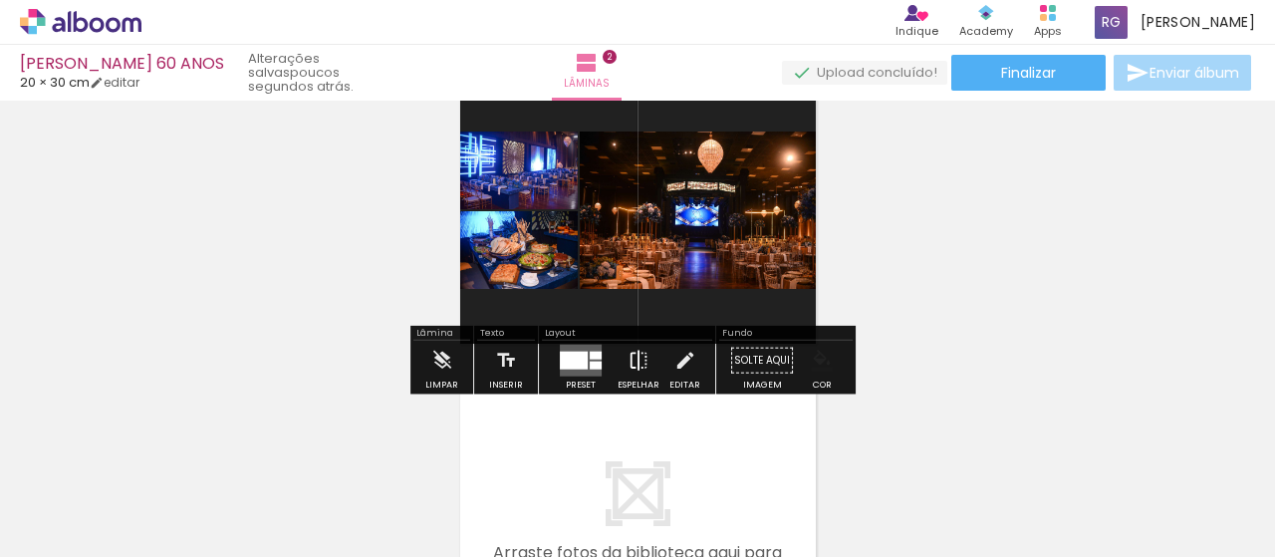
click at [633, 362] on iron-icon at bounding box center [639, 361] width 22 height 40
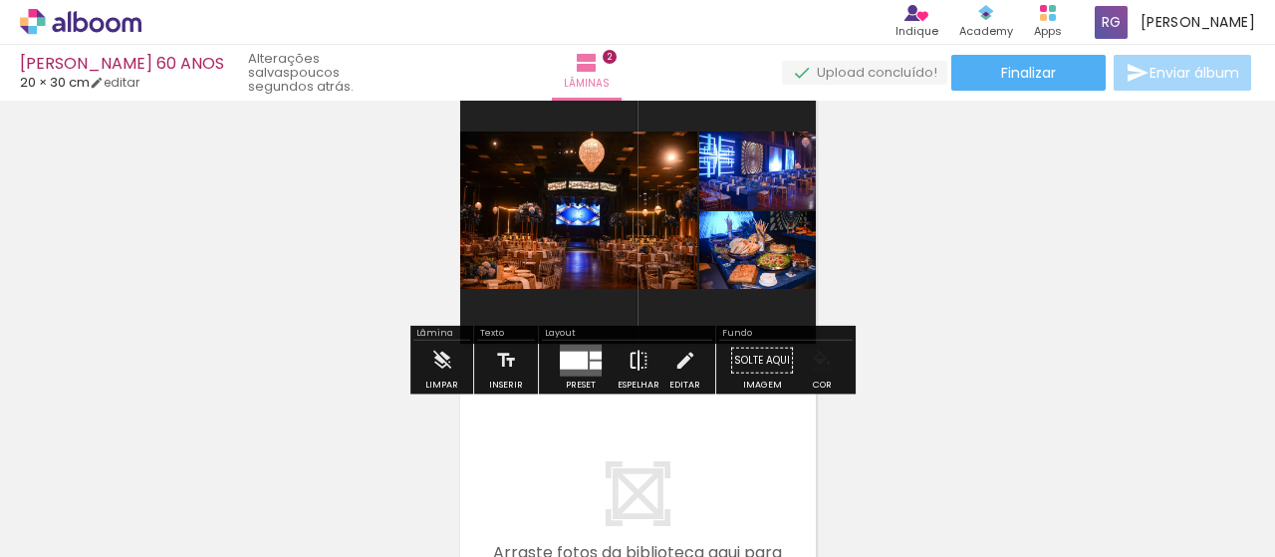
click at [633, 362] on iron-icon at bounding box center [639, 361] width 22 height 40
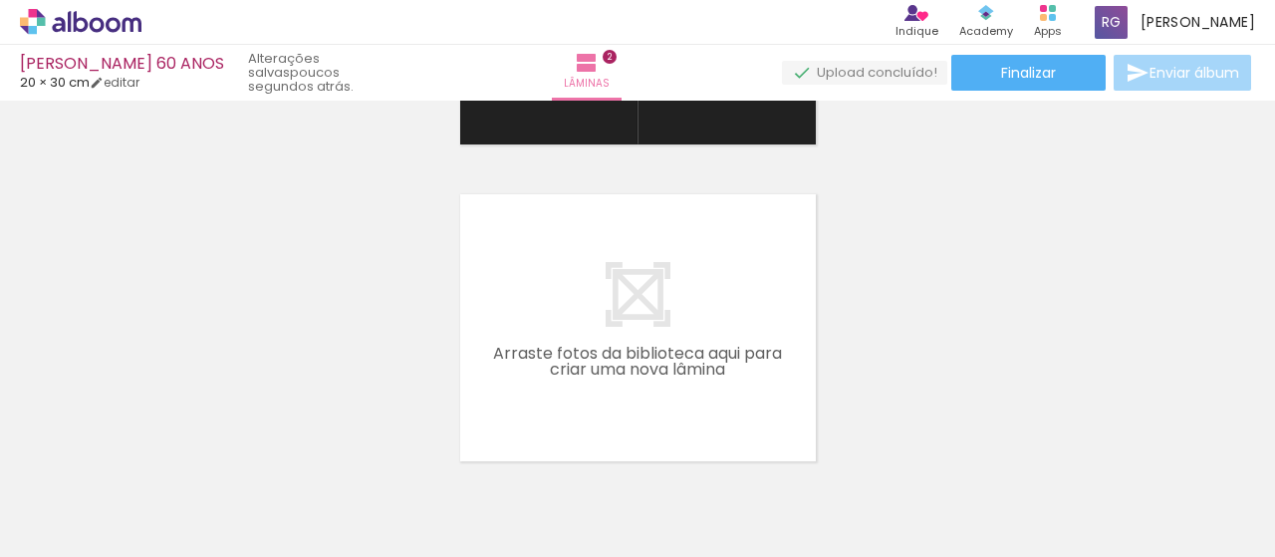
scroll to position [695, 0]
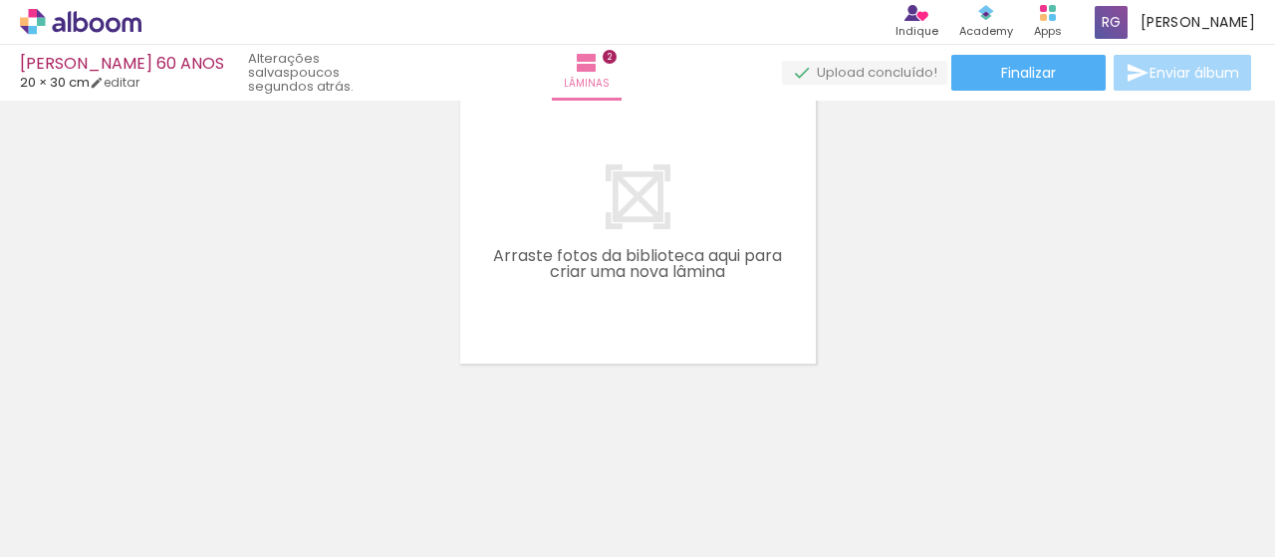
click at [764, 292] on quentale-layouter at bounding box center [638, 230] width 356 height 267
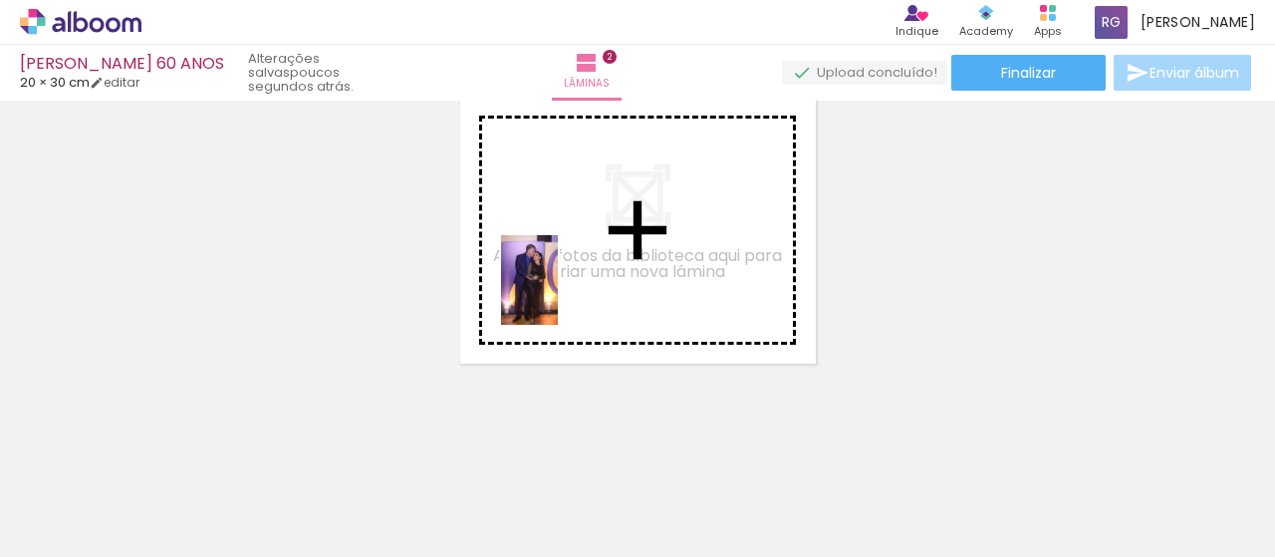
drag, startPoint x: 685, startPoint y: 521, endPoint x: 561, endPoint y: 295, distance: 258.2
click at [561, 295] on quentale-workspace at bounding box center [637, 278] width 1275 height 557
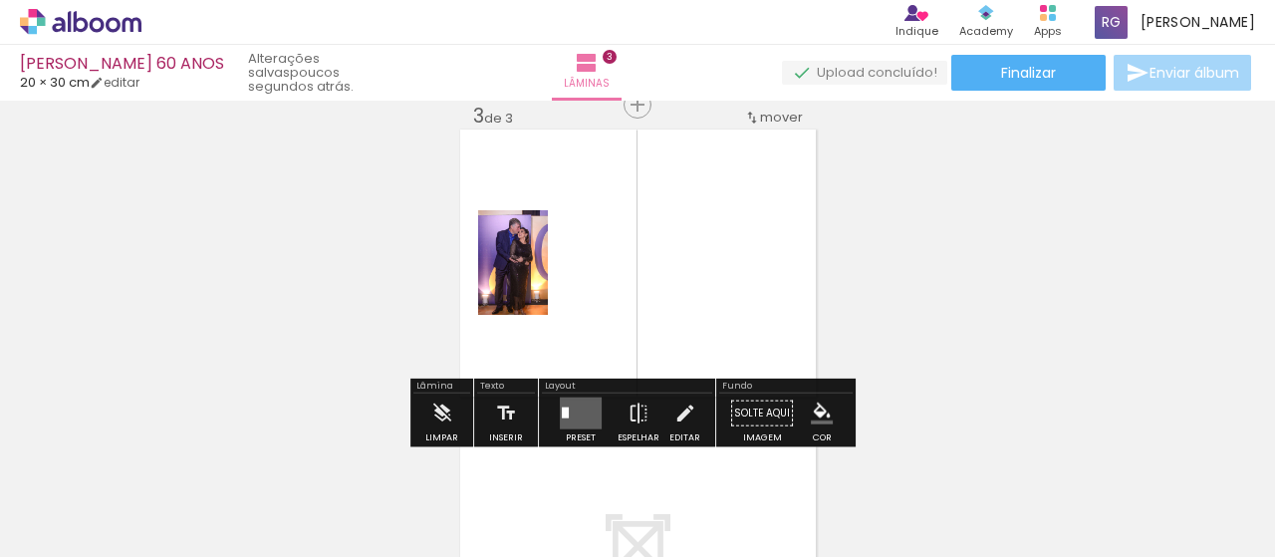
scroll to position [659, 0]
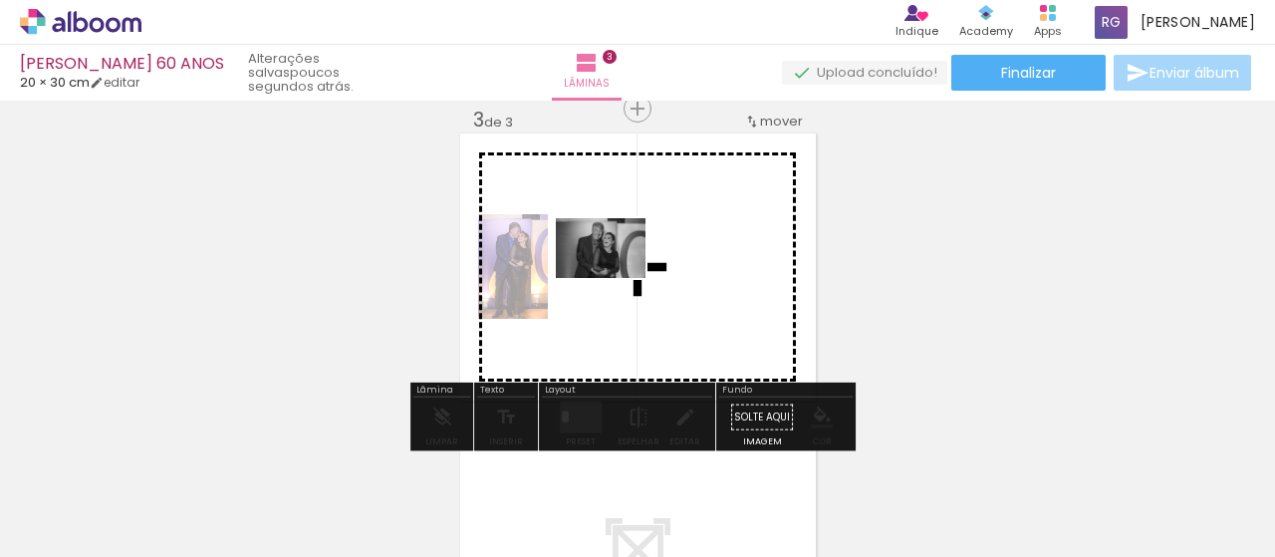
drag, startPoint x: 901, startPoint y: 510, endPoint x: 616, endPoint y: 278, distance: 367.5
click at [616, 278] on quentale-workspace at bounding box center [637, 278] width 1275 height 557
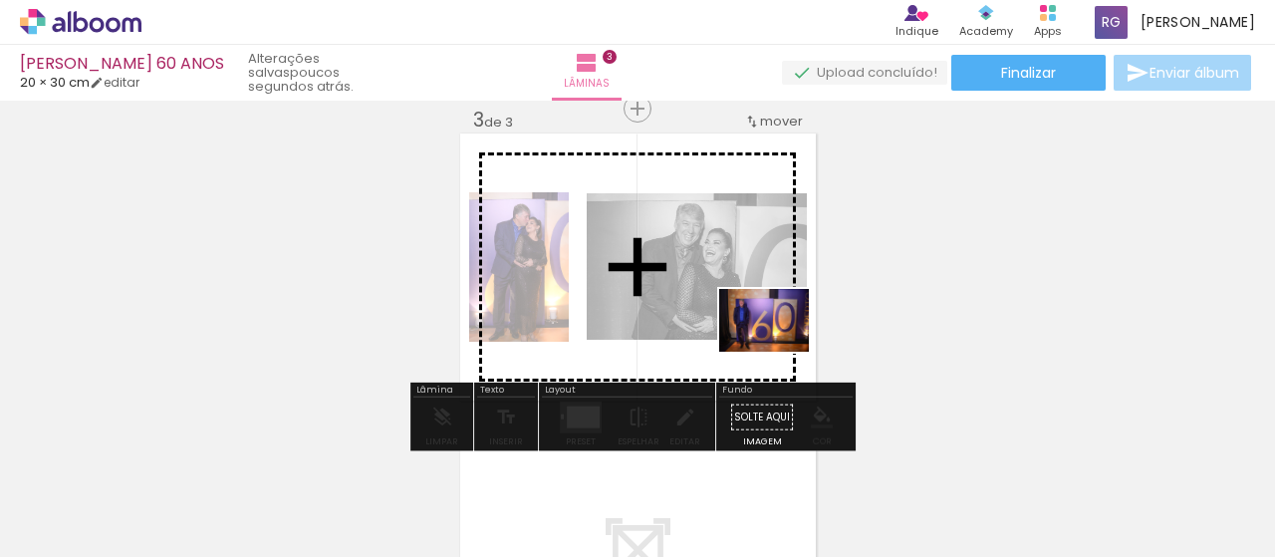
drag, startPoint x: 1016, startPoint y: 498, endPoint x: 745, endPoint y: 321, distance: 323.8
click at [745, 322] on quentale-workspace at bounding box center [637, 278] width 1275 height 557
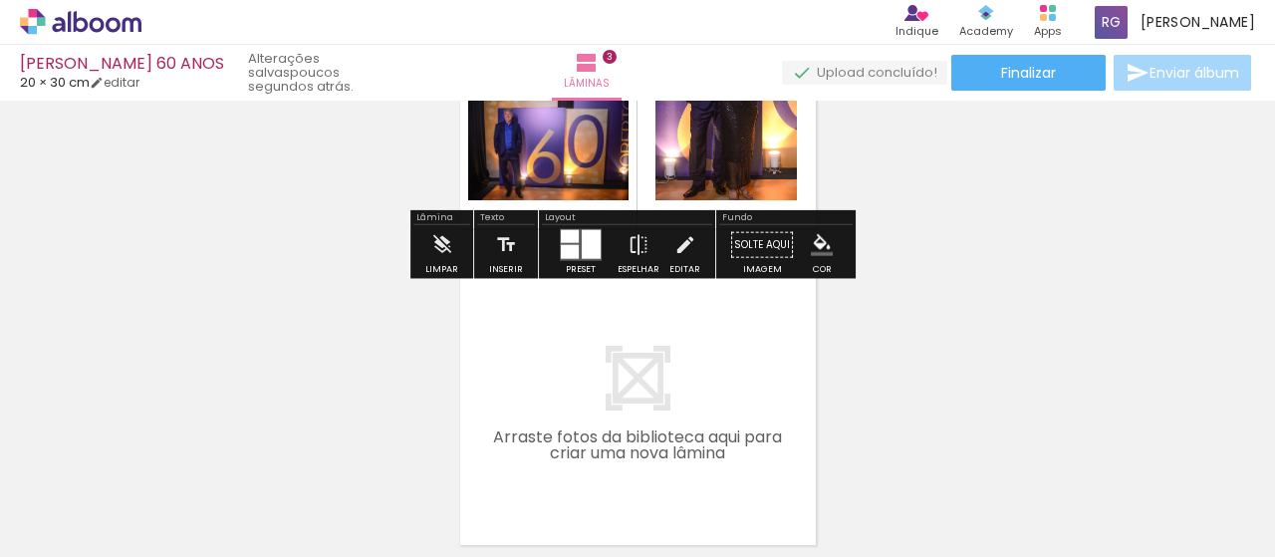
scroll to position [858, 0]
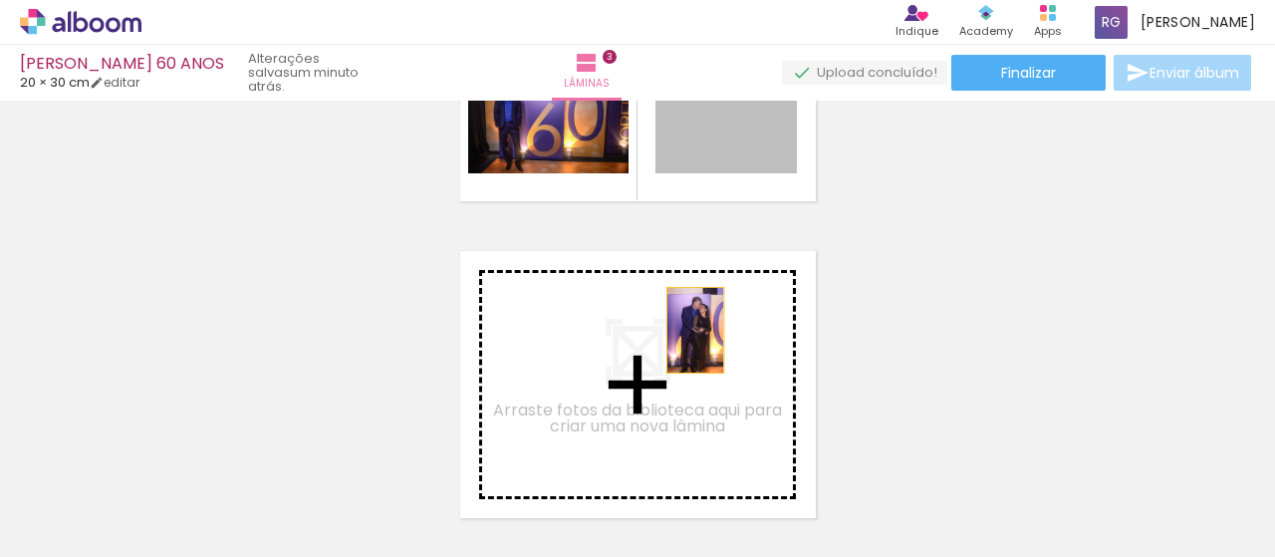
drag, startPoint x: 727, startPoint y: 144, endPoint x: 687, endPoint y: 330, distance: 189.5
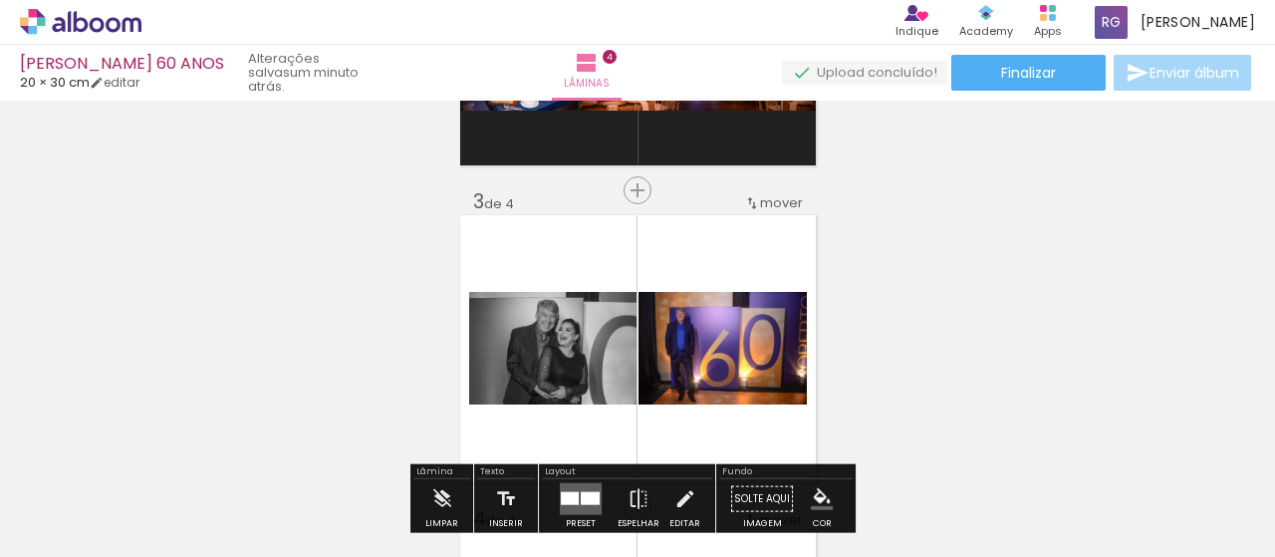
scroll to position [676, 0]
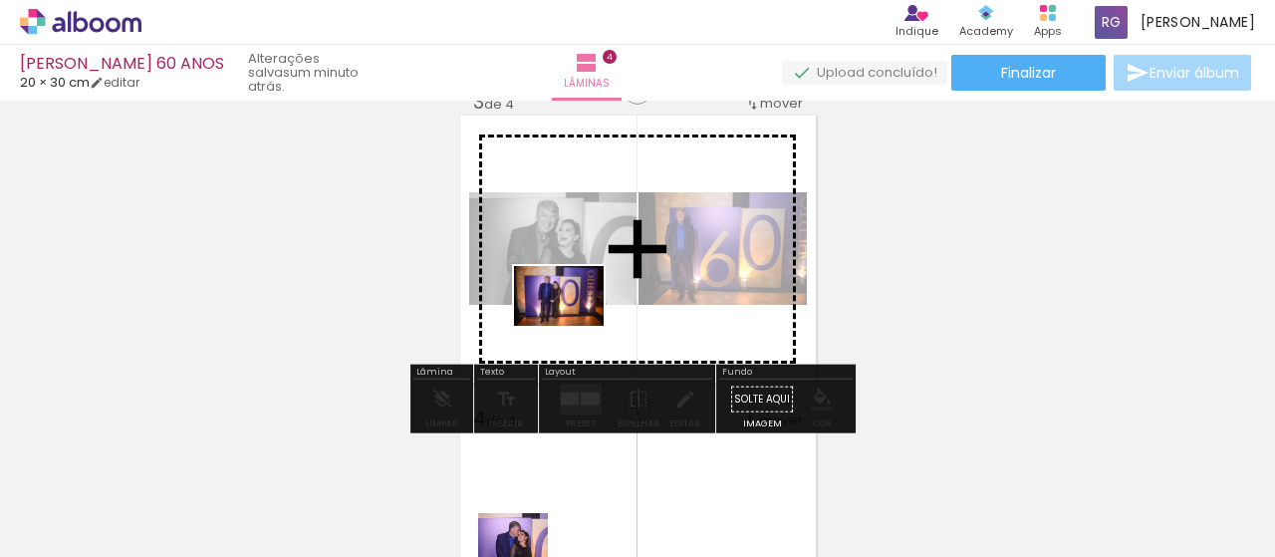
drag, startPoint x: 361, startPoint y: 519, endPoint x: 574, endPoint y: 326, distance: 287.8
click at [574, 326] on quentale-workspace at bounding box center [637, 278] width 1275 height 557
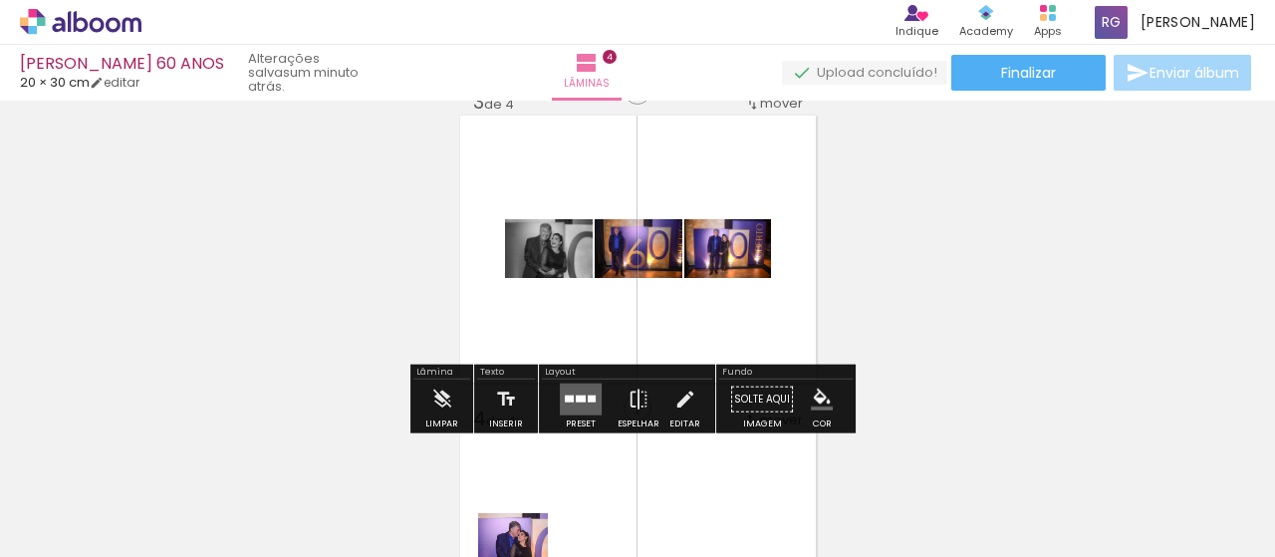
click at [577, 398] on div at bounding box center [581, 399] width 10 height 7
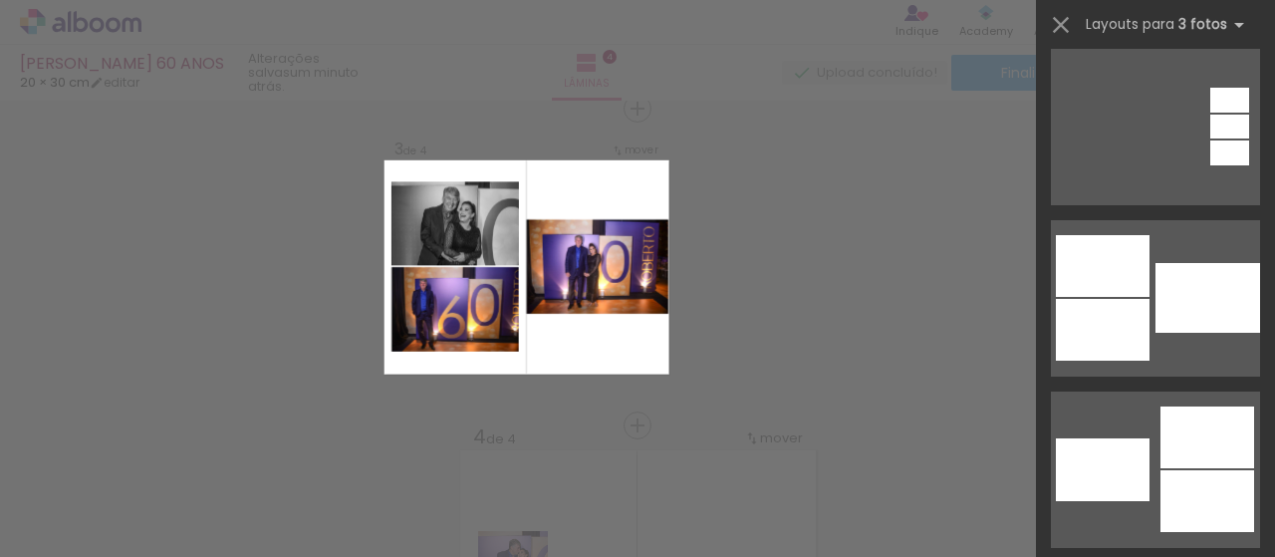
scroll to position [897, 0]
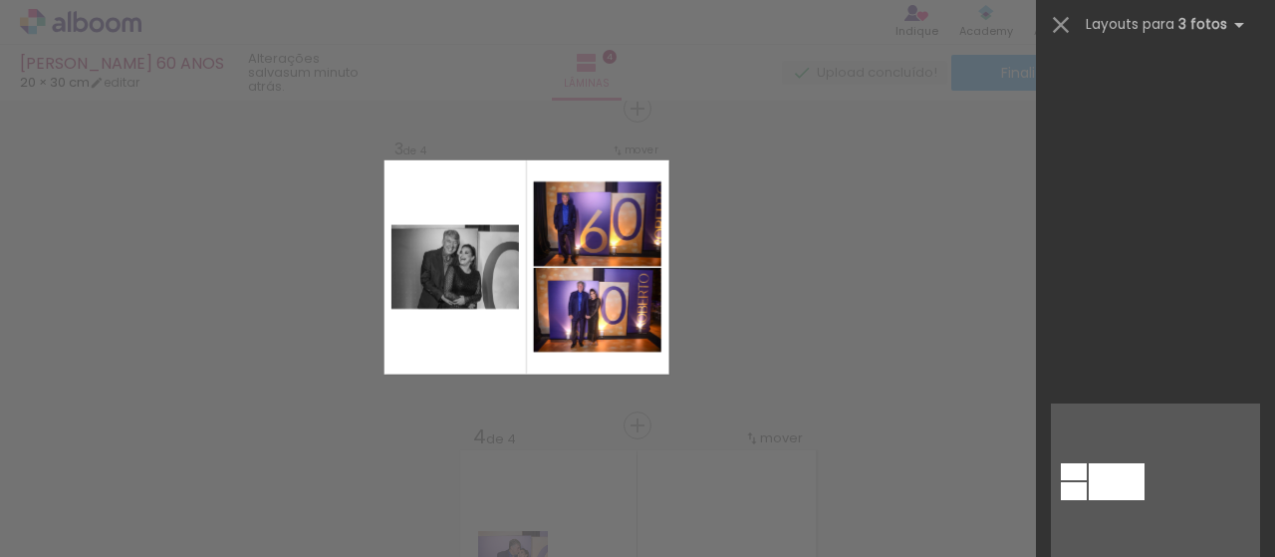
scroll to position [0, 1536]
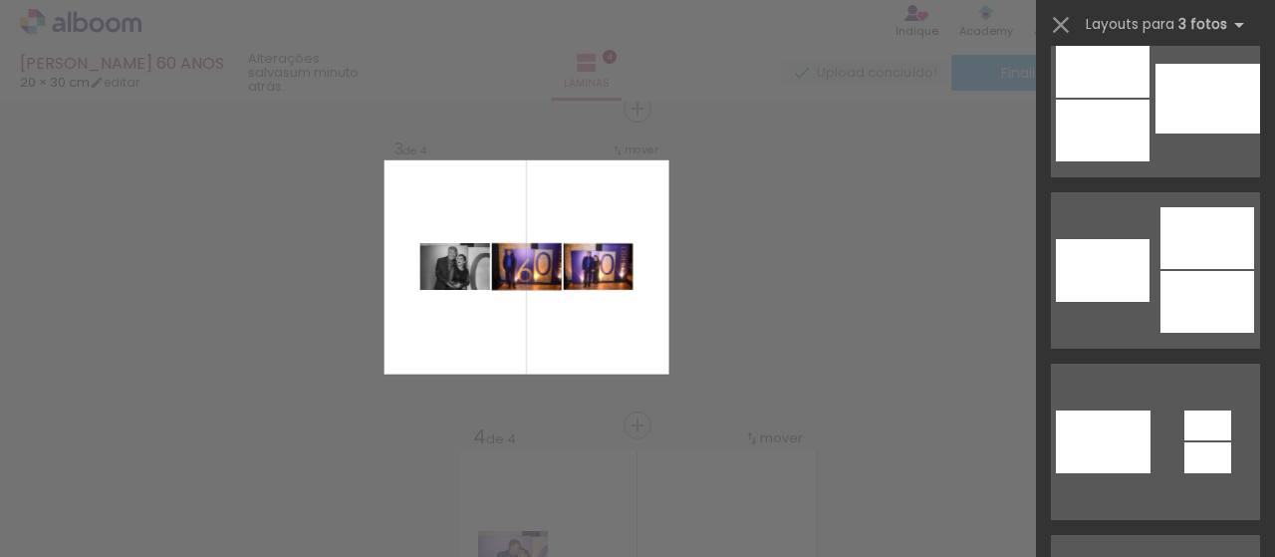
click at [735, 302] on div "Confirmar Cancelar" at bounding box center [637, 258] width 1275 height 1632
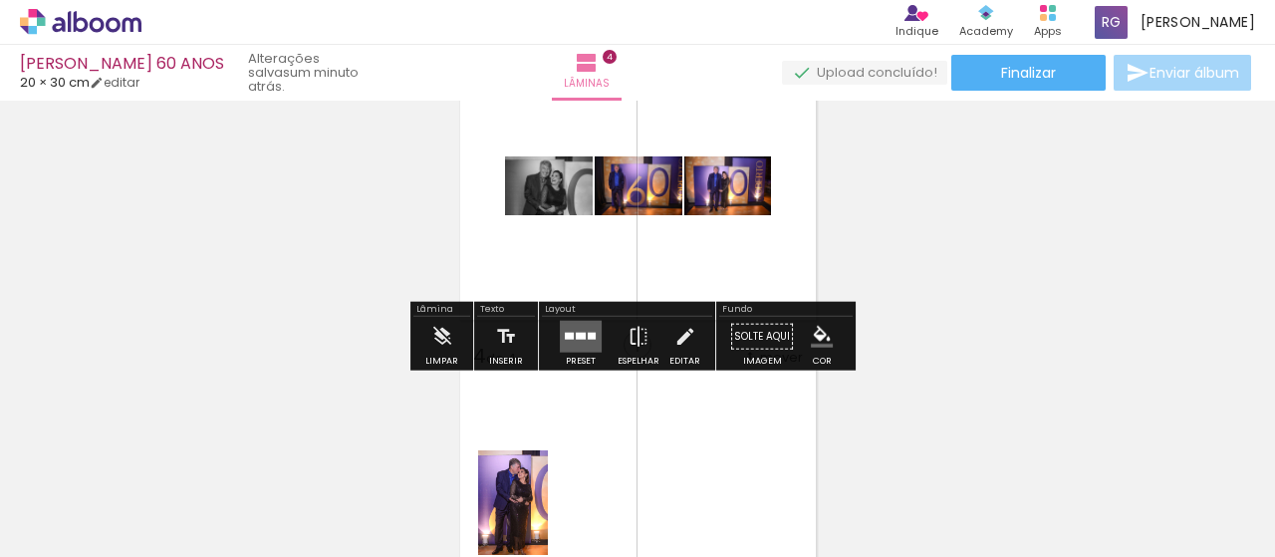
scroll to position [758, 0]
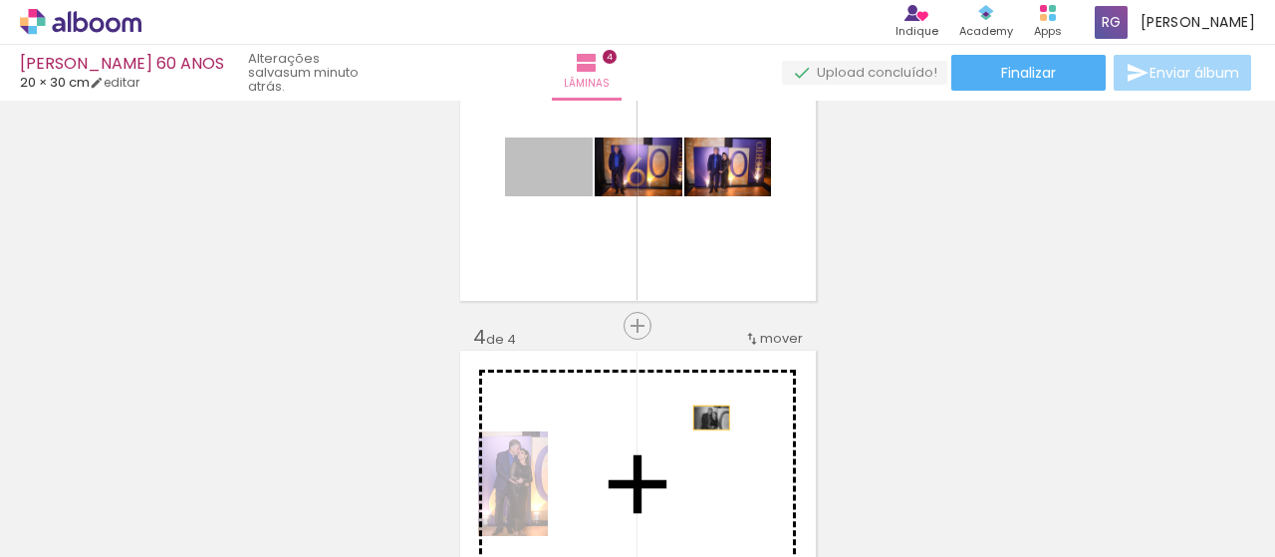
drag, startPoint x: 584, startPoint y: 190, endPoint x: 709, endPoint y: 417, distance: 259.5
click at [709, 417] on div "Inserir lâmina 1 de 4 Inserir lâmina 2 de 4 Inserir lâmina 3 de 4 Inserir lâmin…" at bounding box center [637, 141] width 1275 height 1585
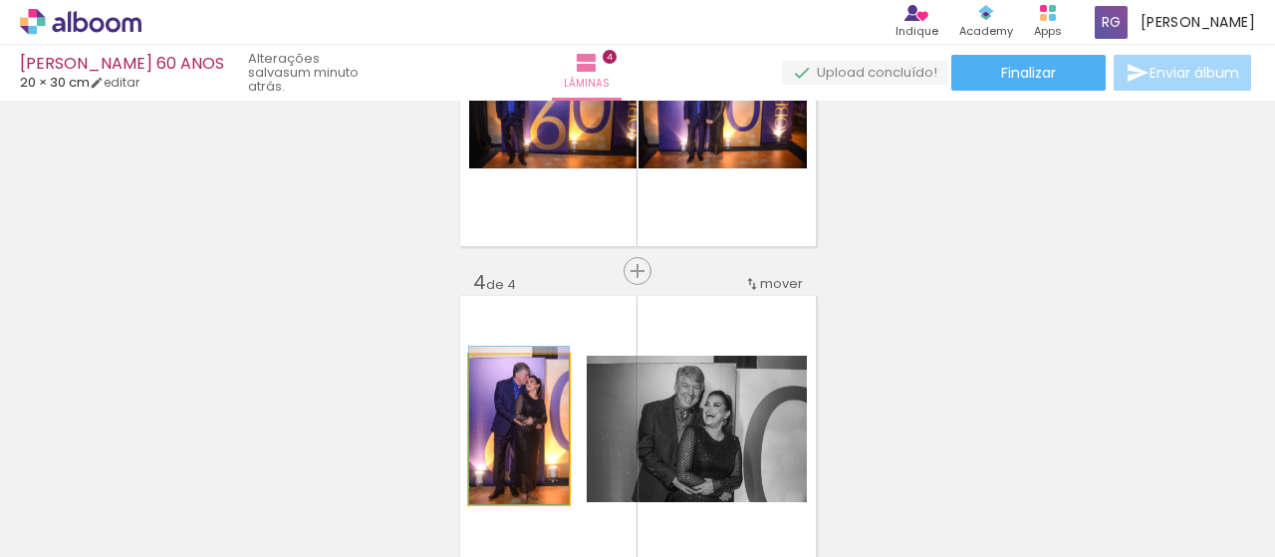
scroll to position [845, 0]
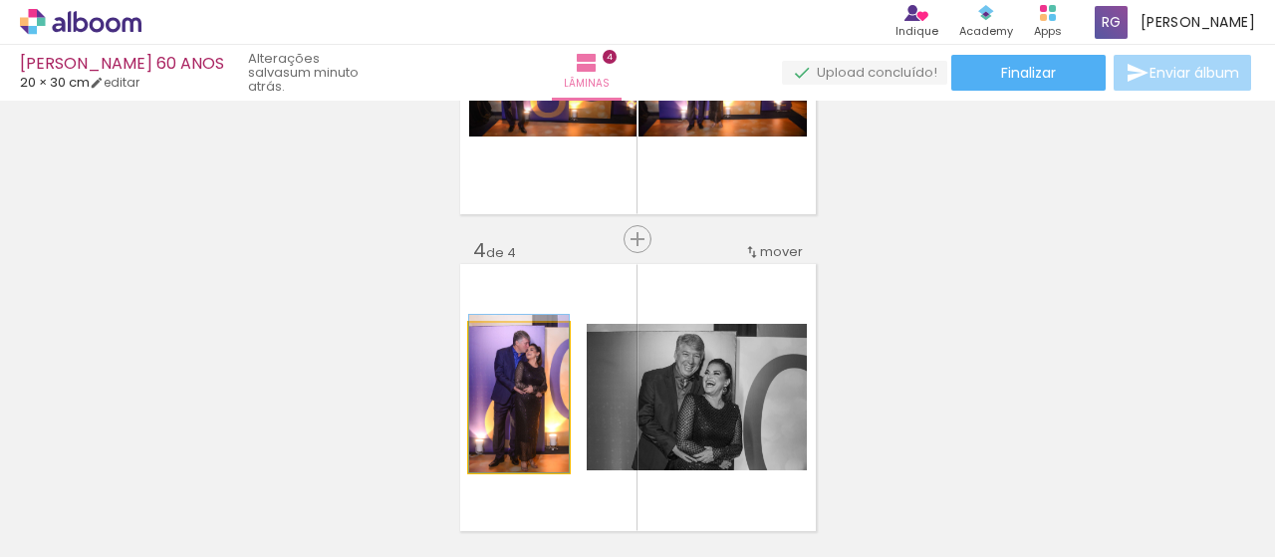
click at [579, 292] on quentale-layouter at bounding box center [638, 397] width 356 height 267
click at [545, 408] on img at bounding box center [519, 393] width 100 height 157
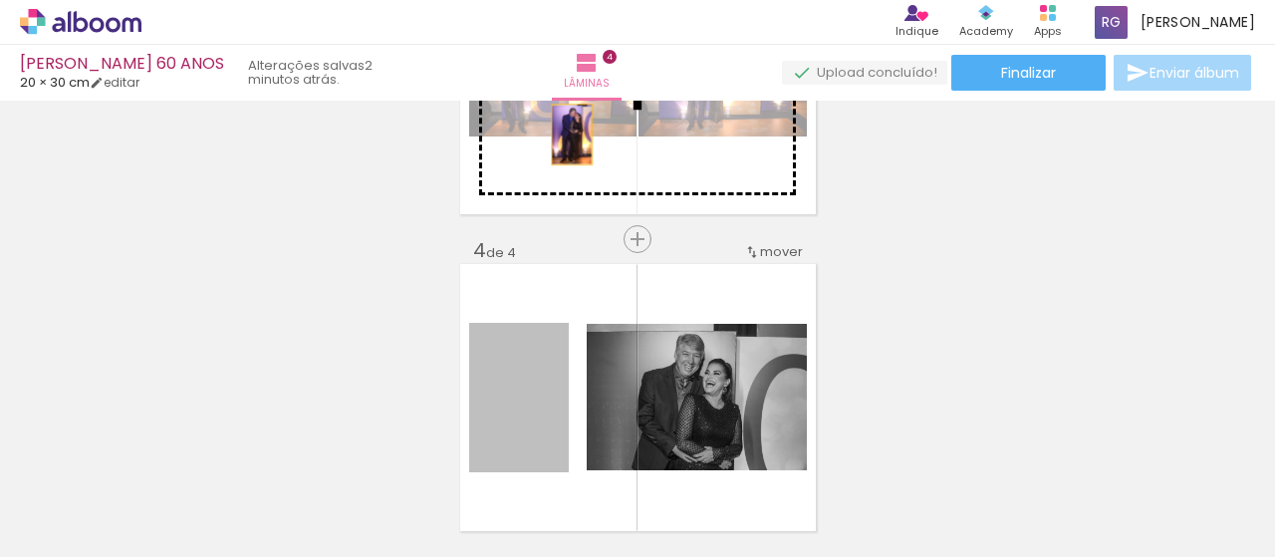
drag, startPoint x: 547, startPoint y: 419, endPoint x: 564, endPoint y: 134, distance: 285.4
click at [564, 134] on div "Inserir lâmina 1 de 4 Inserir lâmina 2 de 4 Inserir lâmina 3 de 4 Inserir lâmin…" at bounding box center [637, 55] width 1275 height 1585
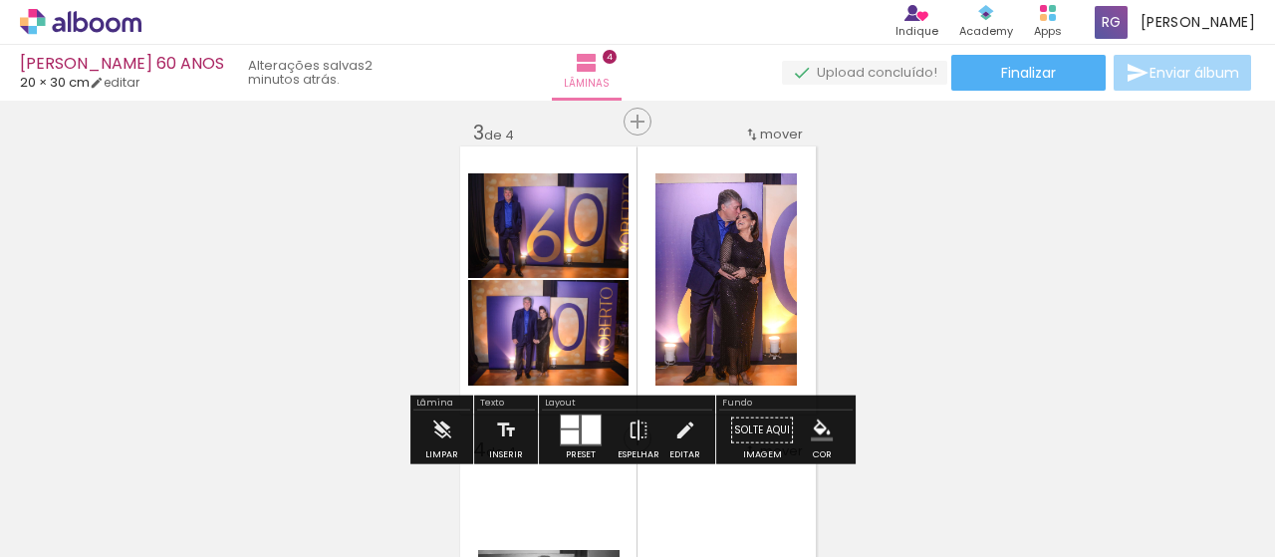
scroll to position [745, 0]
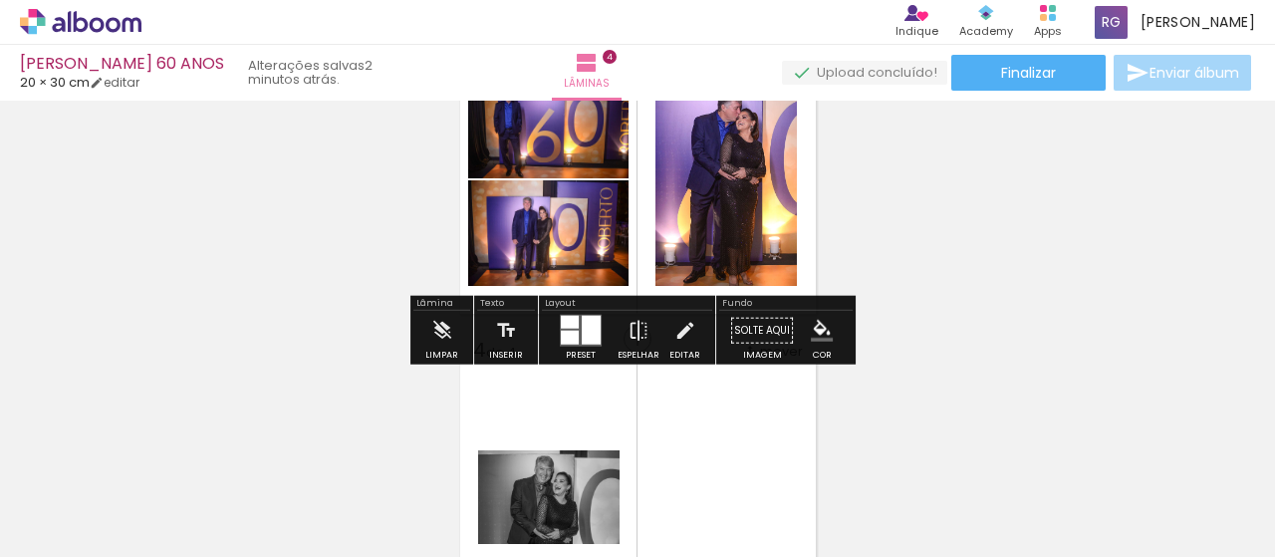
click at [582, 334] on div at bounding box center [591, 330] width 19 height 29
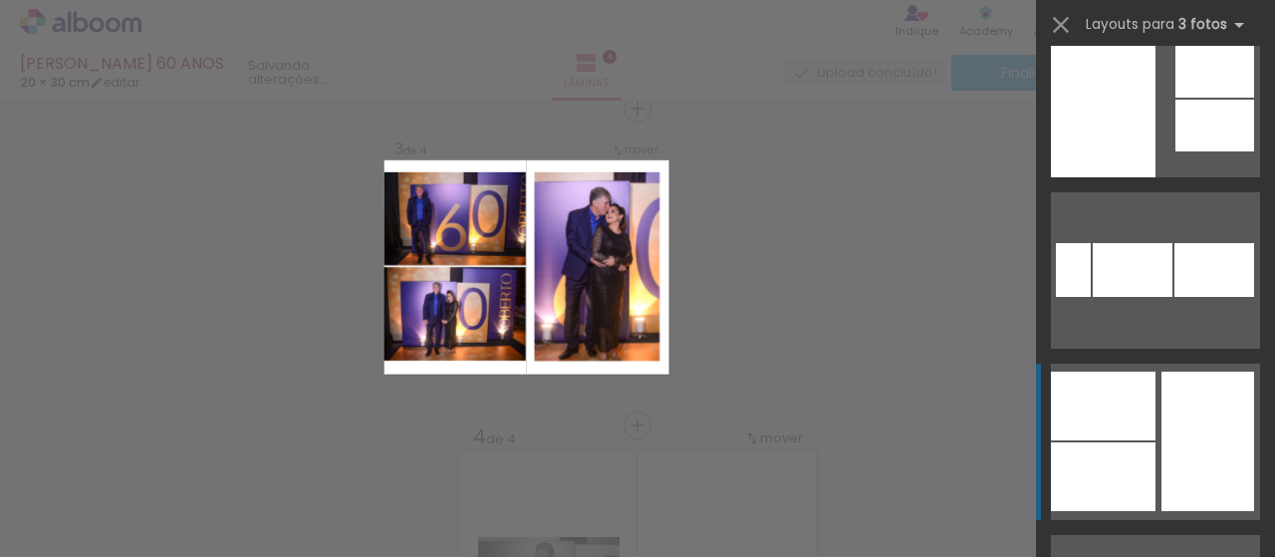
scroll to position [996, 0]
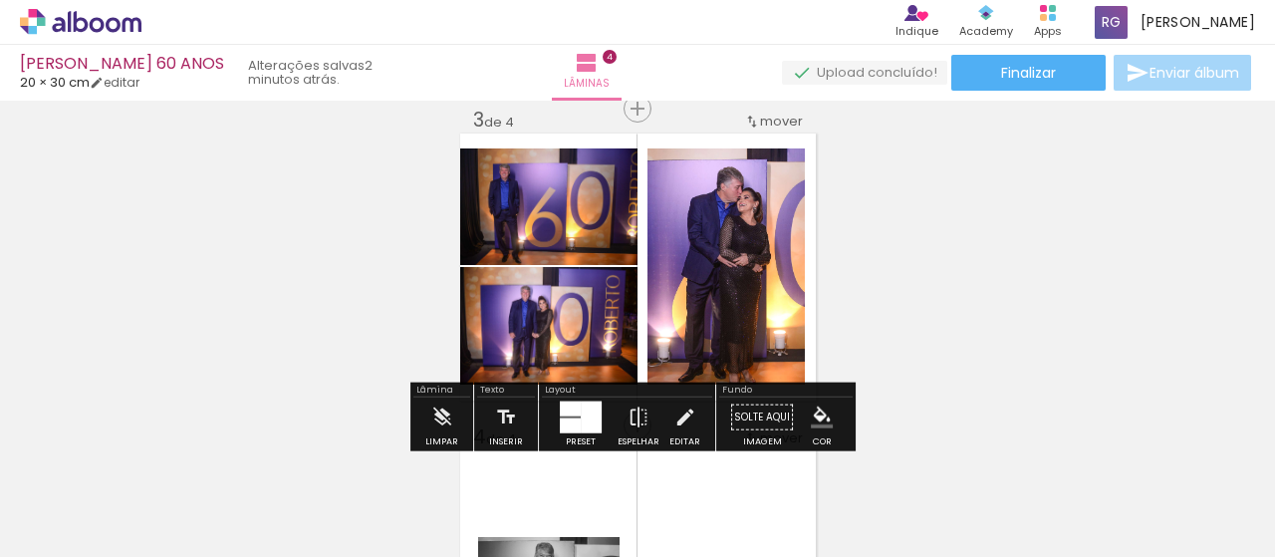
click at [819, 419] on iron-icon "color picker" at bounding box center [822, 417] width 22 height 22
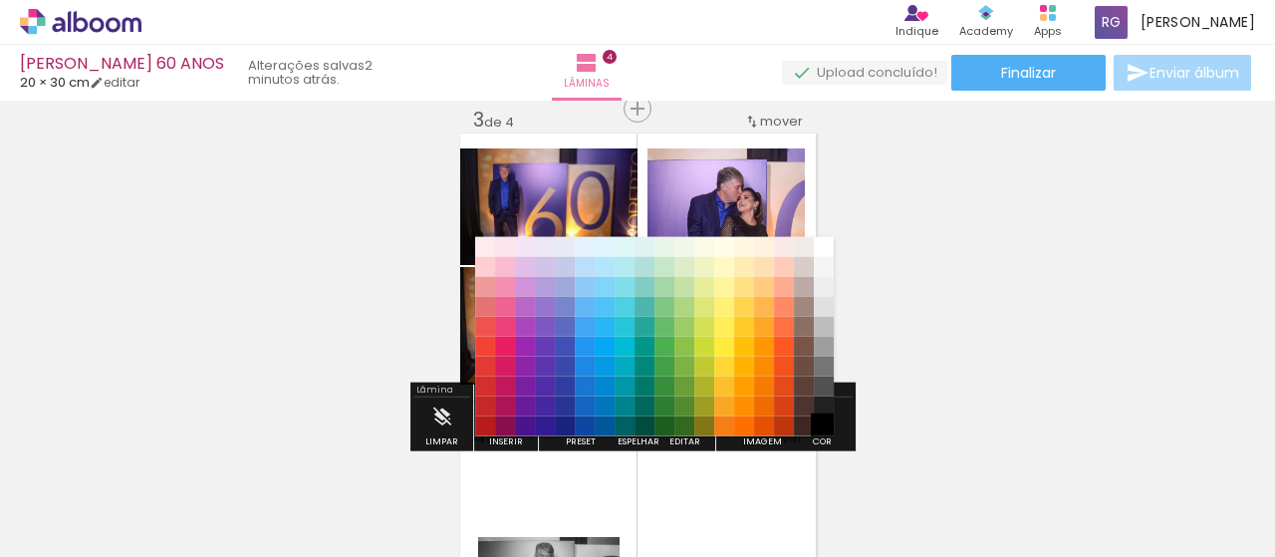
click at [823, 423] on paper-item "#000000" at bounding box center [824, 425] width 20 height 20
click at [826, 401] on paper-item "#212121" at bounding box center [824, 406] width 20 height 20
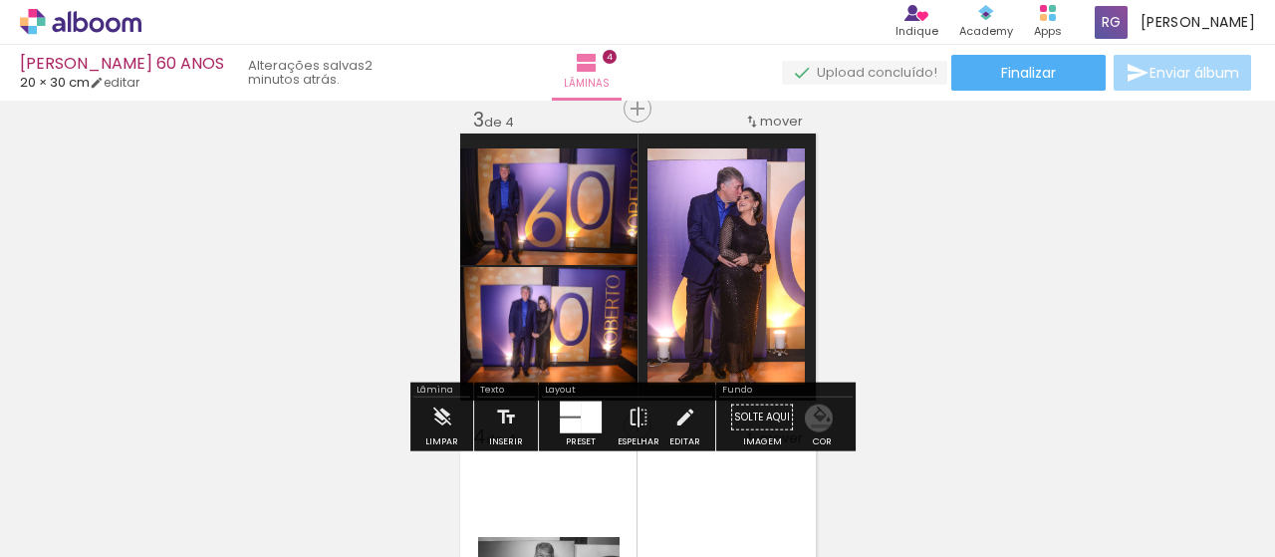
click at [811, 417] on iron-icon "color picker" at bounding box center [822, 417] width 22 height 22
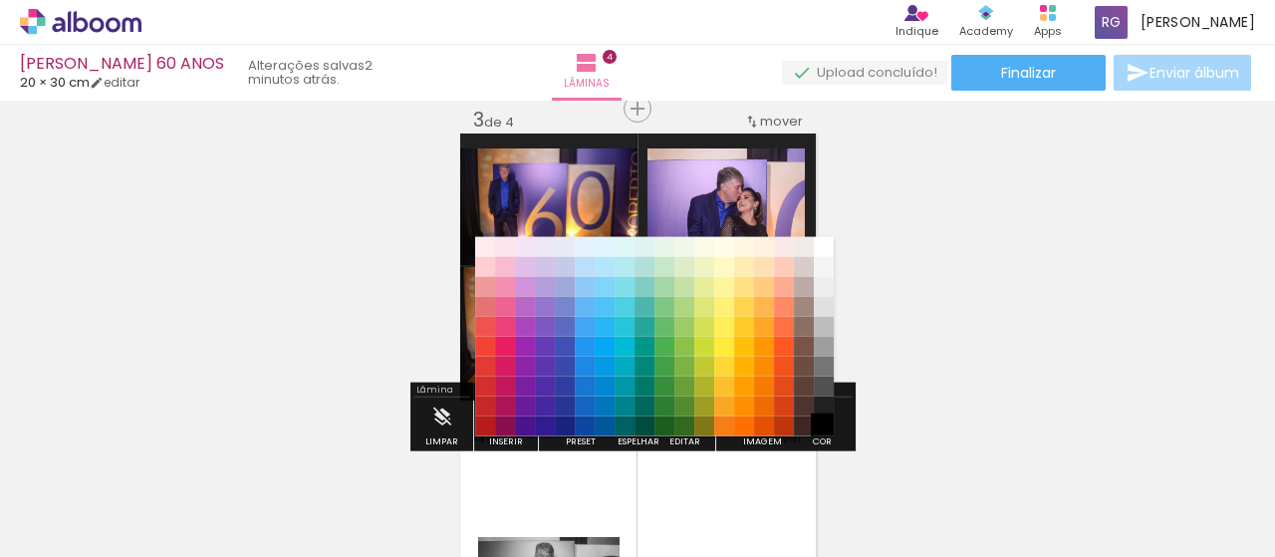
click at [820, 428] on paper-item "#000000" at bounding box center [824, 425] width 20 height 20
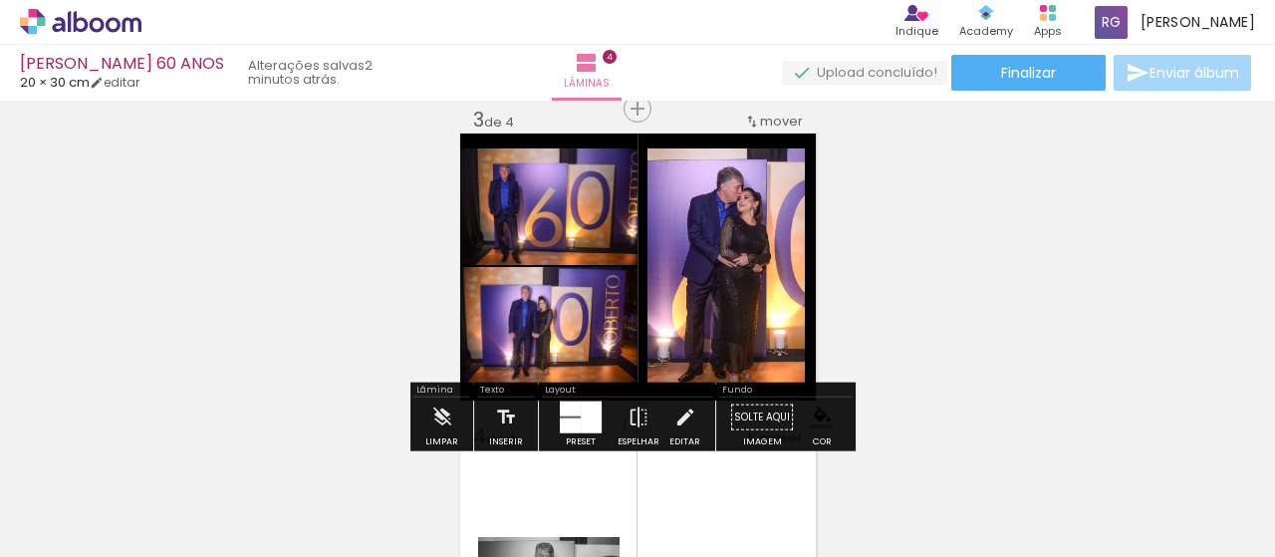
click at [956, 346] on div "Inserir lâmina 1 de 4 Inserir lâmina 2 de 4 Inserir lâmina 3 de 4 Inserir lâmin…" at bounding box center [637, 241] width 1275 height 1585
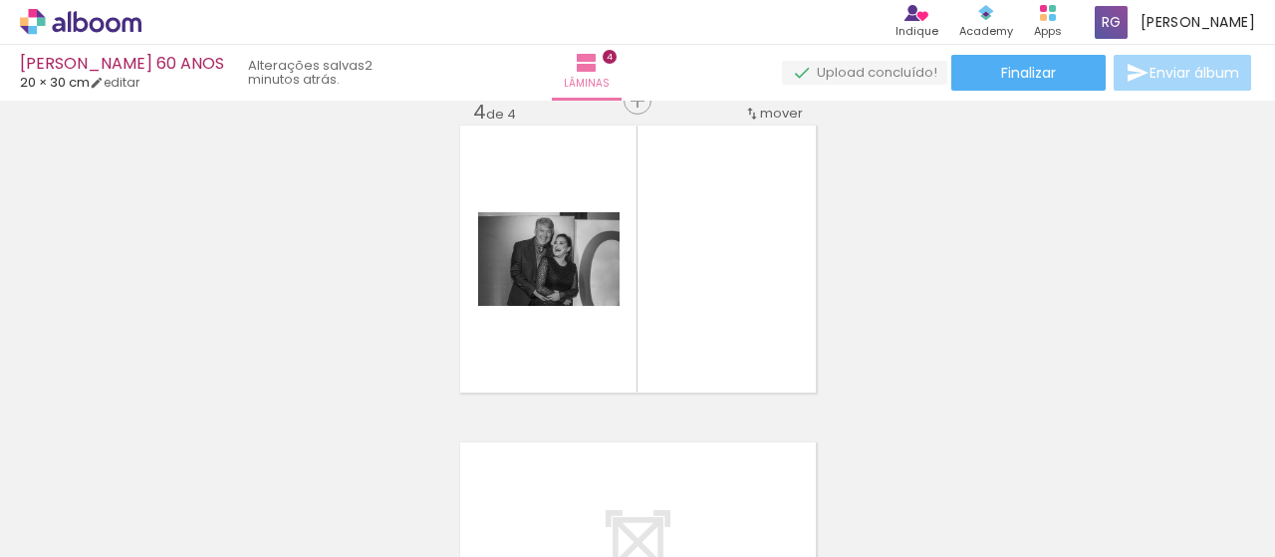
scroll to position [957, 0]
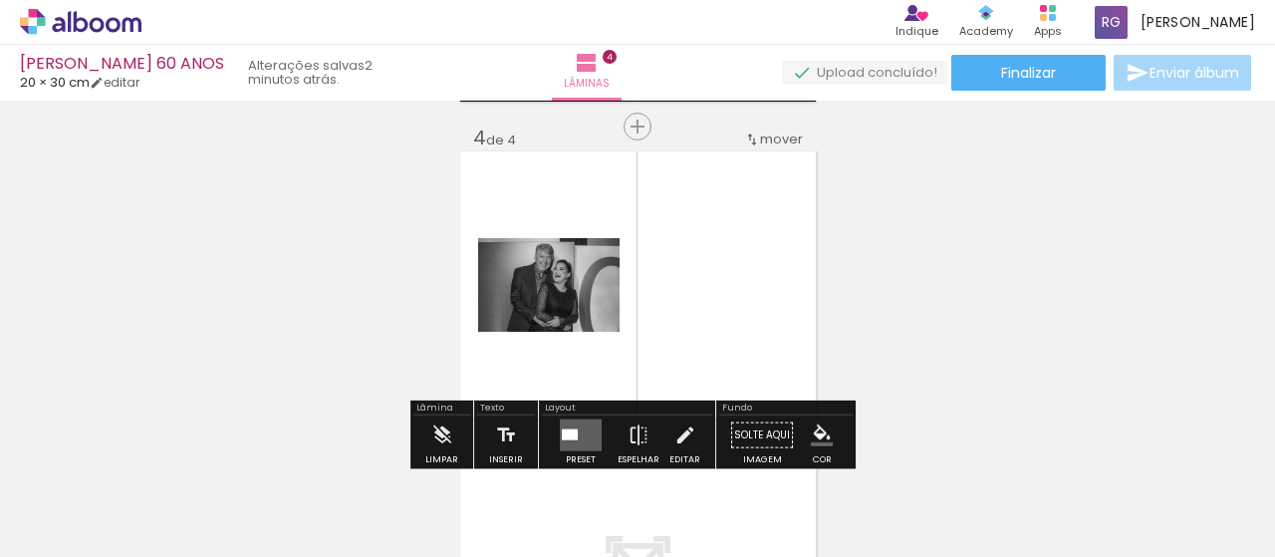
click at [750, 295] on quentale-layouter at bounding box center [638, 284] width 356 height 267
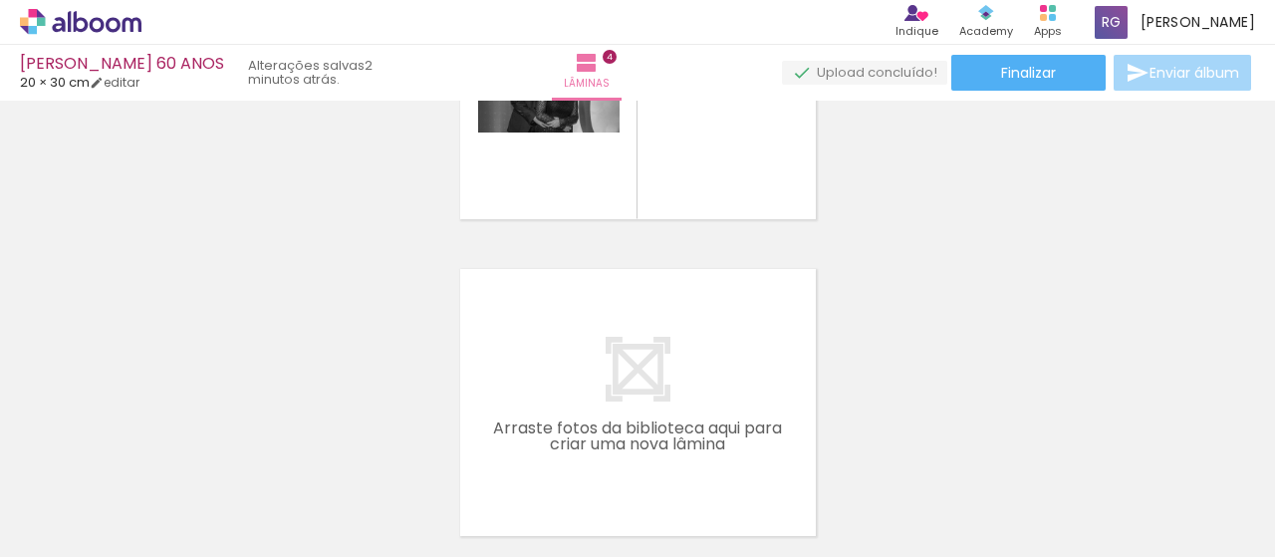
scroll to position [0, 1808]
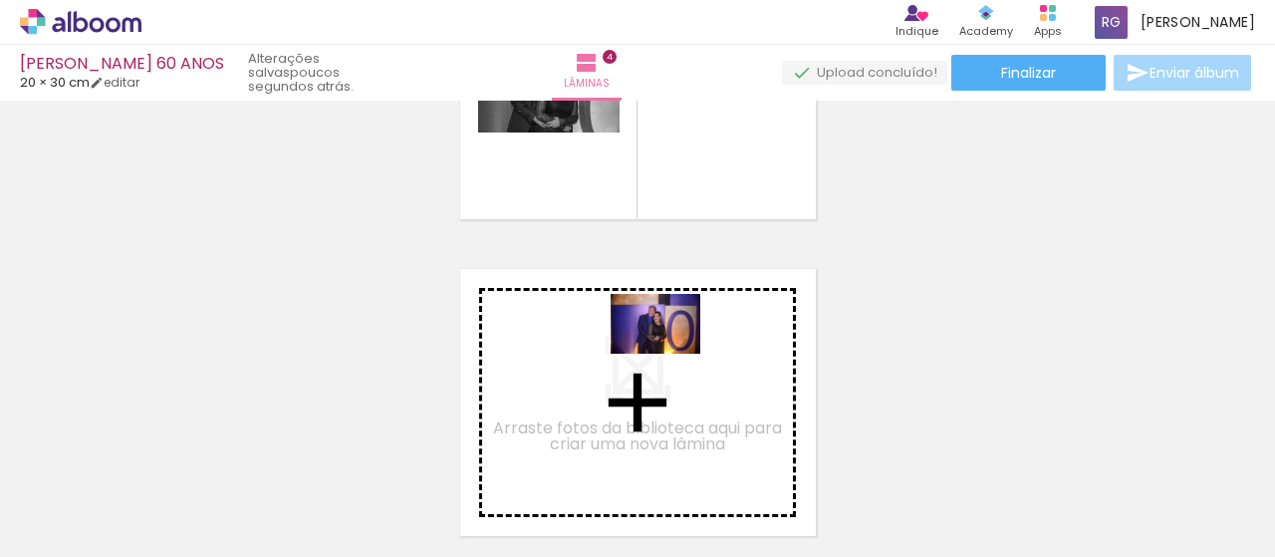
drag, startPoint x: 513, startPoint y: 513, endPoint x: 670, endPoint y: 354, distance: 224.0
click at [670, 354] on quentale-workspace at bounding box center [637, 278] width 1275 height 557
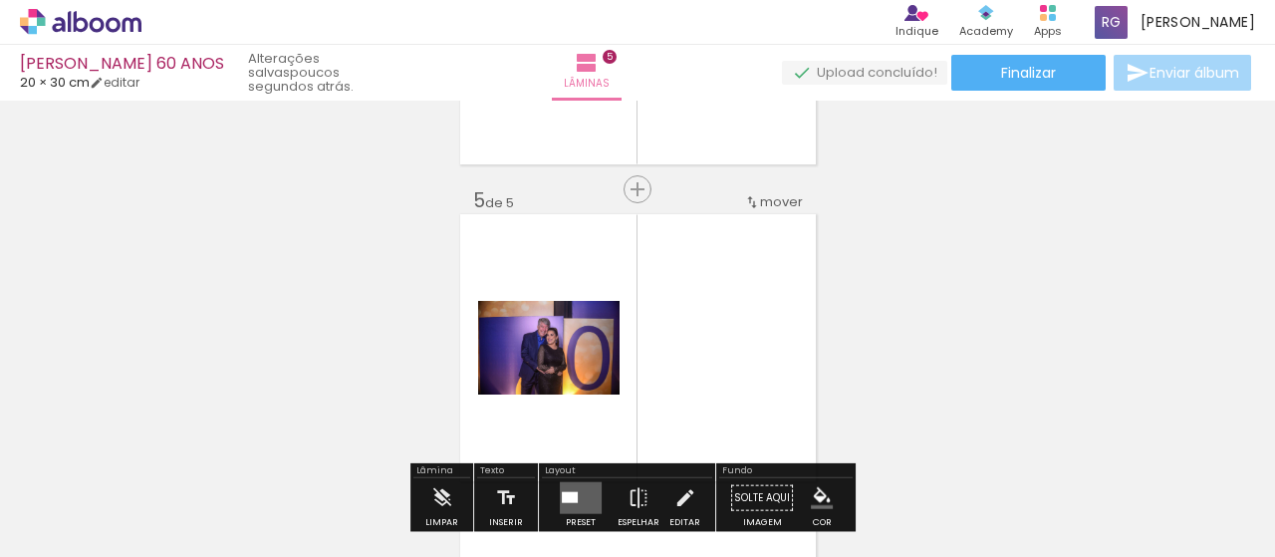
scroll to position [1292, 0]
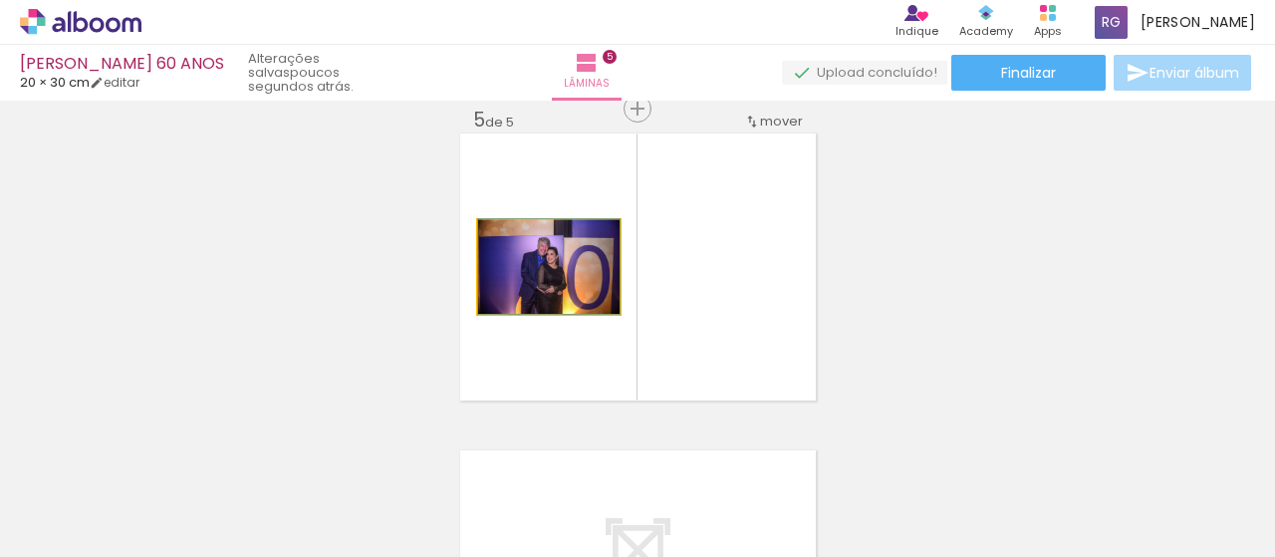
drag, startPoint x: 596, startPoint y: 290, endPoint x: 562, endPoint y: 264, distance: 42.6
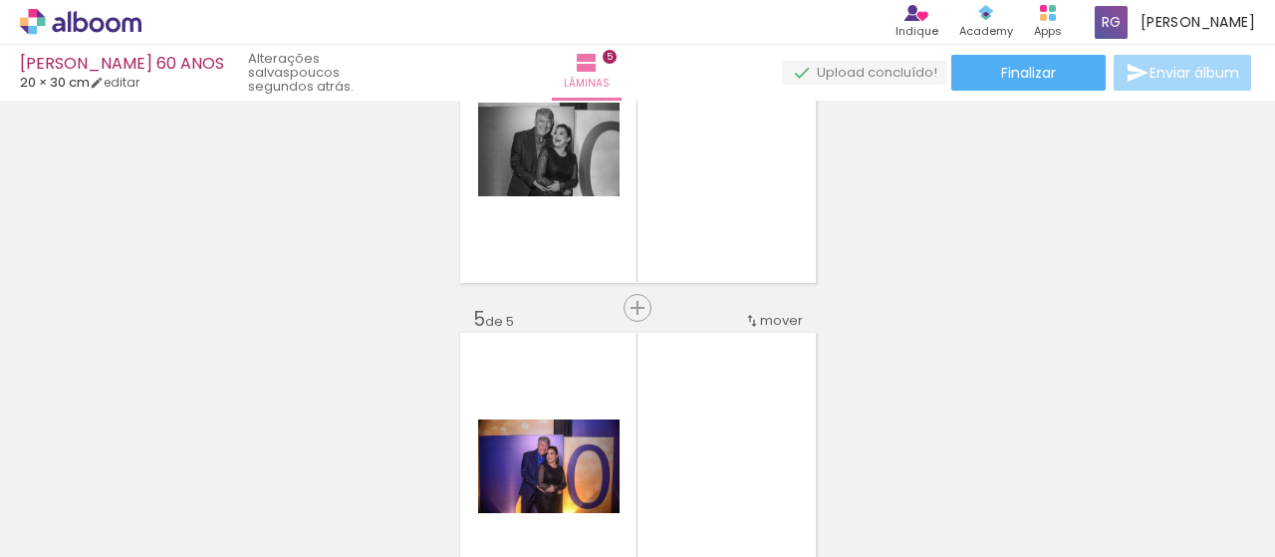
scroll to position [1193, 0]
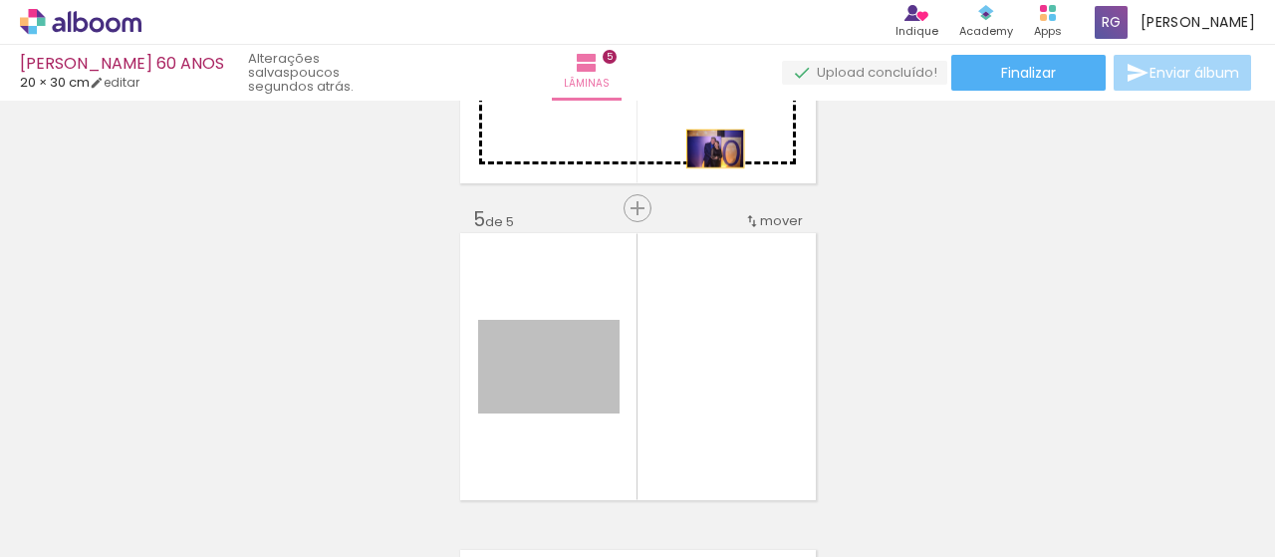
drag, startPoint x: 590, startPoint y: 401, endPoint x: 707, endPoint y: 148, distance: 279.0
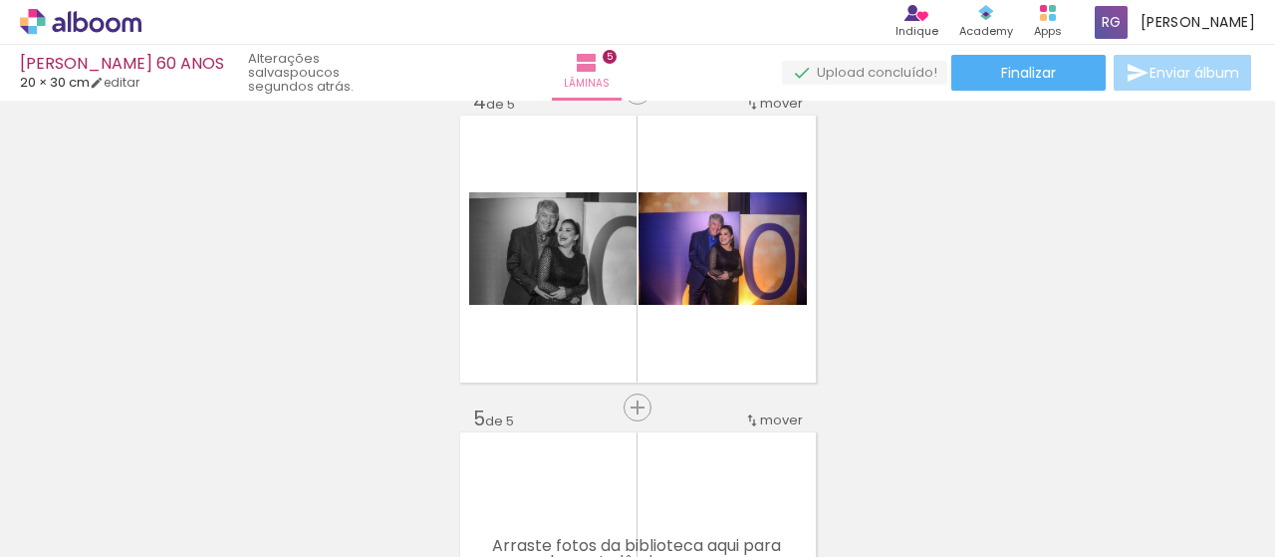
scroll to position [0, 711]
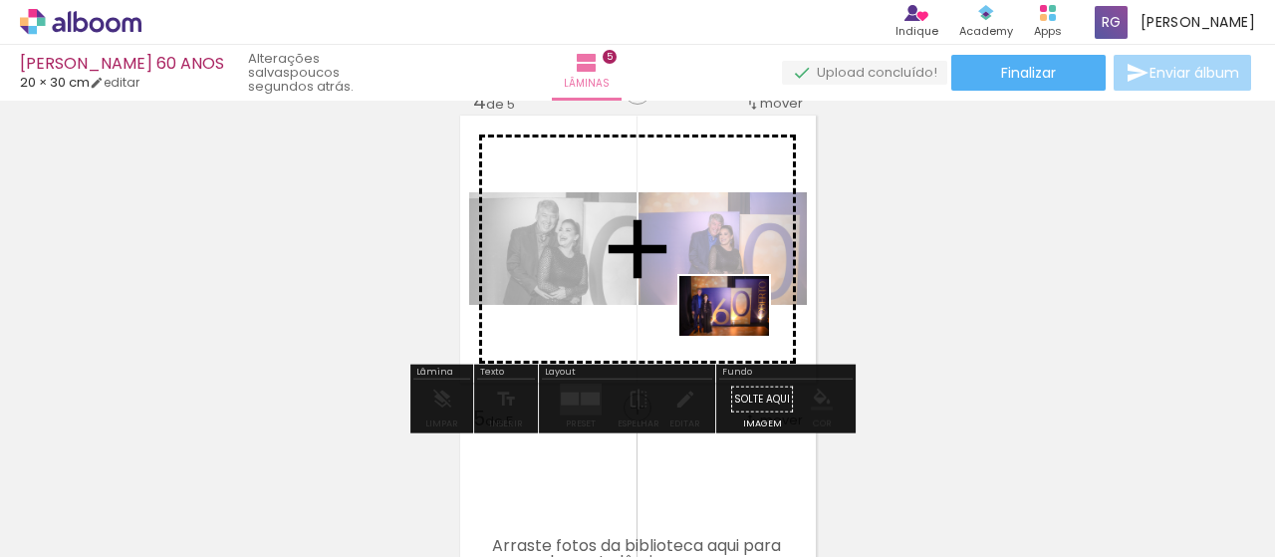
drag, startPoint x: 506, startPoint y: 509, endPoint x: 739, endPoint y: 336, distance: 290.5
click at [739, 336] on quentale-workspace at bounding box center [637, 278] width 1275 height 557
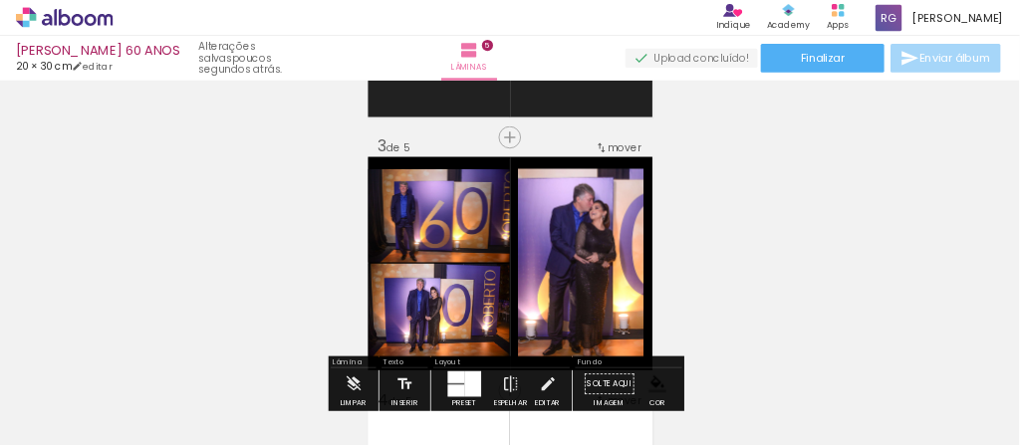
scroll to position [694, 0]
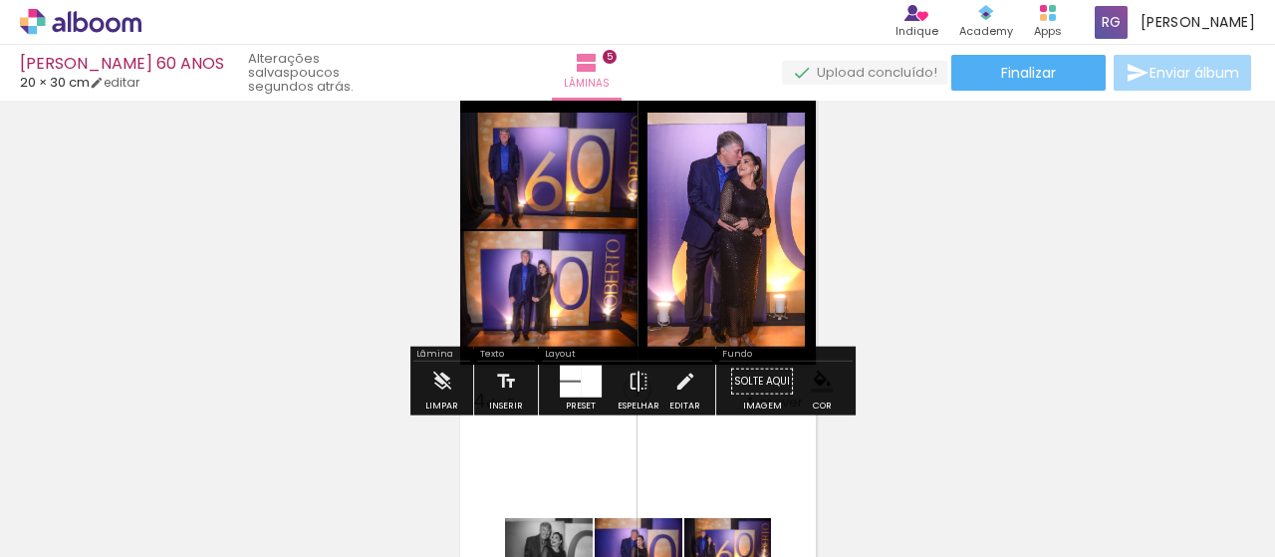
click at [905, 330] on div "Inserir lâmina 1 de 5 Inserir lâmina 2 de 5 Inserir lâmina 3 de 5 Inserir lâmin…" at bounding box center [637, 364] width 1275 height 1902
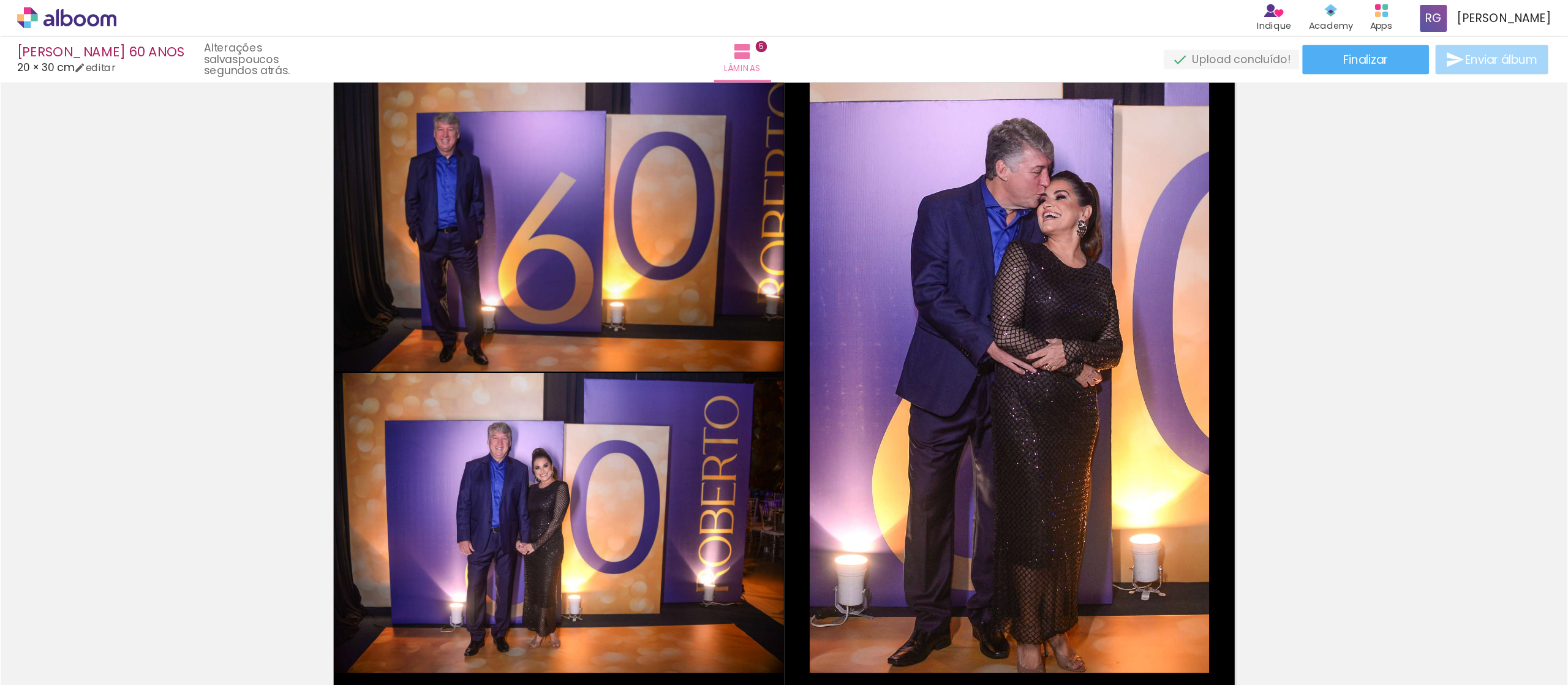
scroll to position [0, 0]
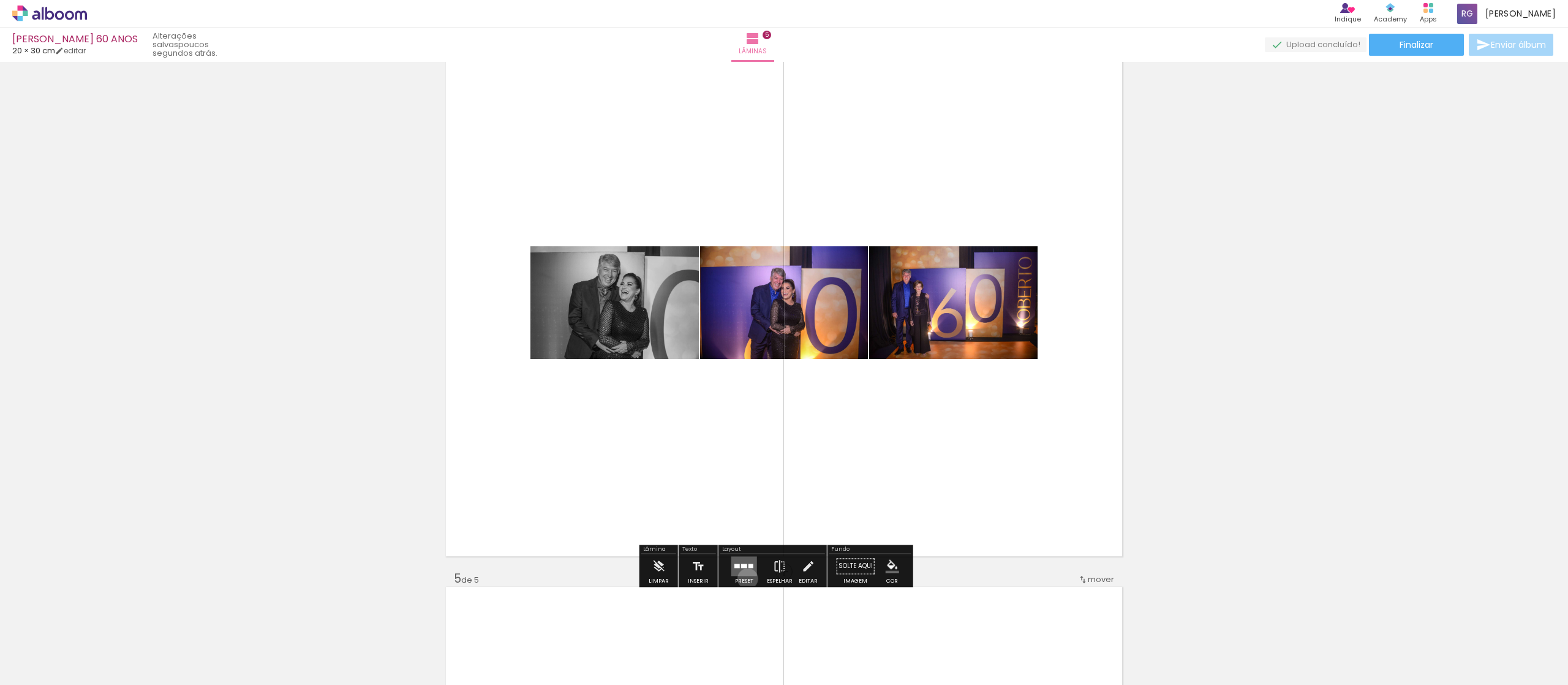
drag, startPoint x: 745, startPoint y: 578, endPoint x: 752, endPoint y: 575, distance: 7.6
click at [746, 342] on div "Preset" at bounding box center [744, 580] width 18 height 6
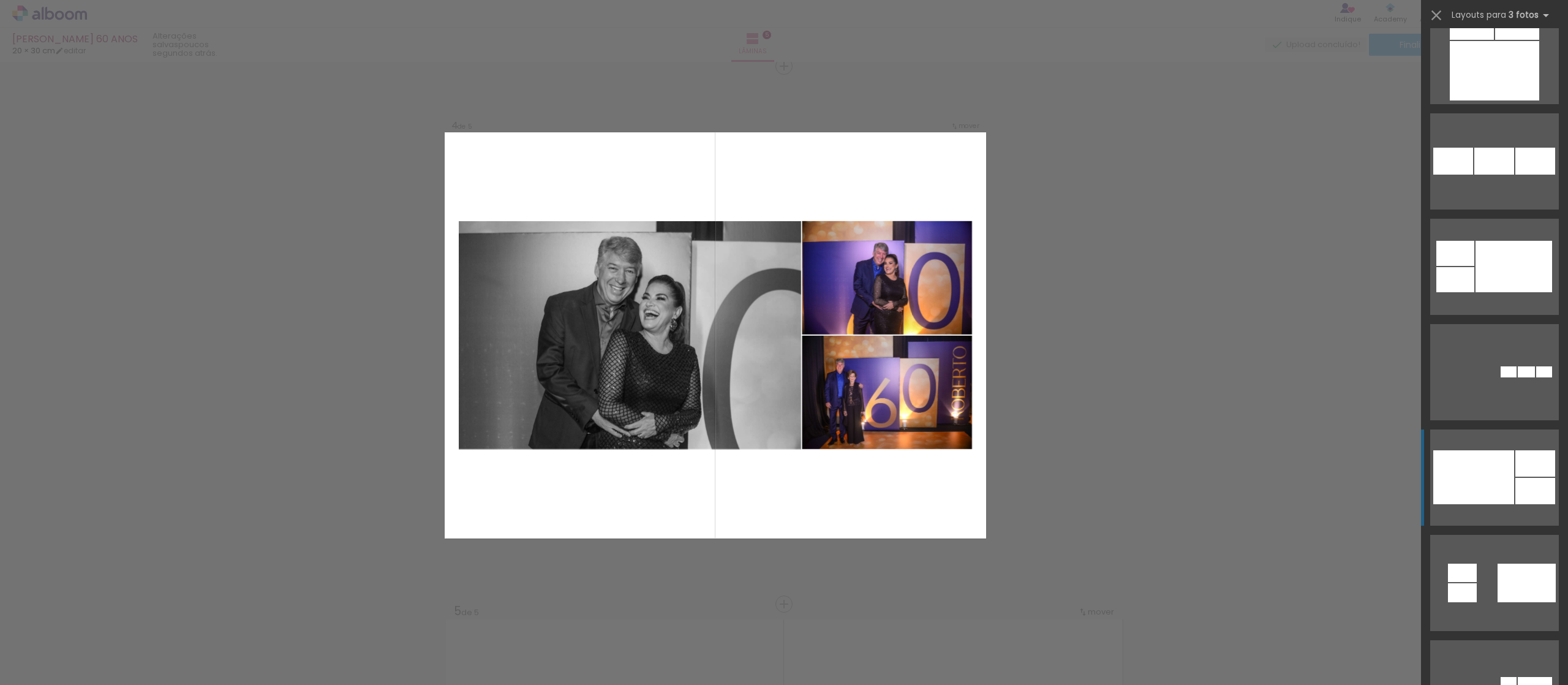
click at [783, 342] on div at bounding box center [1545, 372] width 16 height 11
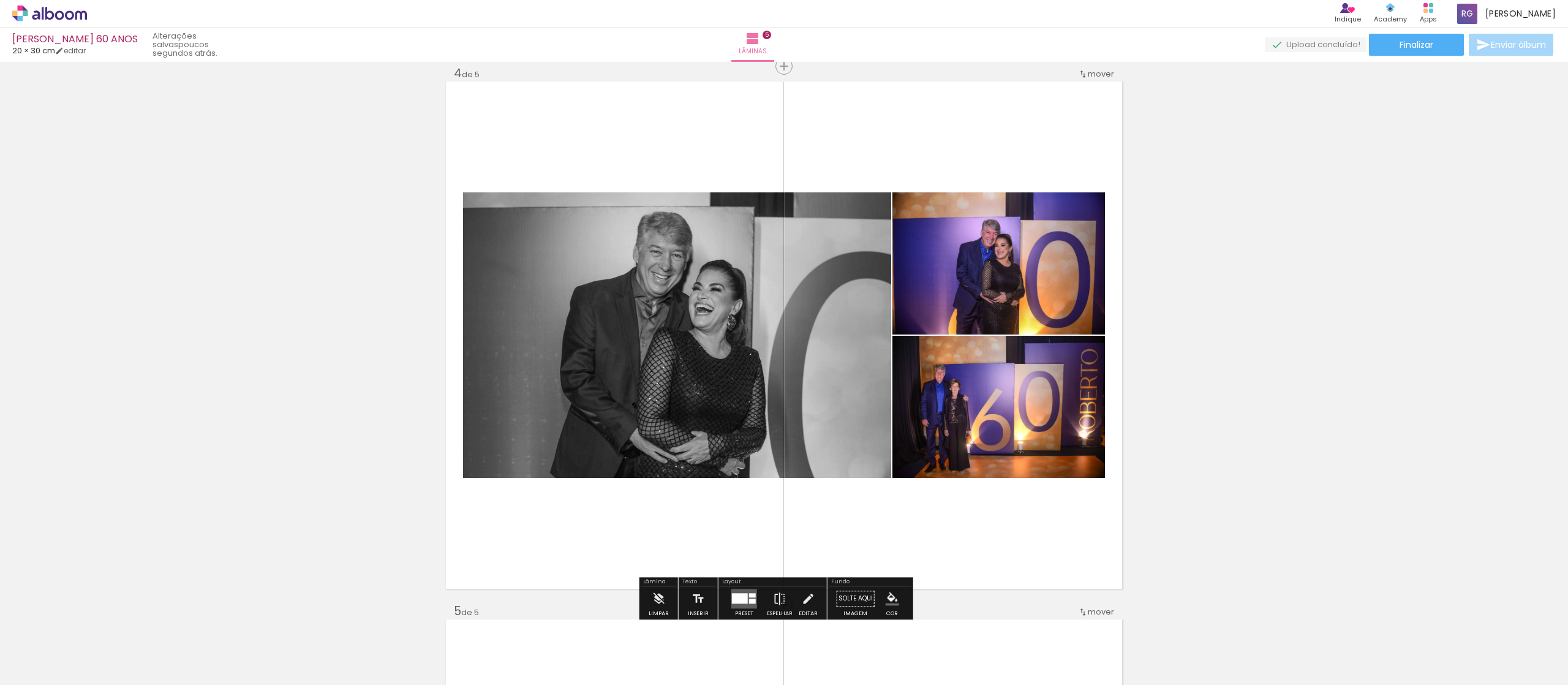
click at [783, 342] on quentale-photo at bounding box center [999, 406] width 213 height 142
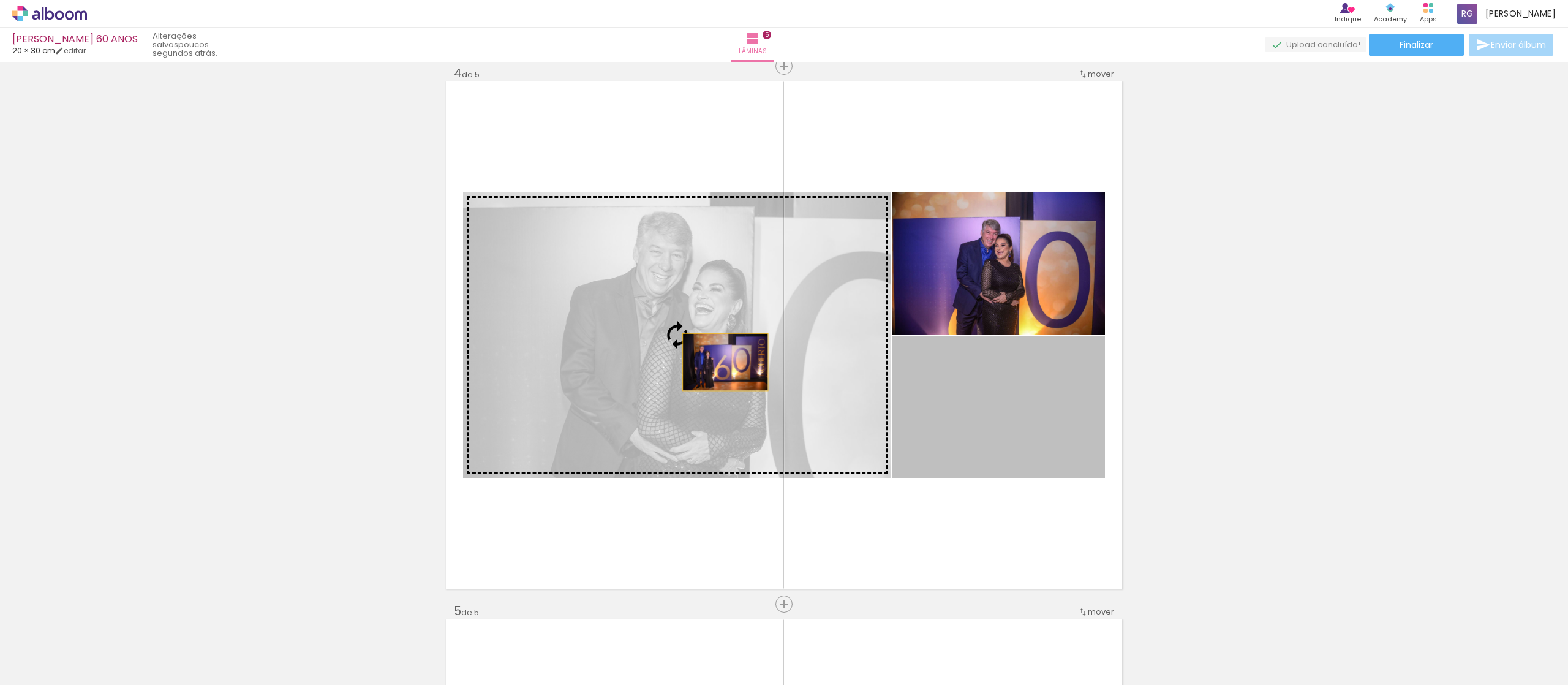
drag, startPoint x: 1049, startPoint y: 438, endPoint x: 716, endPoint y: 362, distance: 341.6
click at [0, 0] on slot at bounding box center [0, 0] width 0 height 0
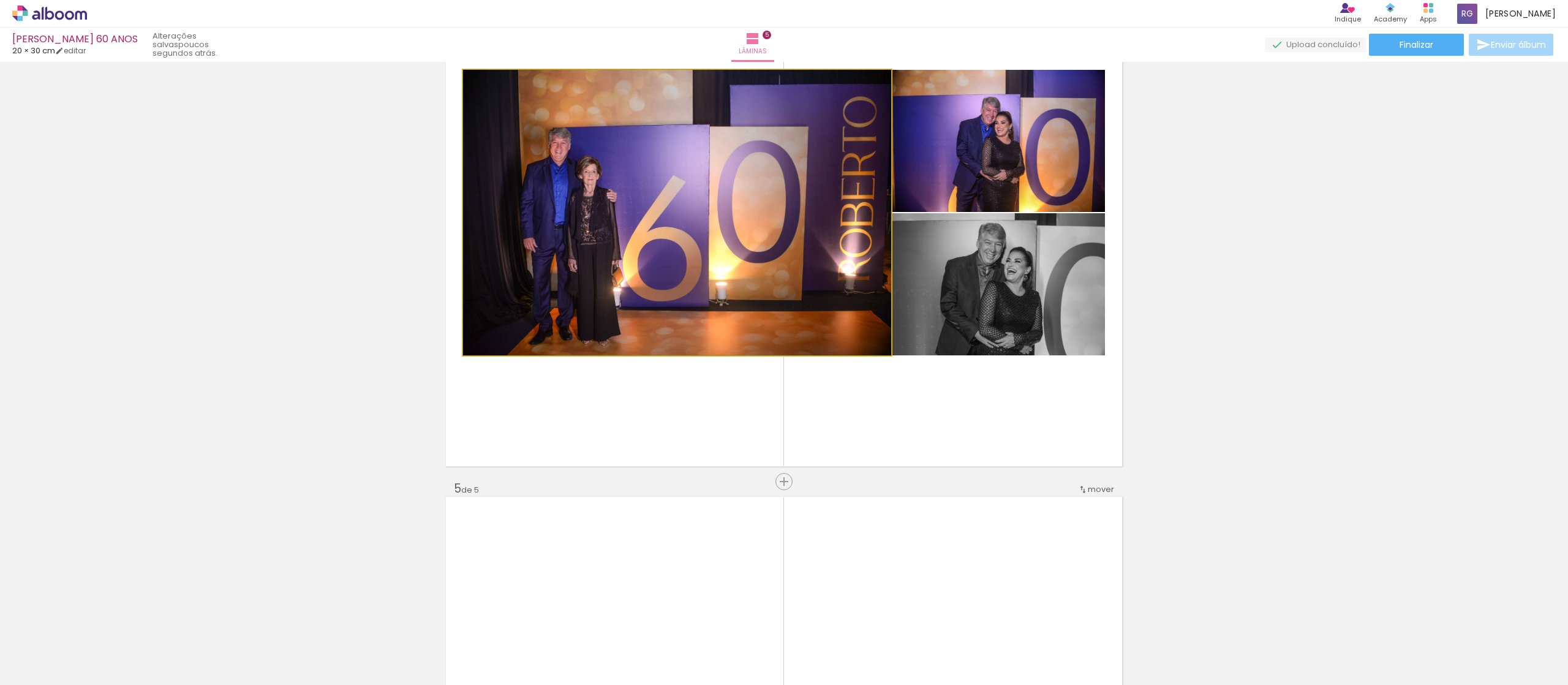
drag, startPoint x: 711, startPoint y: 282, endPoint x: 838, endPoint y: 286, distance: 127.1
drag, startPoint x: 826, startPoint y: 290, endPoint x: 770, endPoint y: 283, distance: 56.4
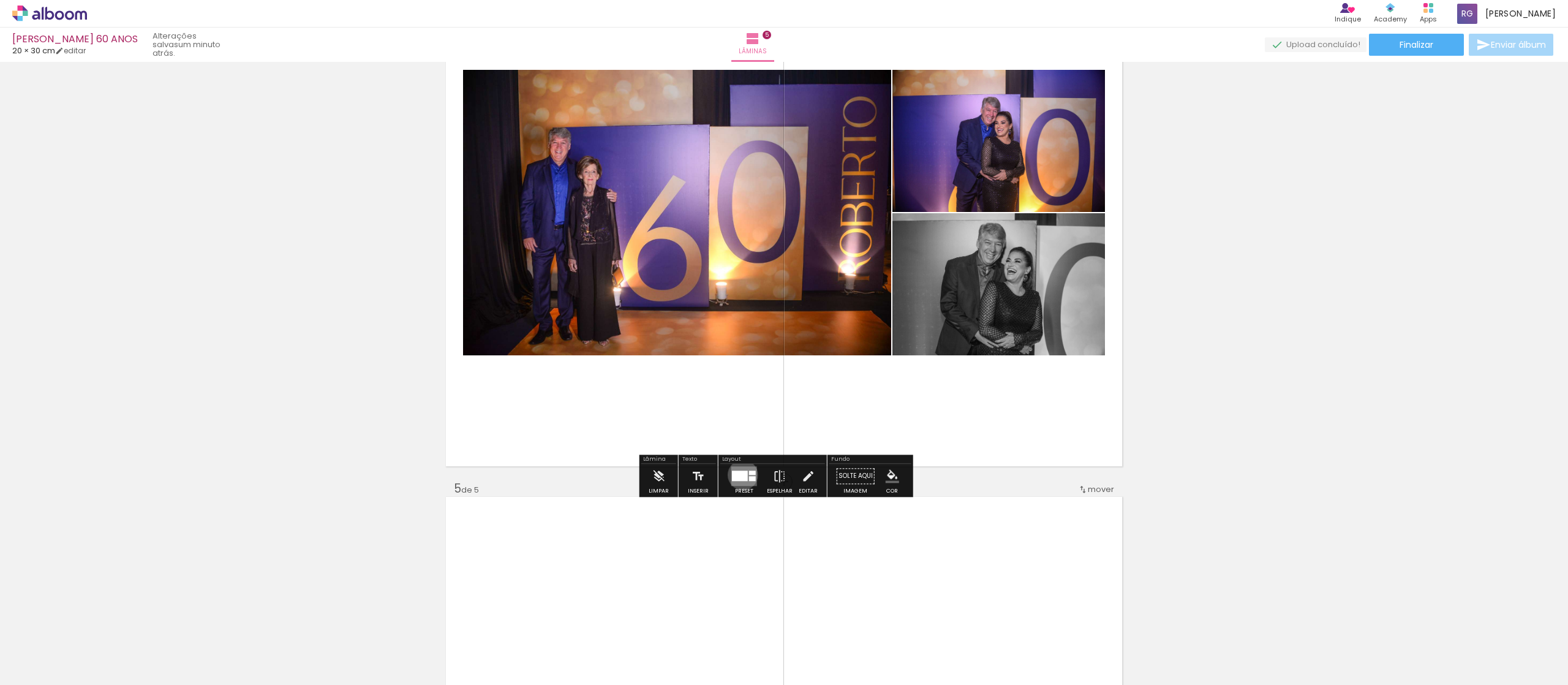
click at [740, 342] on div at bounding box center [740, 475] width 16 height 10
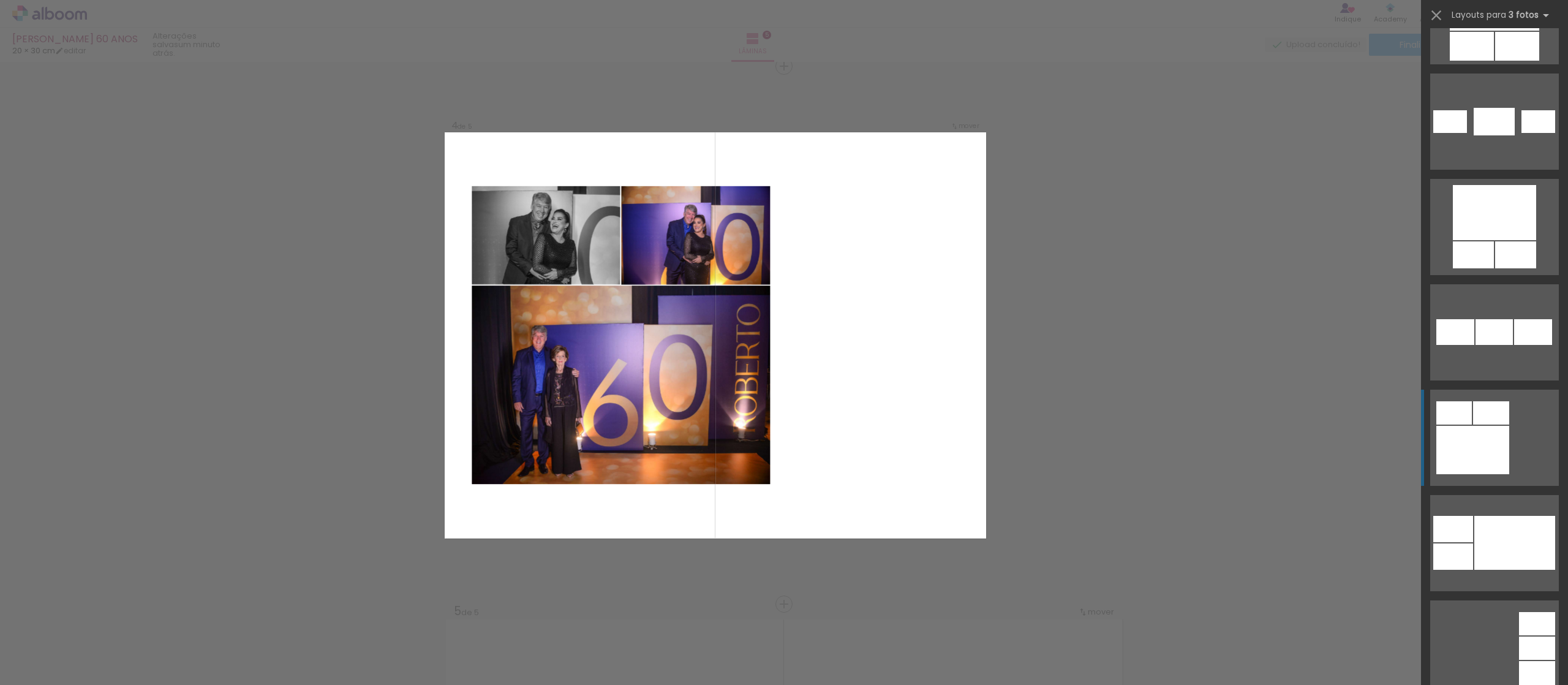
scroll to position [3577, 0]
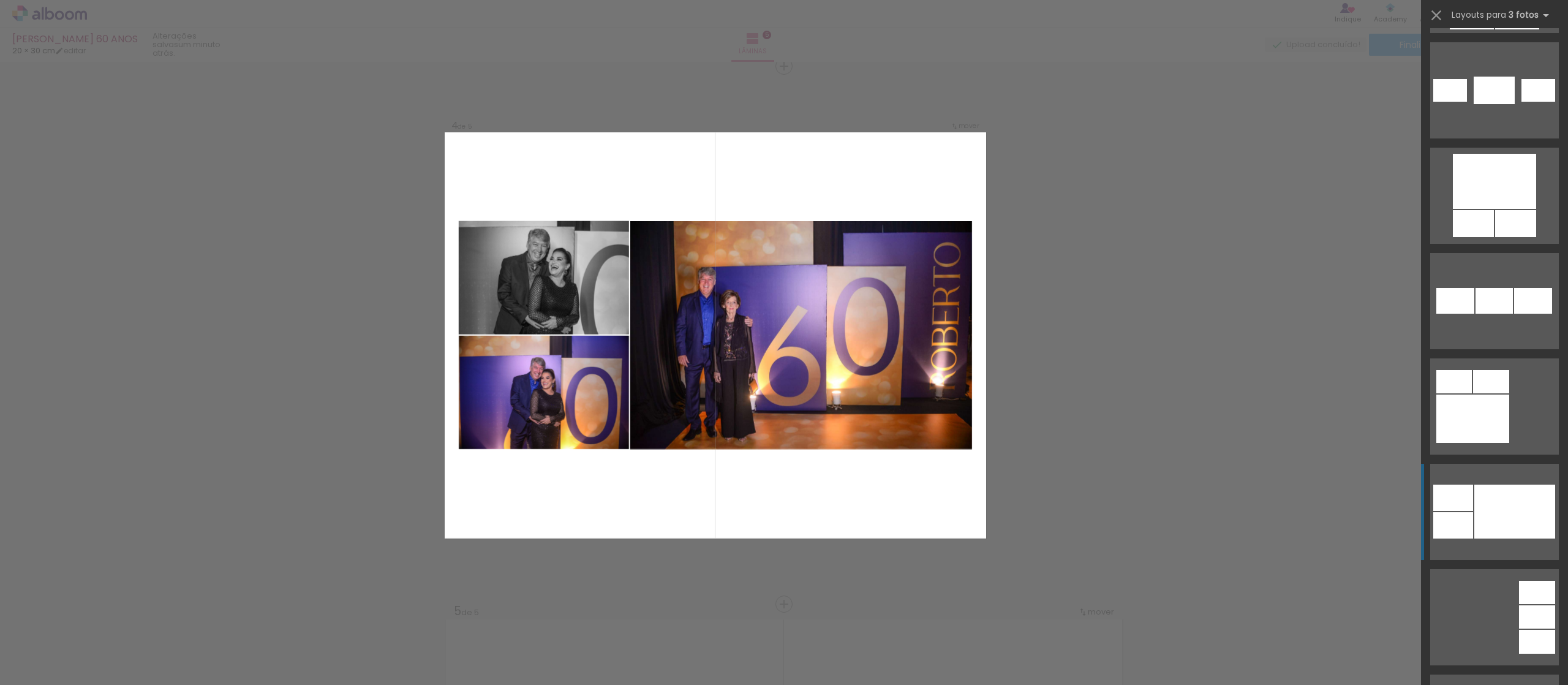
click at [783, 342] on div at bounding box center [1473, 419] width 73 height 49
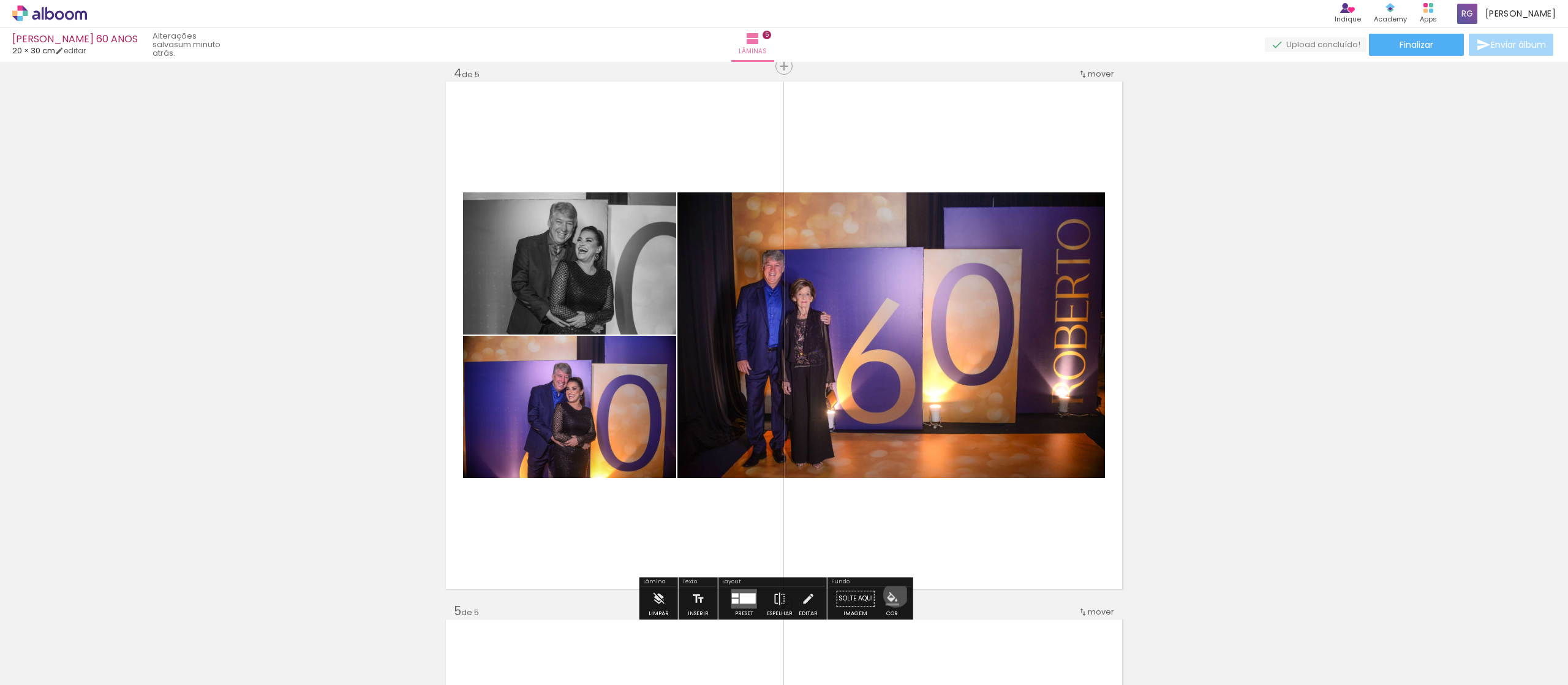
click at [783, 342] on iron-icon "color picker" at bounding box center [893, 598] width 14 height 14
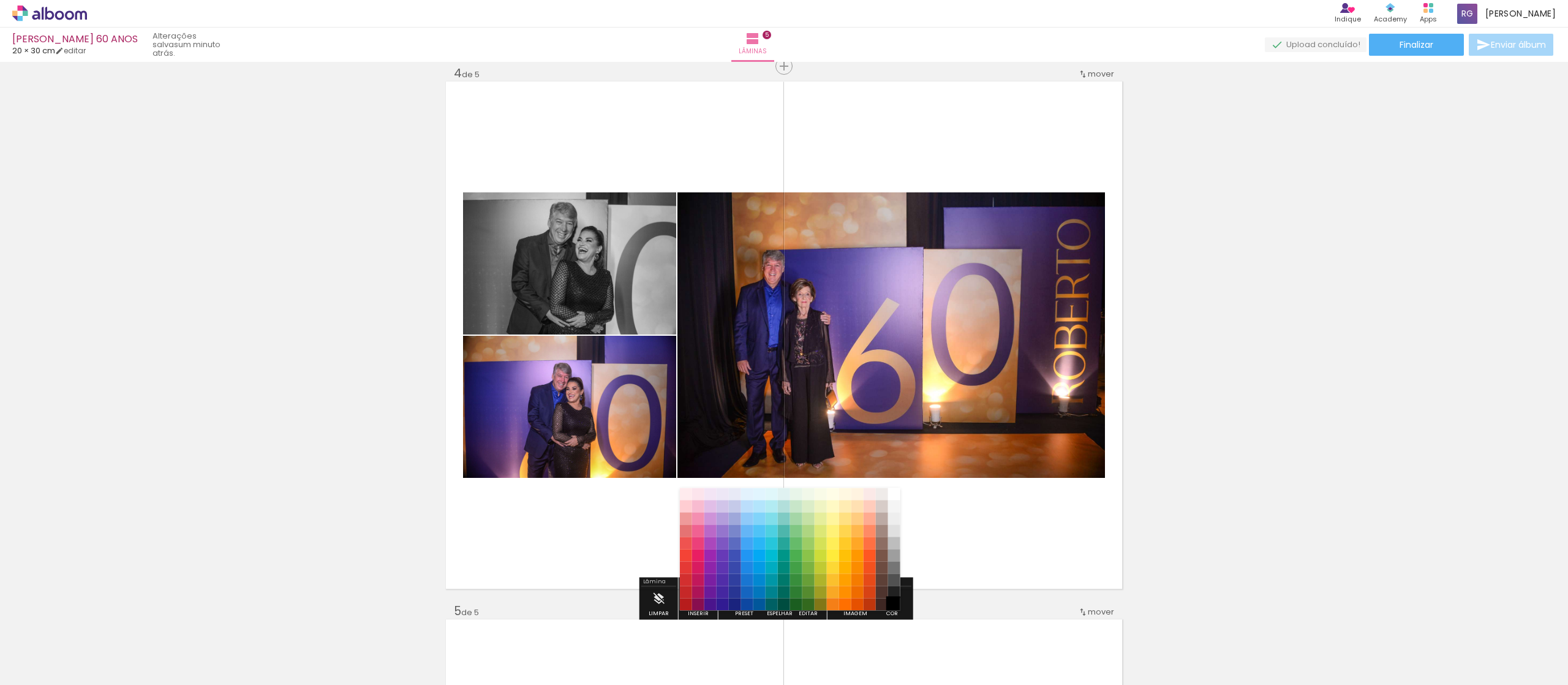
click at [783, 342] on paper-item "#000000" at bounding box center [895, 604] width 12 height 12
click at [783, 342] on paper-item "#515151" at bounding box center [895, 580] width 12 height 12
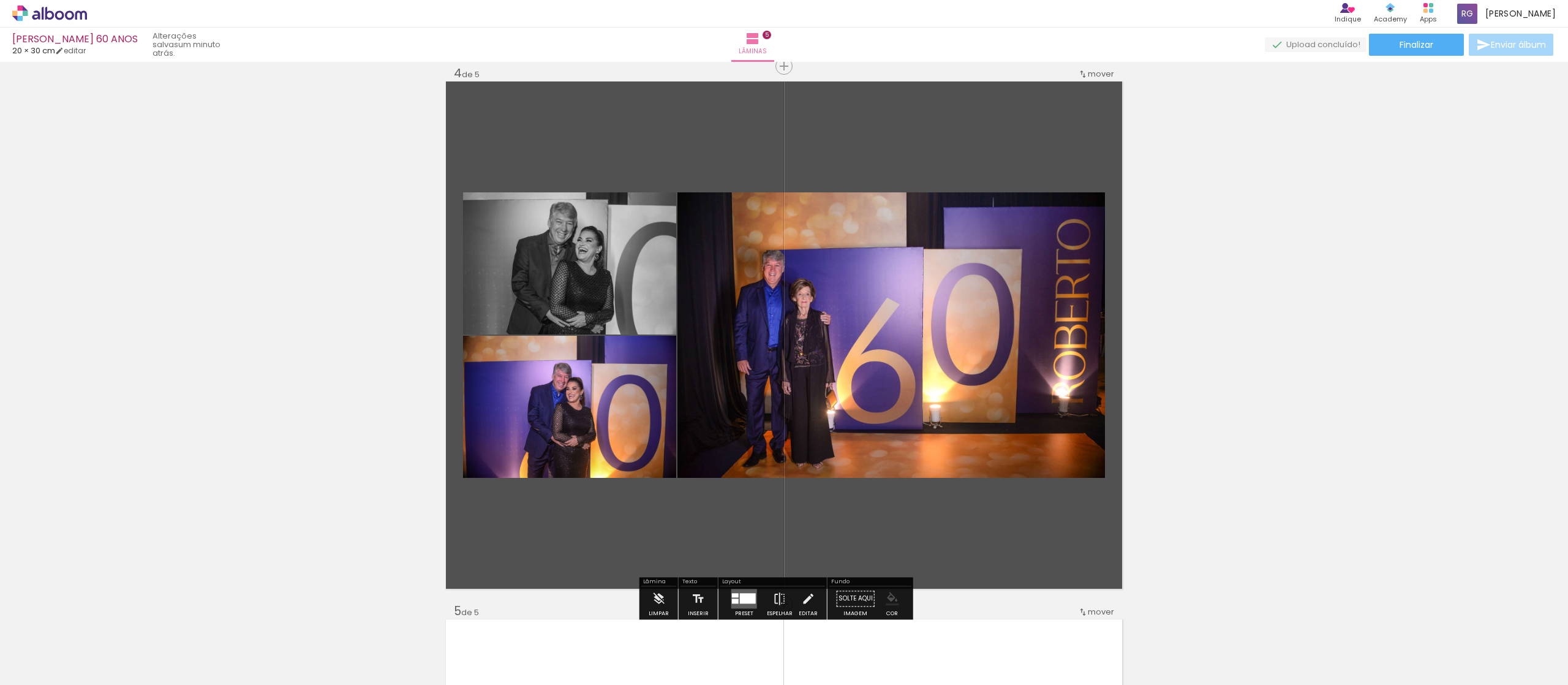
click at [783, 342] on iron-icon "color picker" at bounding box center [893, 598] width 14 height 14
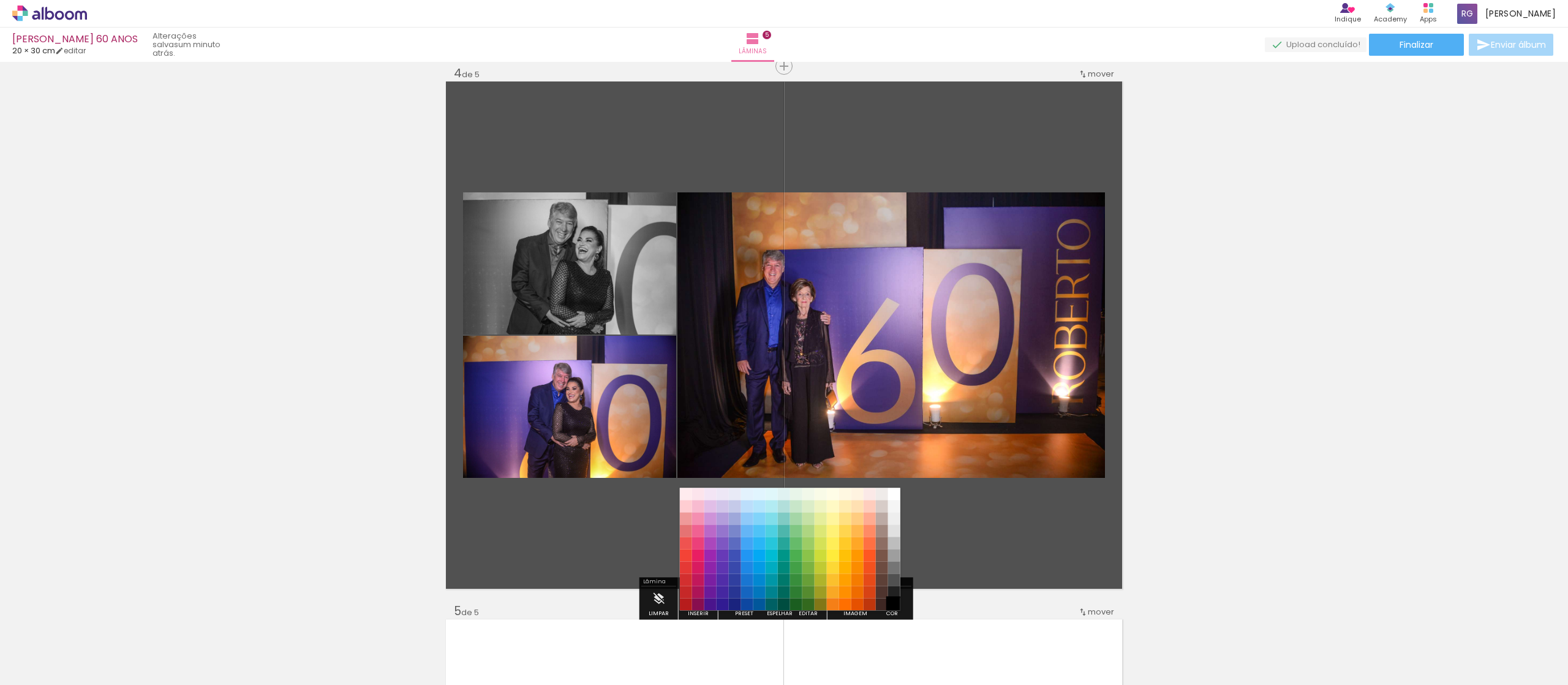
click at [783, 342] on paper-item "#000000" at bounding box center [895, 604] width 12 height 12
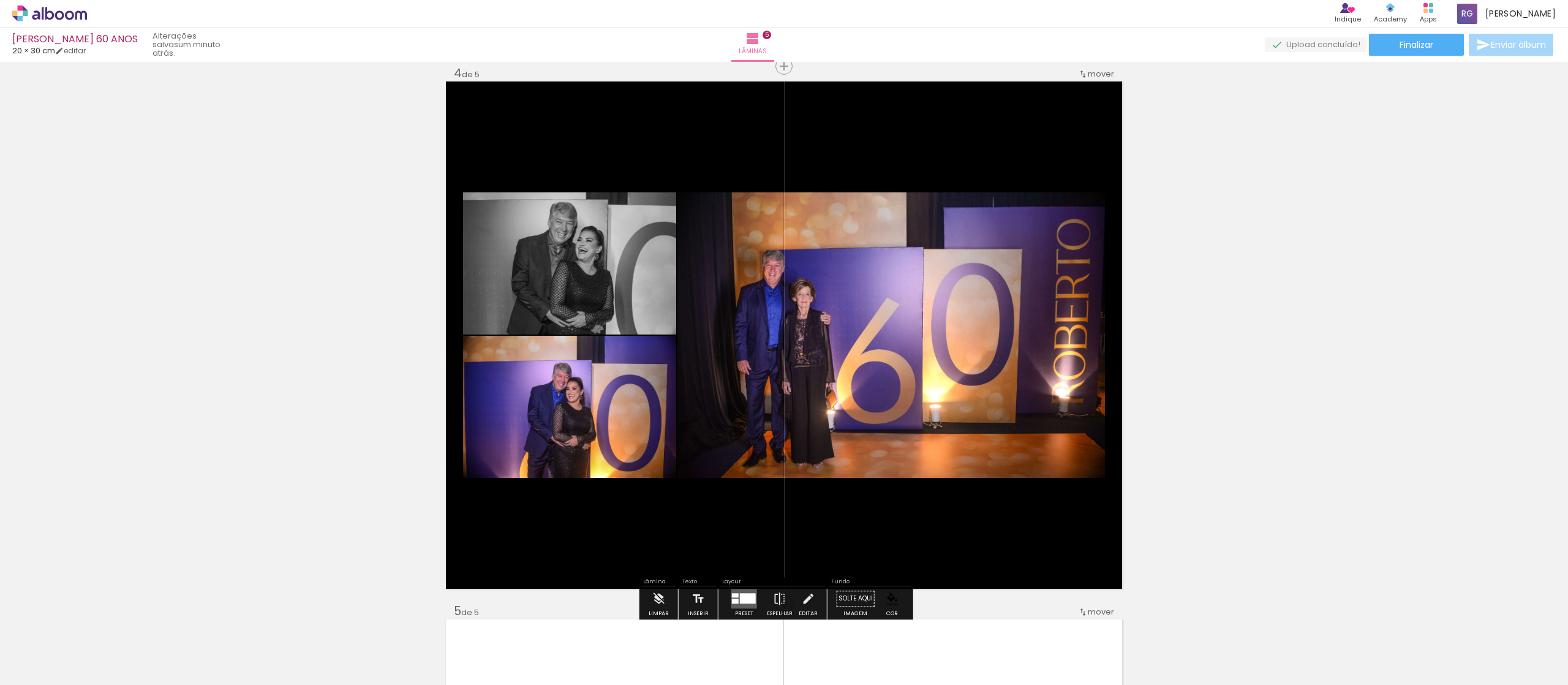
click at [783, 342] on quentale-layouter at bounding box center [784, 335] width 676 height 507
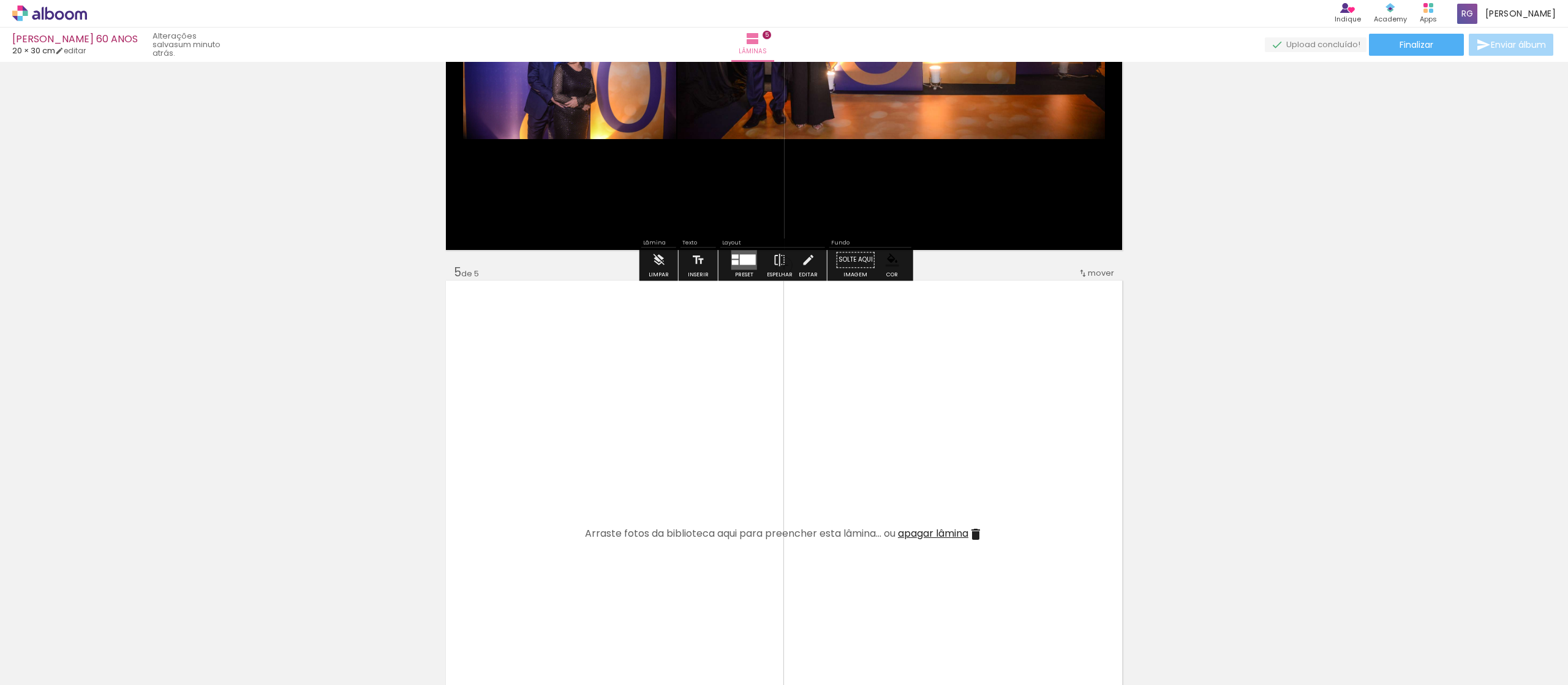
scroll to position [1997, 0]
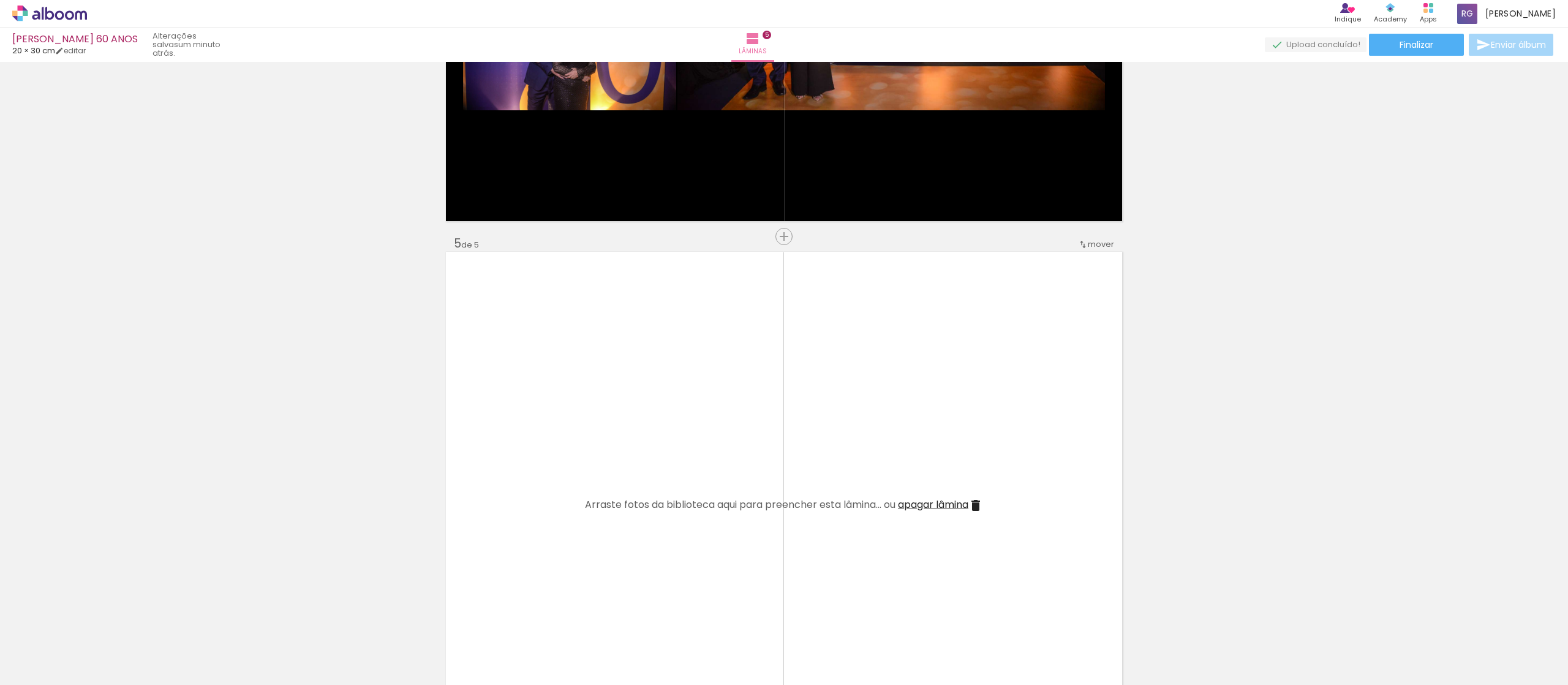
click at [662, 342] on quentale-layouter at bounding box center [784, 505] width 676 height 507
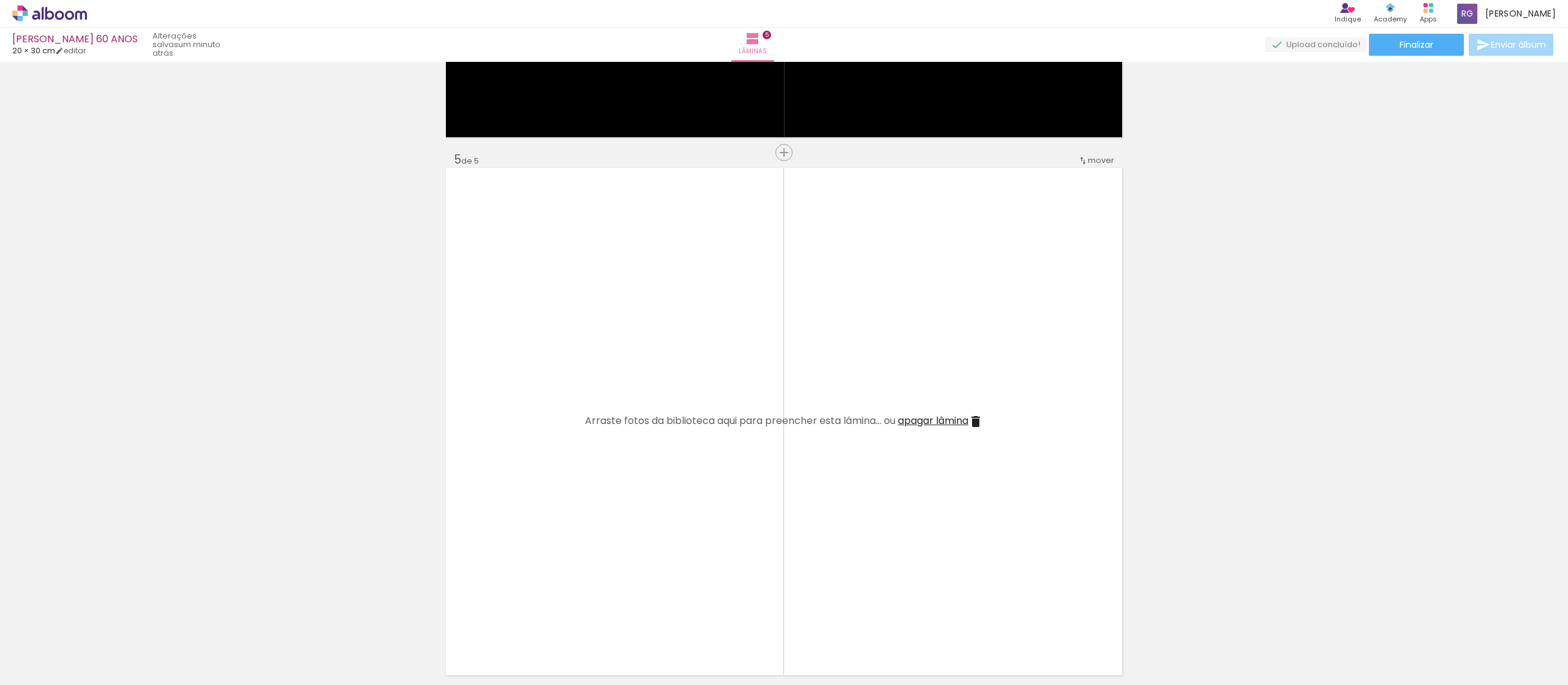
scroll to position [2120, 0]
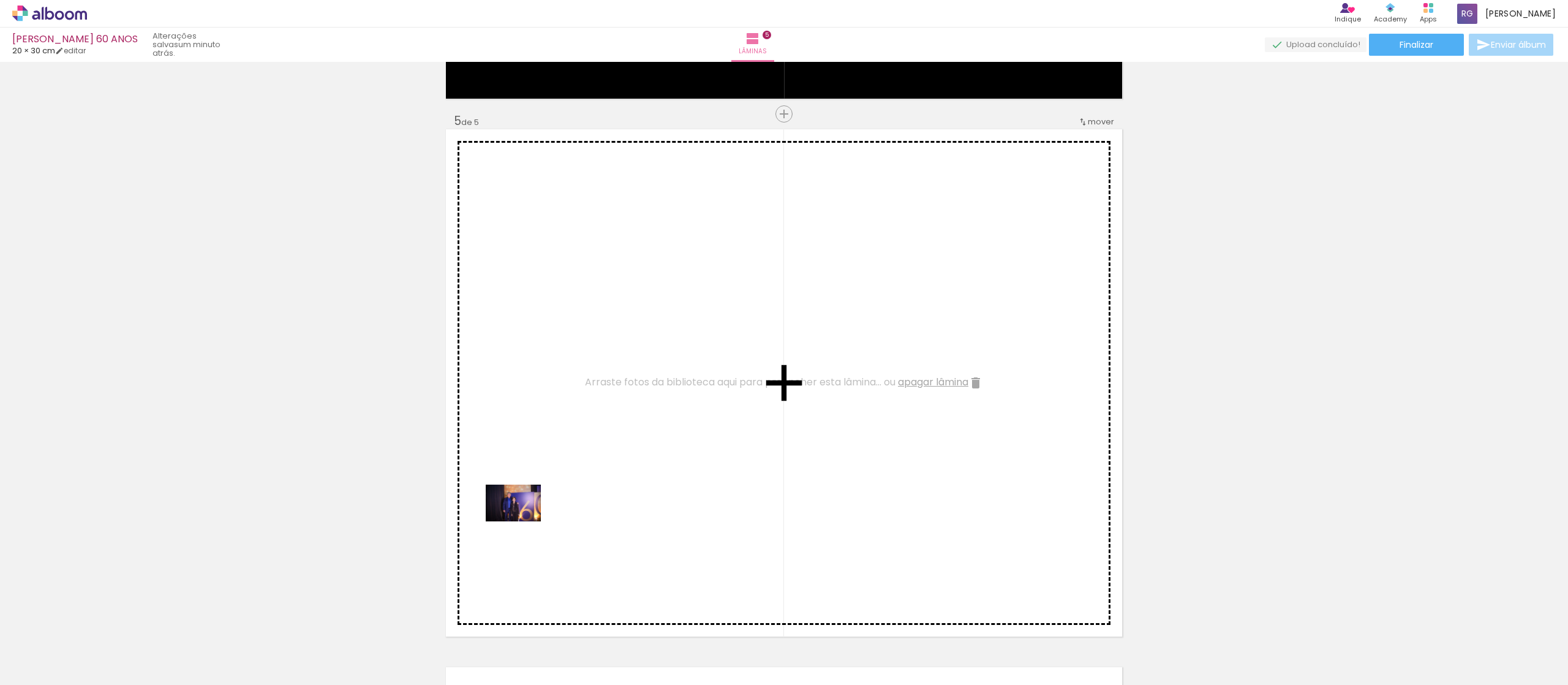
drag, startPoint x: 366, startPoint y: 644, endPoint x: 523, endPoint y: 521, distance: 199.4
click at [523, 342] on quentale-workspace at bounding box center [784, 342] width 1568 height 685
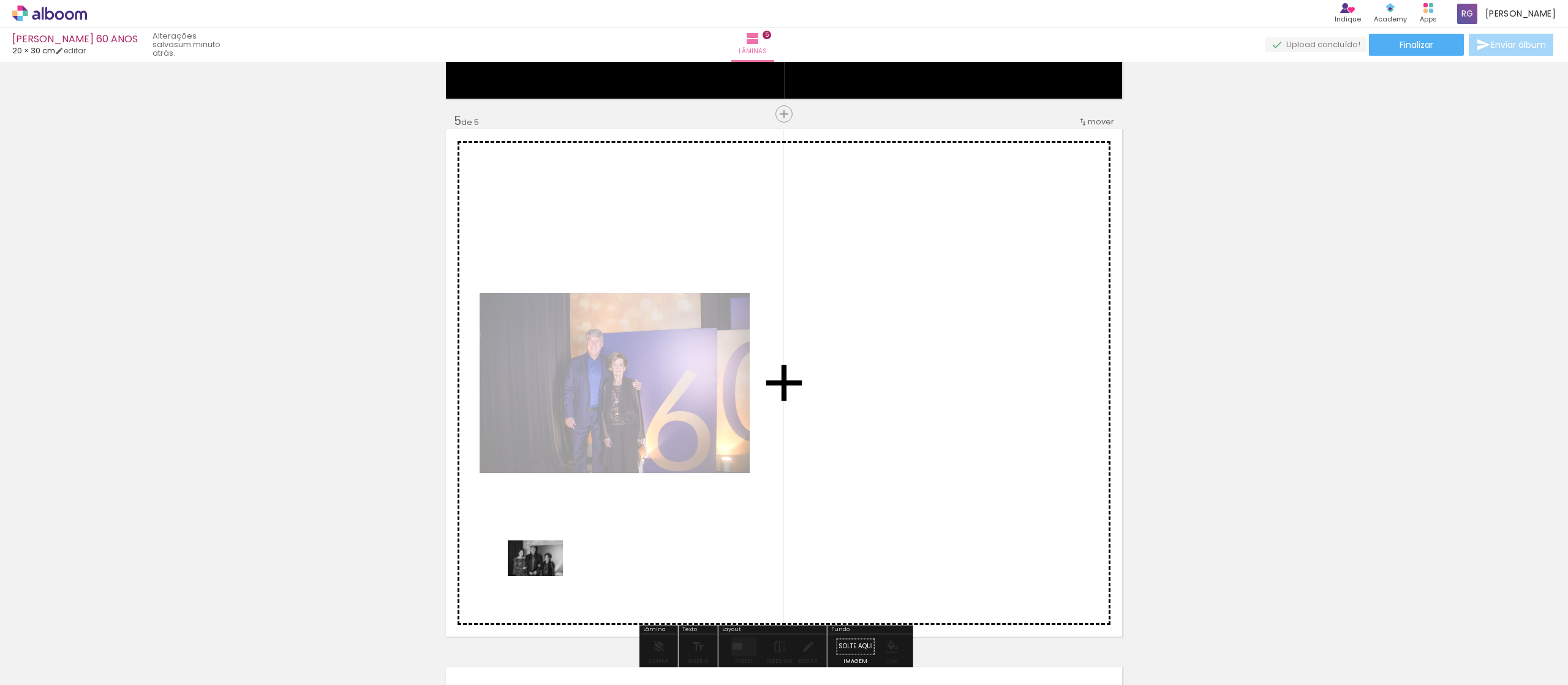
drag, startPoint x: 515, startPoint y: 652, endPoint x: 547, endPoint y: 568, distance: 89.9
click at [547, 342] on quentale-workspace at bounding box center [784, 342] width 1568 height 685
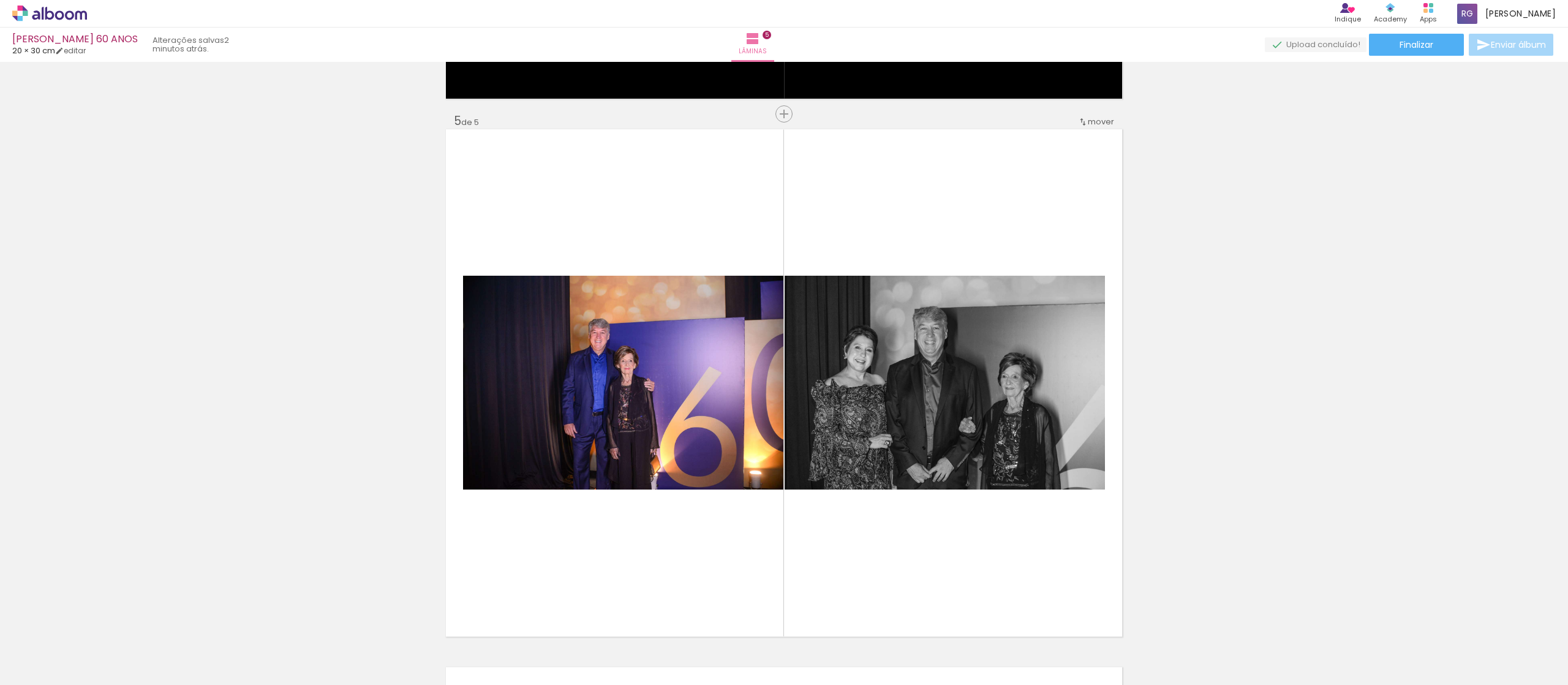
scroll to position [0, 213]
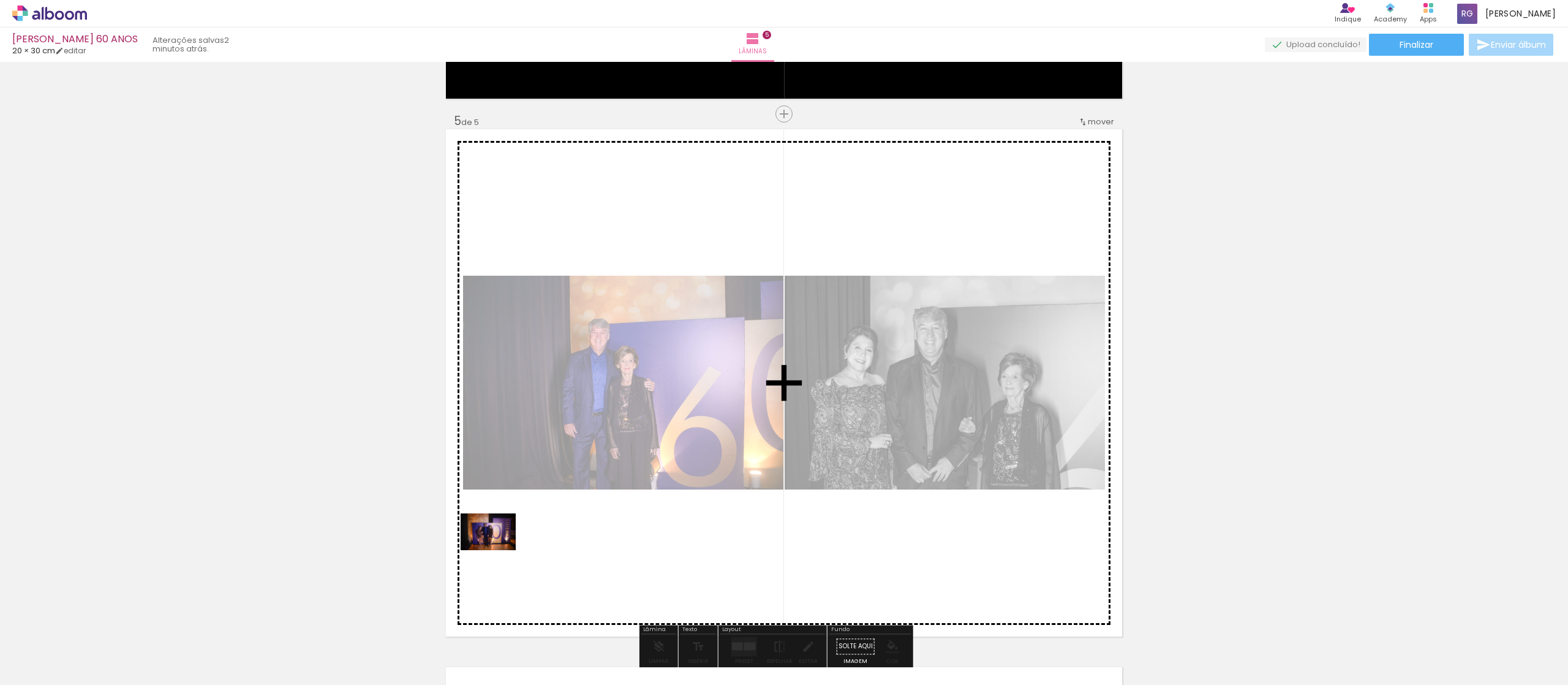
drag, startPoint x: 394, startPoint y: 653, endPoint x: 497, endPoint y: 550, distance: 145.7
click at [497, 342] on quentale-workspace at bounding box center [784, 342] width 1568 height 685
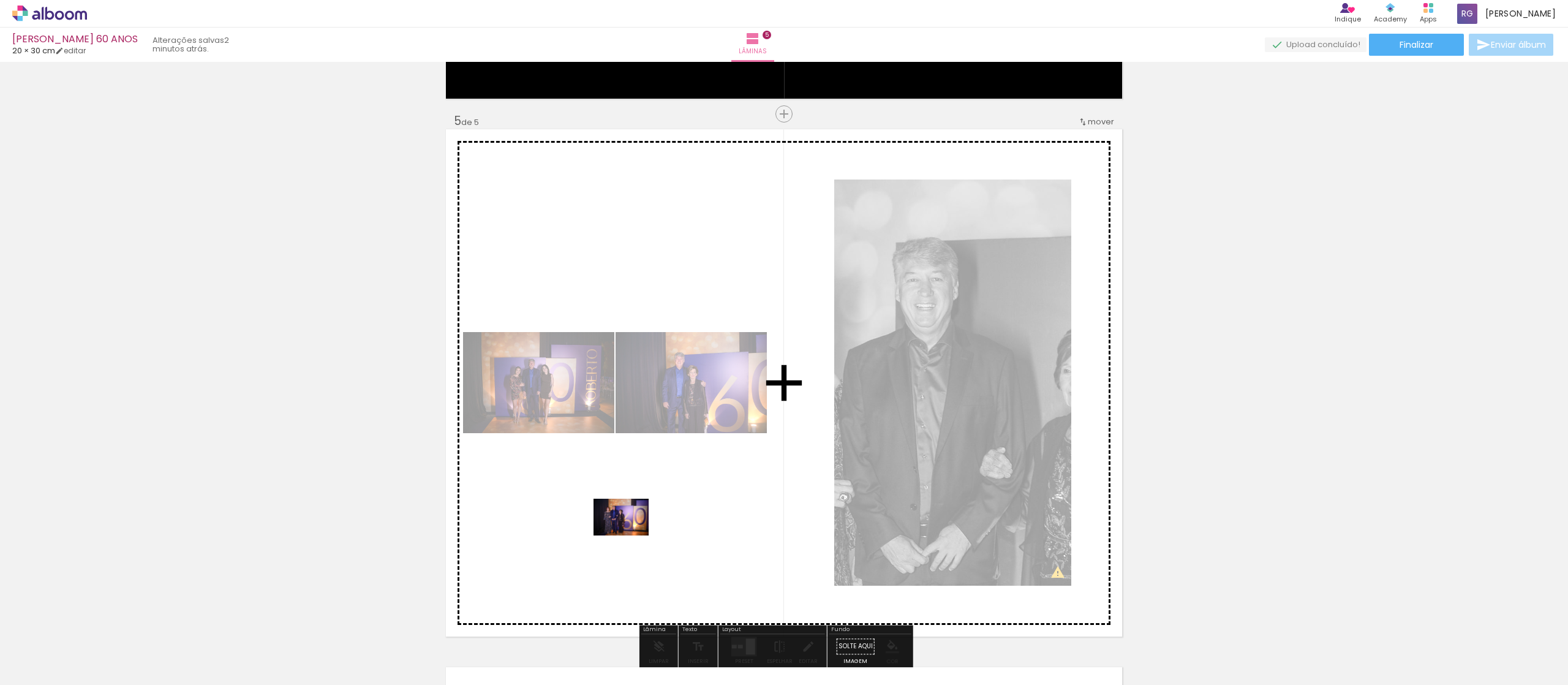
drag, startPoint x: 663, startPoint y: 656, endPoint x: 630, endPoint y: 536, distance: 124.5
click at [630, 342] on quentale-workspace at bounding box center [784, 342] width 1568 height 685
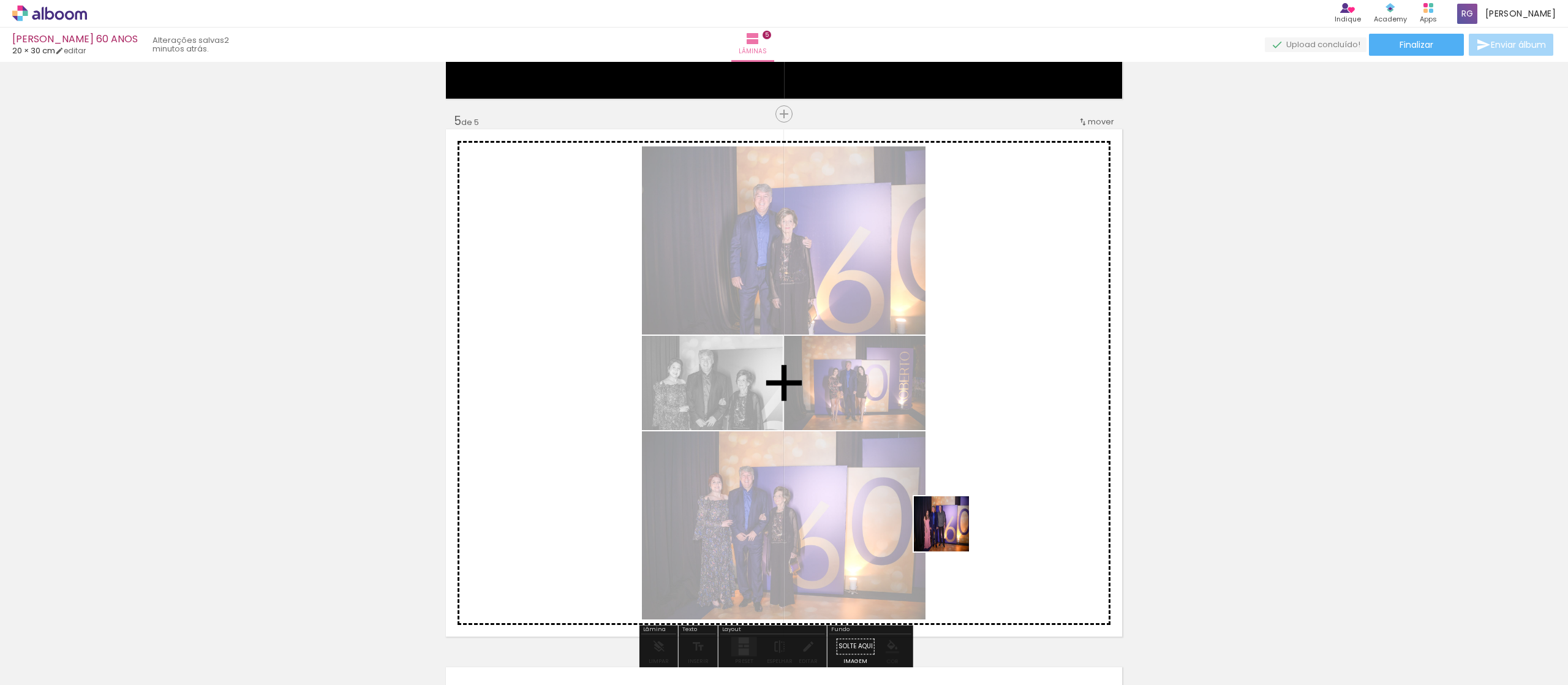
drag, startPoint x: 797, startPoint y: 664, endPoint x: 961, endPoint y: 517, distance: 220.2
click at [783, 342] on quentale-workspace at bounding box center [784, 342] width 1568 height 685
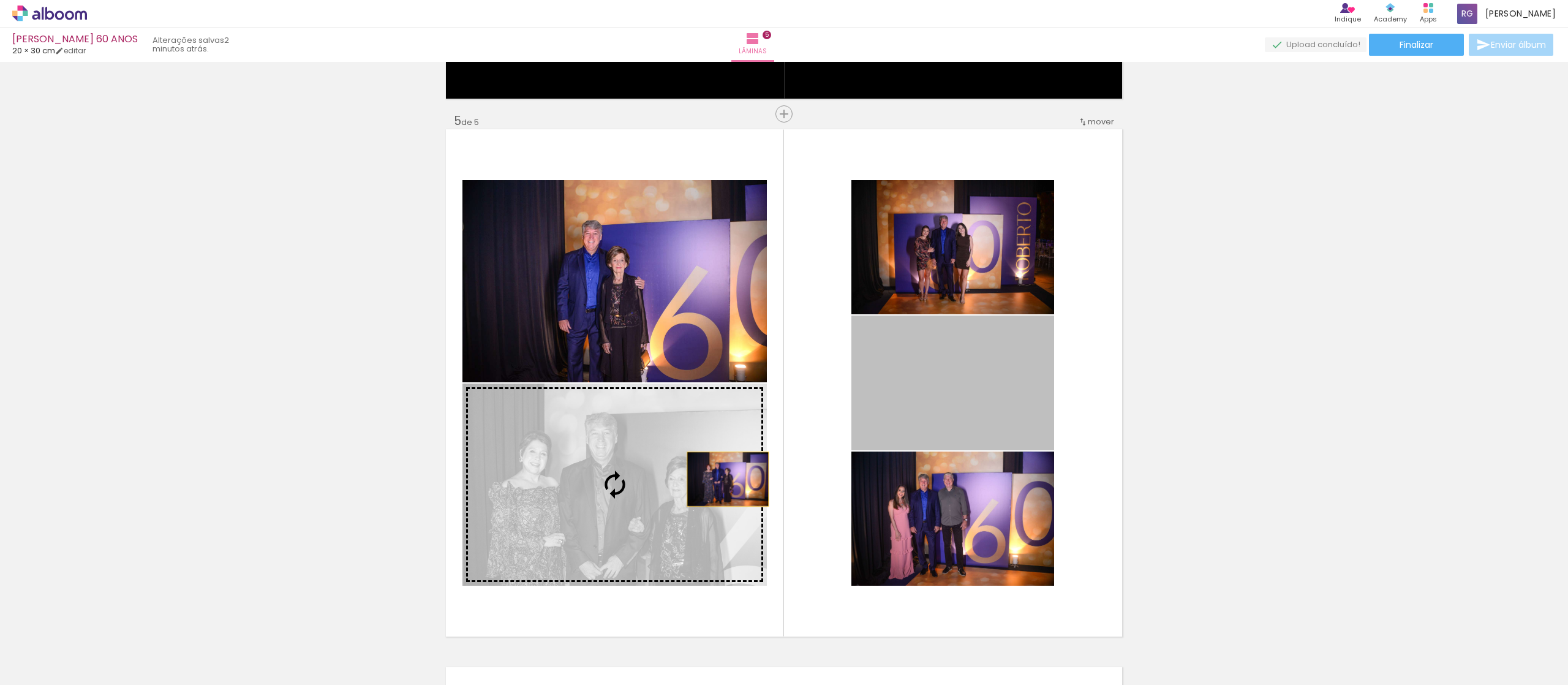
drag, startPoint x: 949, startPoint y: 406, endPoint x: 711, endPoint y: 480, distance: 249.2
click at [0, 0] on slot at bounding box center [0, 0] width 0 height 0
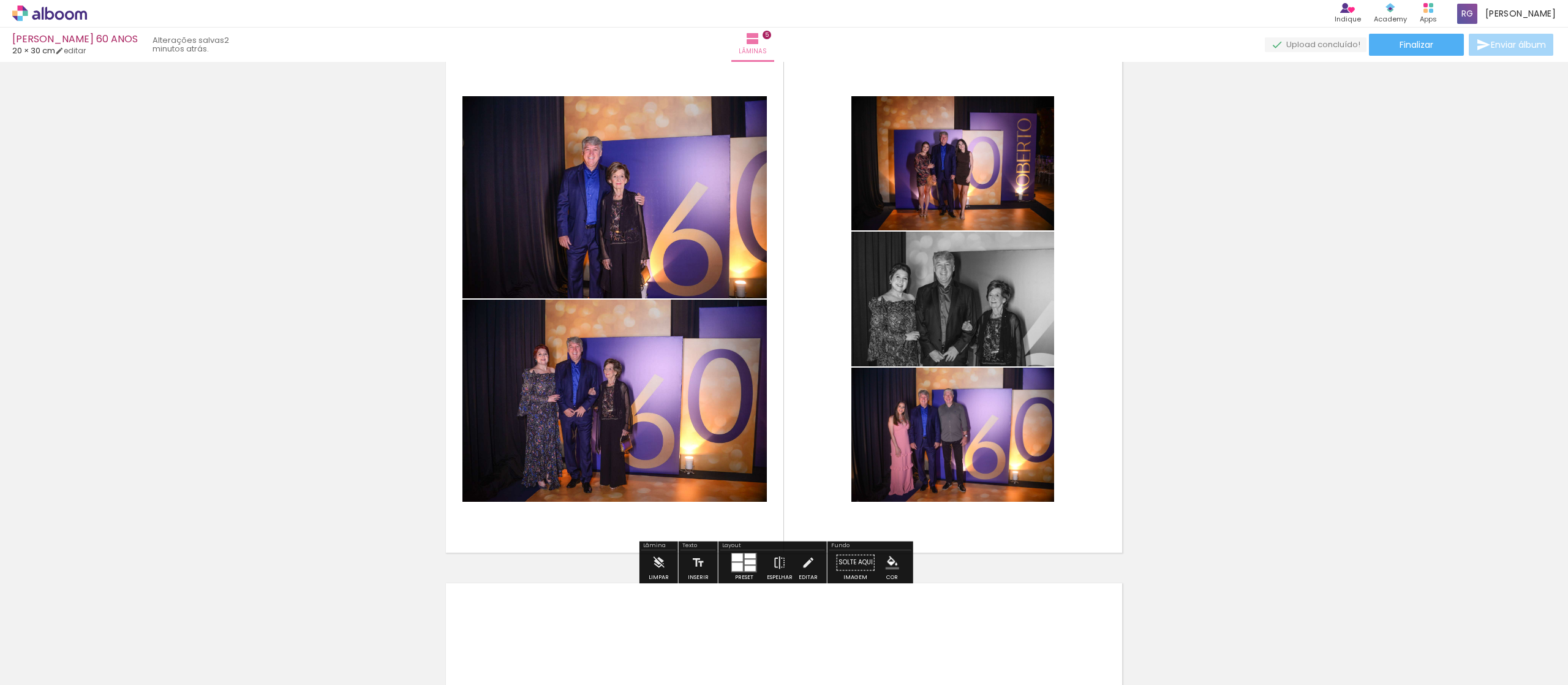
scroll to position [2242, 0]
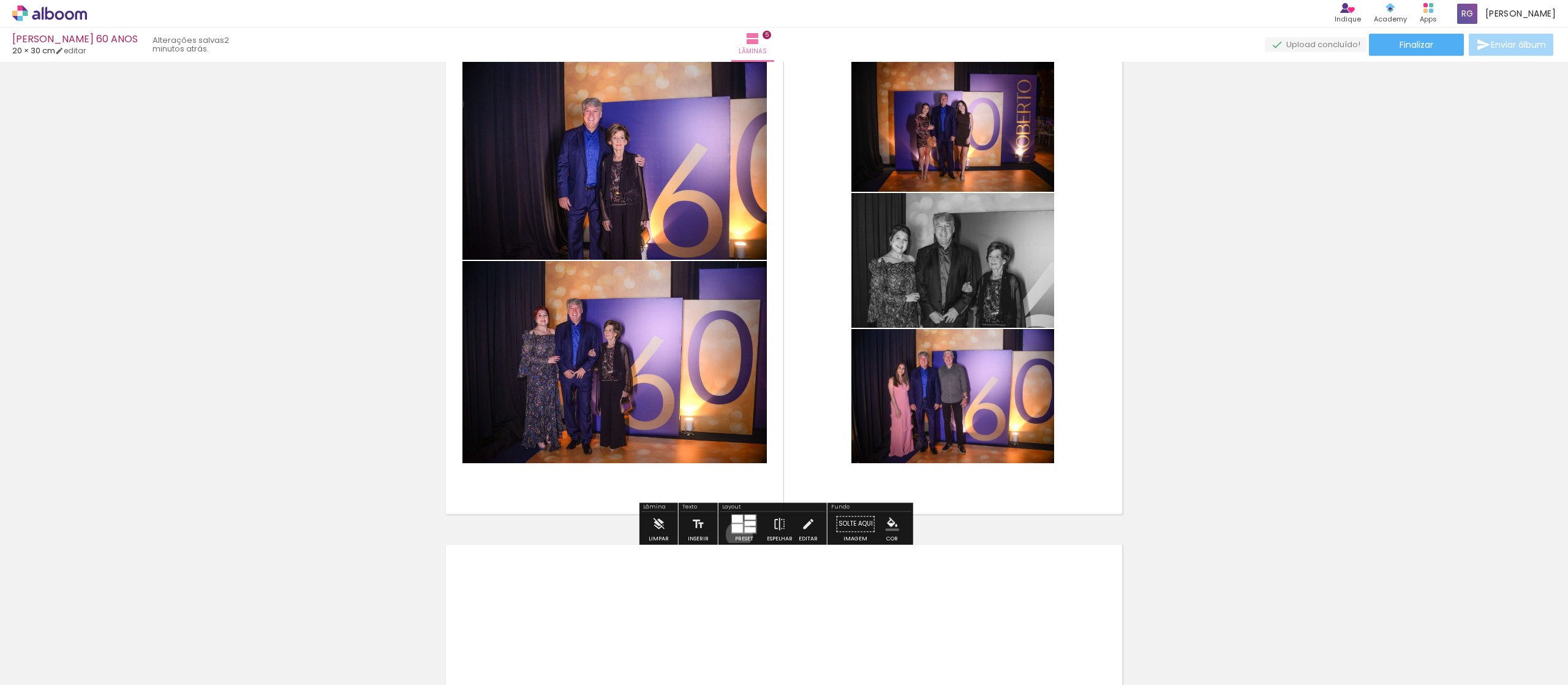
click at [736, 342] on div at bounding box center [745, 524] width 33 height 25
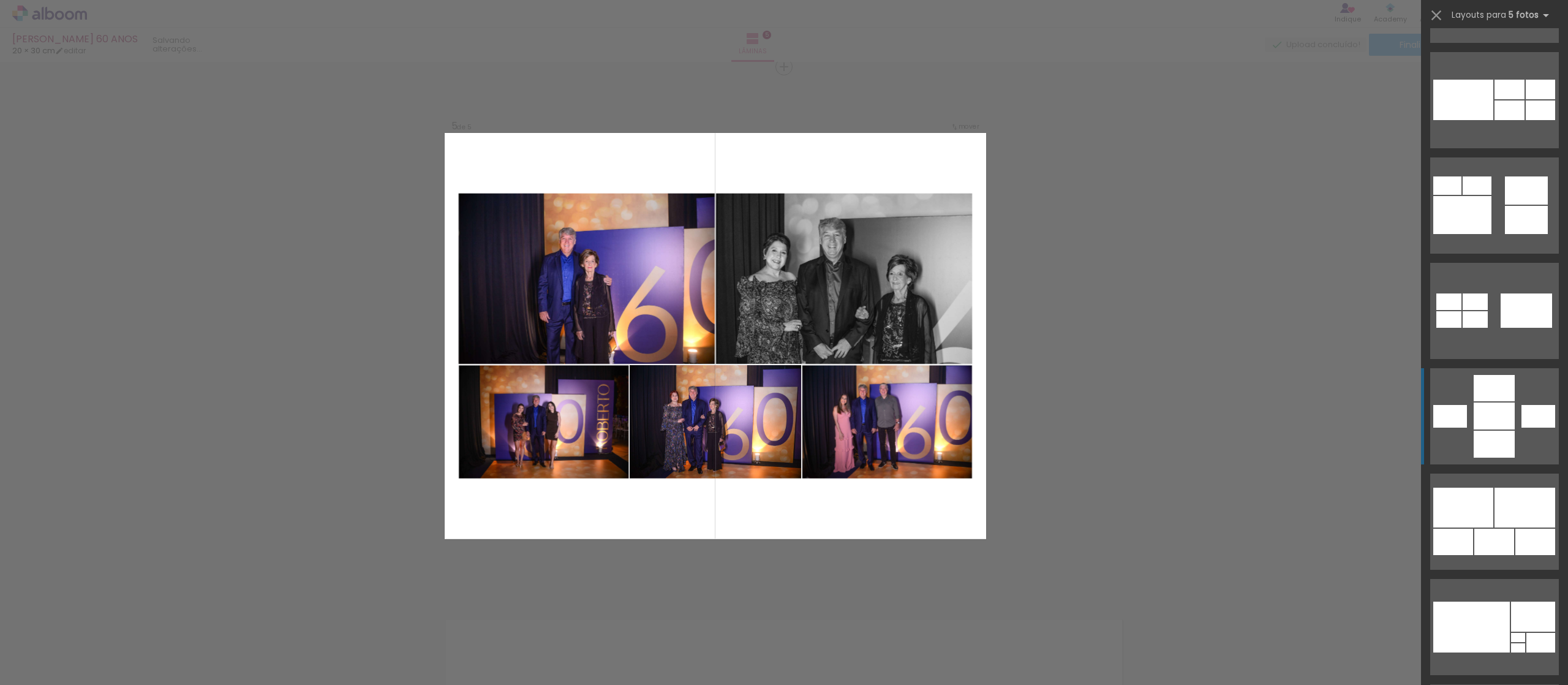
scroll to position [858, 0]
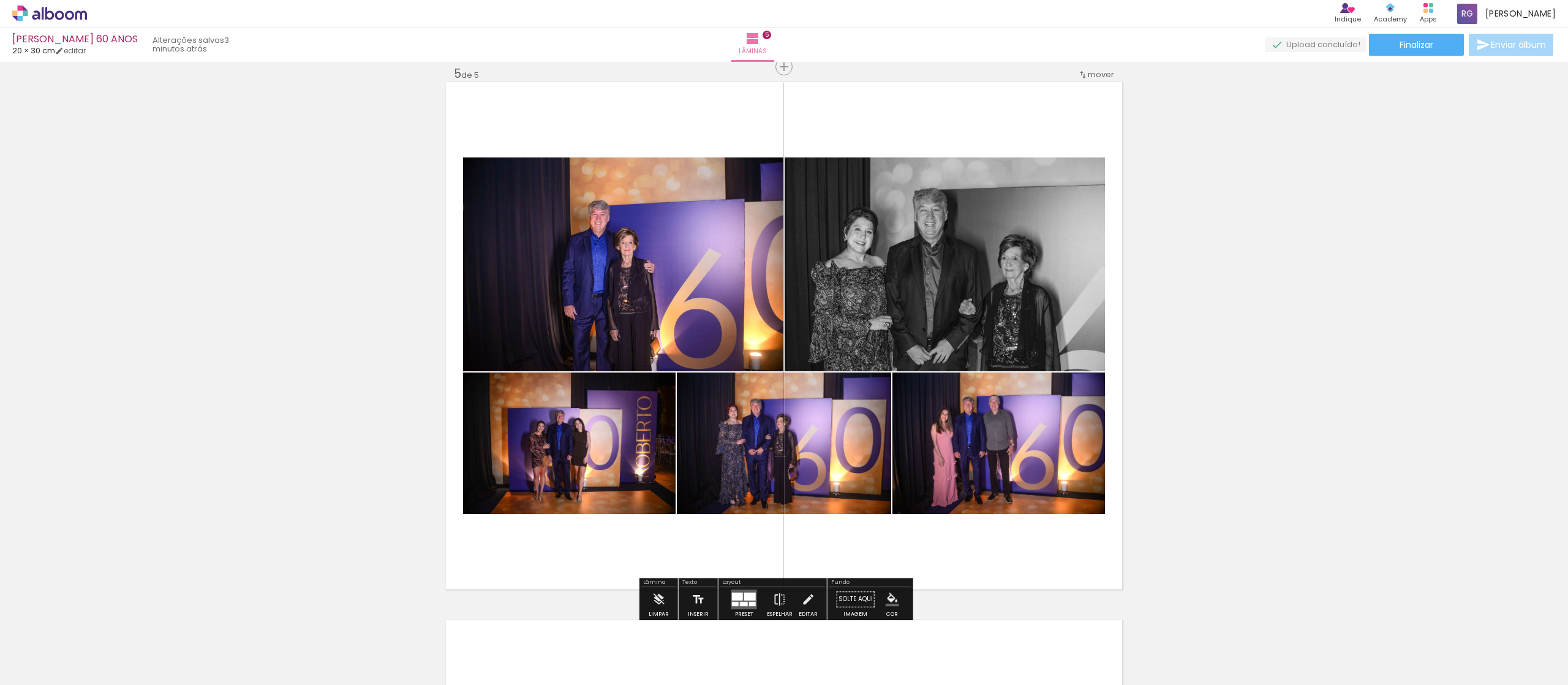
scroll to position [0, 213]
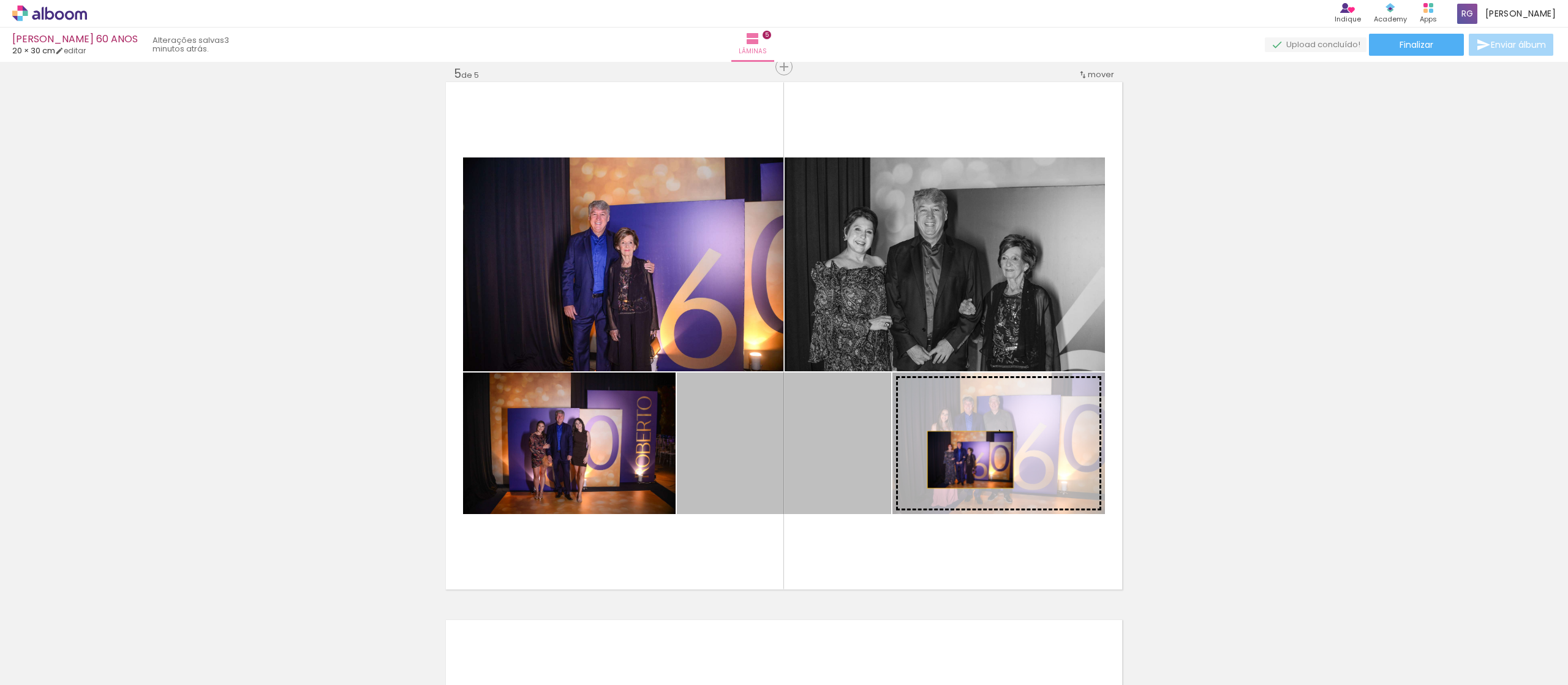
drag, startPoint x: 842, startPoint y: 467, endPoint x: 961, endPoint y: 459, distance: 119.3
click at [0, 0] on slot at bounding box center [0, 0] width 0 height 0
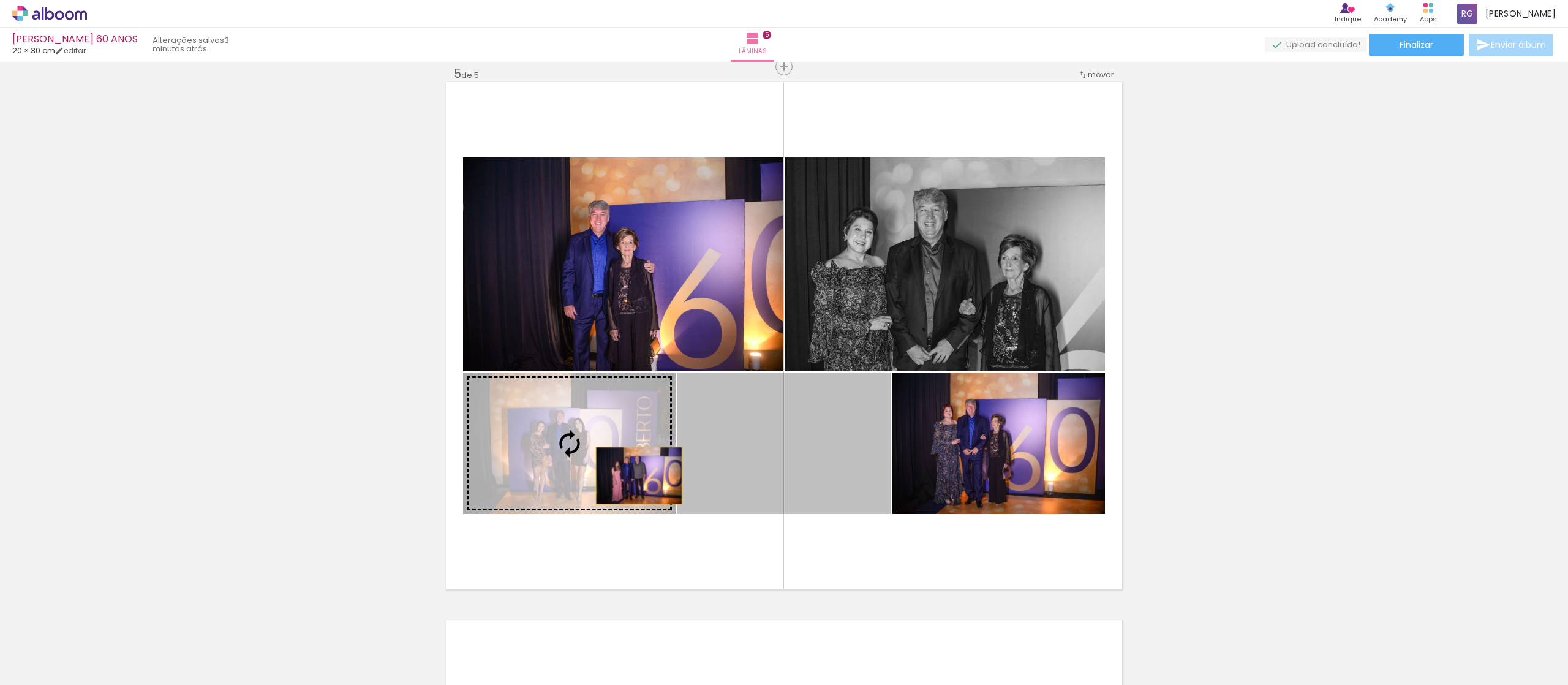
drag, startPoint x: 836, startPoint y: 478, endPoint x: 630, endPoint y: 475, distance: 206.0
click at [0, 0] on slot at bounding box center [0, 0] width 0 height 0
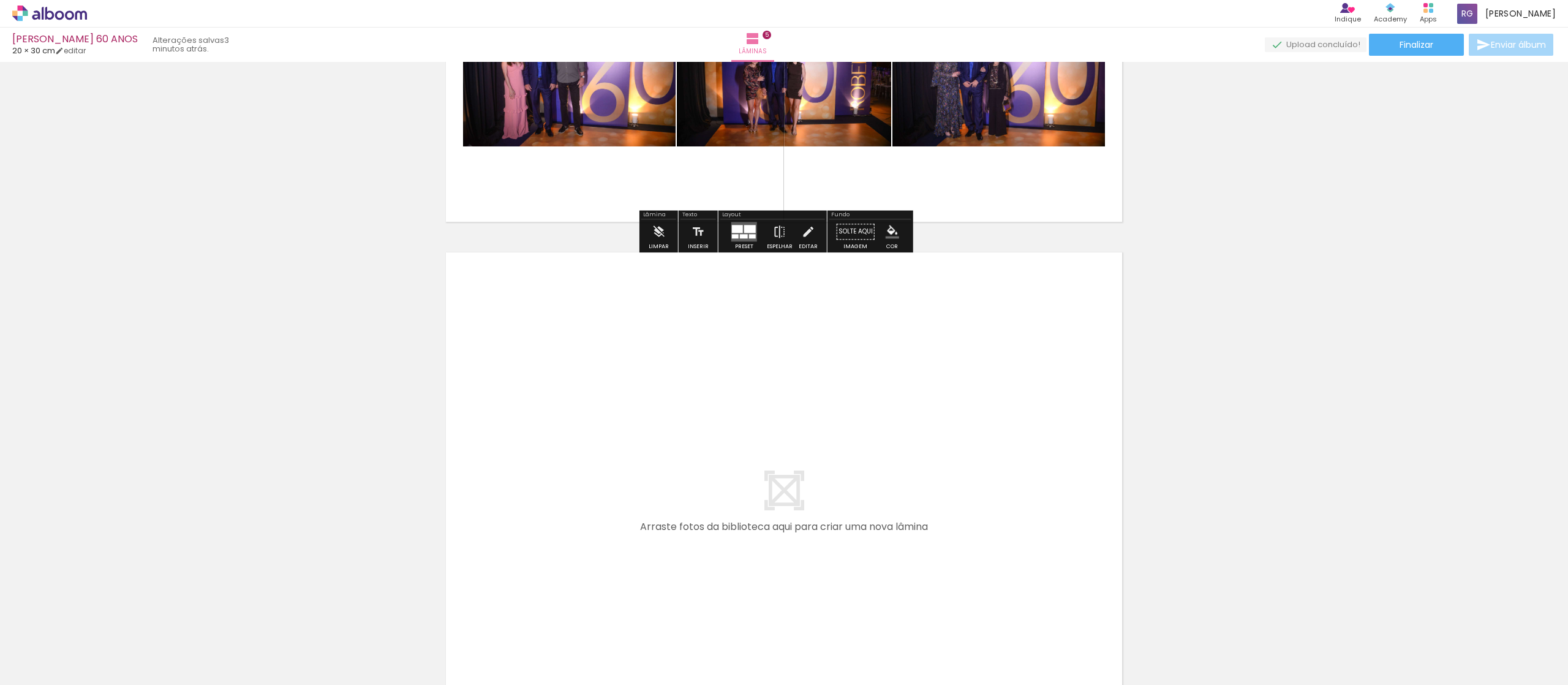
click at [858, 392] on quentale-layouter at bounding box center [784, 505] width 676 height 507
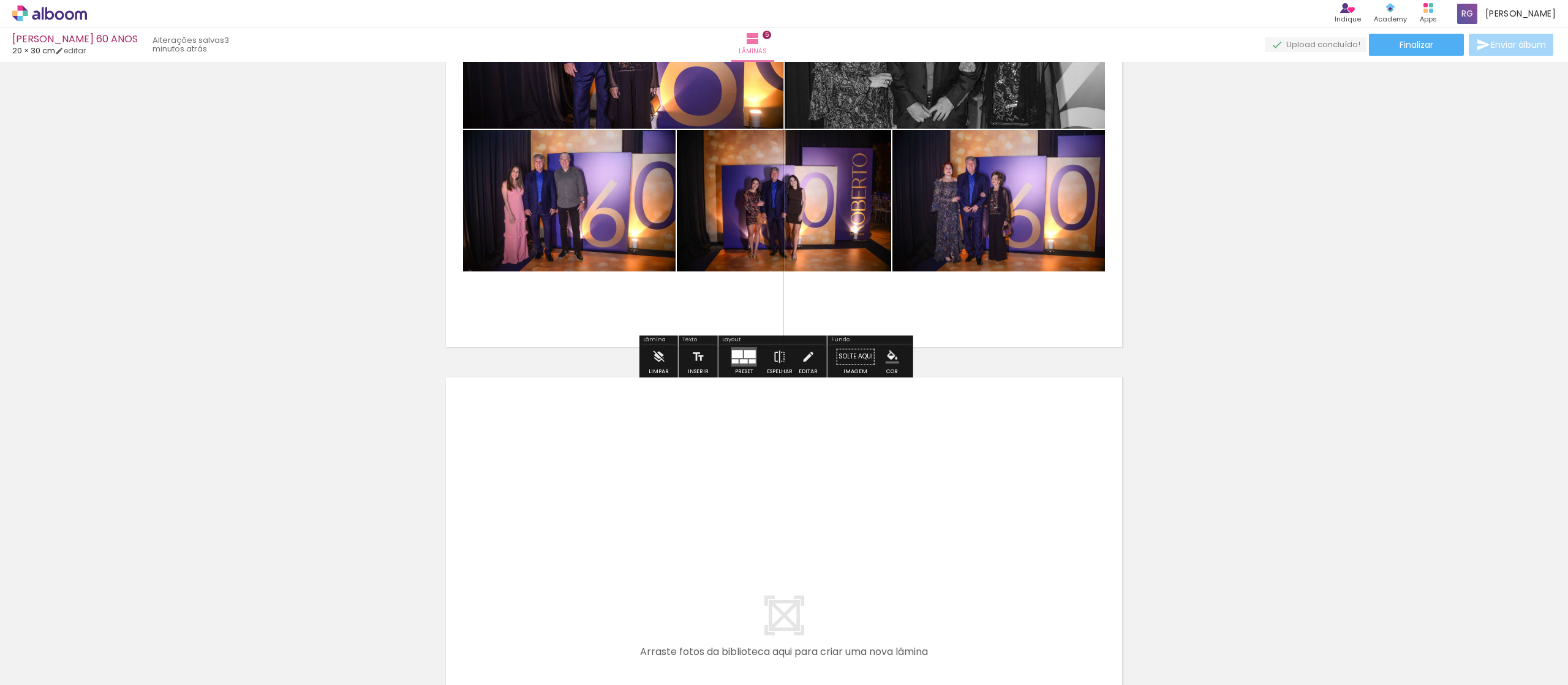
scroll to position [2412, 0]
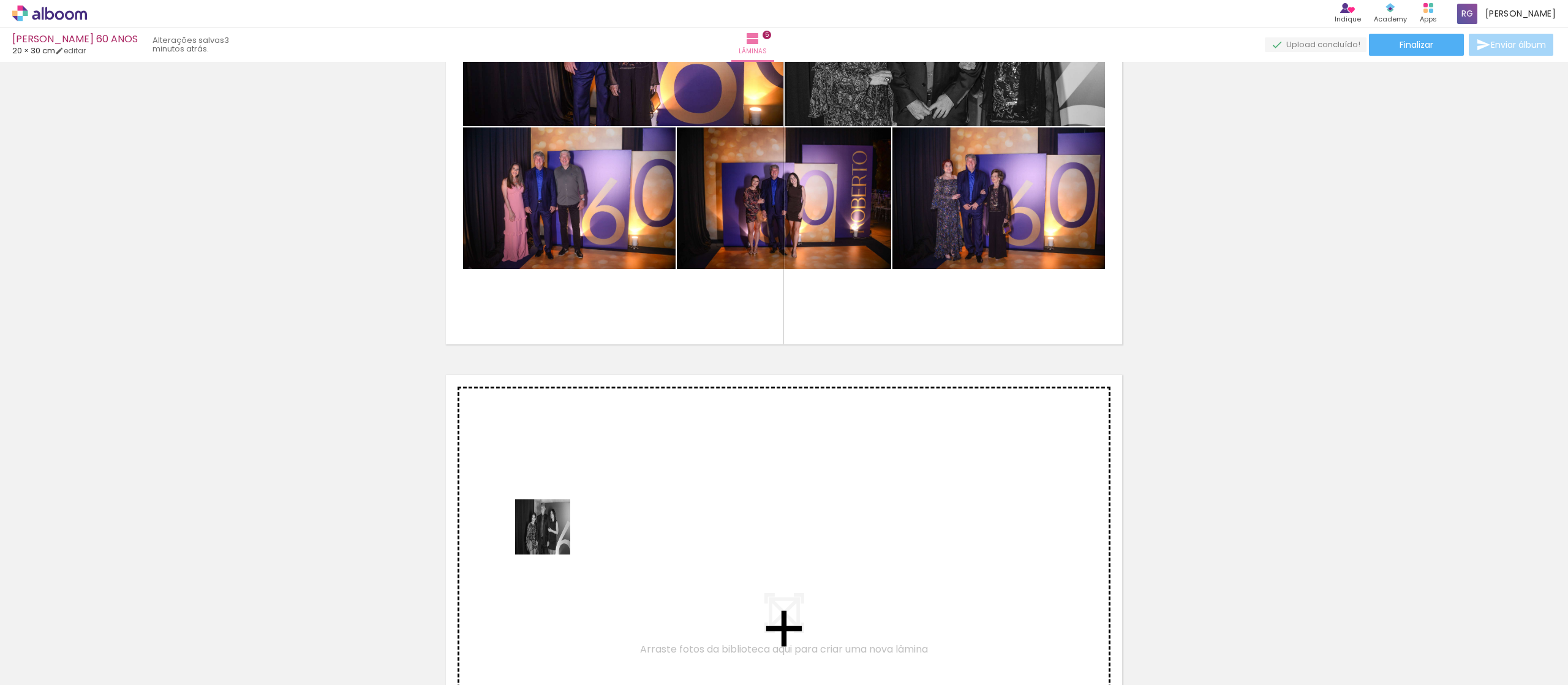
drag, startPoint x: 470, startPoint y: 639, endPoint x: 554, endPoint y: 534, distance: 134.5
click at [554, 534] on quentale-workspace at bounding box center [784, 342] width 1568 height 685
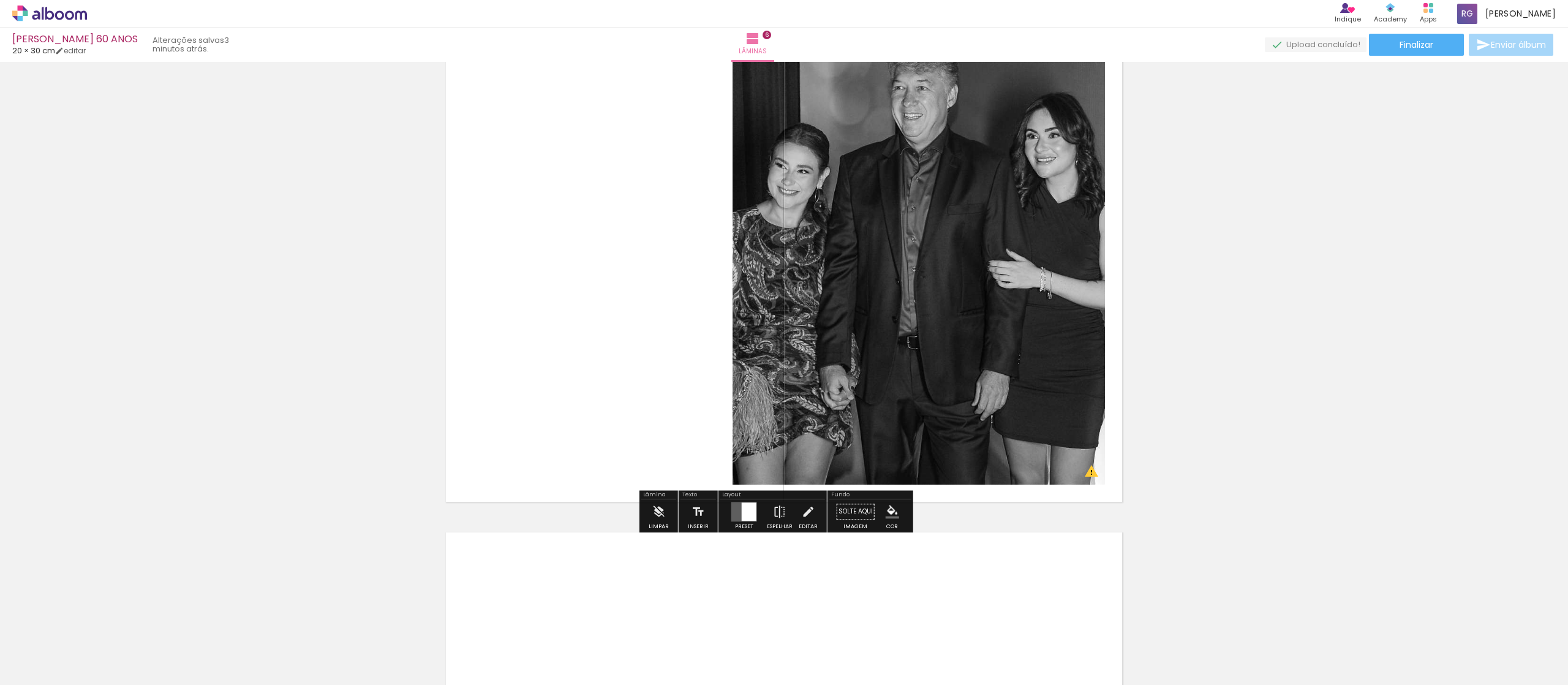
scroll to position [2828, 0]
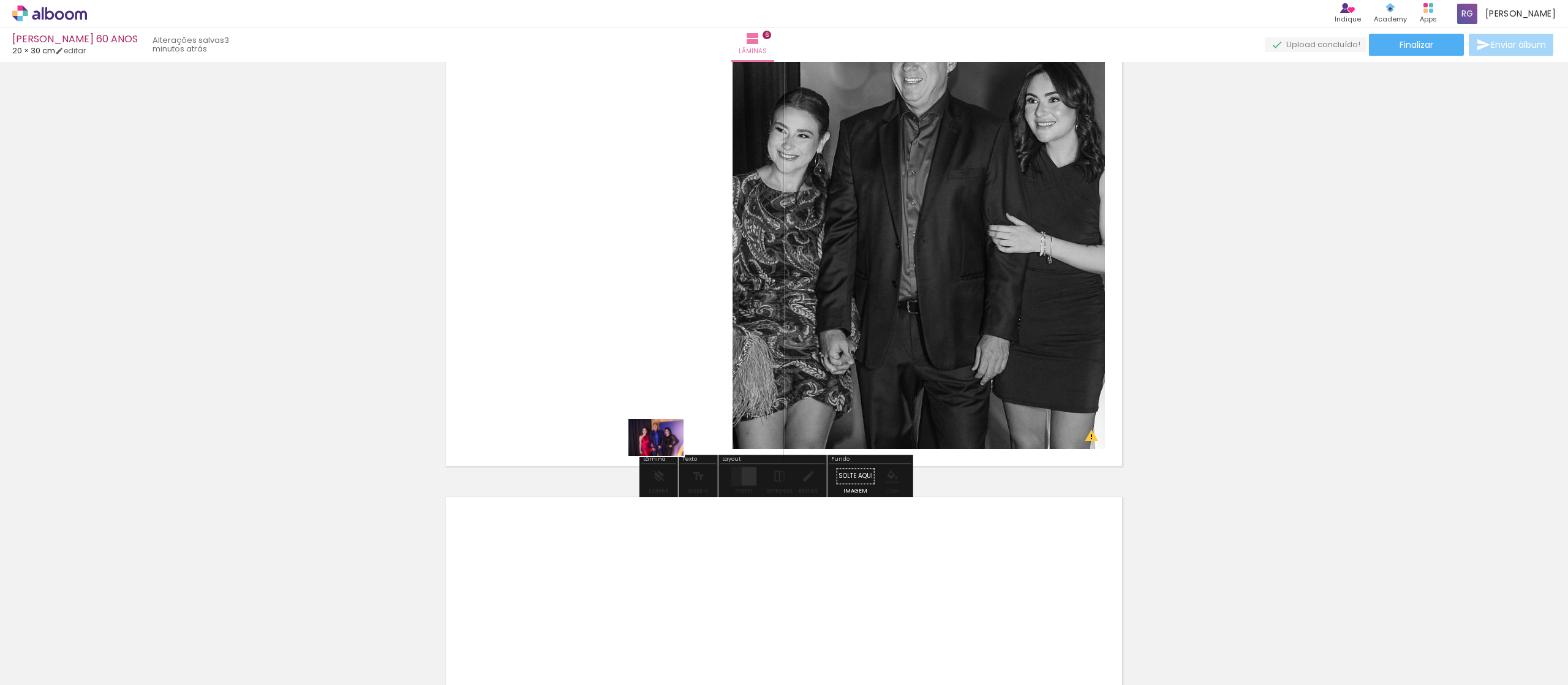
drag, startPoint x: 871, startPoint y: 660, endPoint x: 665, endPoint y: 456, distance: 289.9
click at [665, 456] on quentale-workspace at bounding box center [784, 342] width 1568 height 685
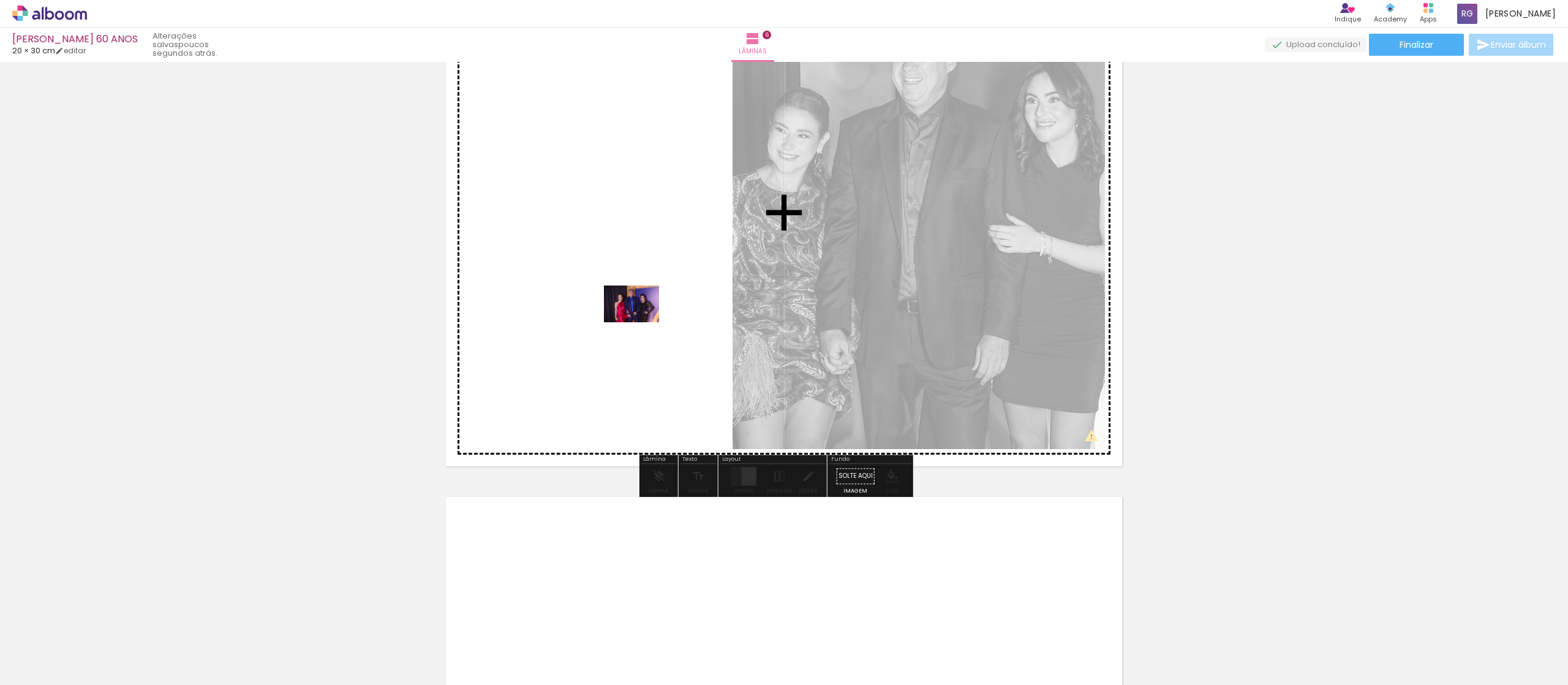
drag, startPoint x: 866, startPoint y: 642, endPoint x: 641, endPoint y: 322, distance: 391.2
click at [641, 322] on quentale-workspace at bounding box center [784, 342] width 1568 height 685
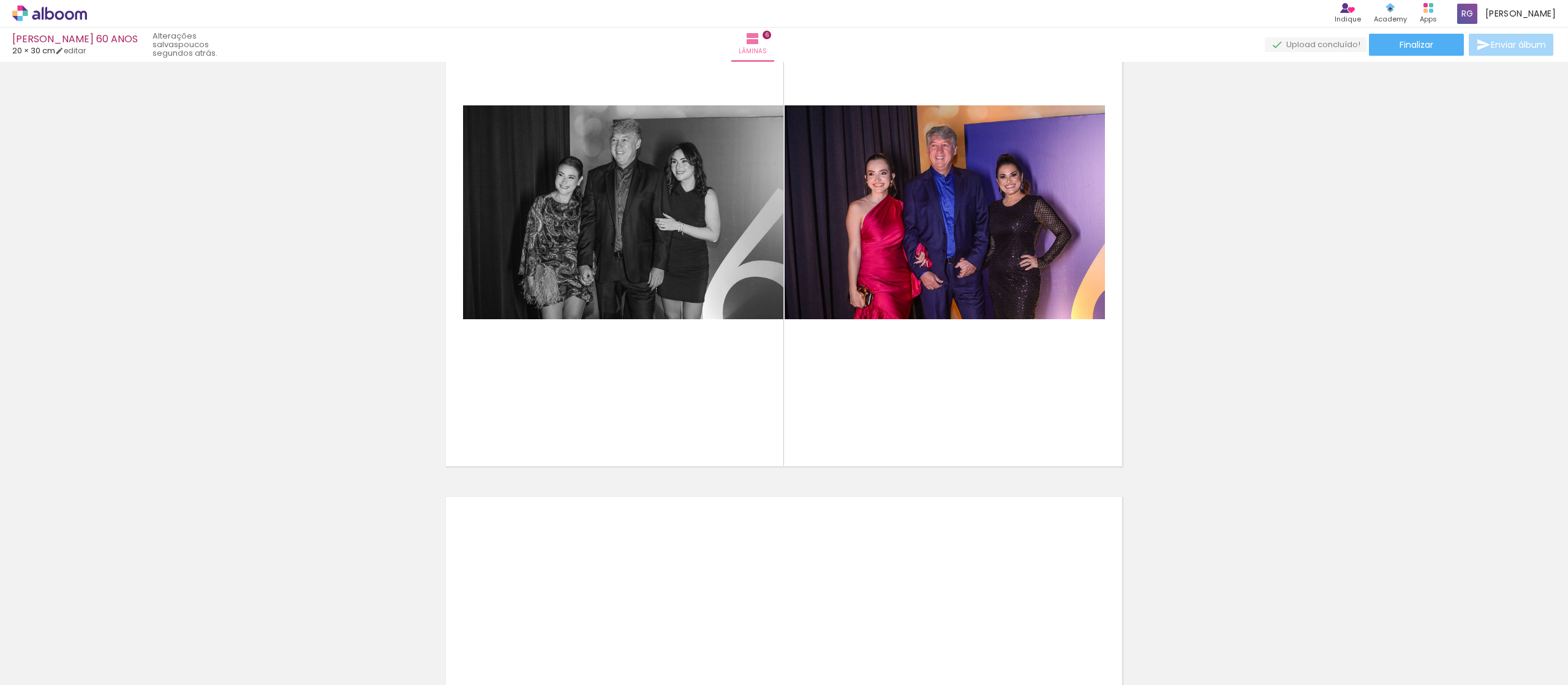
scroll to position [2950, 0]
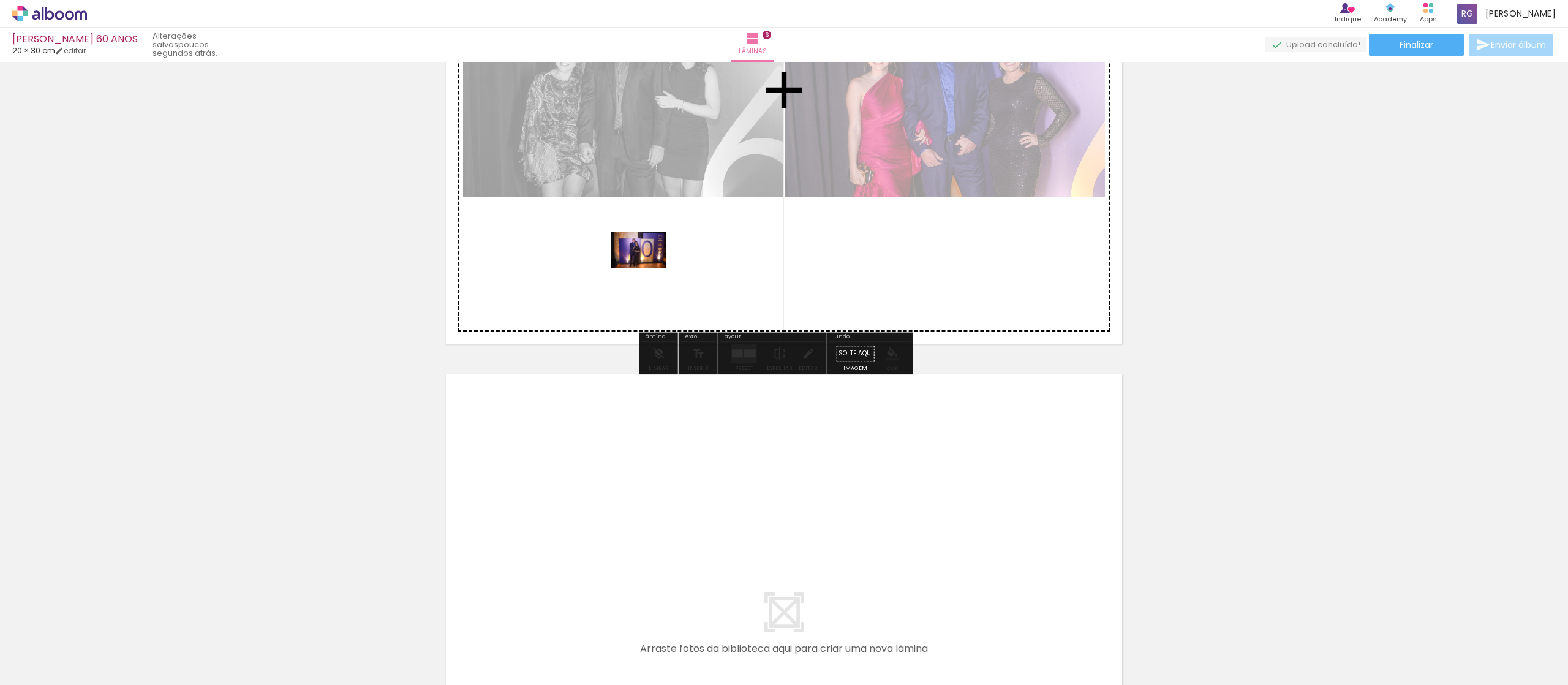
drag, startPoint x: 1025, startPoint y: 652, endPoint x: 648, endPoint y: 268, distance: 538.1
click at [648, 268] on quentale-workspace at bounding box center [784, 342] width 1568 height 685
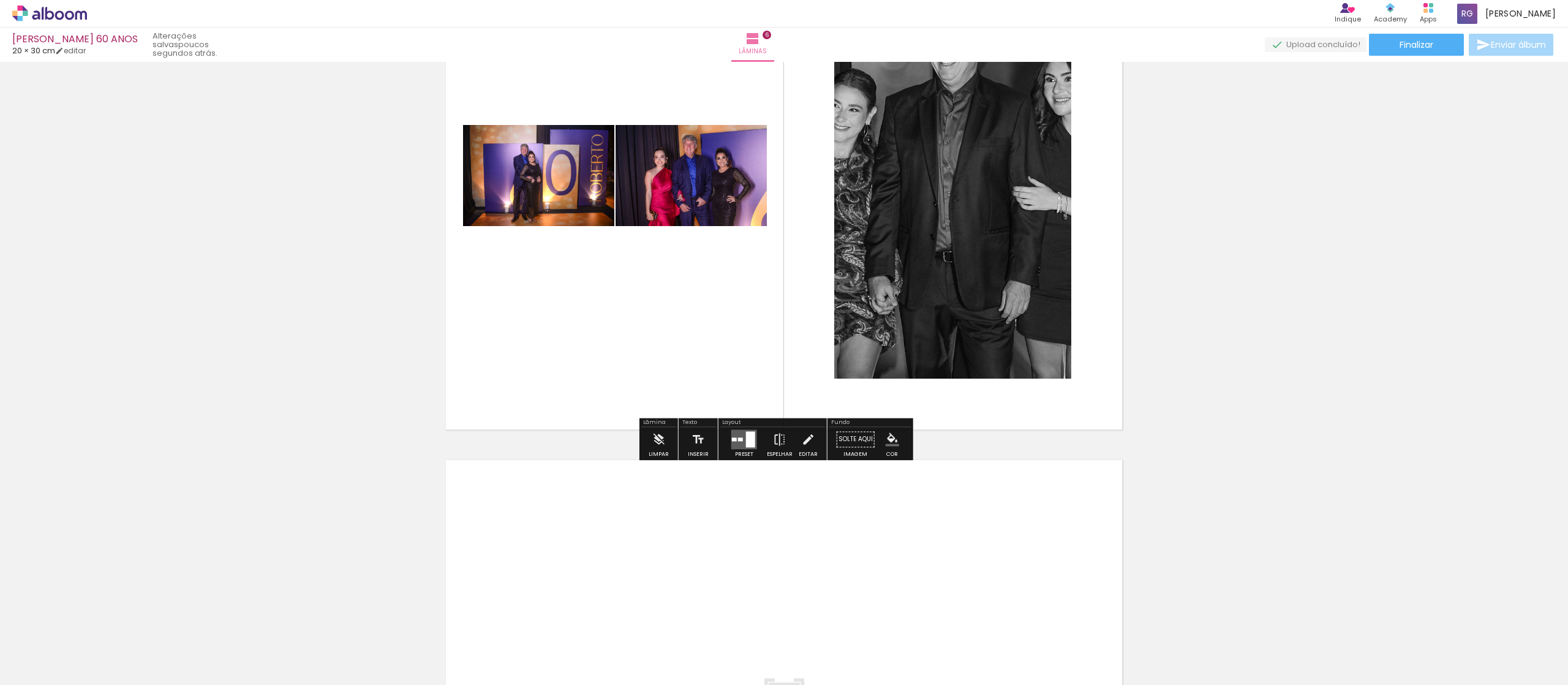
scroll to position [2828, 0]
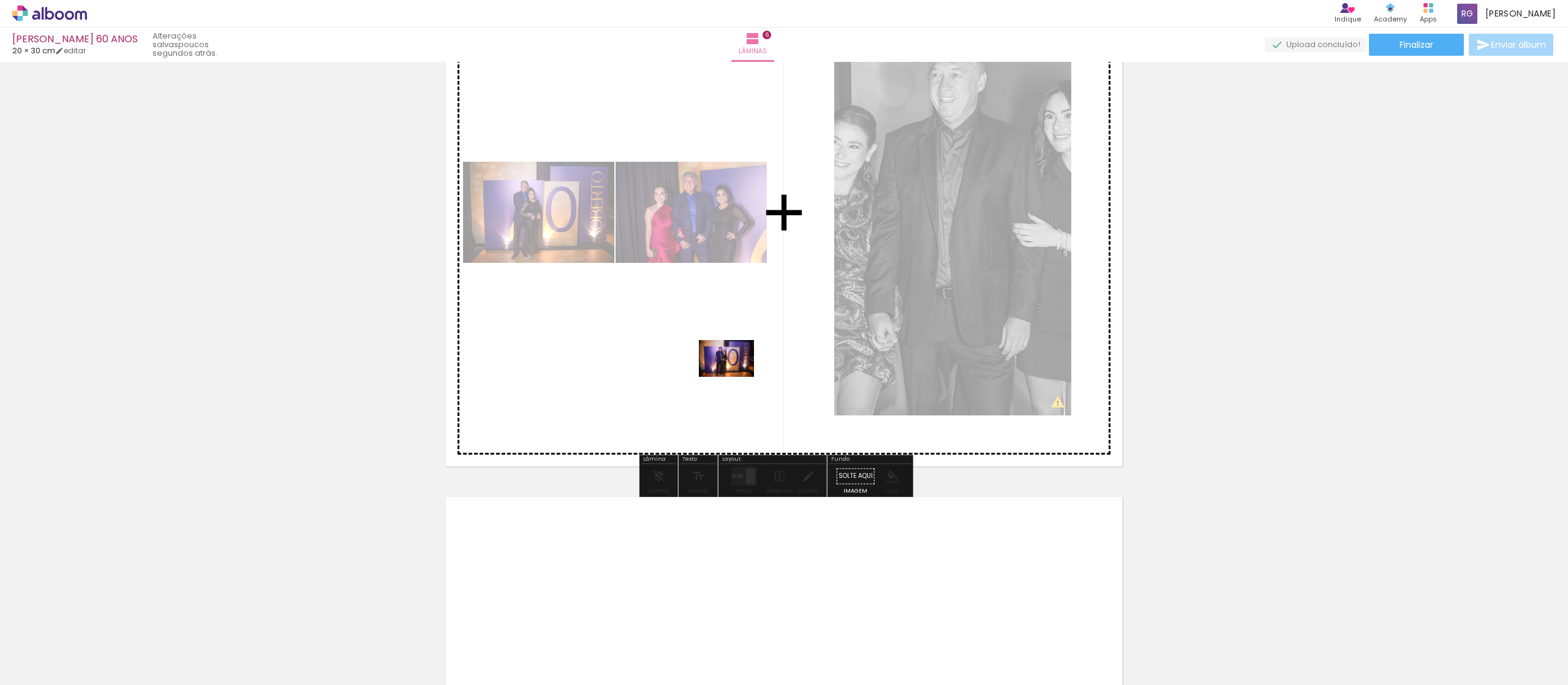
drag, startPoint x: 1082, startPoint y: 644, endPoint x: 735, endPoint y: 377, distance: 437.8
click at [735, 377] on quentale-workspace at bounding box center [784, 342] width 1568 height 685
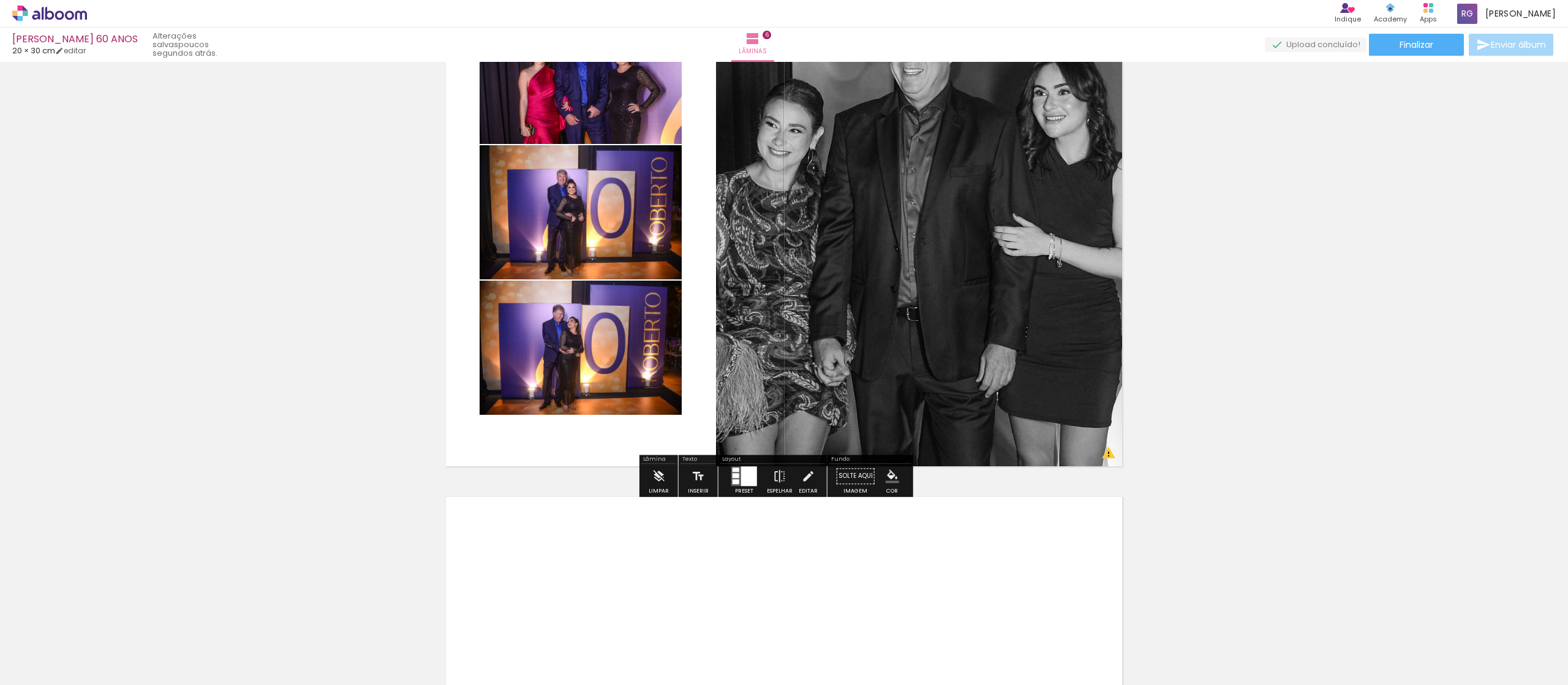
click at [737, 486] on div at bounding box center [745, 476] width 33 height 25
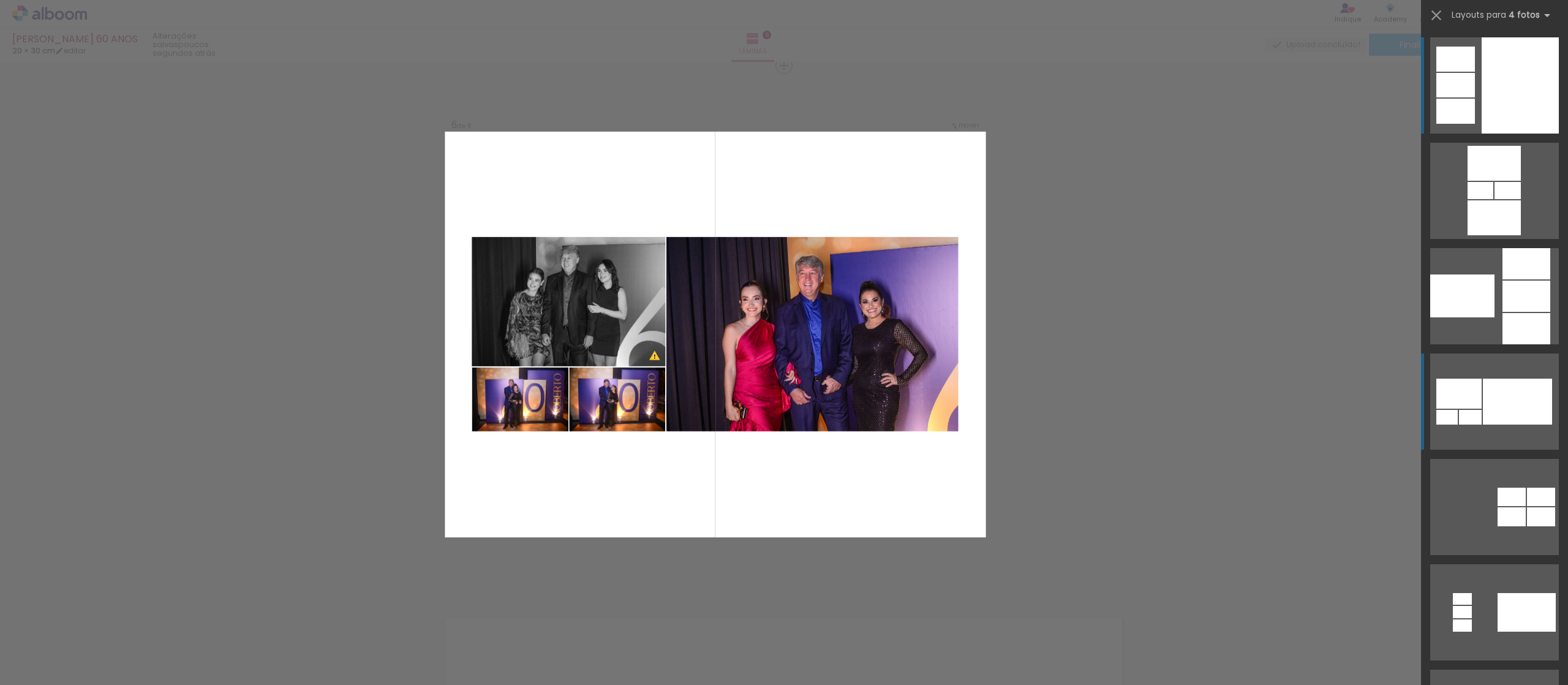
scroll to position [2705, 0]
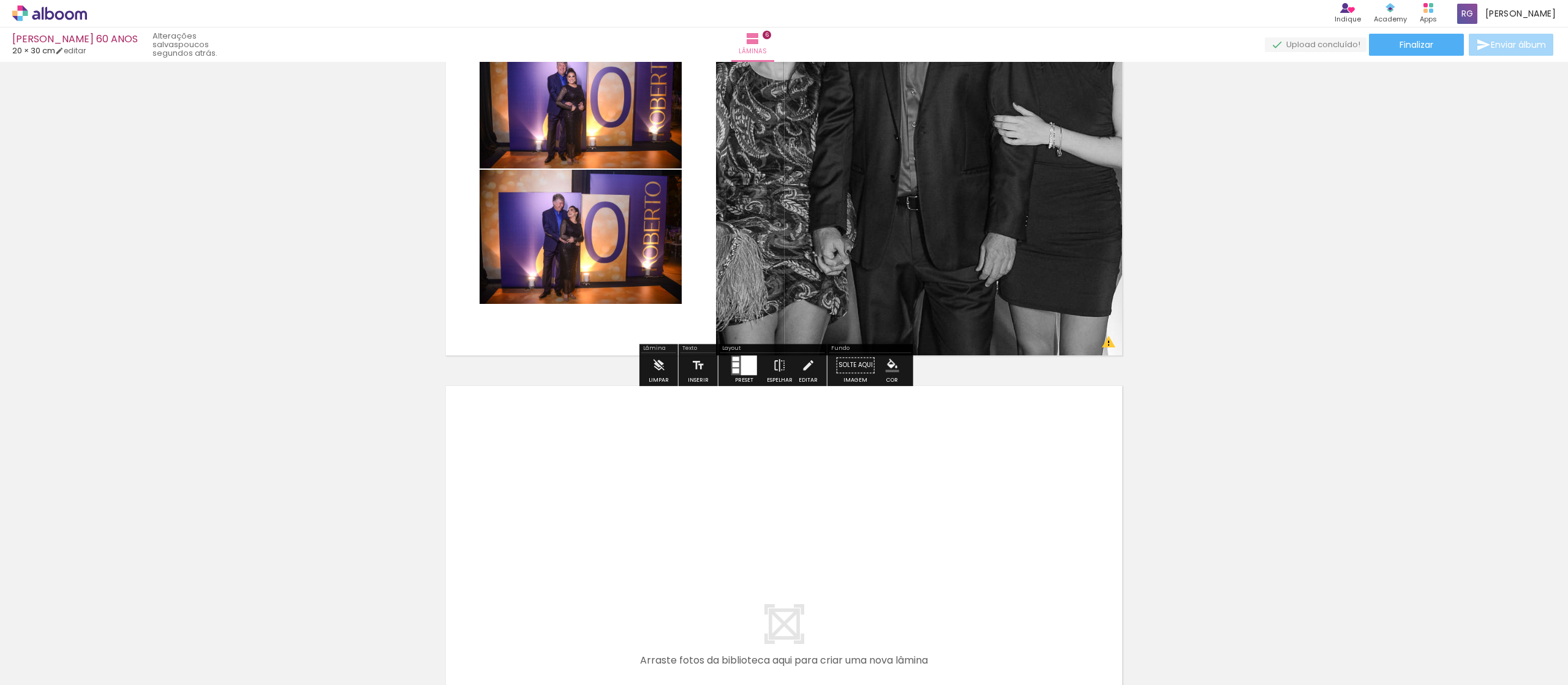
scroll to position [2950, 0]
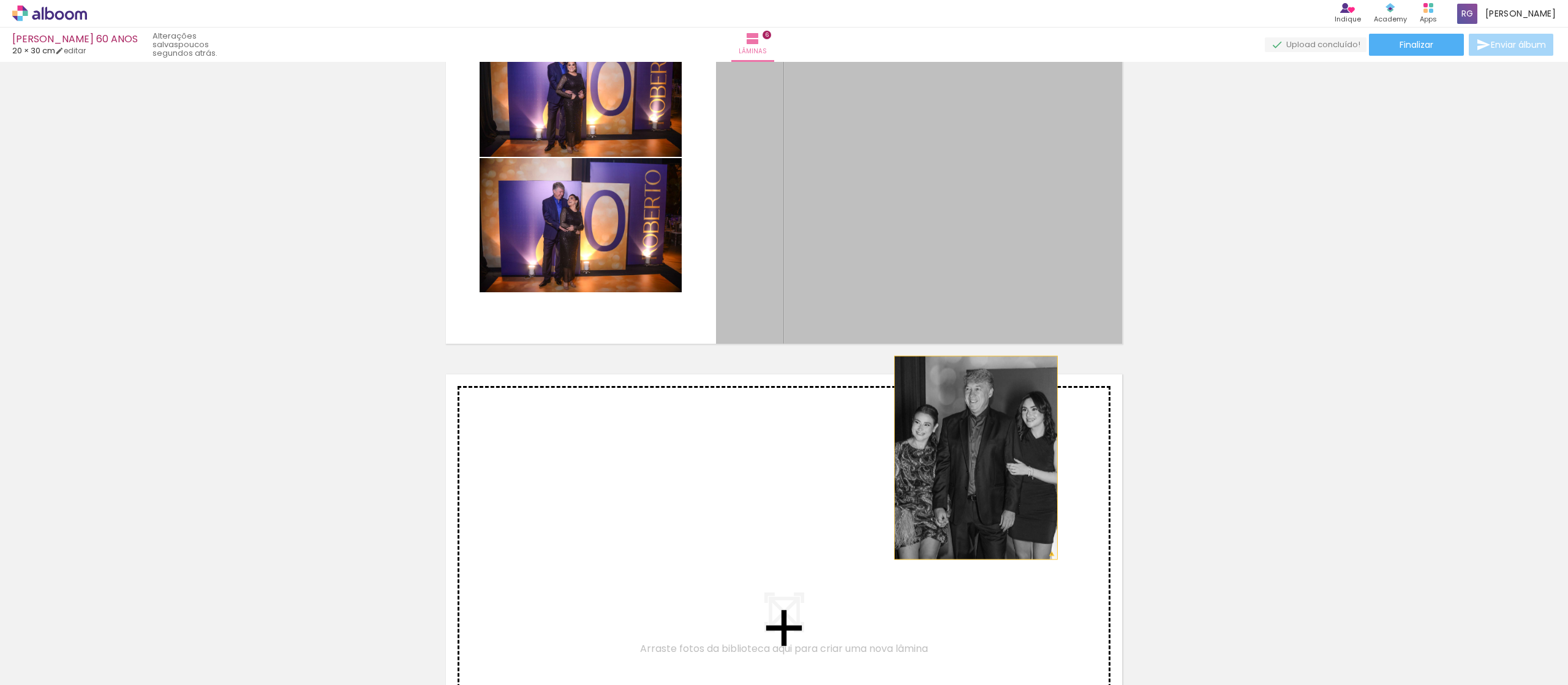
drag, startPoint x: 976, startPoint y: 251, endPoint x: 967, endPoint y: 462, distance: 211.2
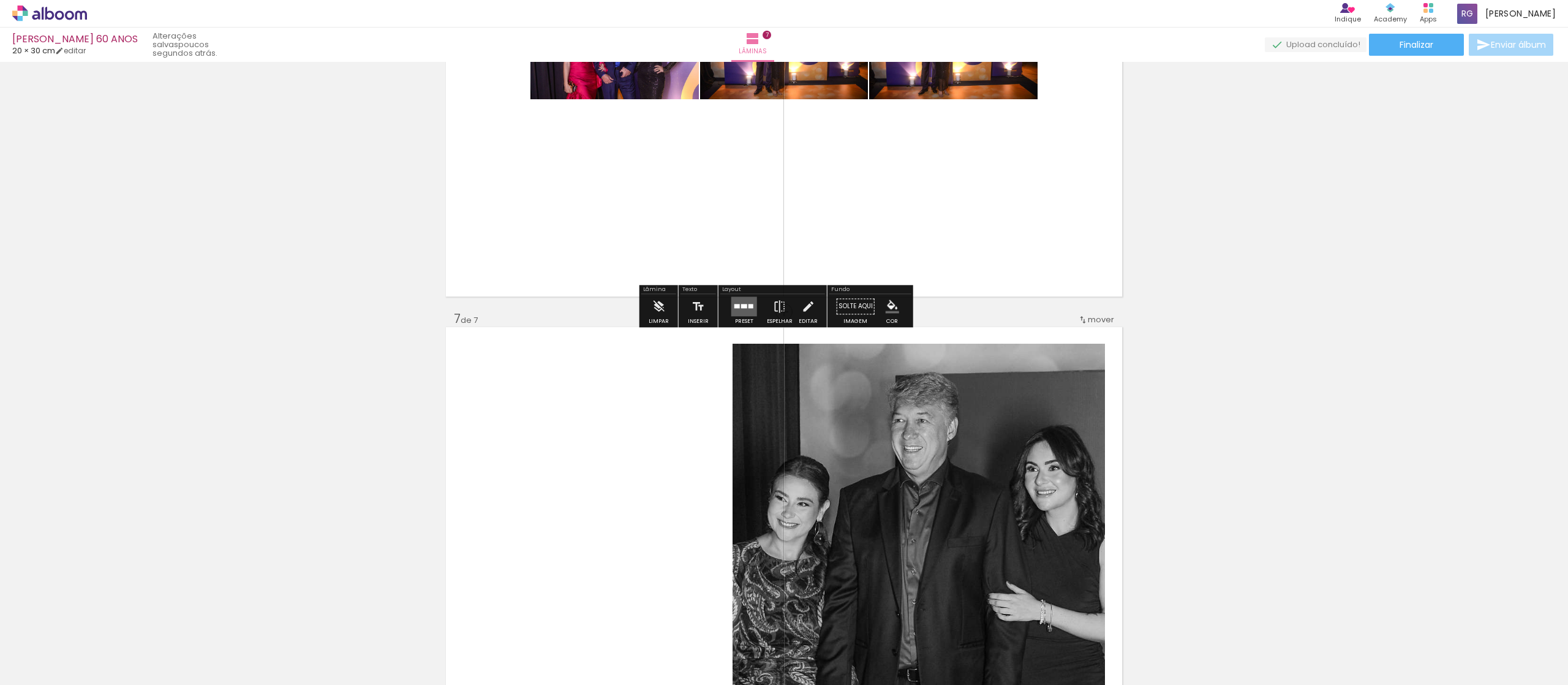
scroll to position [2630, 0]
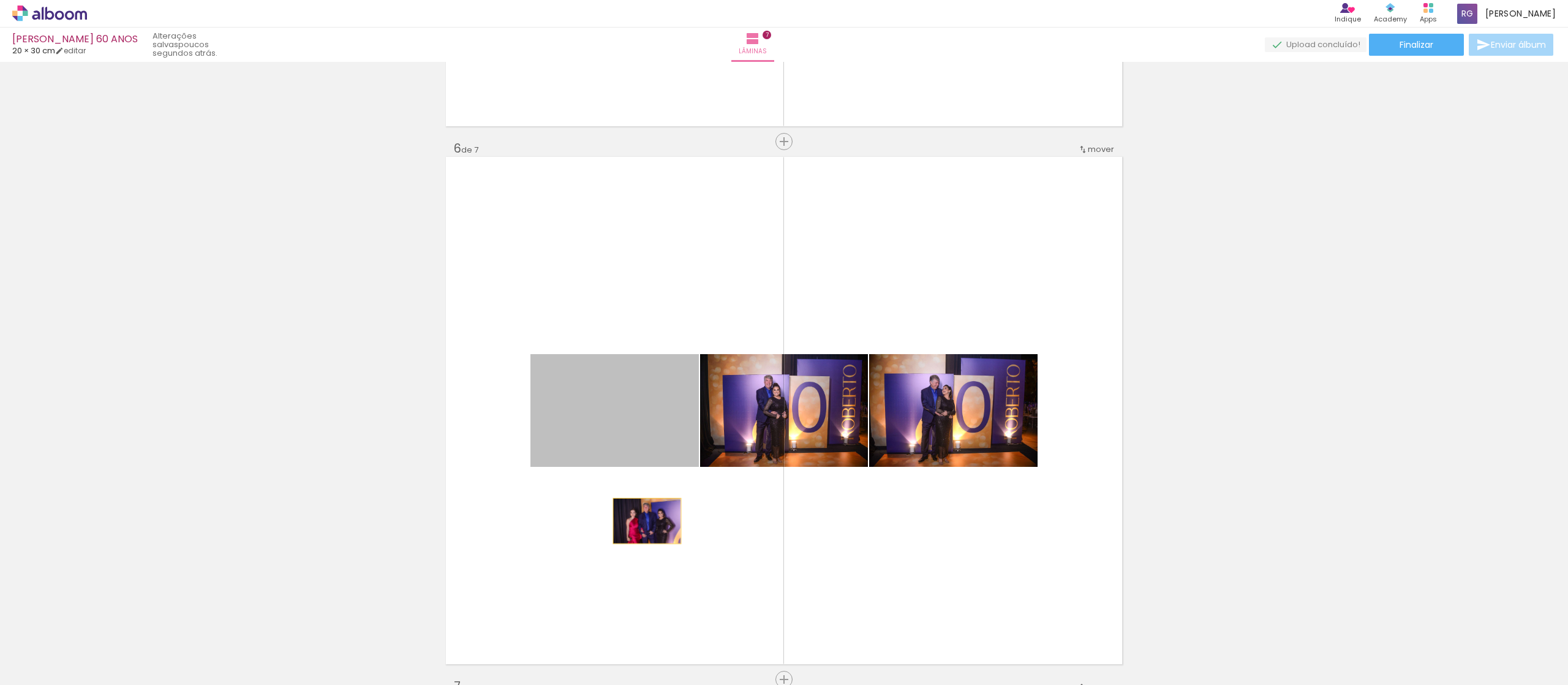
drag, startPoint x: 628, startPoint y: 420, endPoint x: 638, endPoint y: 526, distance: 106.5
click at [638, 526] on quentale-layouter at bounding box center [784, 410] width 676 height 507
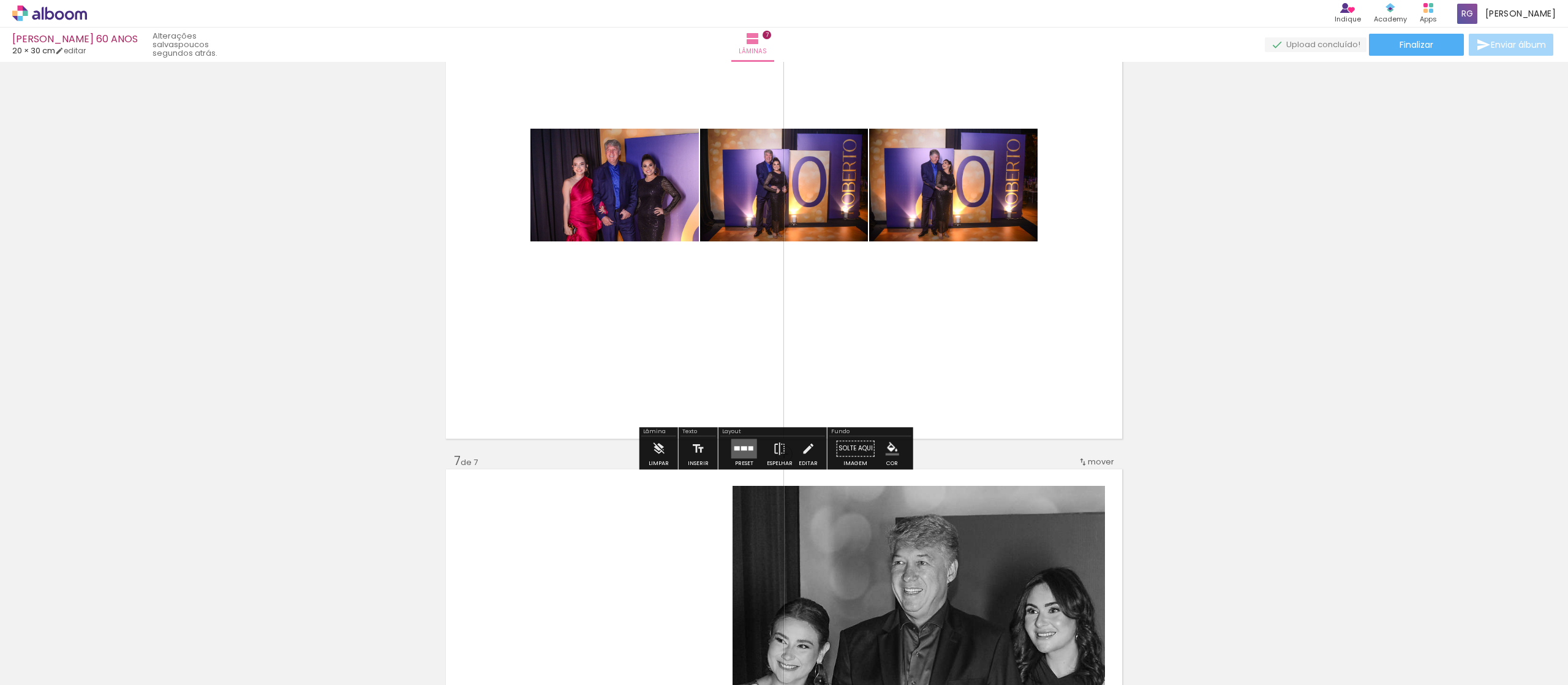
scroll to position [2875, 0]
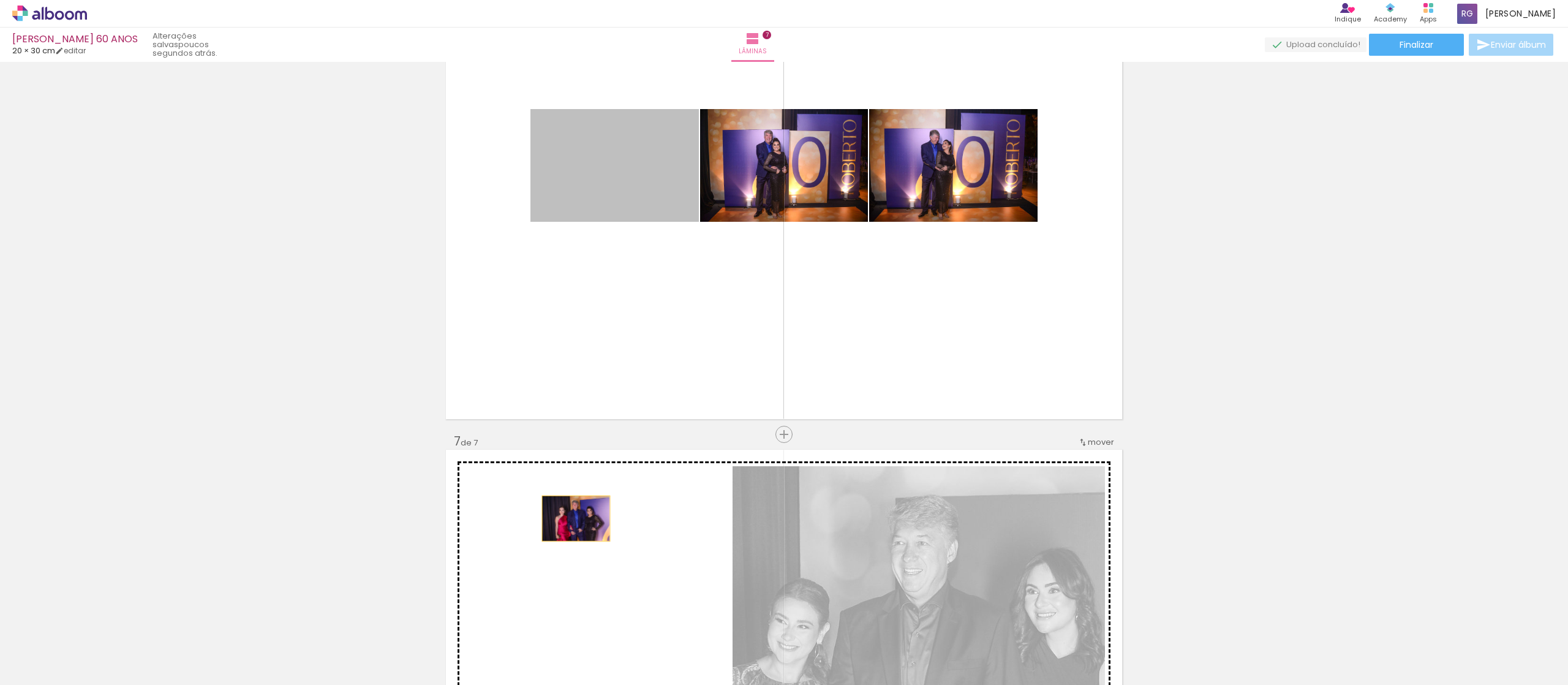
drag, startPoint x: 646, startPoint y: 201, endPoint x: 567, endPoint y: 518, distance: 326.7
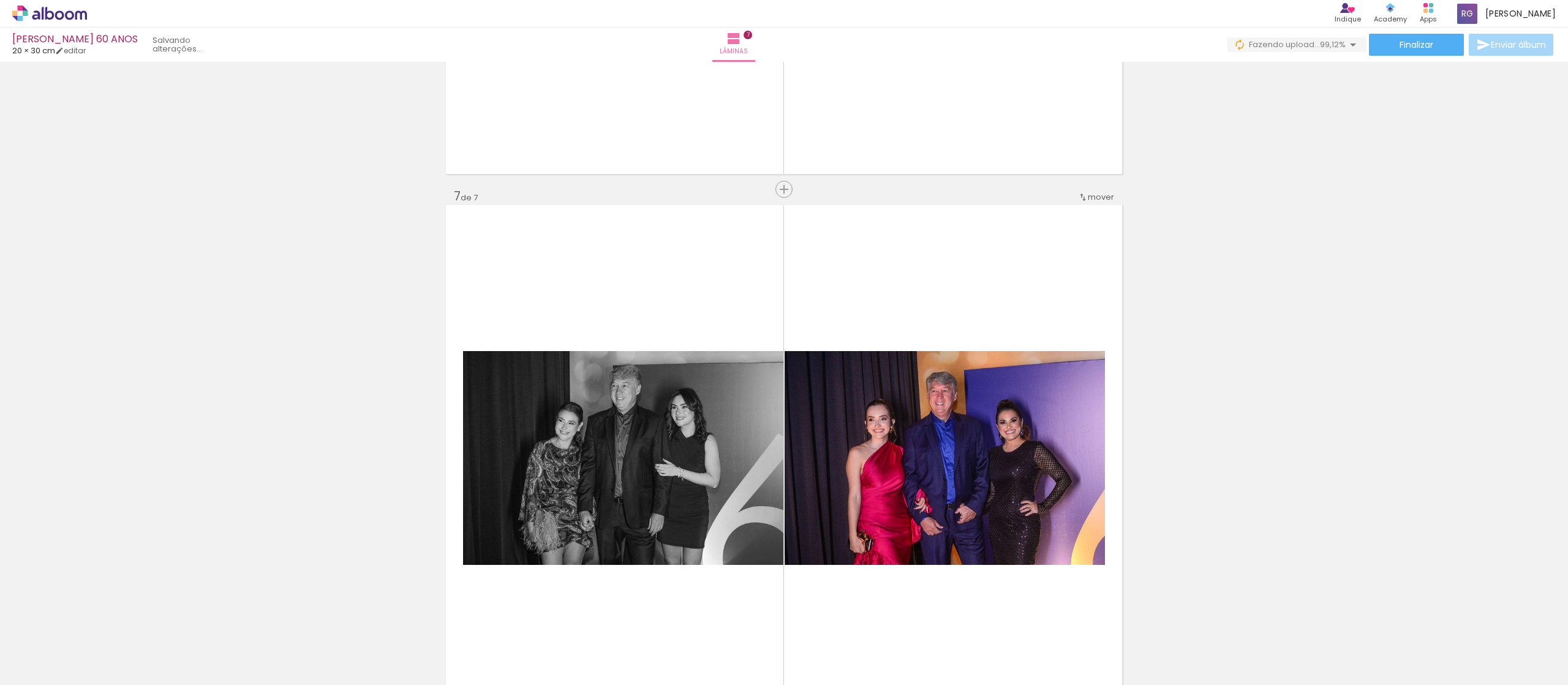
scroll to position [0, 6357]
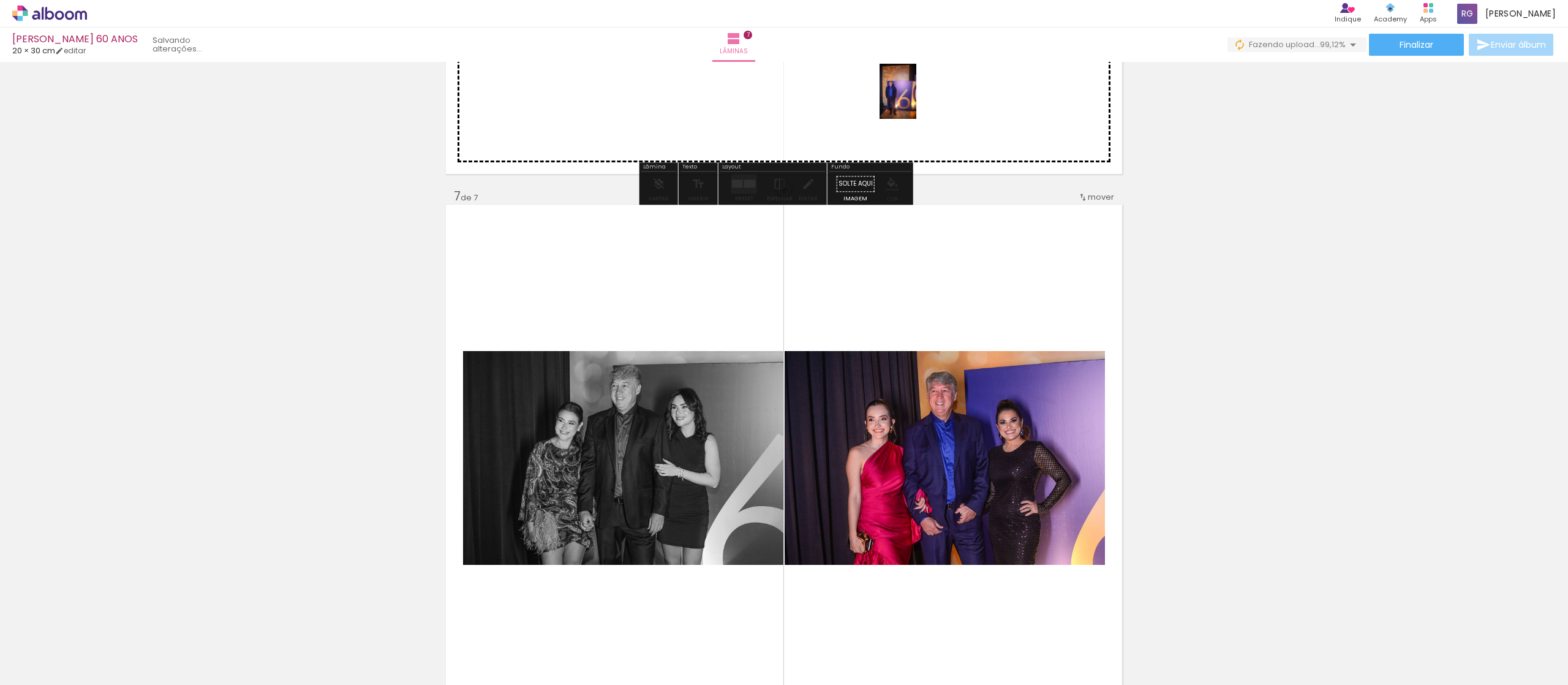
drag, startPoint x: 1519, startPoint y: 651, endPoint x: 916, endPoint y: 100, distance: 816.8
click at [916, 100] on quentale-workspace at bounding box center [784, 342] width 1568 height 685
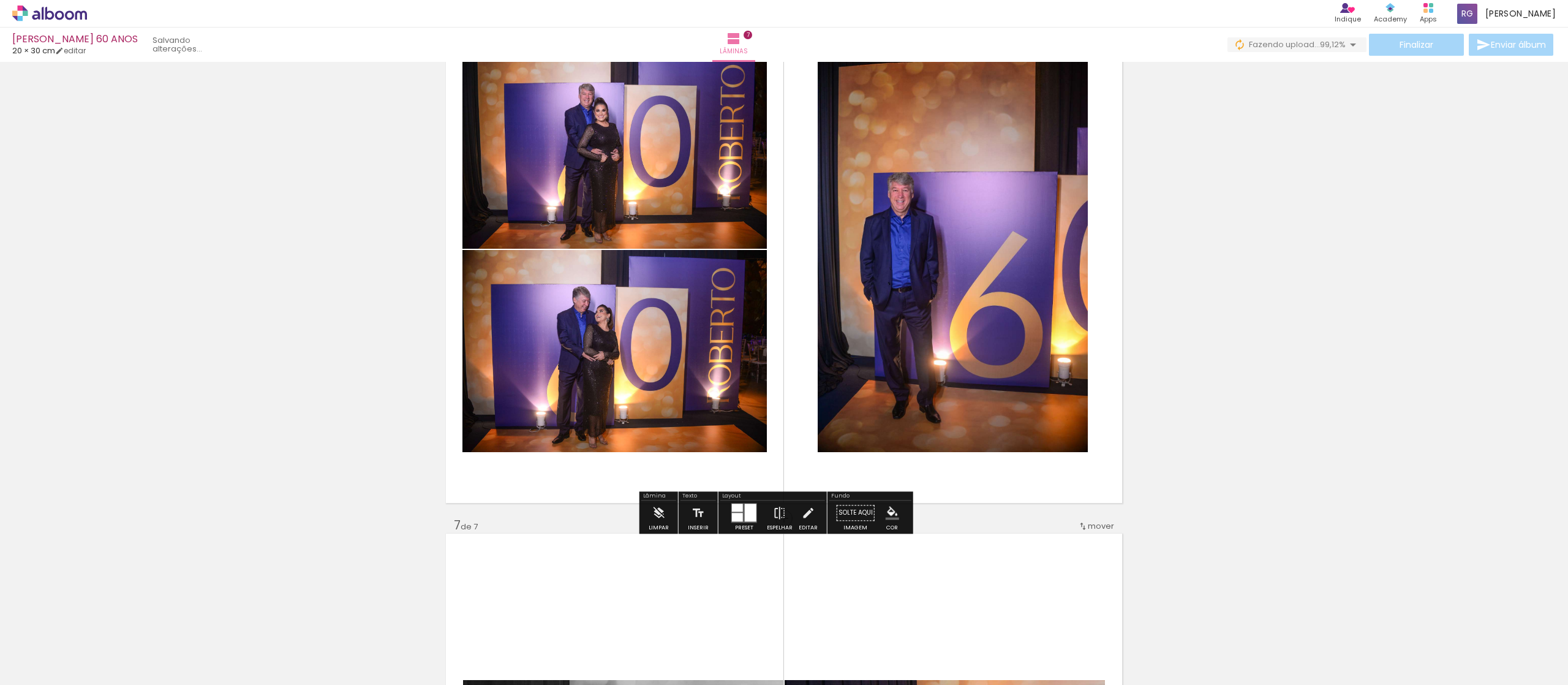
scroll to position [2752, 0]
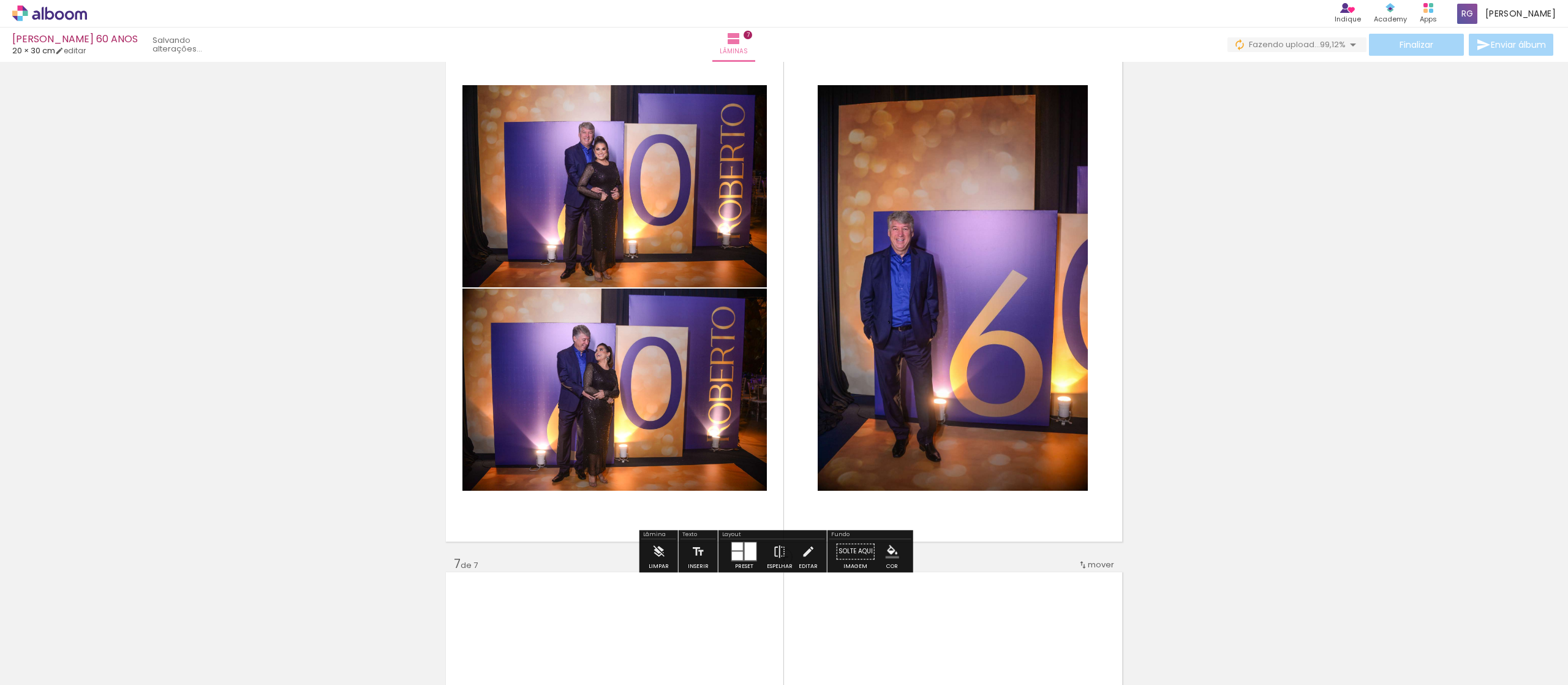
scroll to position [0, 6357]
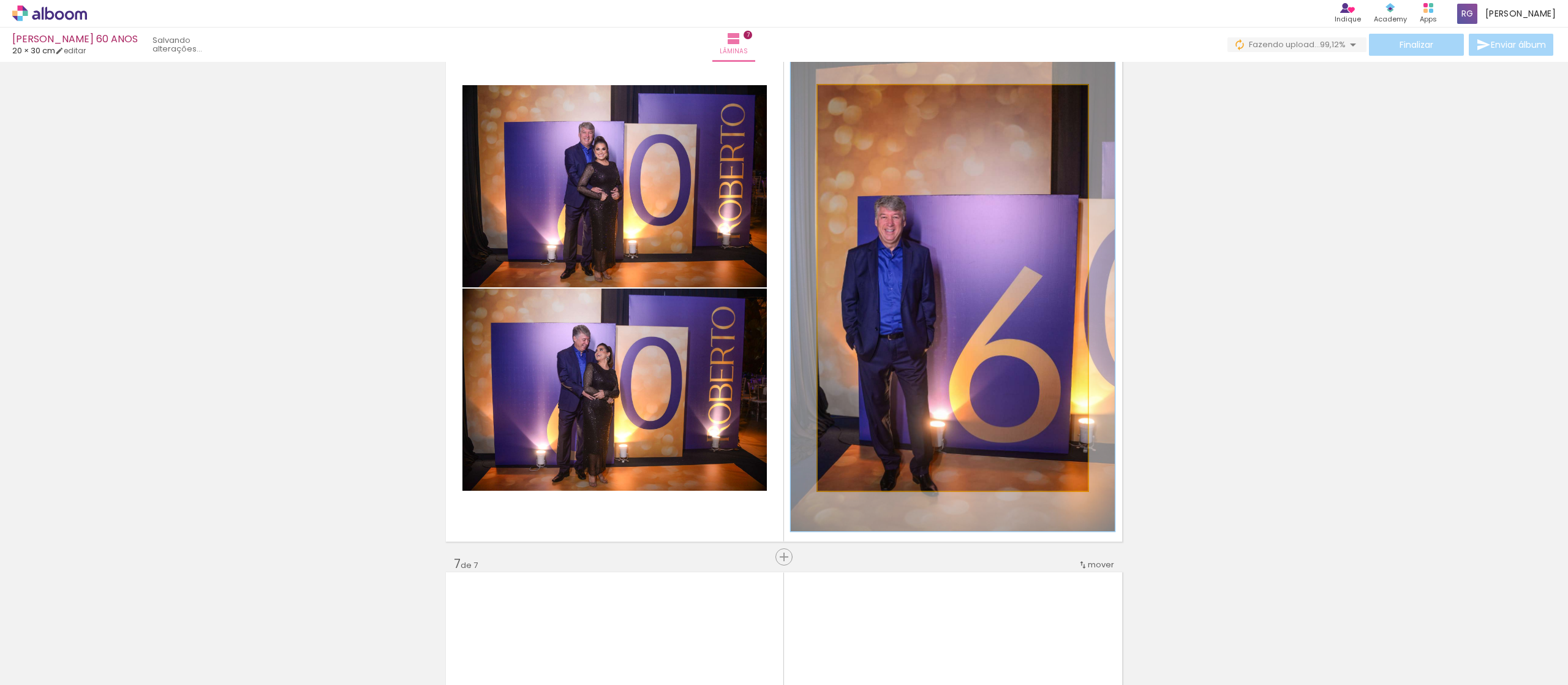
drag, startPoint x: 839, startPoint y: 103, endPoint x: 848, endPoint y: 103, distance: 9.0
click at [848, 103] on div at bounding box center [855, 98] width 20 height 20
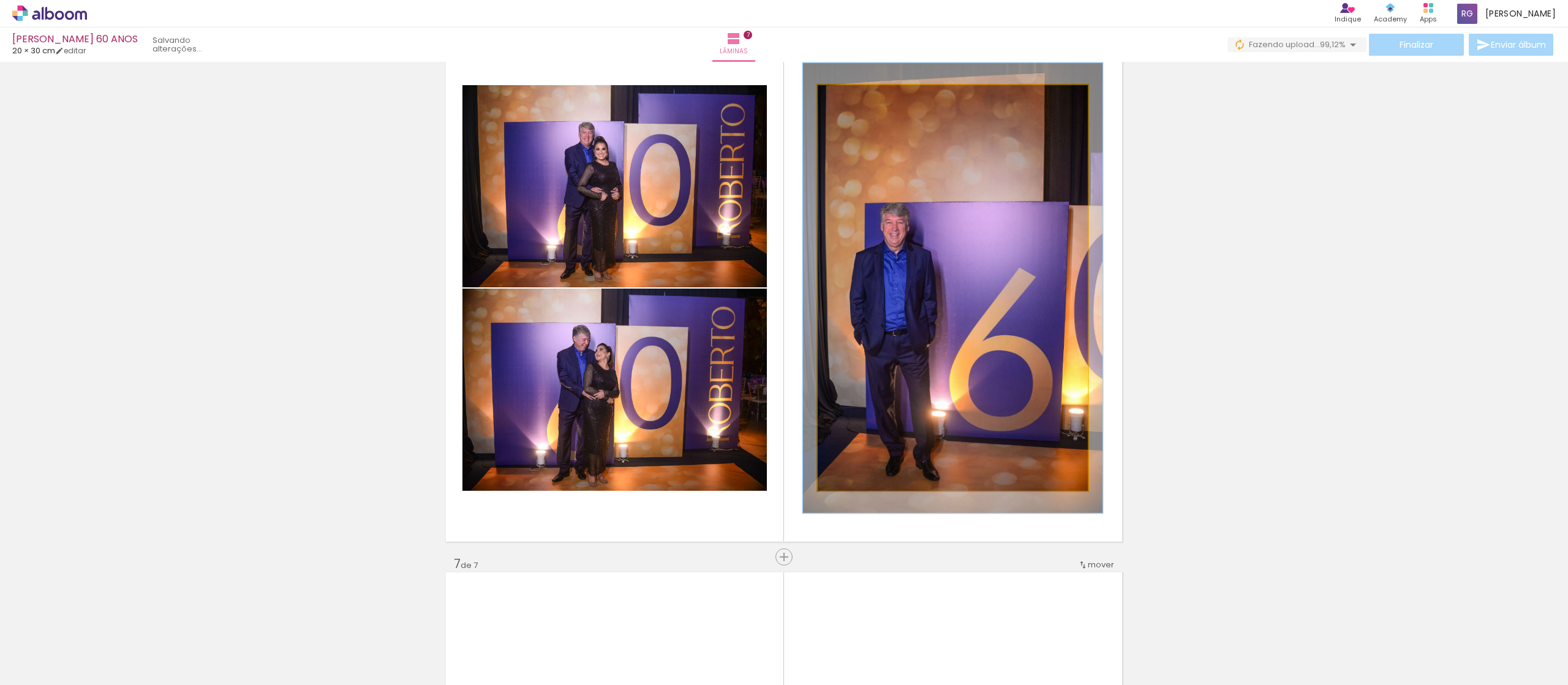
type paper-slider "111"
click at [847, 99] on div at bounding box center [852, 98] width 11 height 11
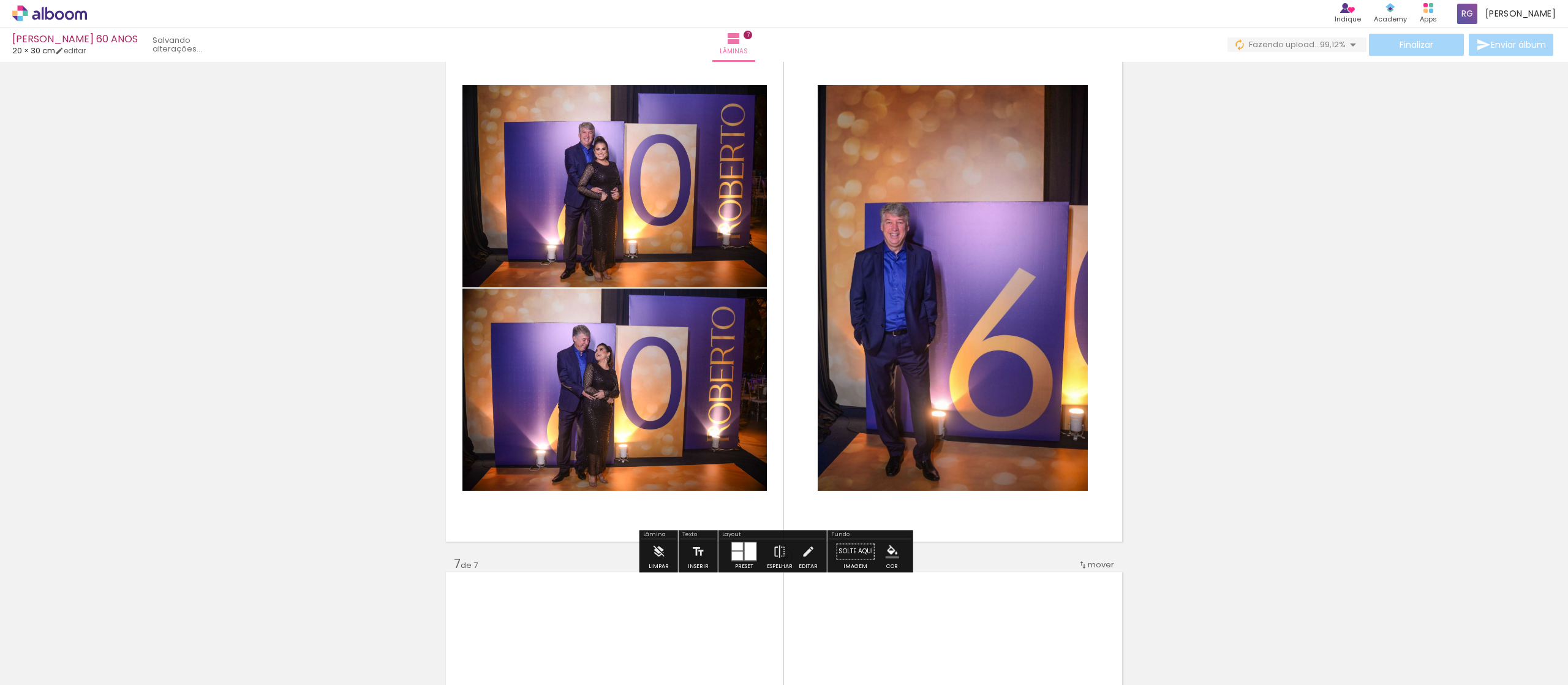
click at [914, 298] on quentale-photo at bounding box center [952, 288] width 270 height 406
click at [809, 556] on iron-icon at bounding box center [808, 552] width 14 height 25
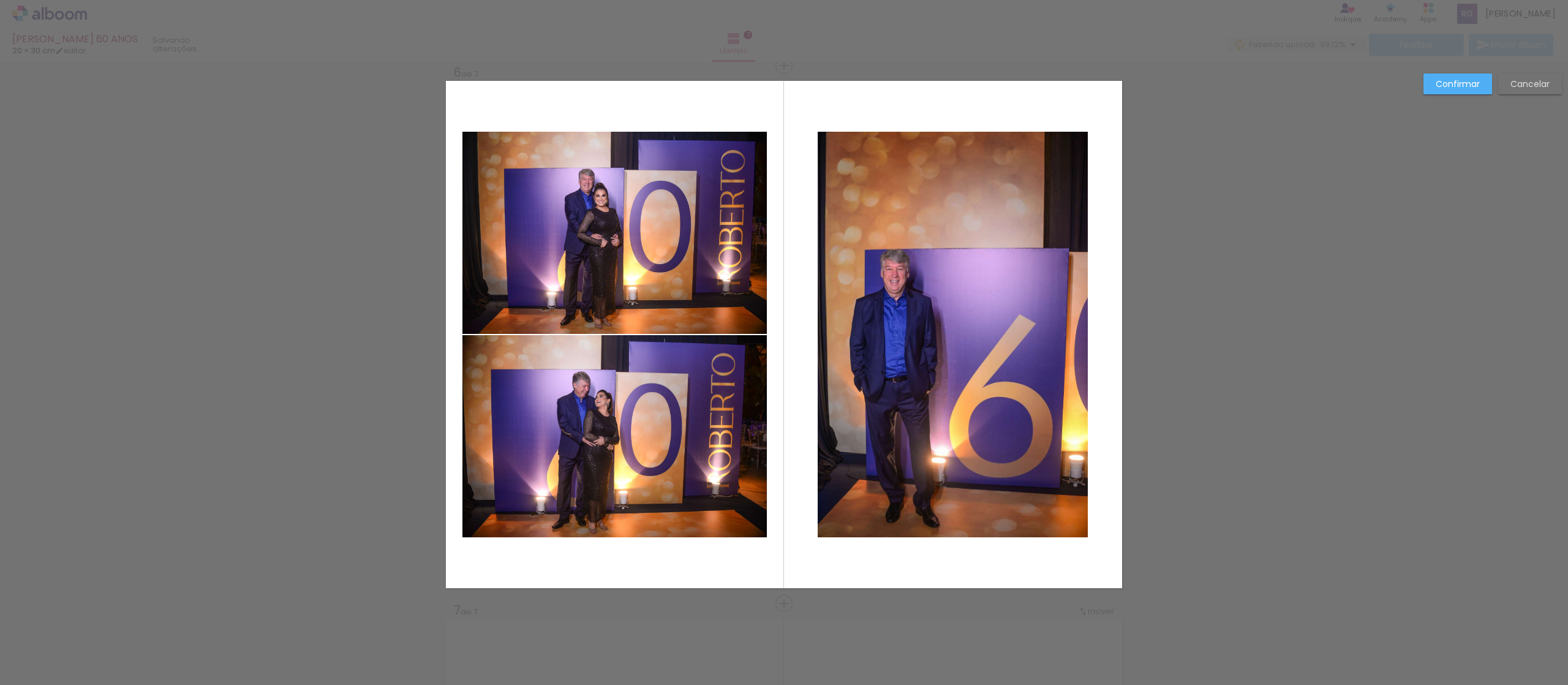
scroll to position [2705, 0]
click at [0, 0] on slot "Confirmar" at bounding box center [0, 0] width 0 height 0
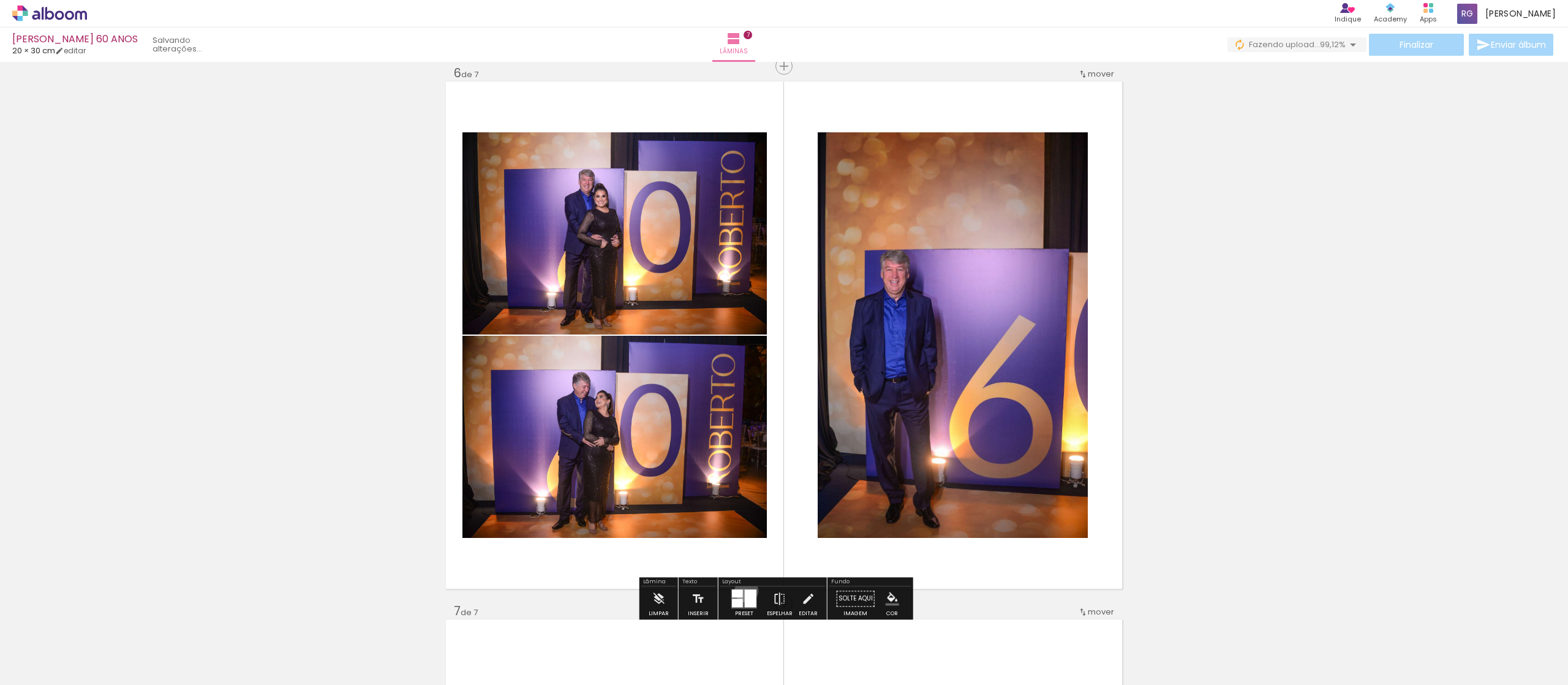
click at [745, 590] on div at bounding box center [750, 598] width 12 height 18
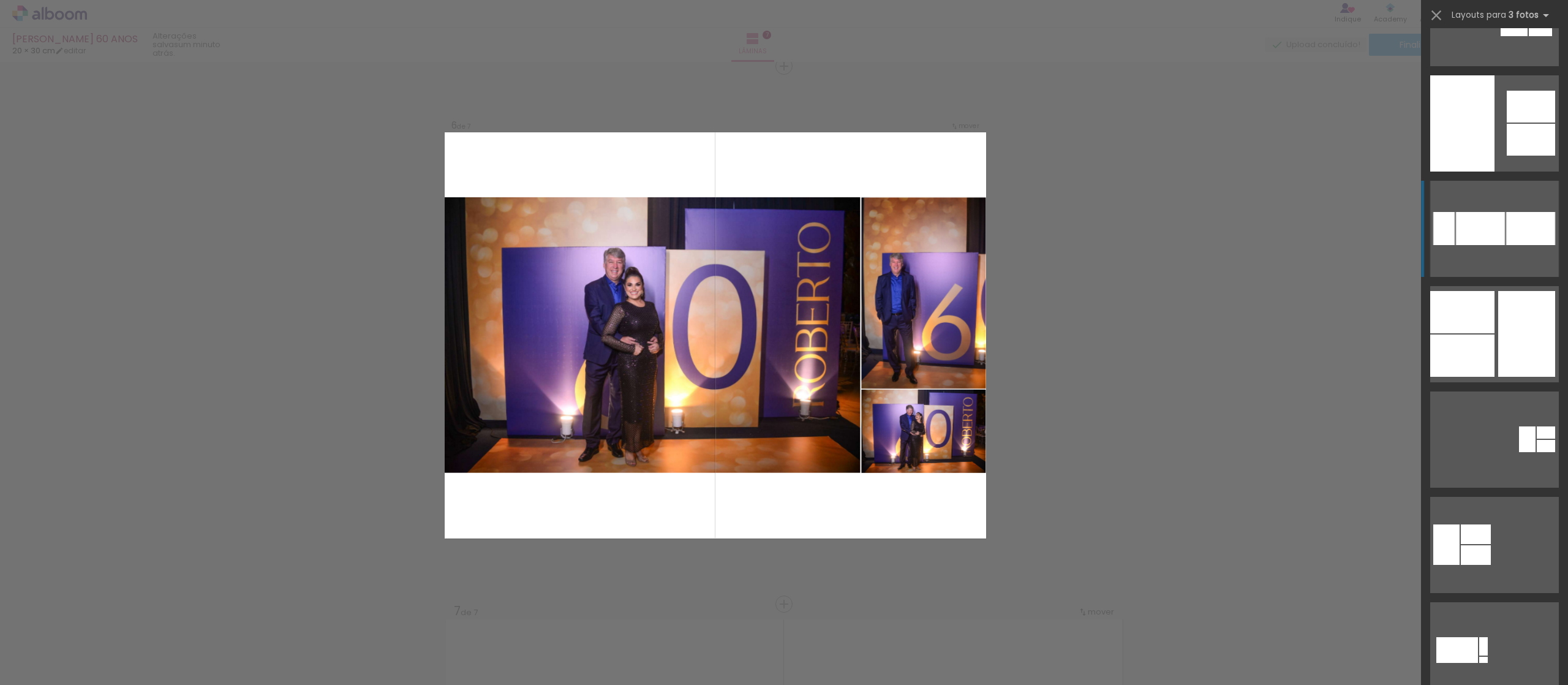
scroll to position [490, 0]
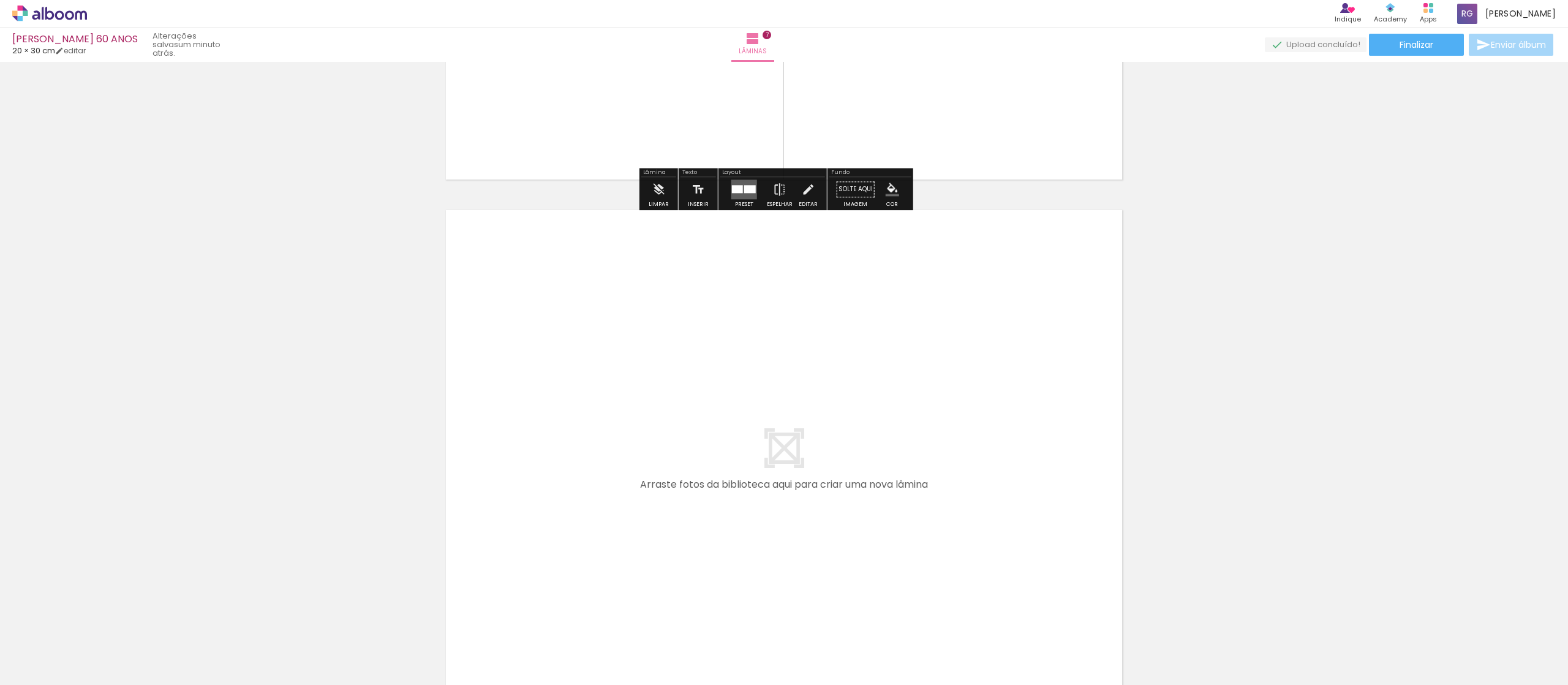
scroll to position [3685, 0]
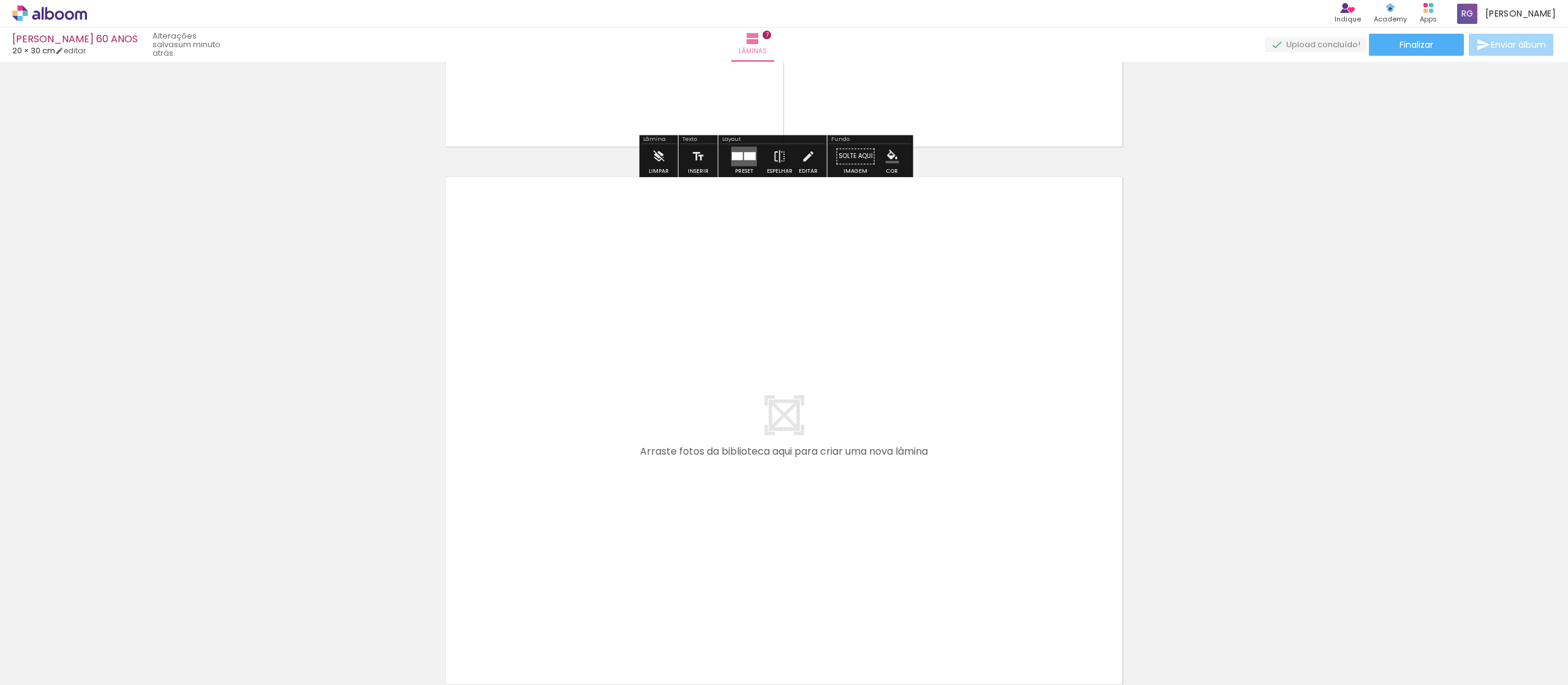
click at [768, 384] on quentale-layouter at bounding box center [784, 430] width 676 height 507
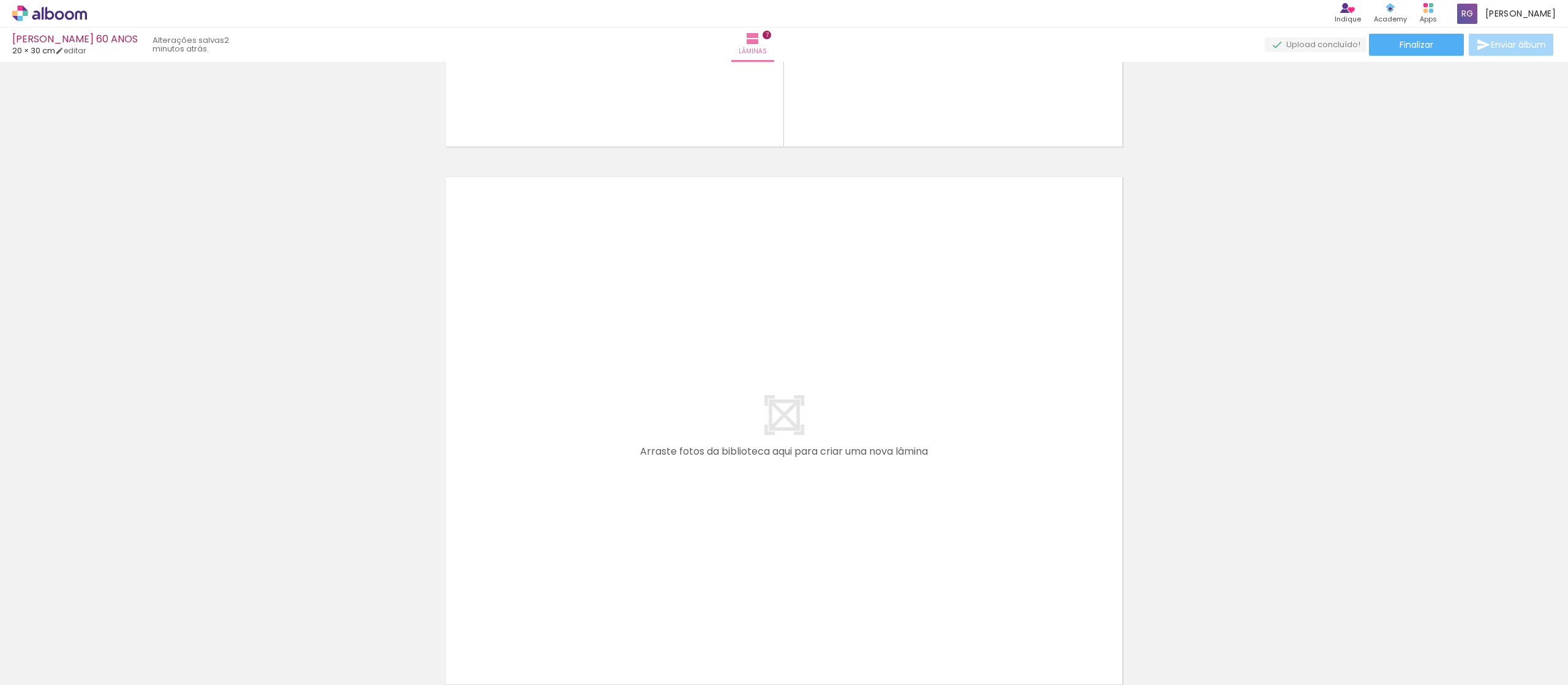
scroll to position [0, 1104]
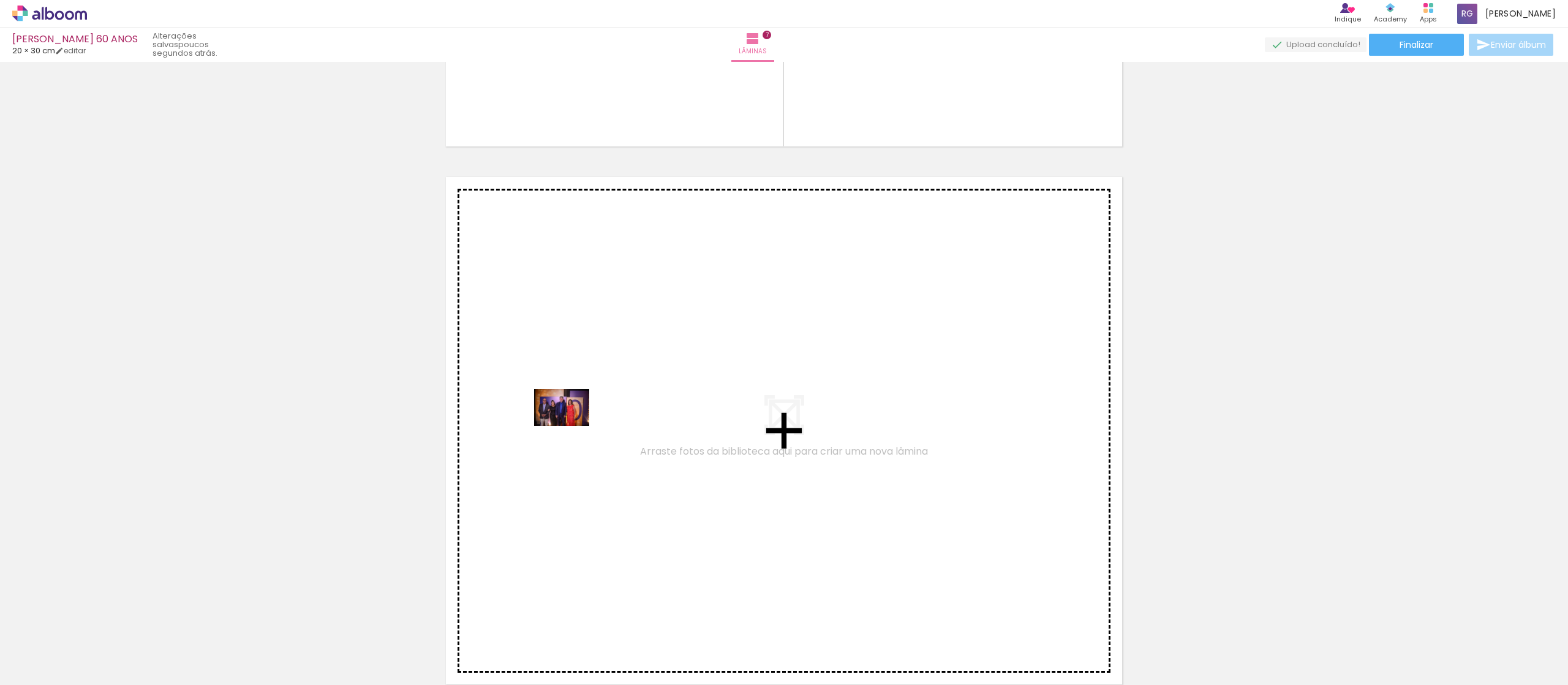
drag, startPoint x: 537, startPoint y: 654, endPoint x: 571, endPoint y: 426, distance: 230.5
click at [571, 426] on quentale-workspace at bounding box center [784, 342] width 1568 height 685
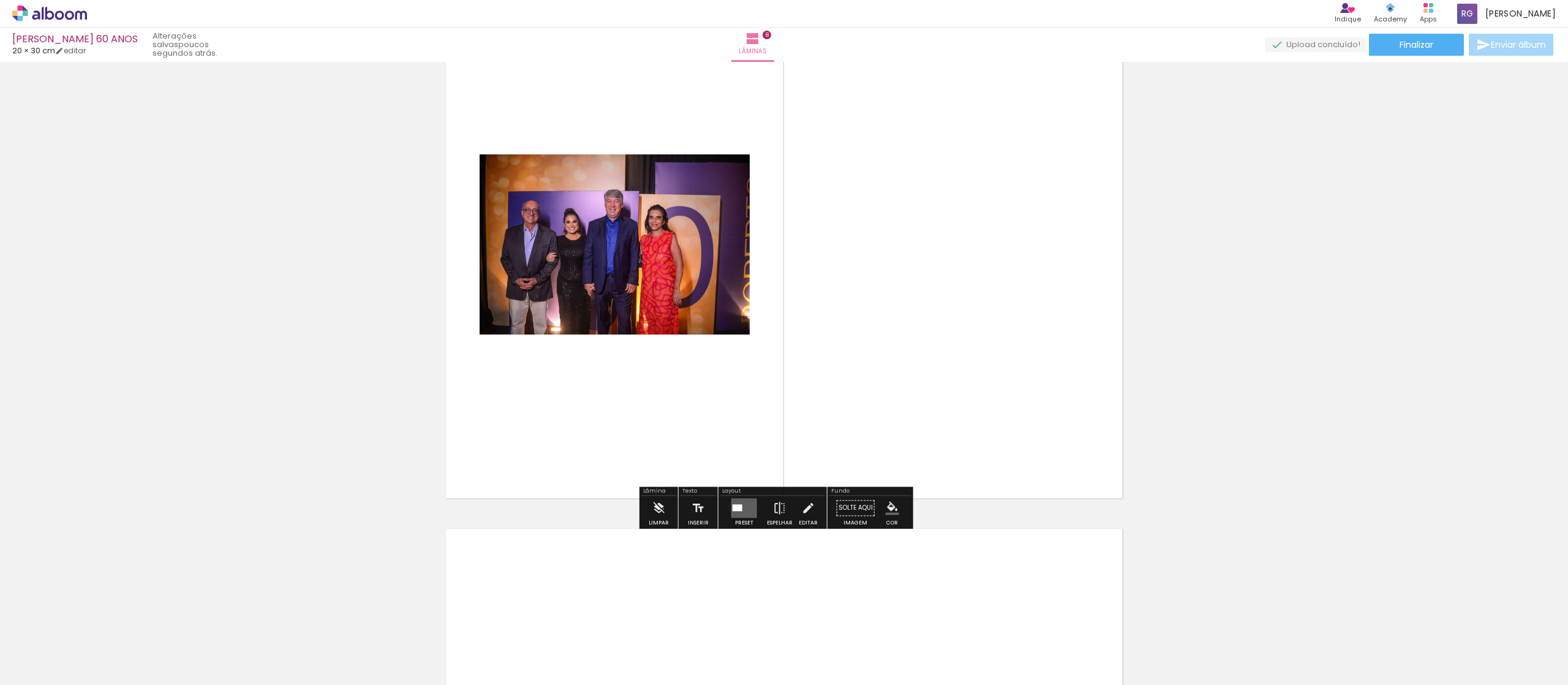
scroll to position [3903, 0]
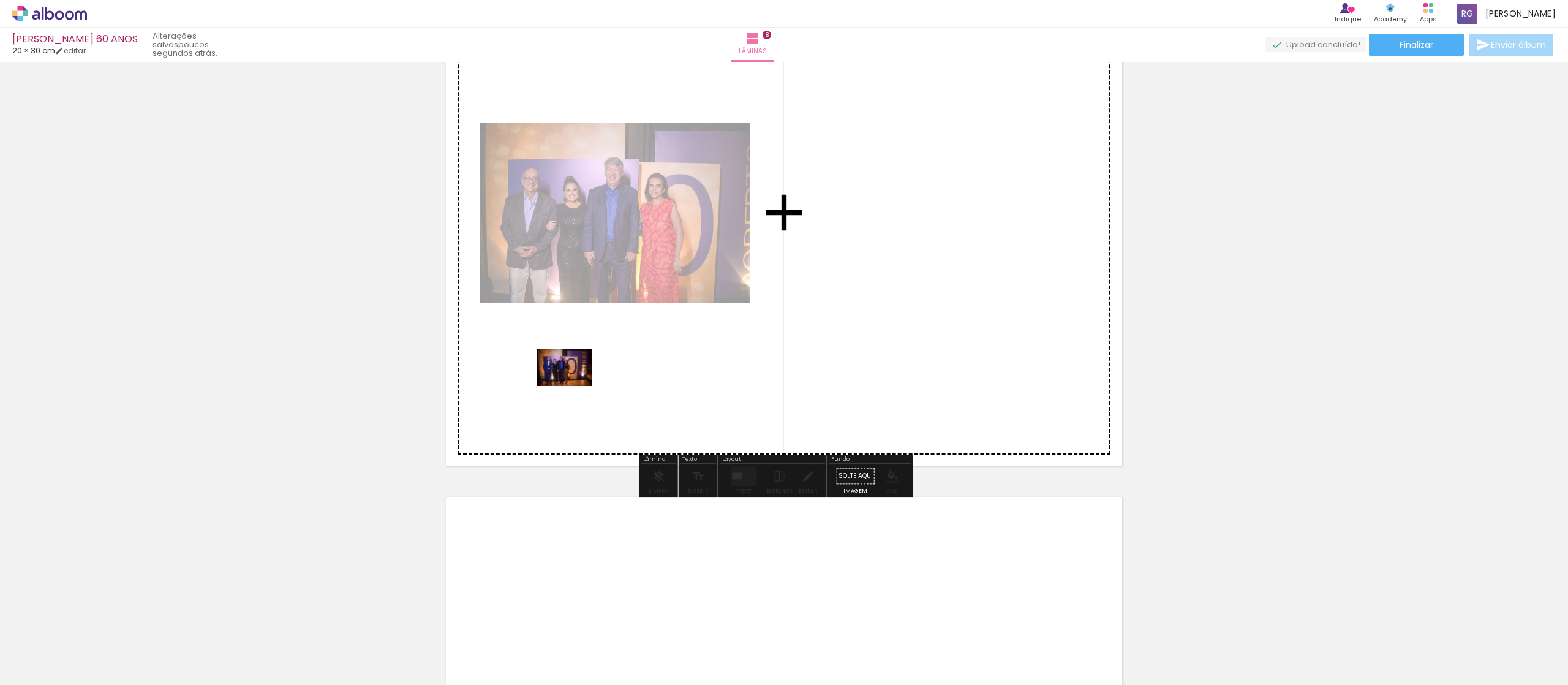
drag, startPoint x: 605, startPoint y: 654, endPoint x: 573, endPoint y: 386, distance: 269.9
click at [573, 386] on quentale-workspace at bounding box center [784, 342] width 1568 height 685
